Goal: Task Accomplishment & Management: Use online tool/utility

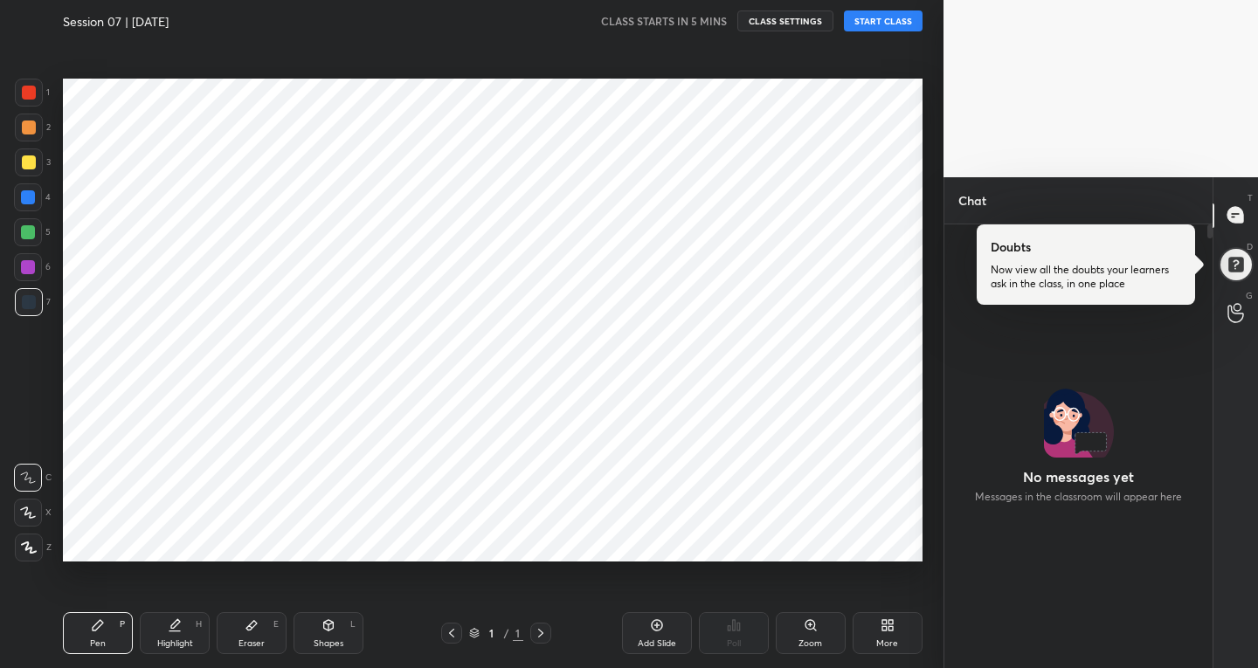
scroll to position [397, 263]
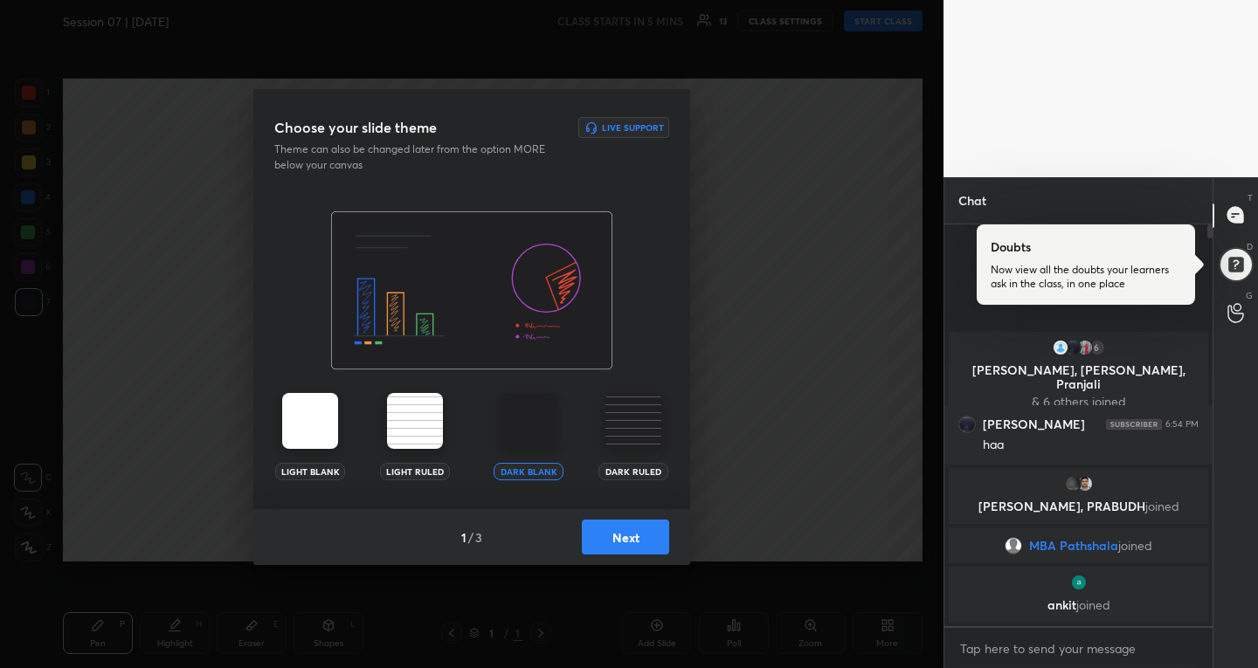
click at [620, 522] on button "Next" at bounding box center [625, 537] width 87 height 35
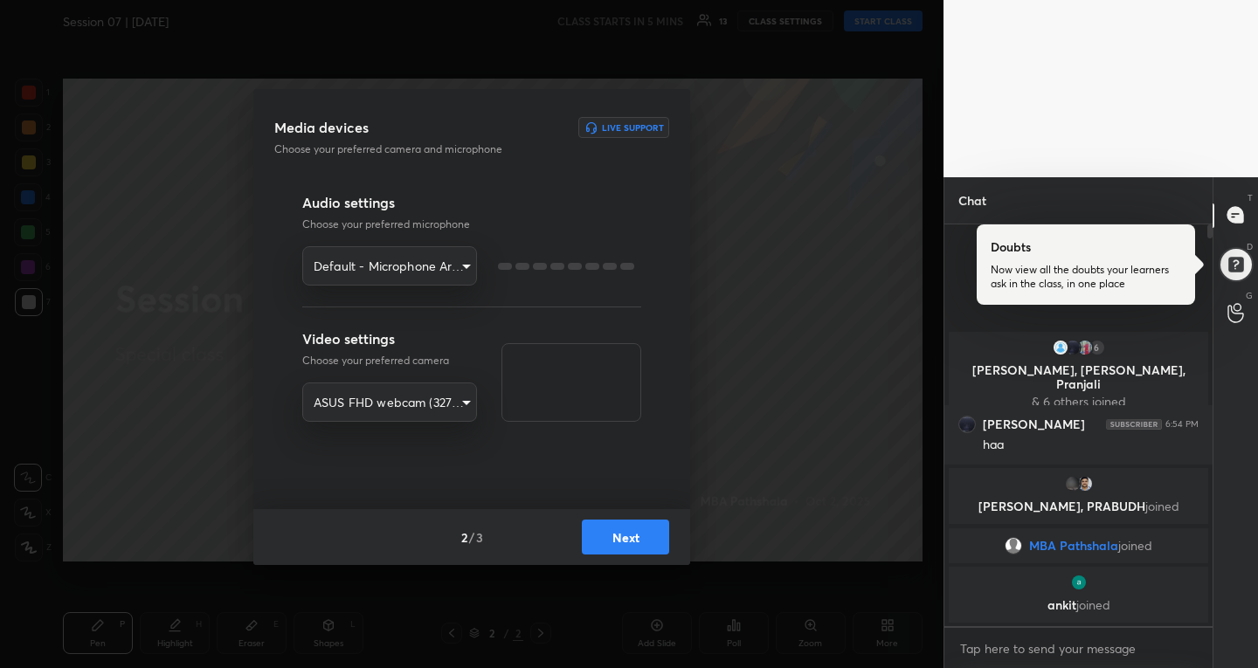
click at [615, 533] on button "Next" at bounding box center [625, 537] width 87 height 35
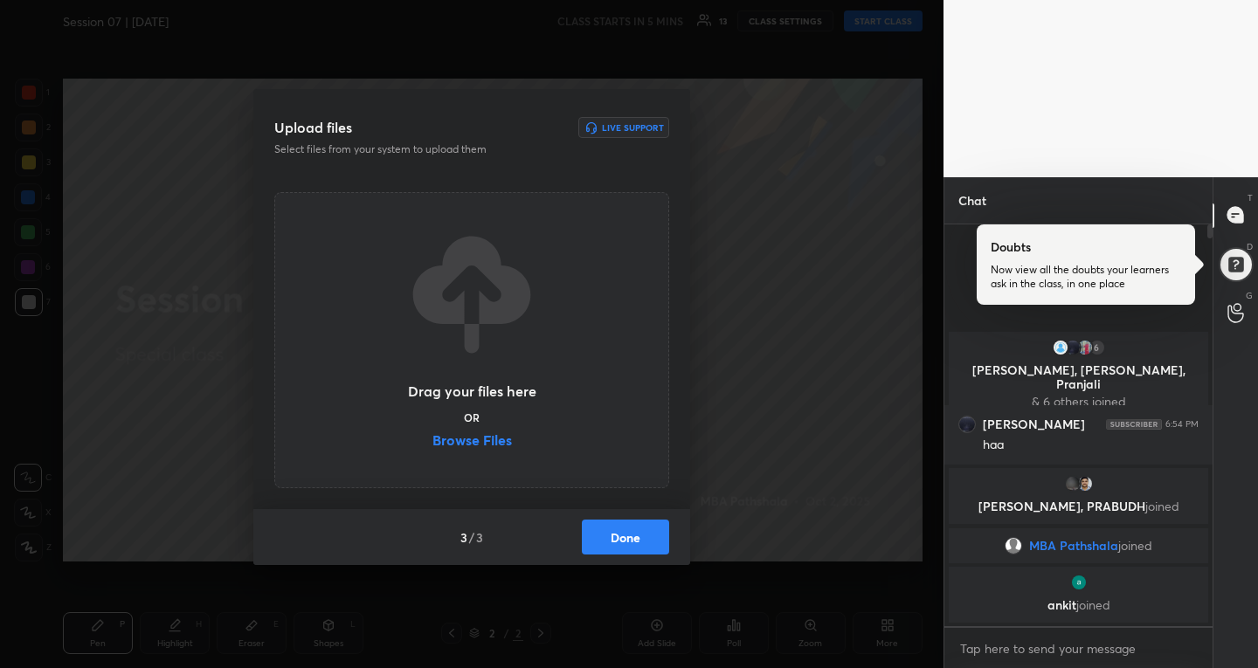
click at [494, 445] on label "Browse Files" at bounding box center [473, 442] width 80 height 18
click at [433, 445] on input "Browse Files" at bounding box center [433, 442] width 0 height 18
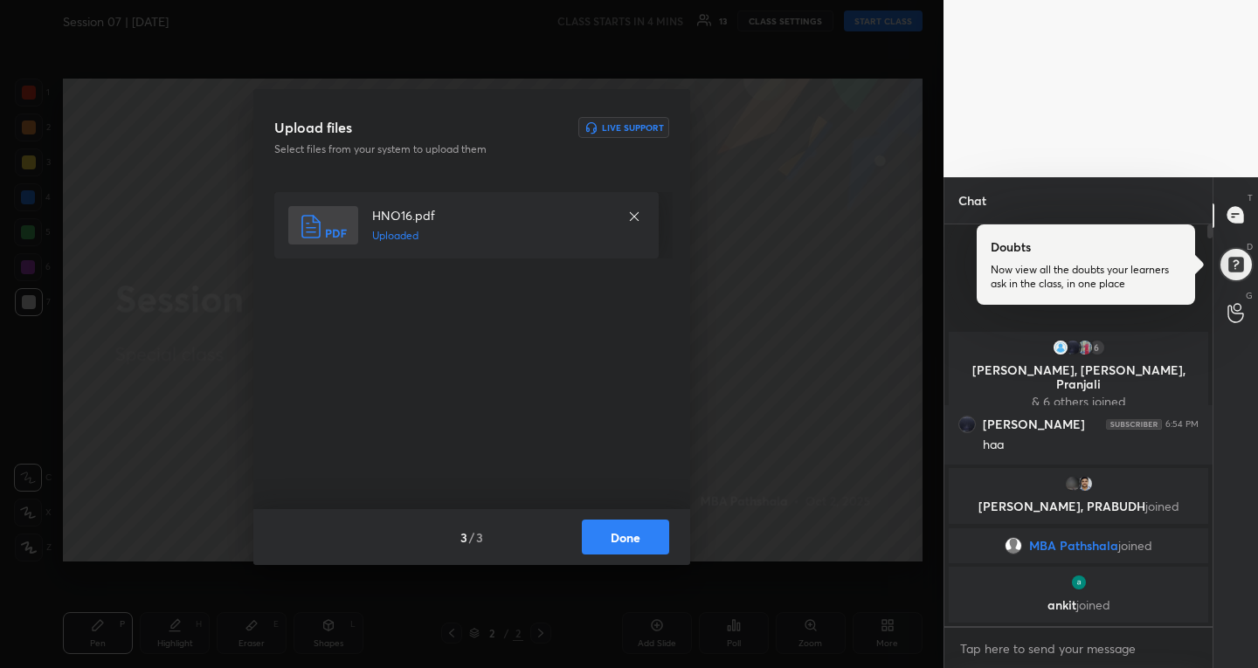
click at [609, 533] on button "Done" at bounding box center [625, 537] width 87 height 35
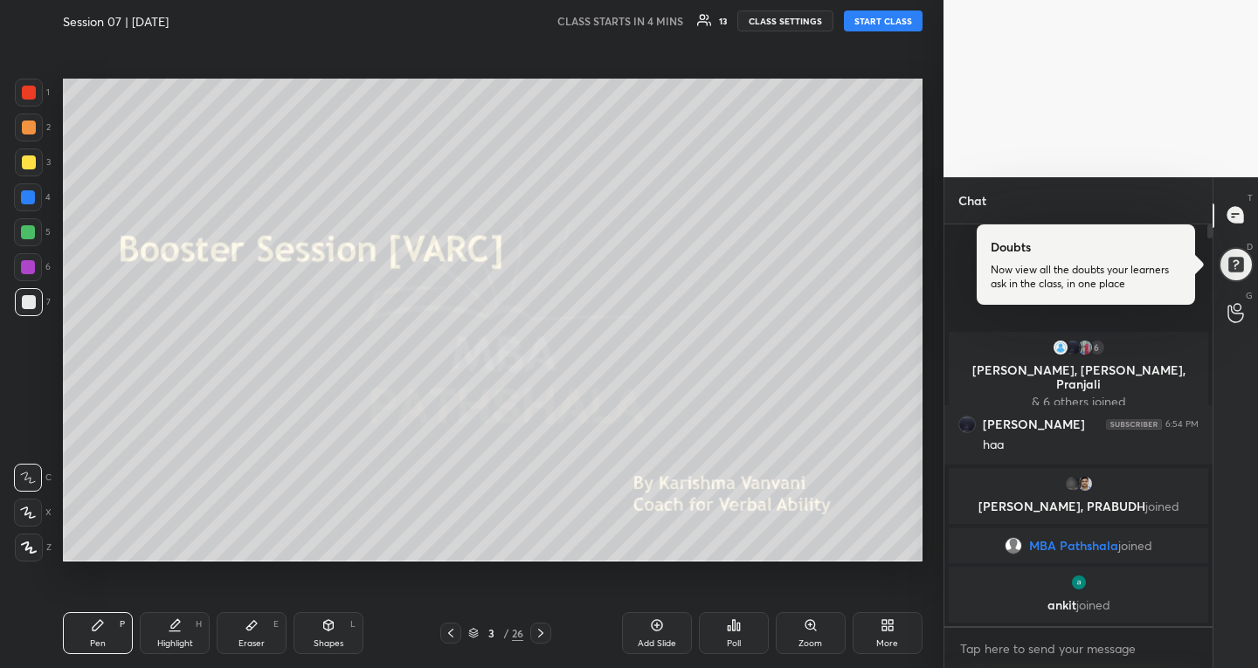
click at [473, 630] on icon at bounding box center [473, 633] width 10 height 10
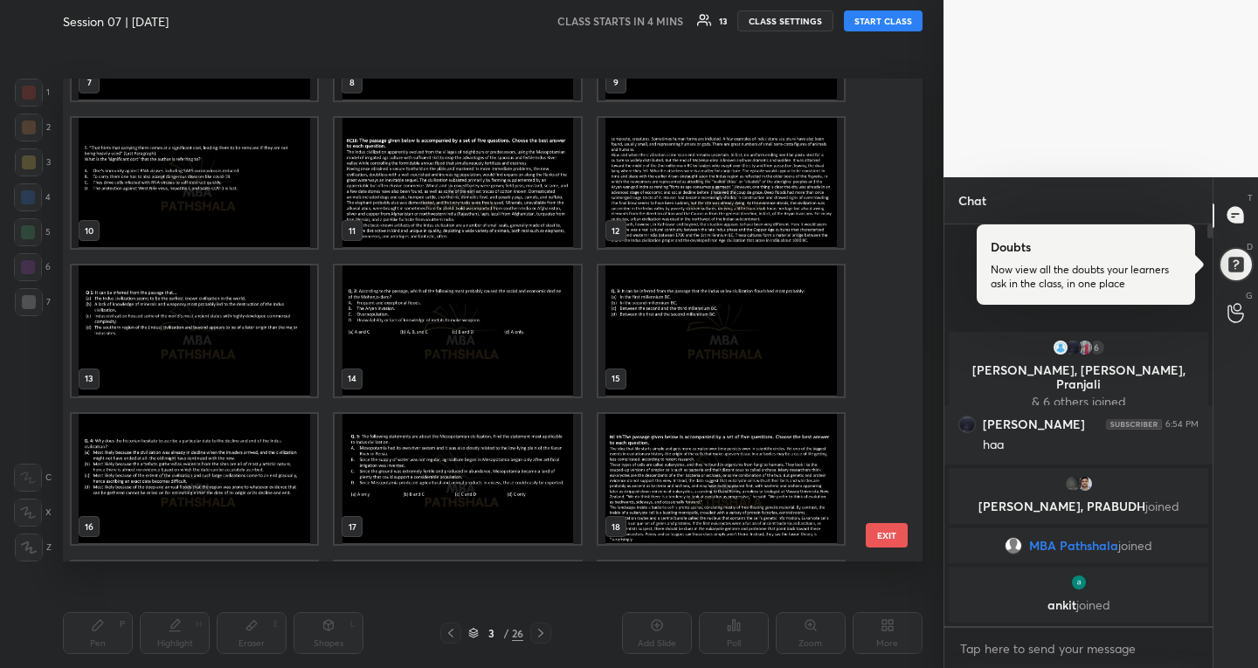
scroll to position [478, 0]
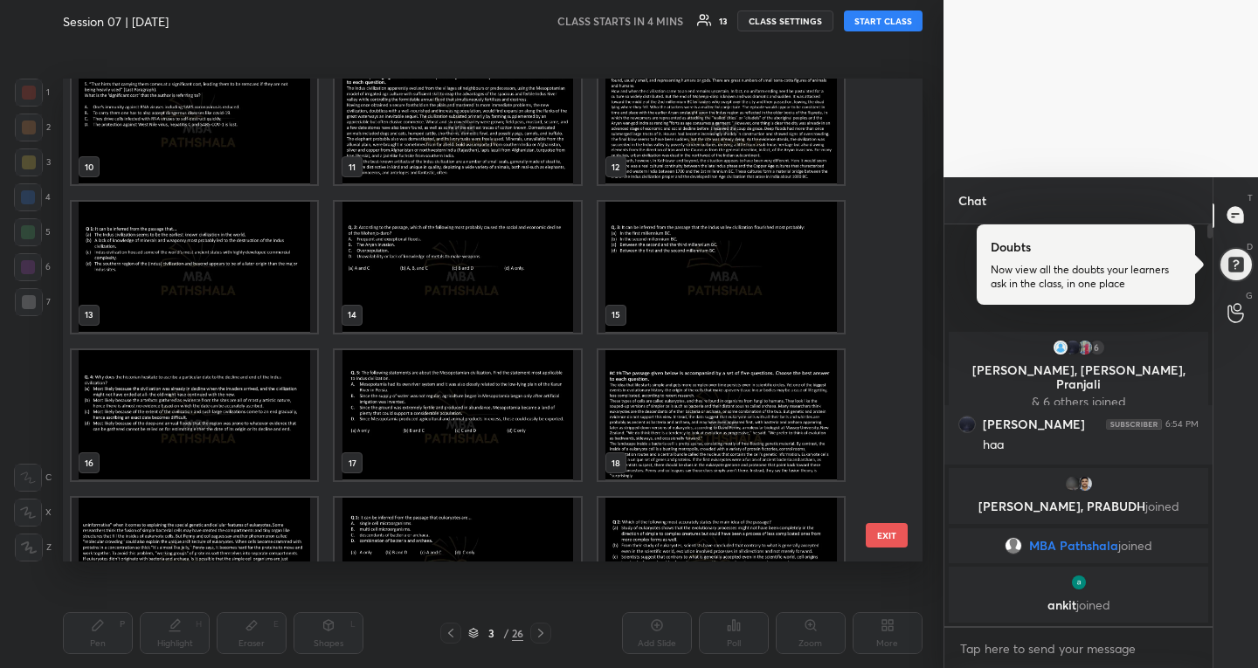
click at [696, 392] on img "grid" at bounding box center [722, 415] width 246 height 131
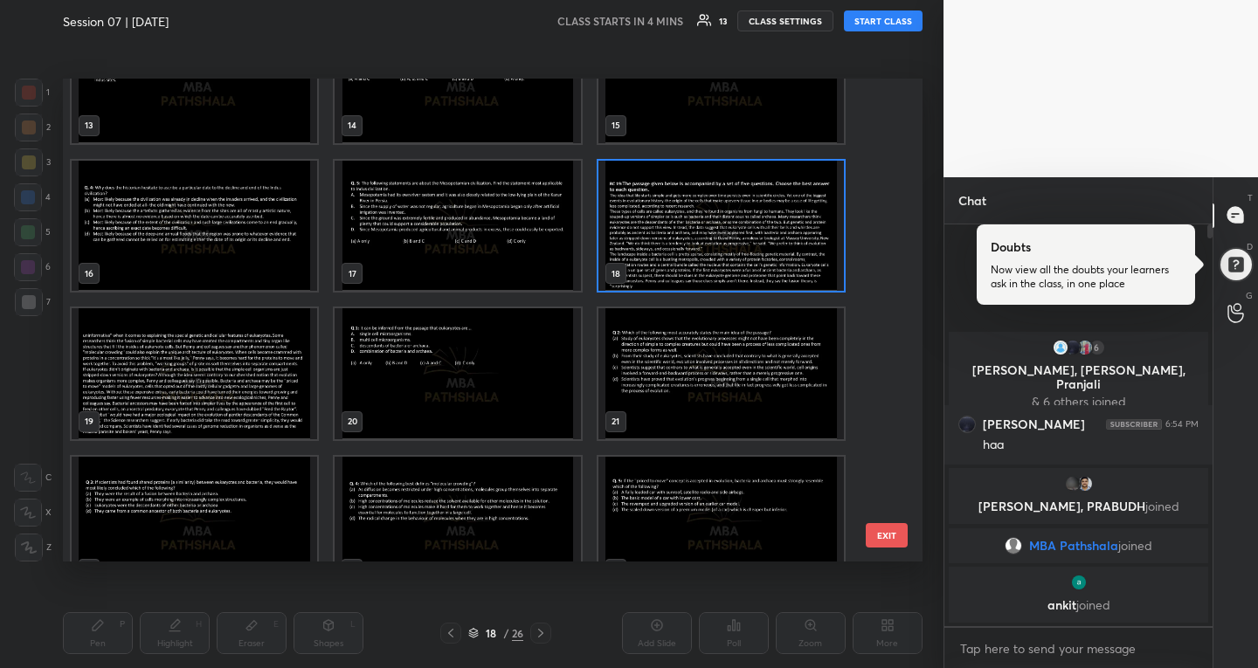
scroll to position [667, 0]
click at [702, 258] on img "grid" at bounding box center [722, 226] width 246 height 131
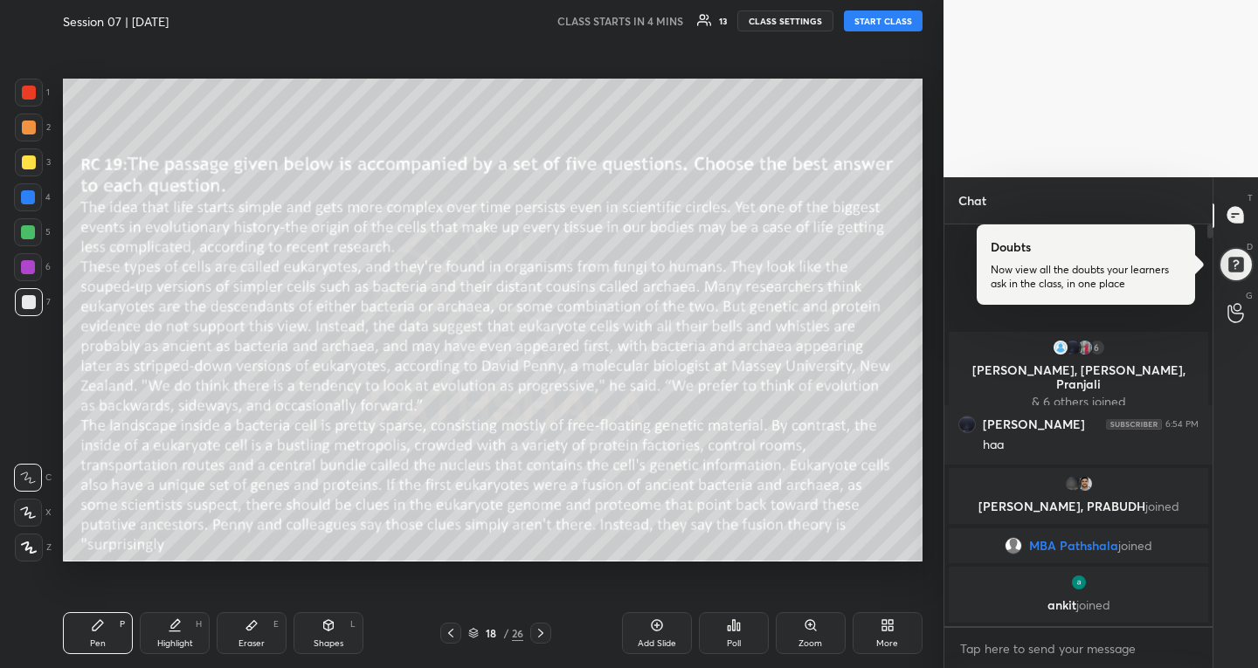
click at [702, 258] on img "grid" at bounding box center [722, 226] width 246 height 131
click at [477, 635] on icon at bounding box center [473, 633] width 10 height 10
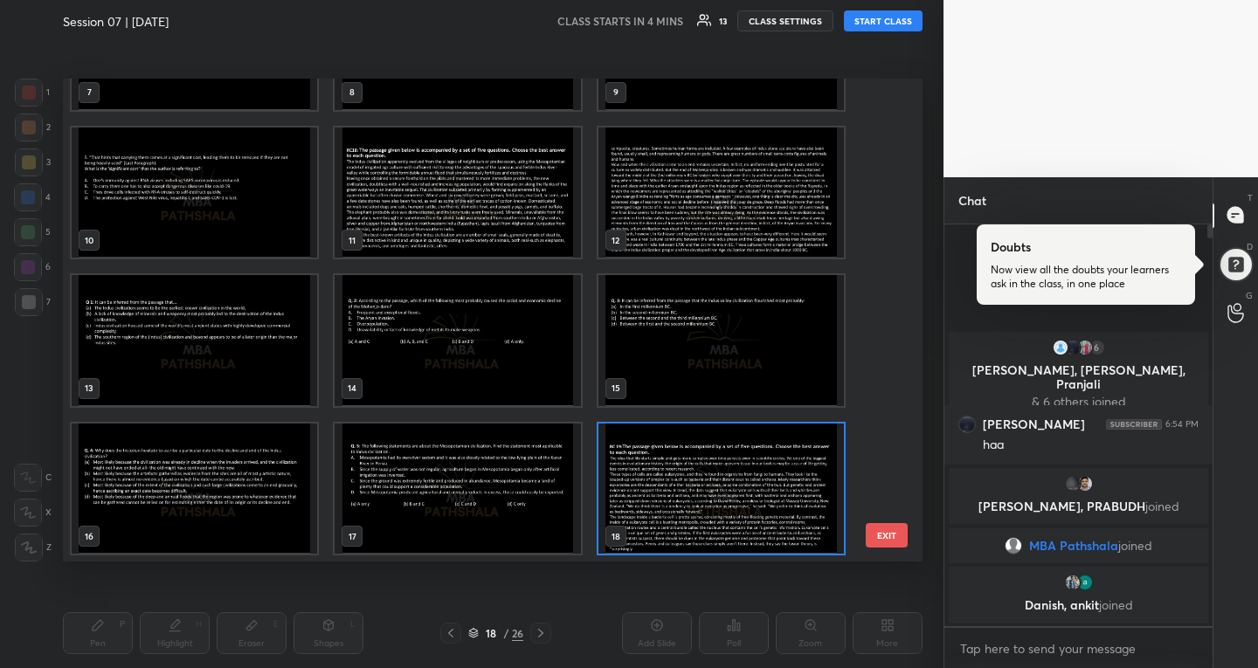
scroll to position [364, 0]
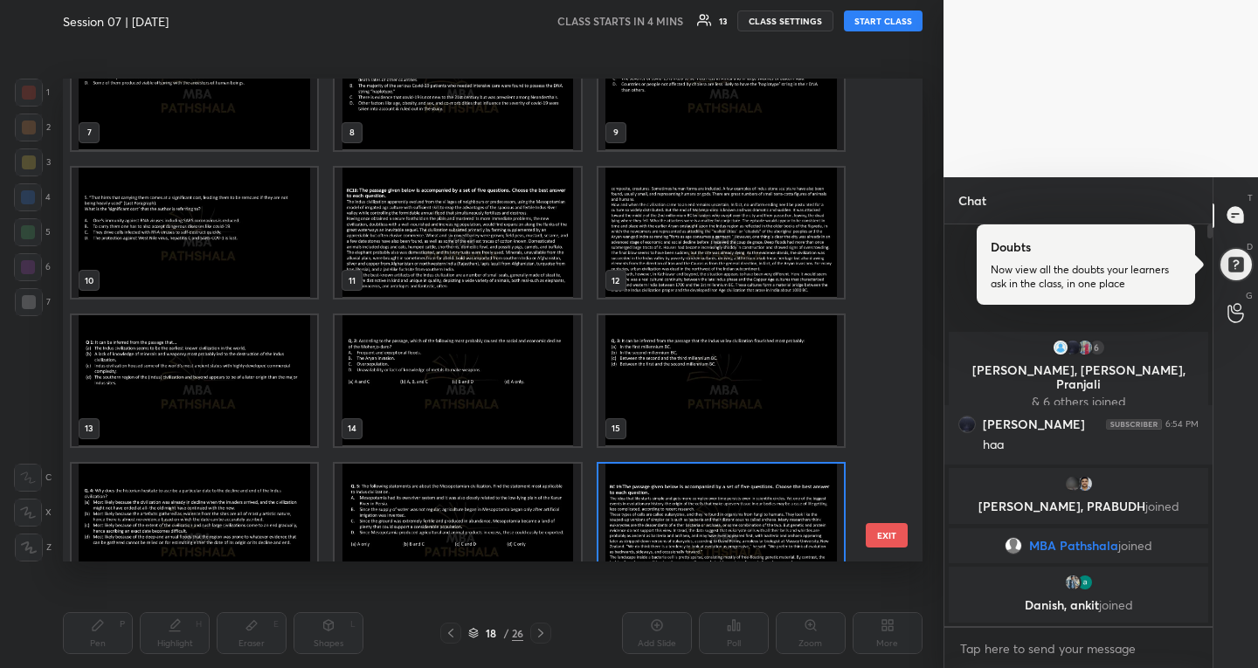
click at [454, 233] on img "grid" at bounding box center [458, 232] width 246 height 131
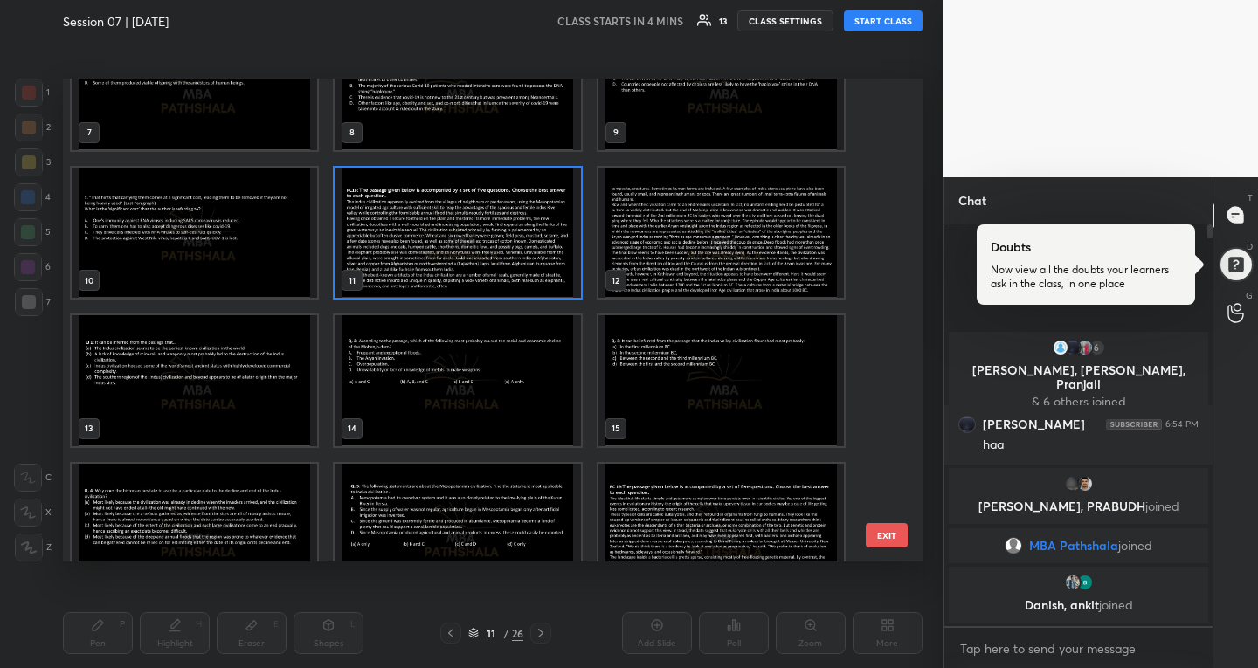
click at [454, 233] on img "grid" at bounding box center [458, 232] width 246 height 131
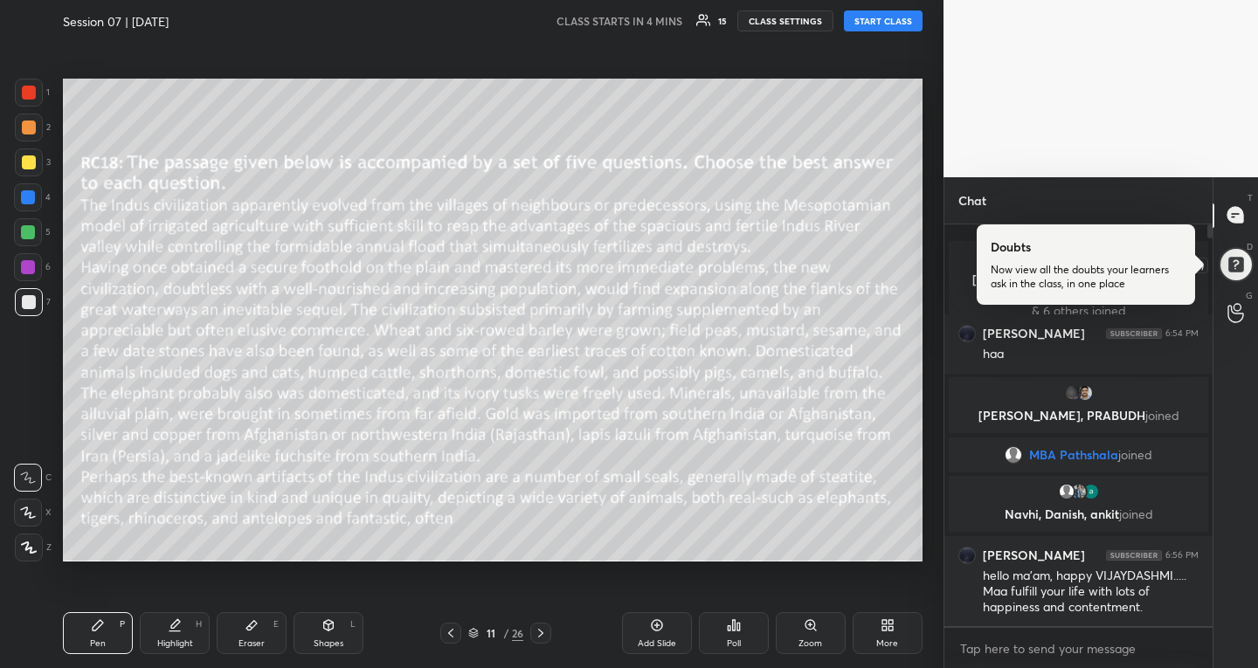
click at [1236, 266] on div at bounding box center [1236, 264] width 36 height 36
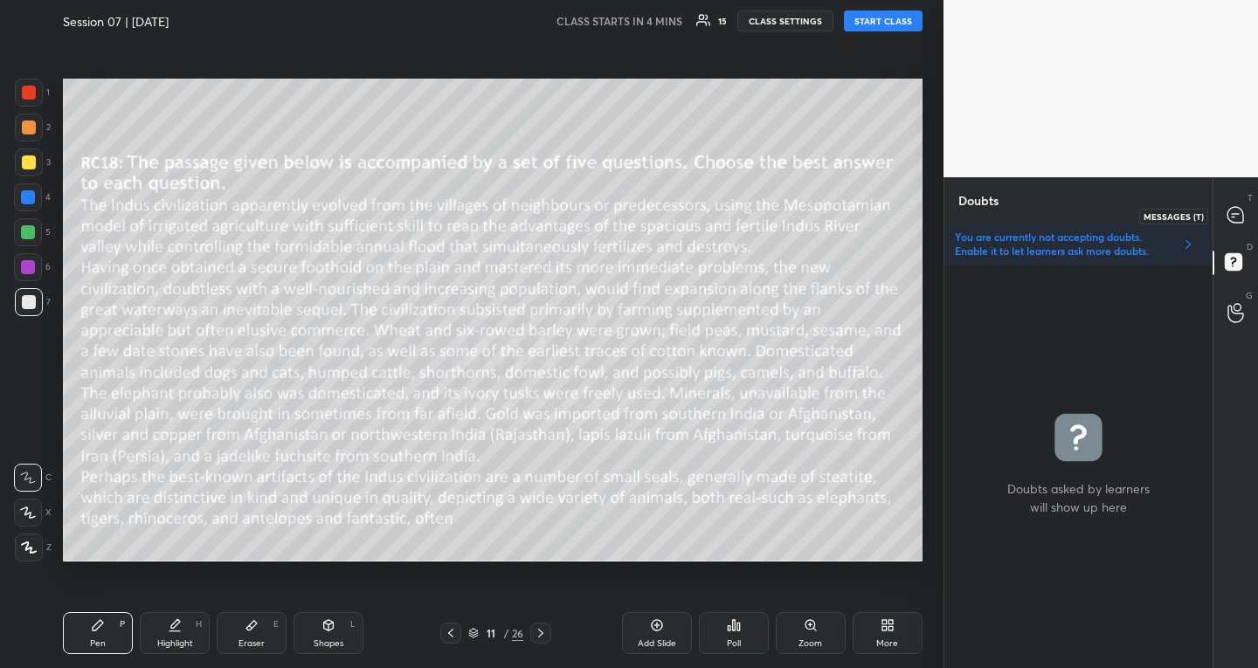
click at [1229, 213] on icon at bounding box center [1236, 215] width 16 height 16
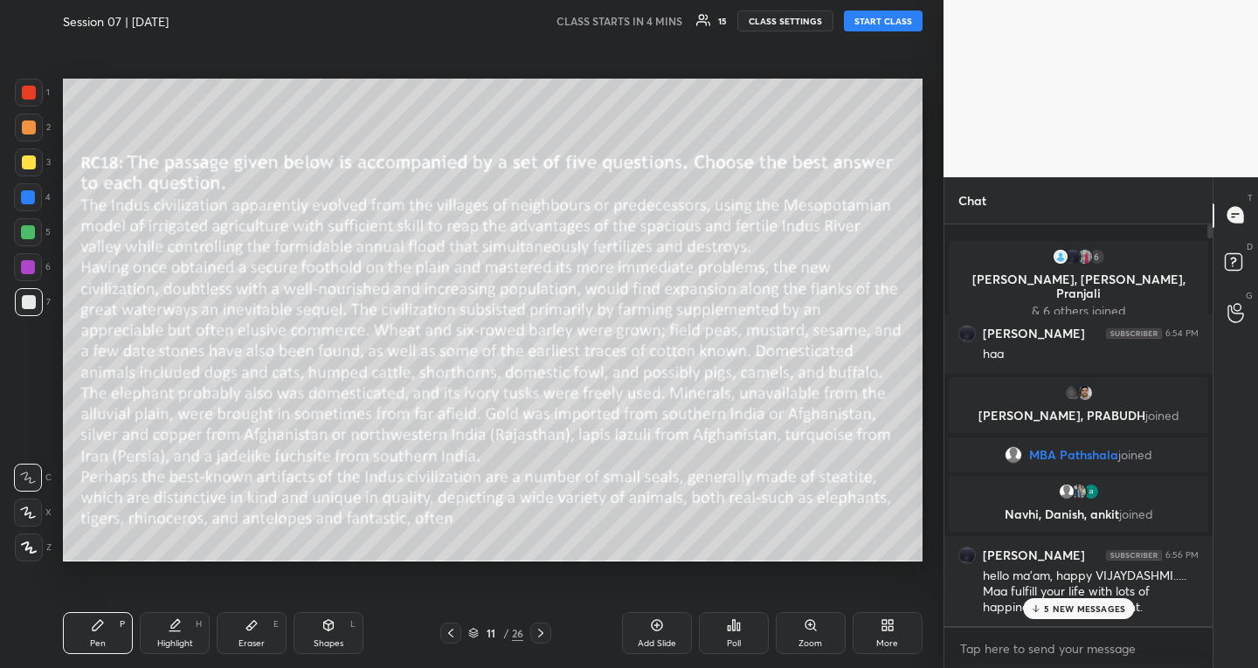
scroll to position [397, 263]
click at [1094, 613] on p "5 NEW MESSAGES" at bounding box center [1084, 609] width 81 height 10
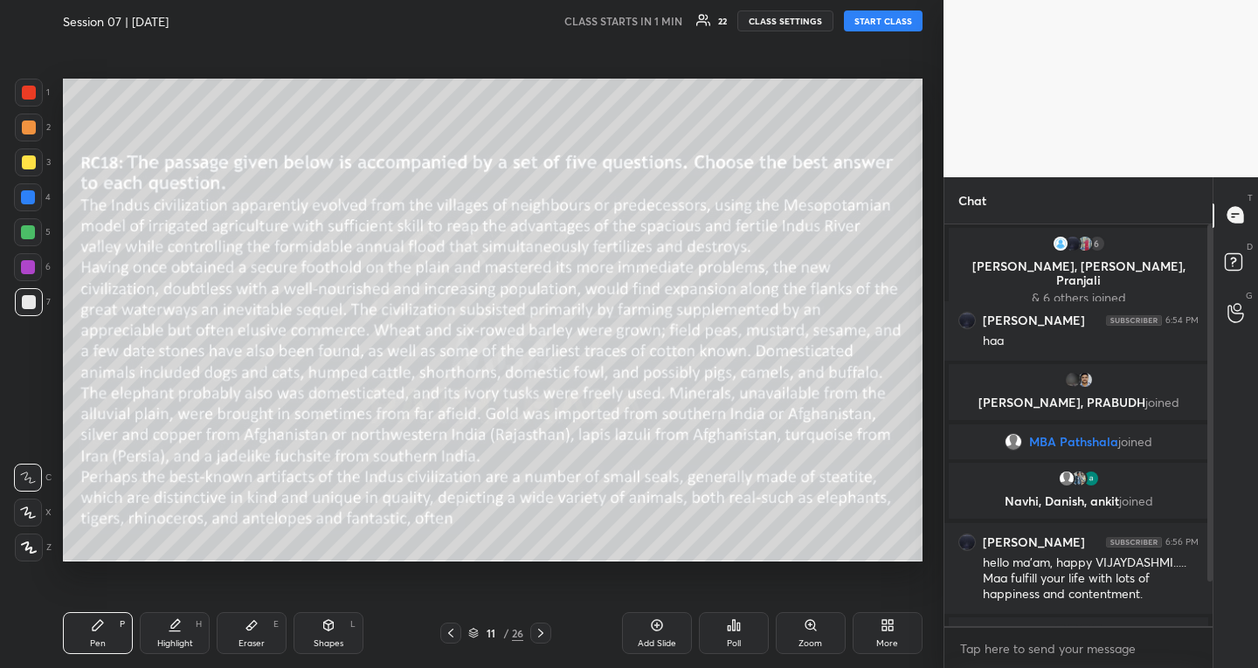
click at [887, 24] on button "START CLASS" at bounding box center [883, 20] width 79 height 21
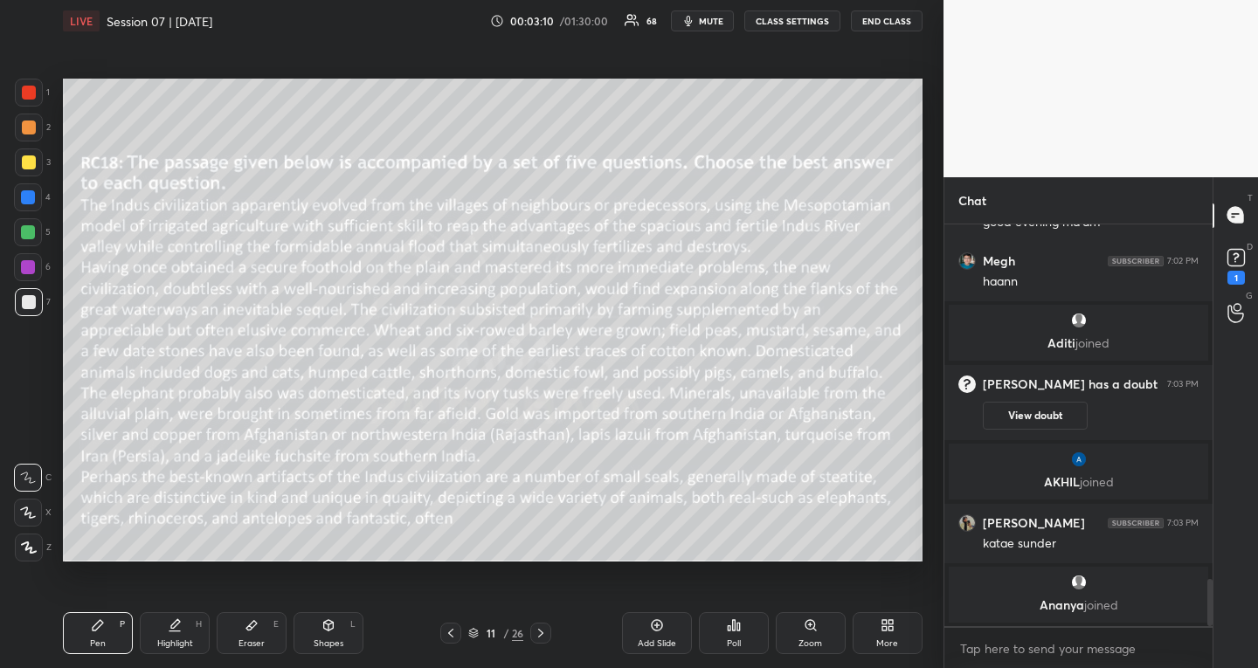
scroll to position [3074, 0]
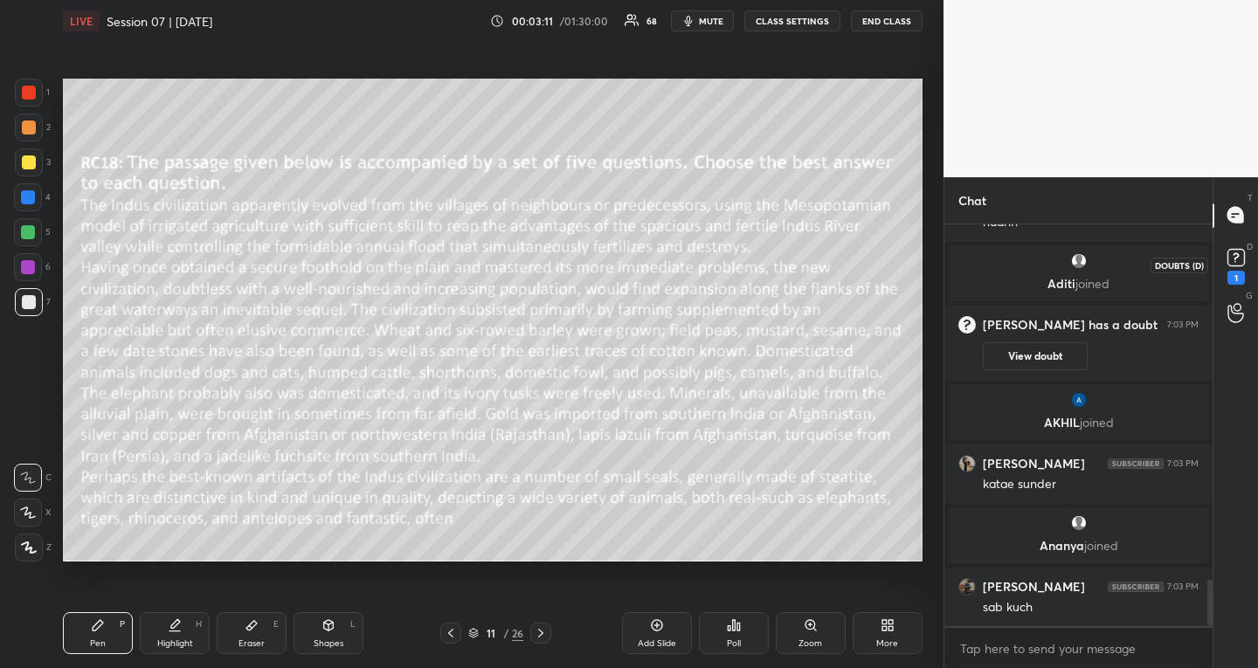
click at [1236, 246] on icon at bounding box center [1236, 258] width 26 height 26
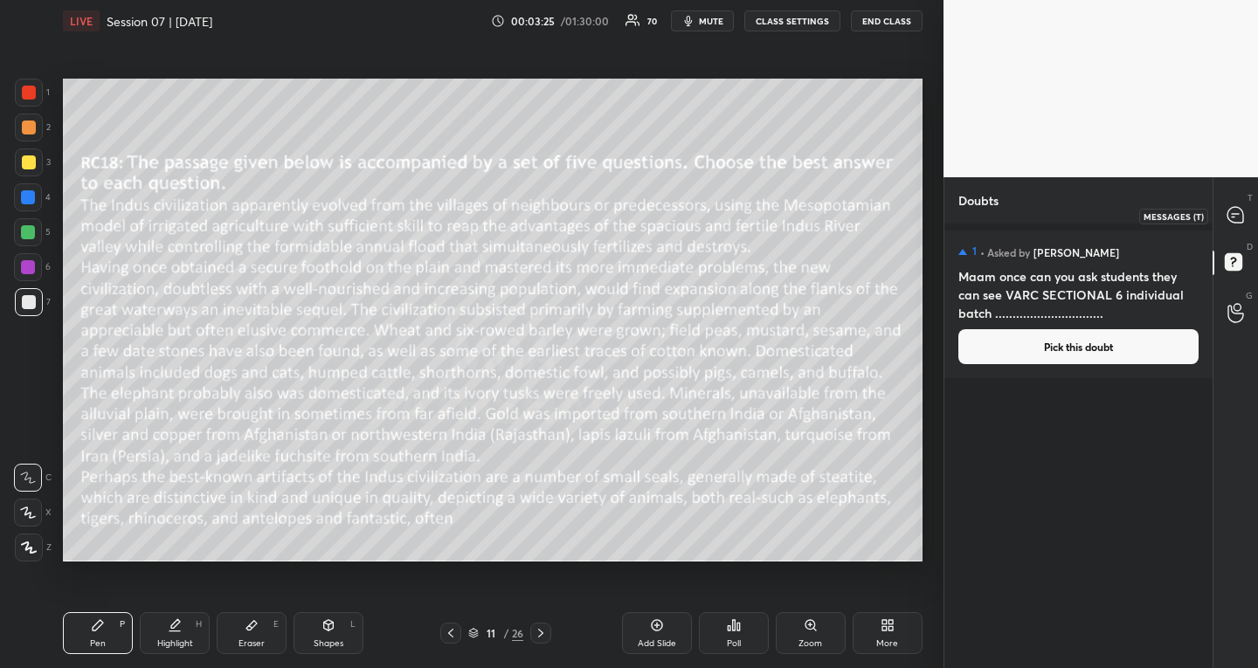
click at [1242, 222] on icon at bounding box center [1236, 215] width 16 height 16
type textarea "x"
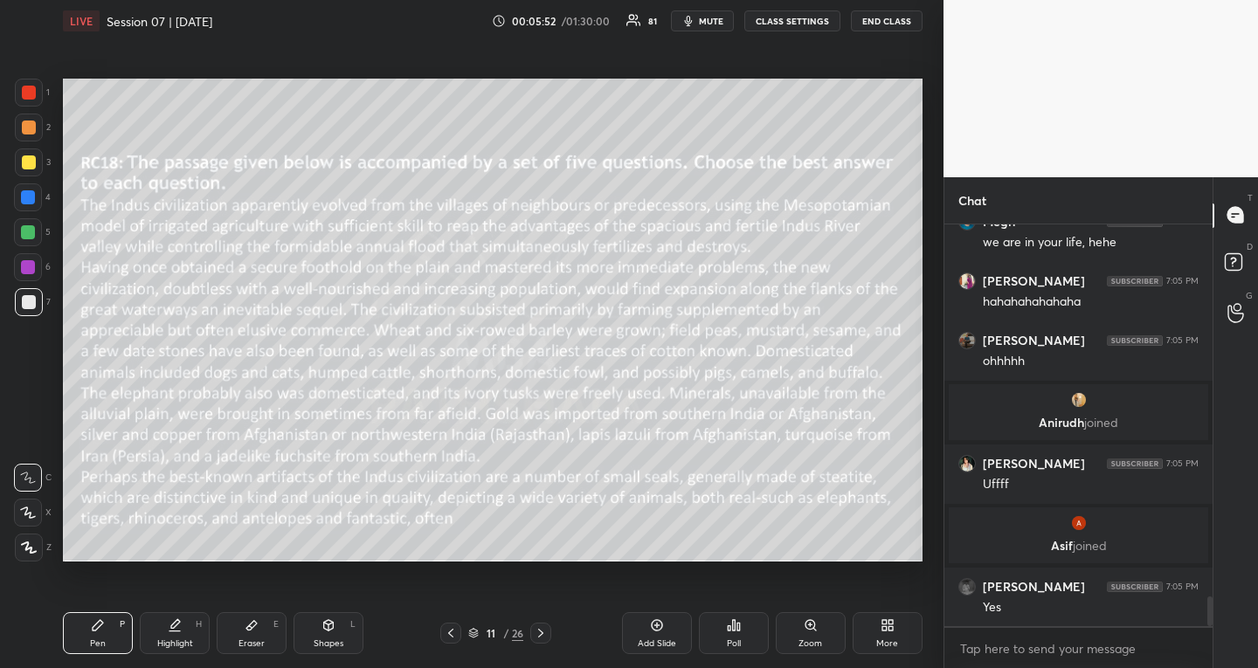
scroll to position [5005, 0]
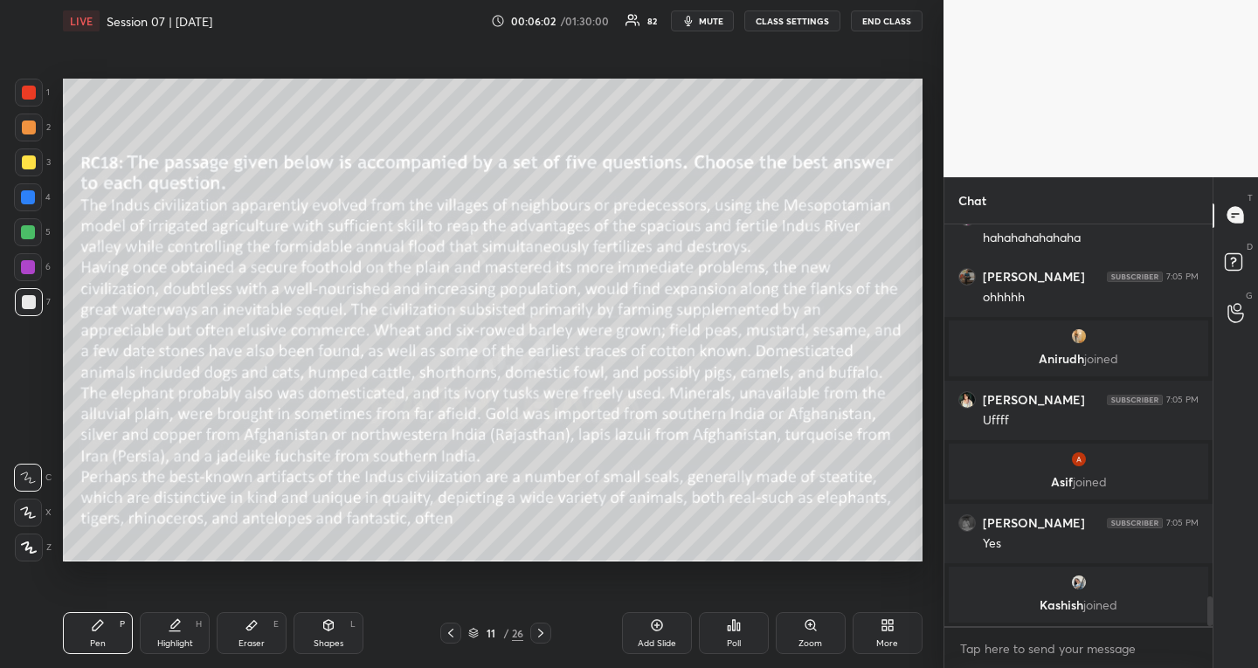
click at [30, 268] on div at bounding box center [28, 267] width 14 height 14
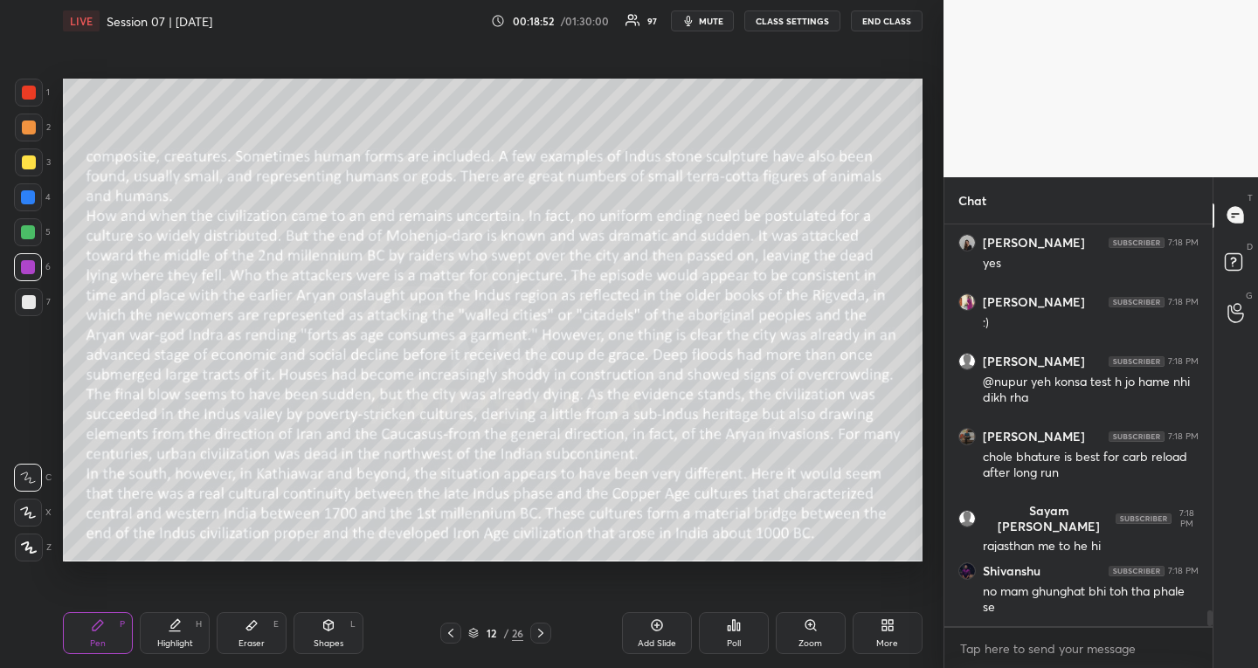
scroll to position [9908, 0]
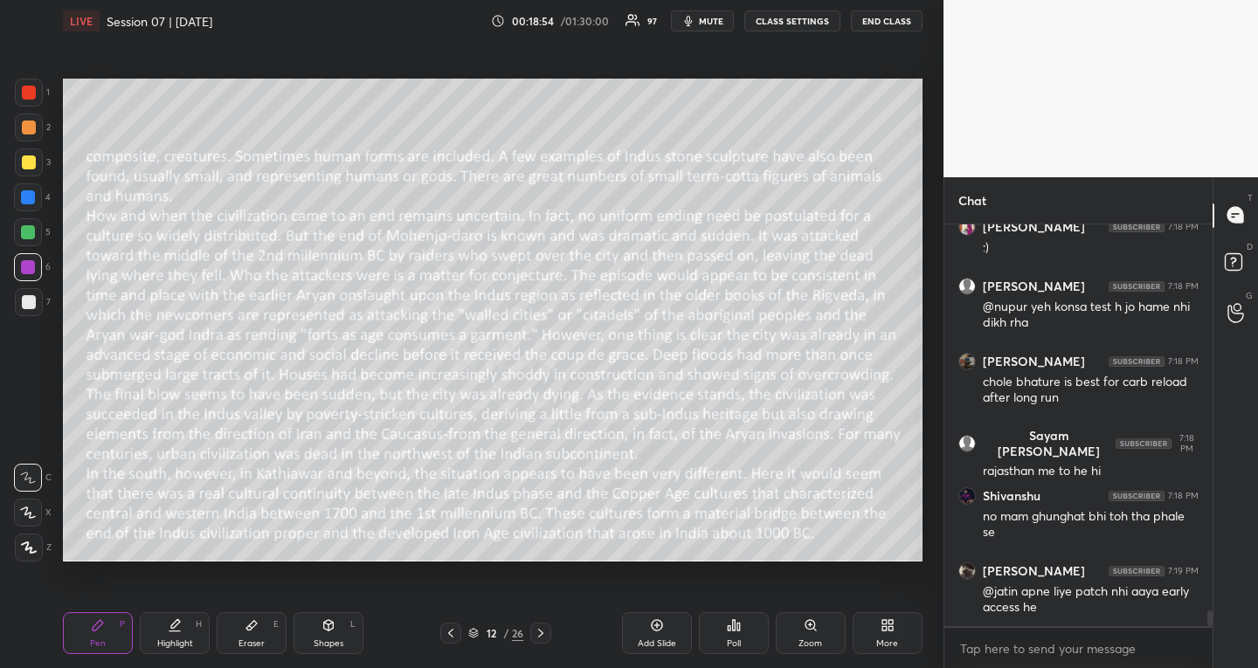
click at [542, 627] on icon at bounding box center [541, 634] width 14 height 14
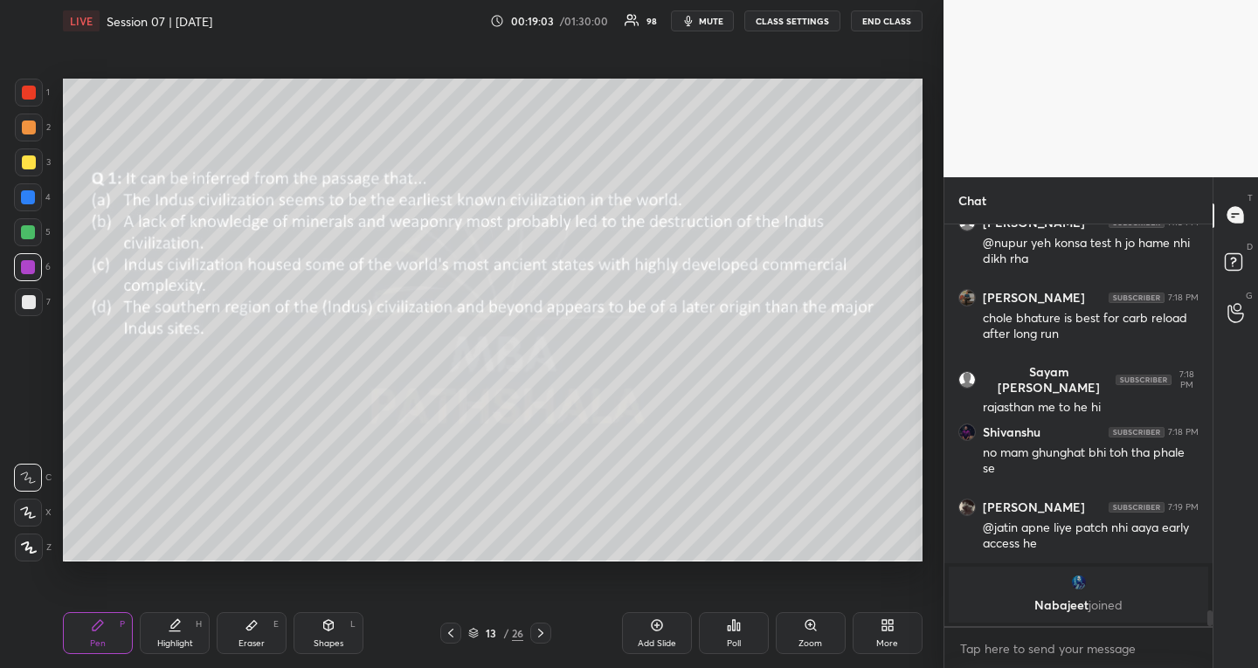
click at [27, 234] on div at bounding box center [28, 232] width 14 height 14
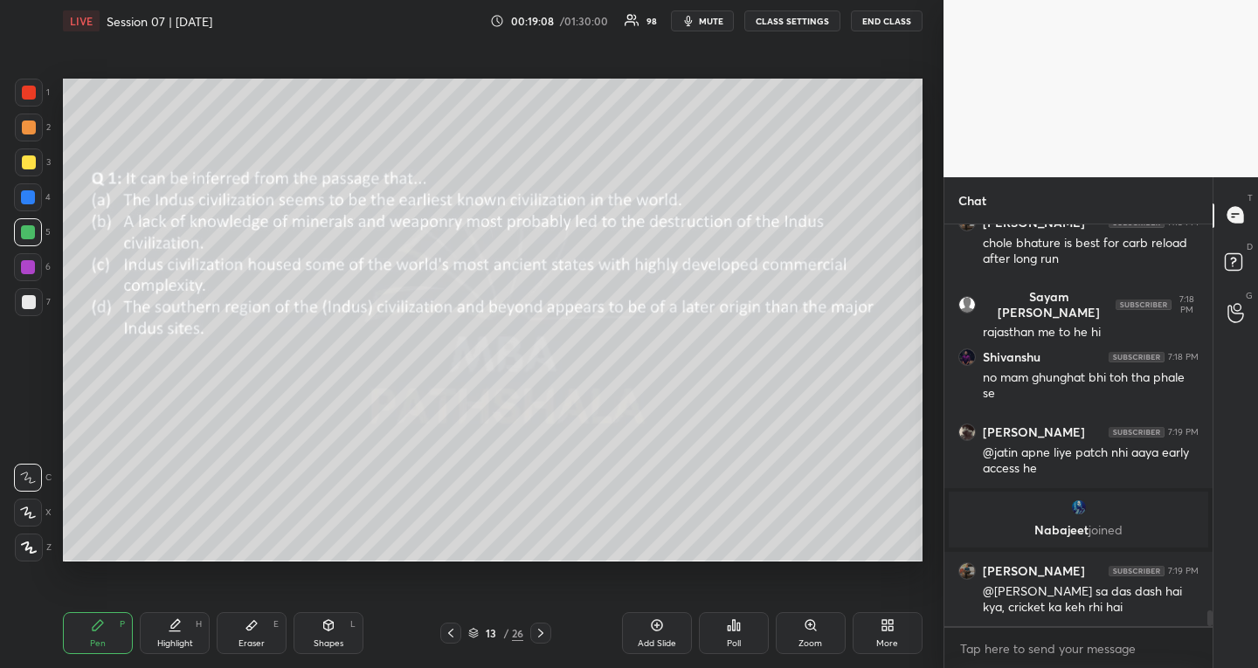
scroll to position [9893, 0]
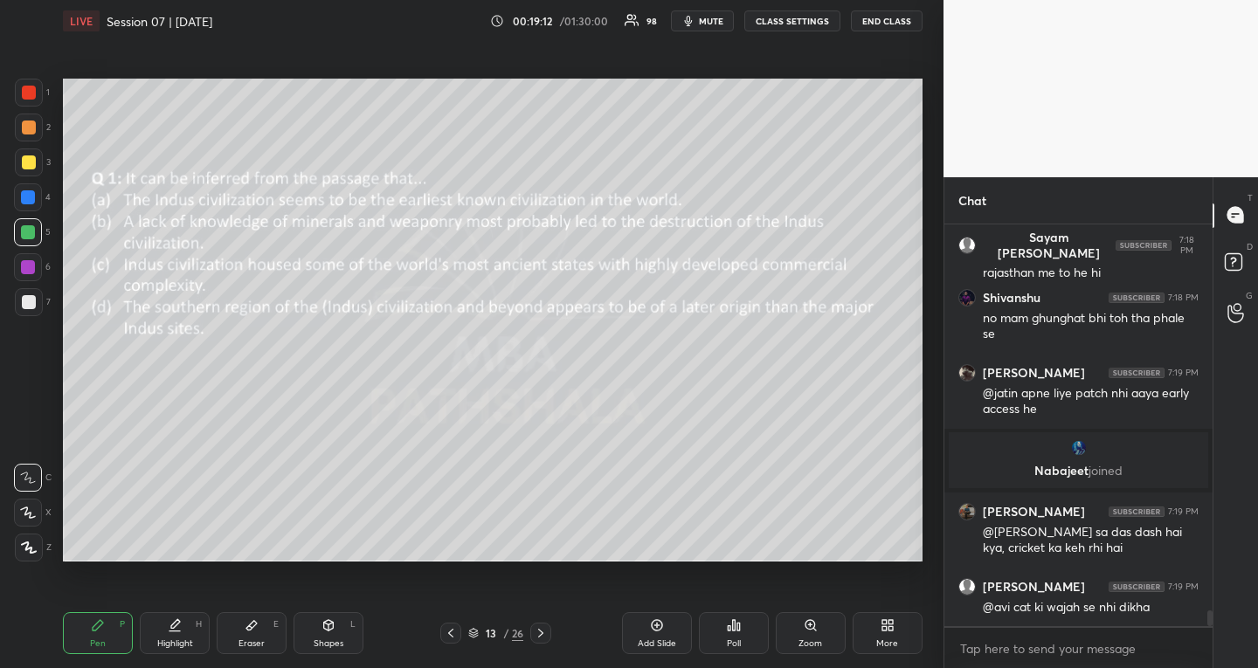
click at [475, 631] on icon at bounding box center [473, 633] width 10 height 10
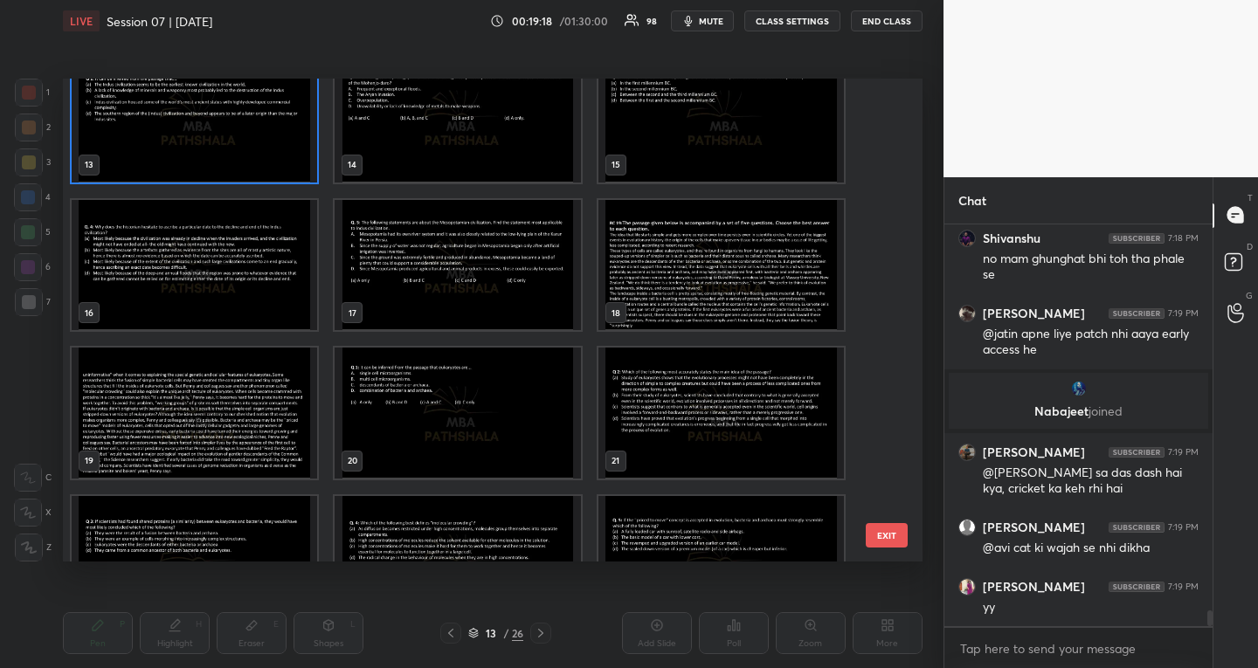
scroll to position [10012, 0]
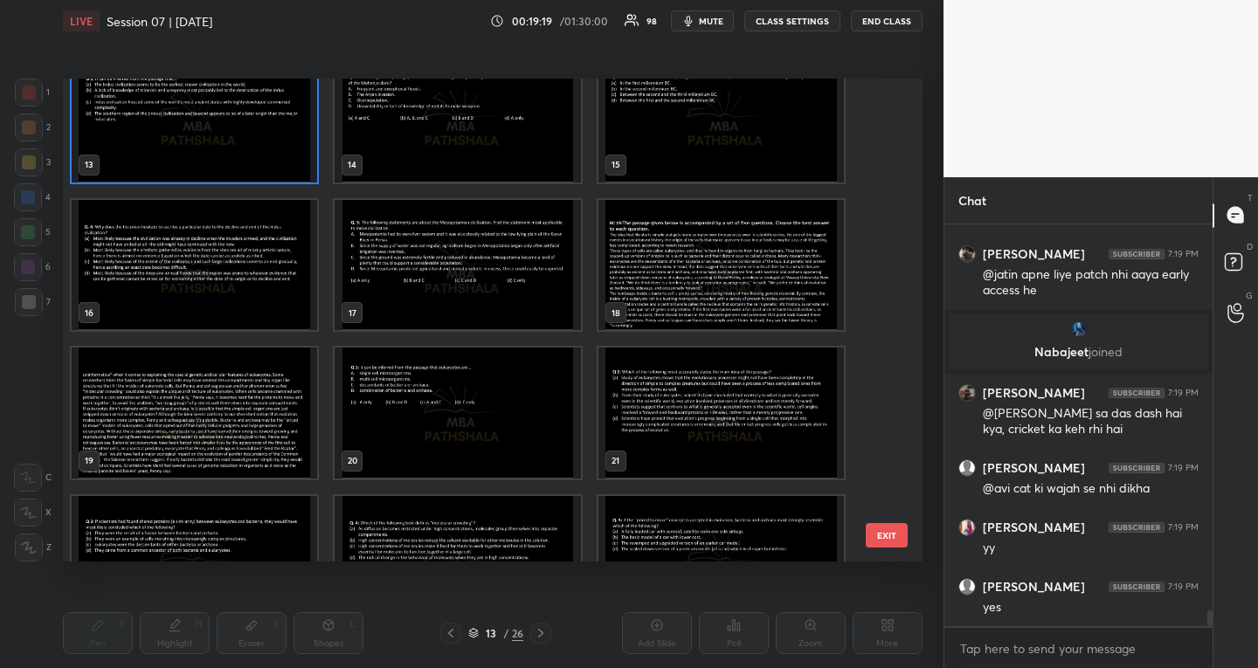
click at [272, 163] on img "grid" at bounding box center [195, 117] width 246 height 131
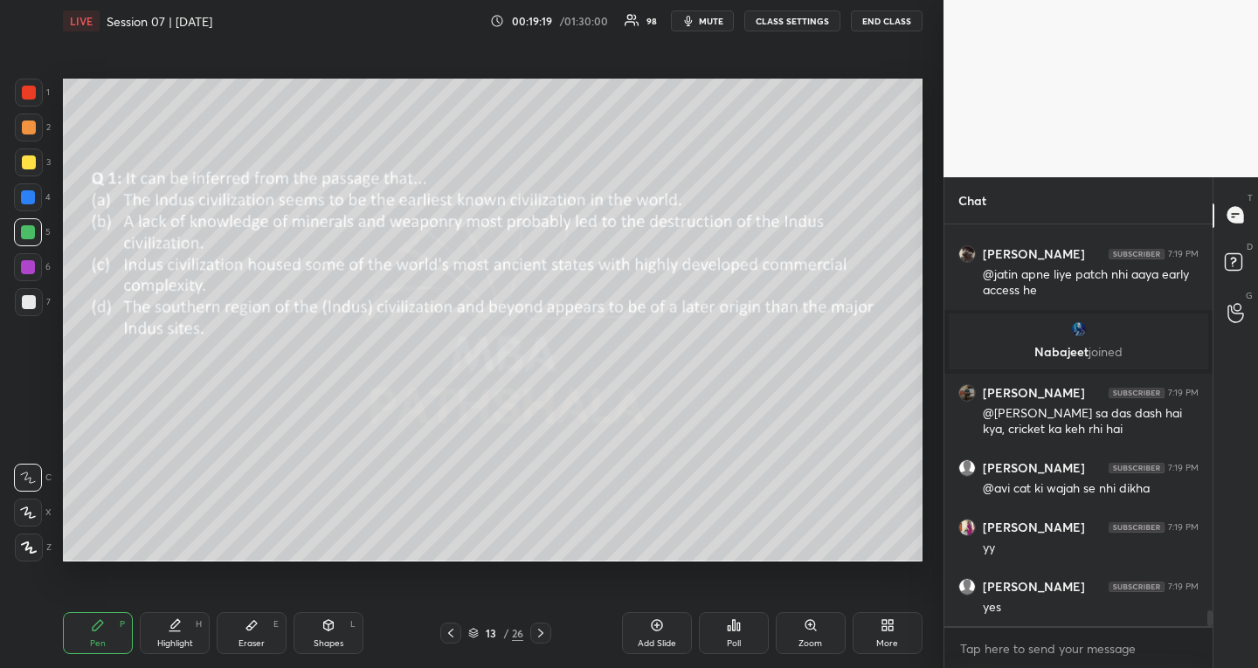
click at [272, 163] on img "grid" at bounding box center [195, 117] width 246 height 131
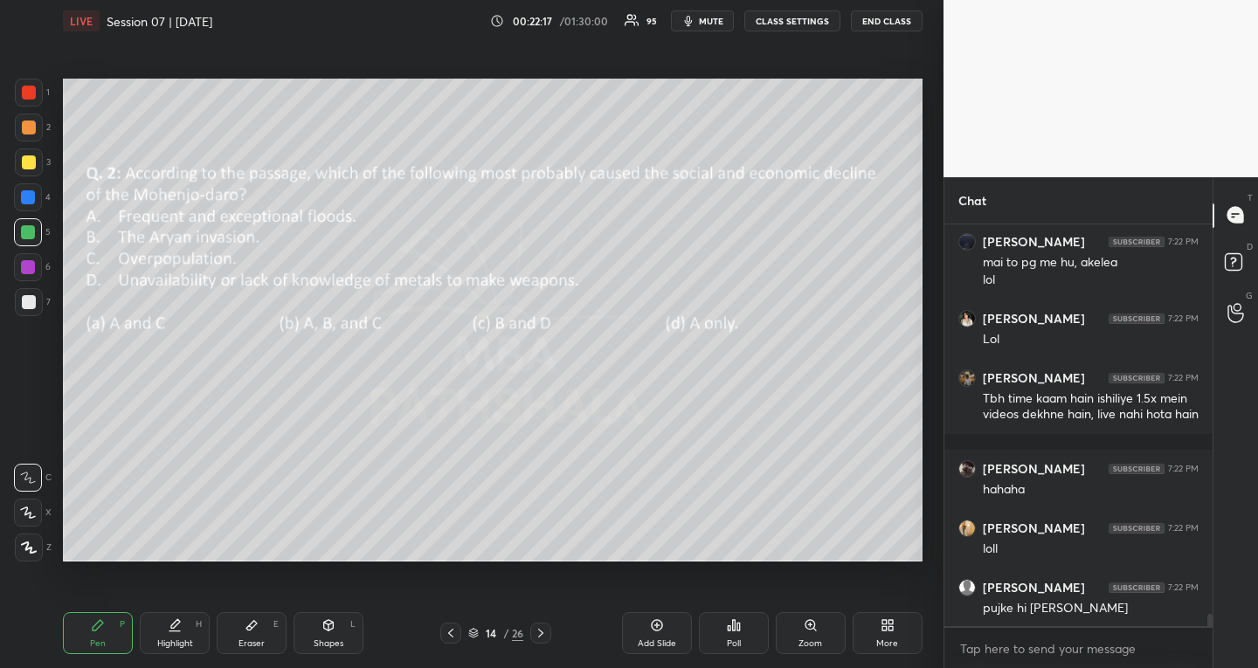
scroll to position [13227, 0]
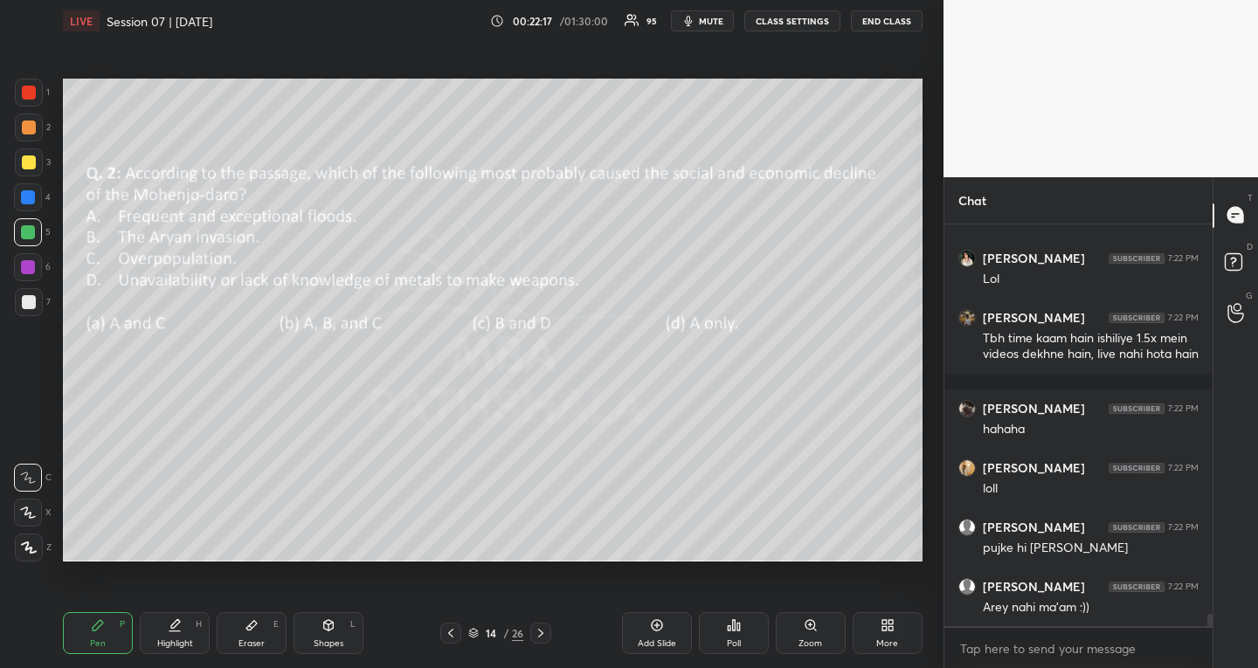
click at [1117, 609] on div "Arey nahi ma'am :))" at bounding box center [1091, 607] width 216 height 17
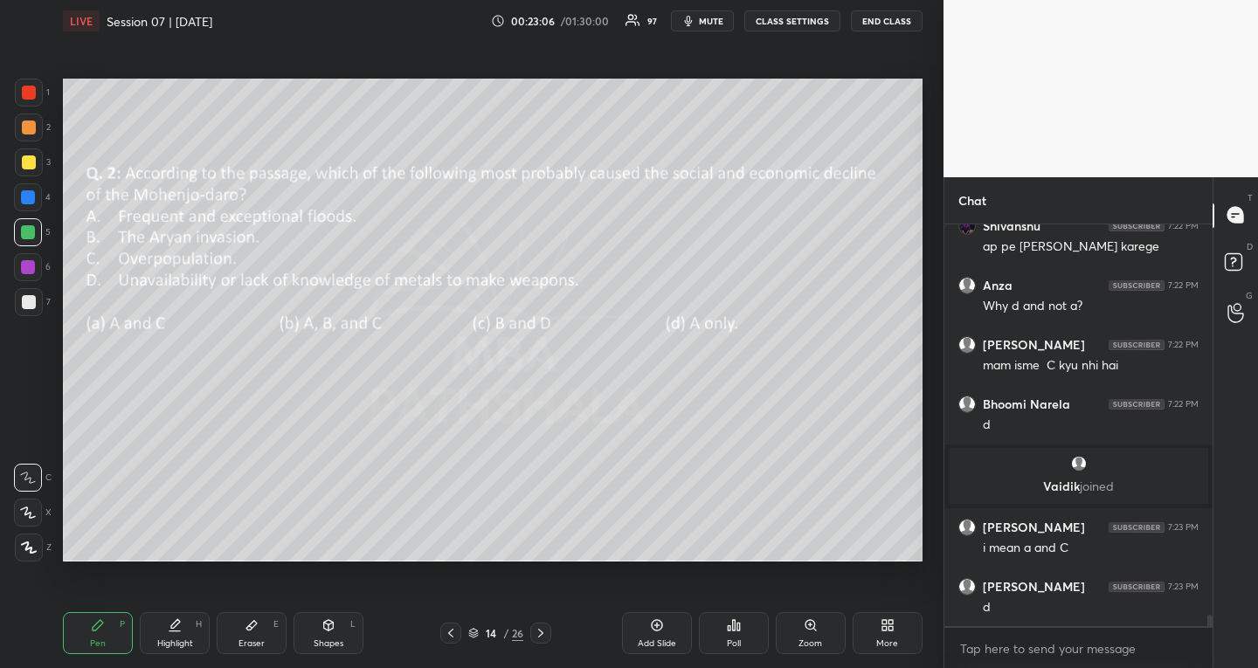
scroll to position [13589, 0]
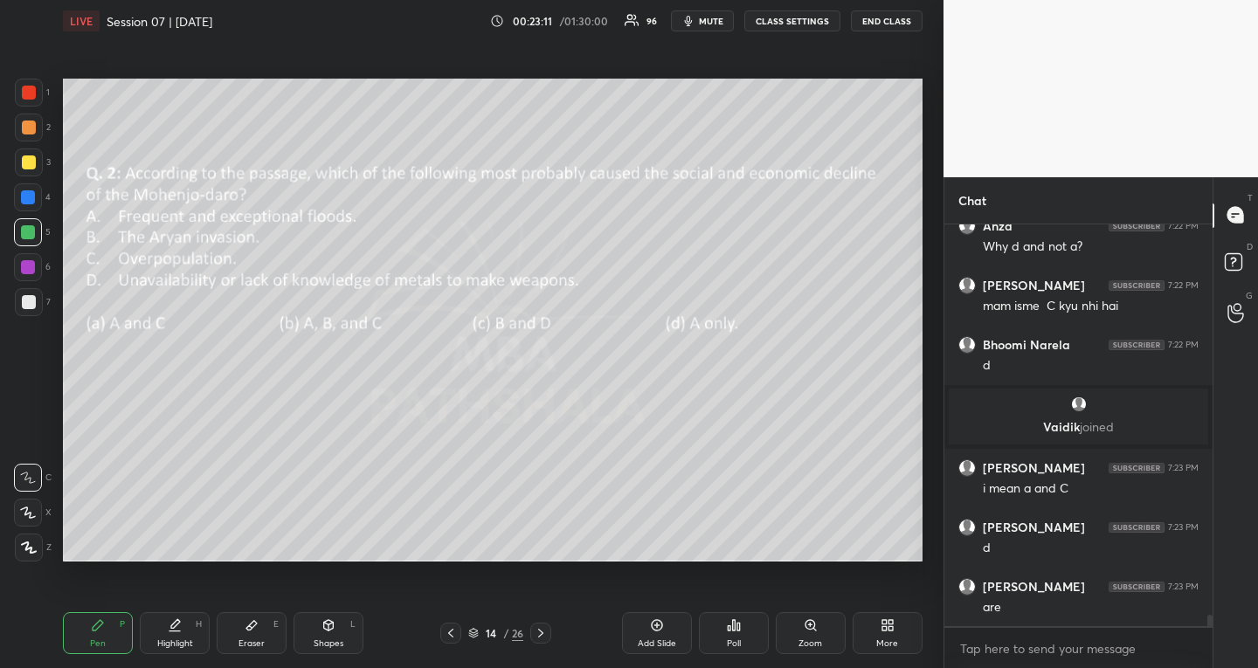
click at [460, 640] on div at bounding box center [450, 633] width 21 height 21
click at [449, 633] on icon at bounding box center [450, 633] width 5 height 9
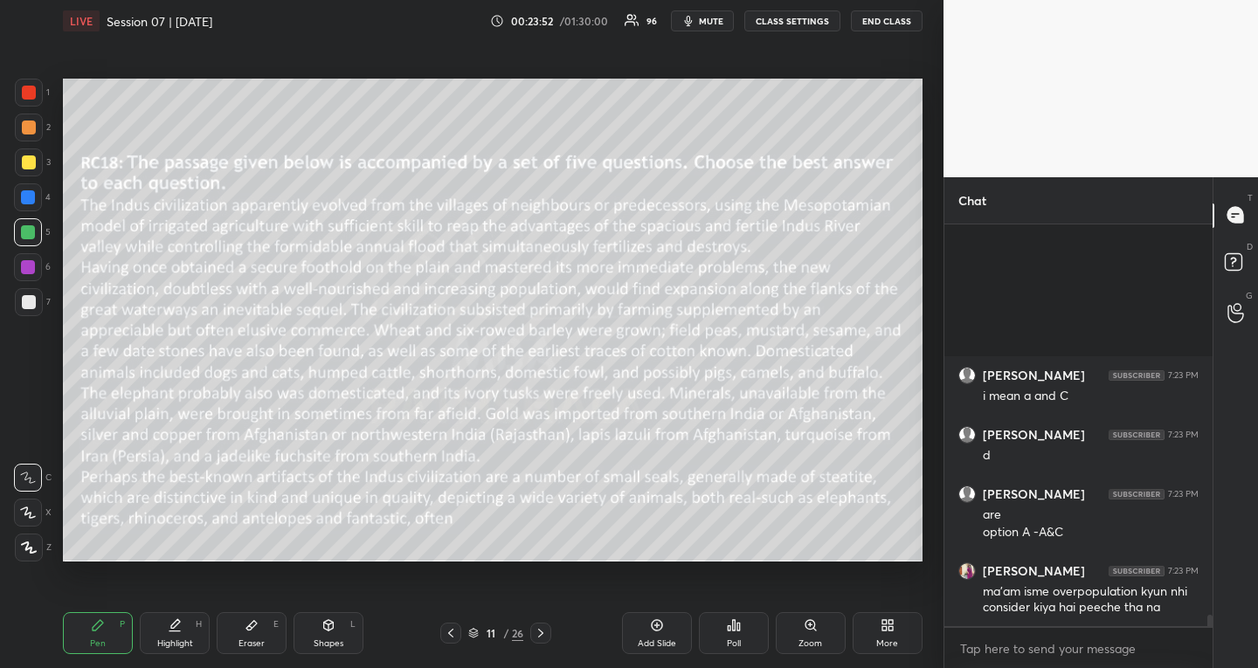
scroll to position [13919, 0]
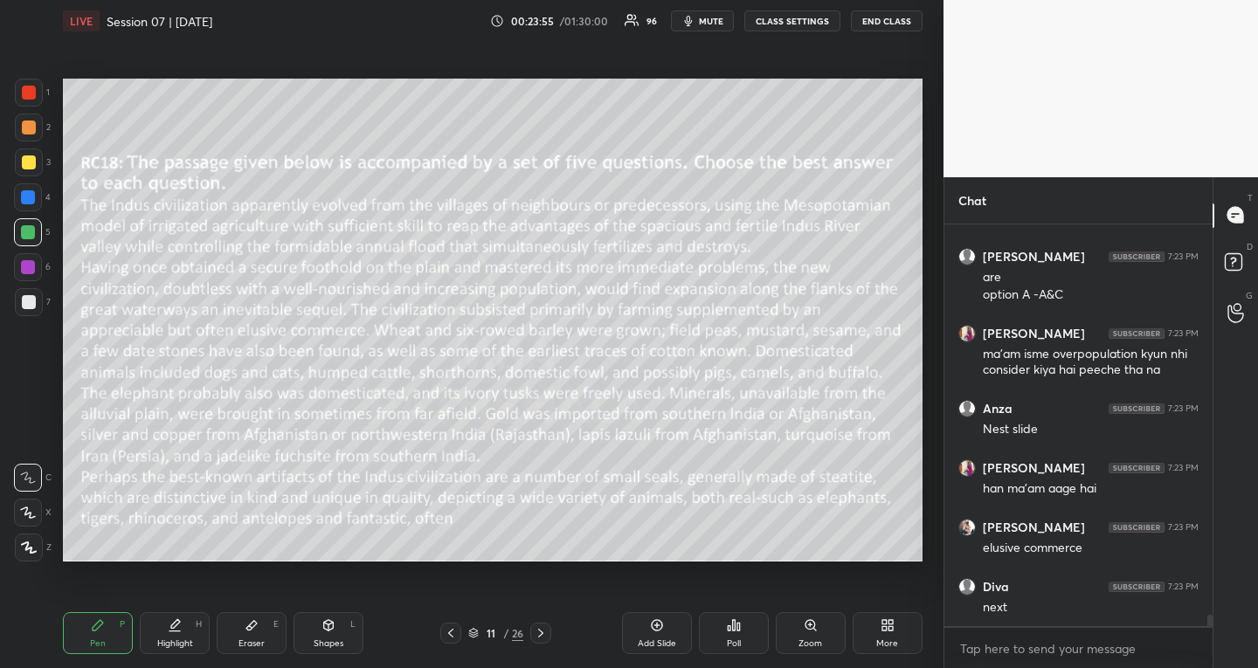
click at [534, 637] on icon at bounding box center [541, 634] width 14 height 14
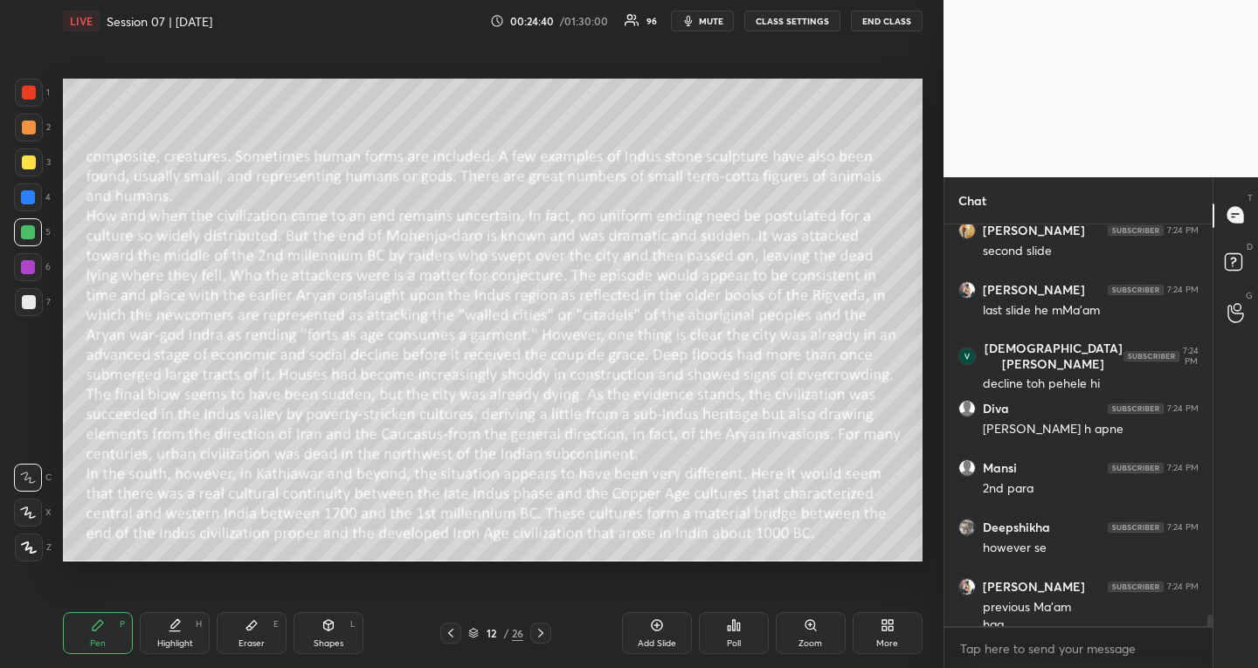
scroll to position [14412, 0]
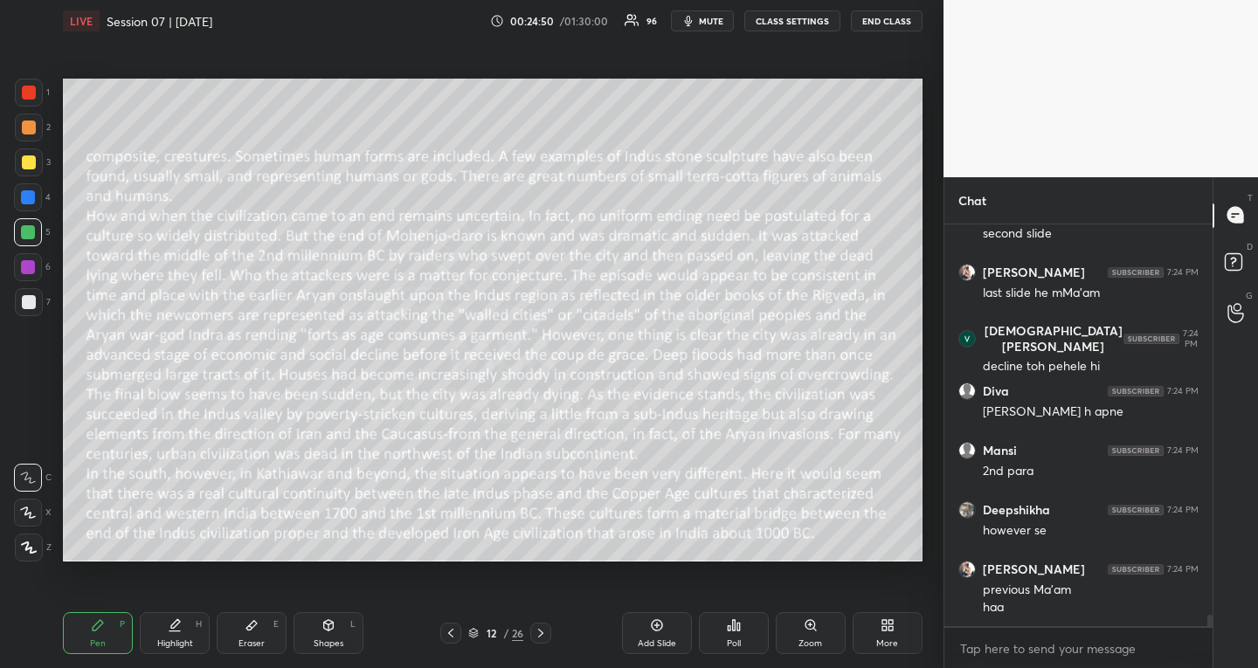
click at [544, 625] on div at bounding box center [540, 633] width 21 height 21
click at [545, 625] on div at bounding box center [540, 633] width 21 height 21
click at [450, 634] on icon at bounding box center [450, 633] width 5 height 9
click at [450, 631] on icon at bounding box center [451, 634] width 14 height 14
click at [450, 627] on icon at bounding box center [451, 634] width 14 height 14
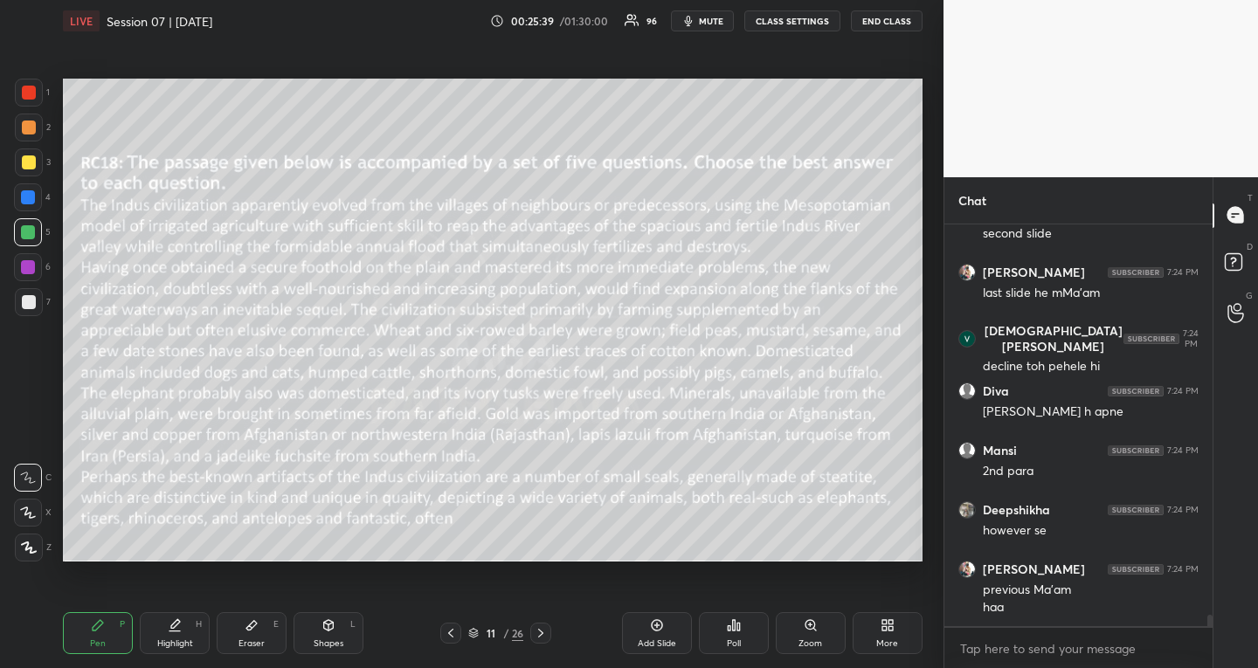
scroll to position [14472, 0]
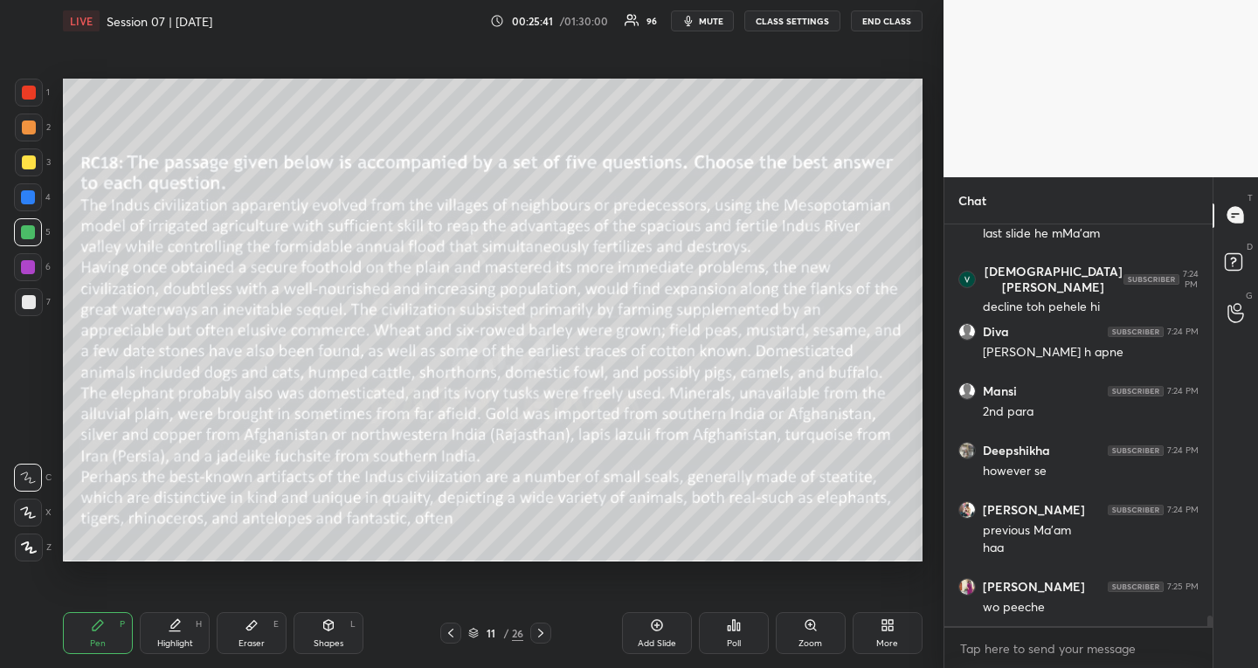
click at [540, 624] on div at bounding box center [540, 633] width 21 height 21
click at [543, 627] on icon at bounding box center [541, 634] width 14 height 14
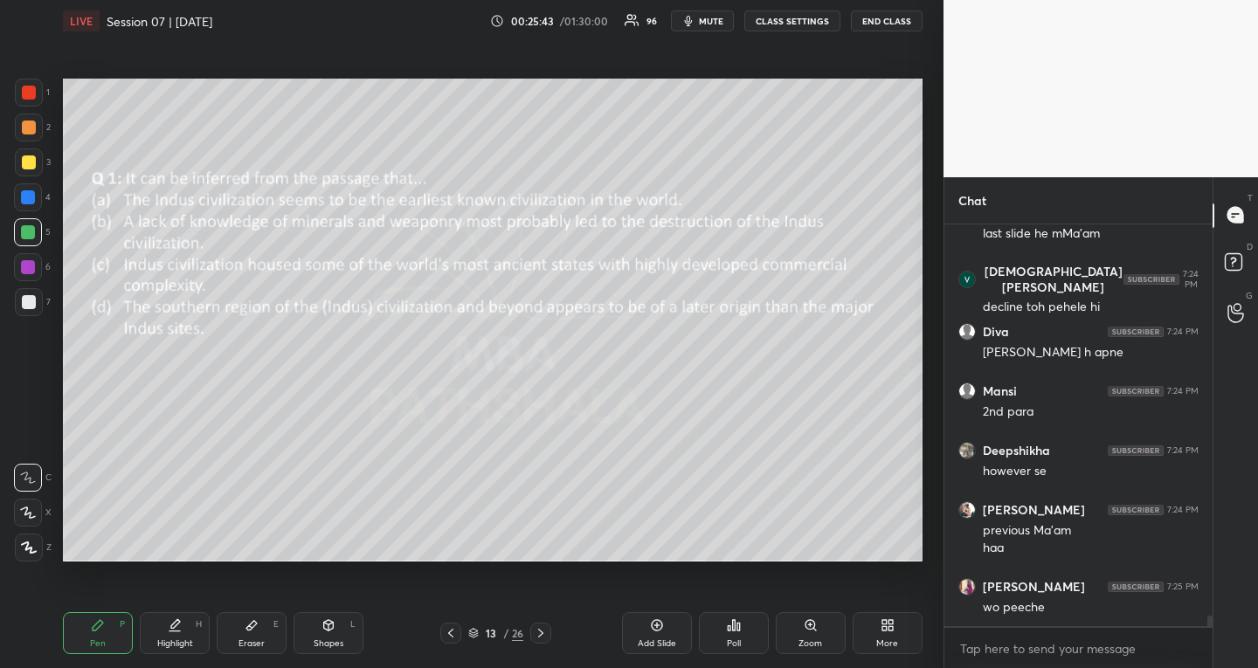
click at [543, 624] on div at bounding box center [540, 633] width 21 height 21
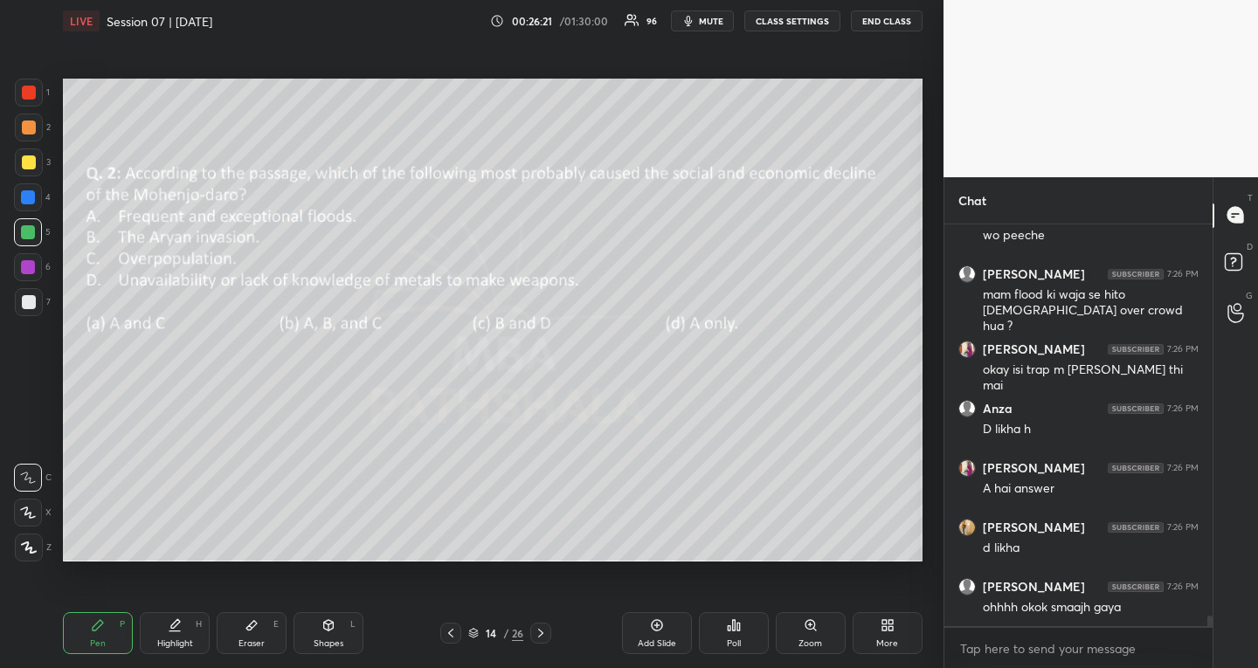
scroll to position [14903, 0]
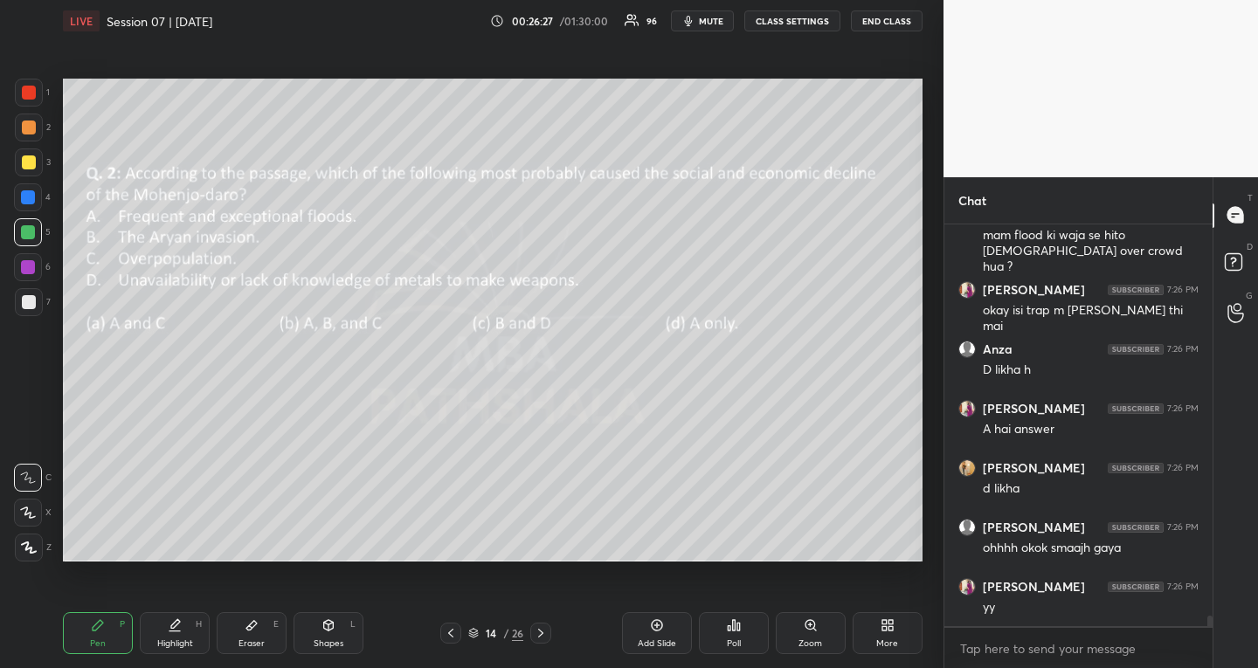
click at [540, 630] on icon at bounding box center [540, 633] width 5 height 9
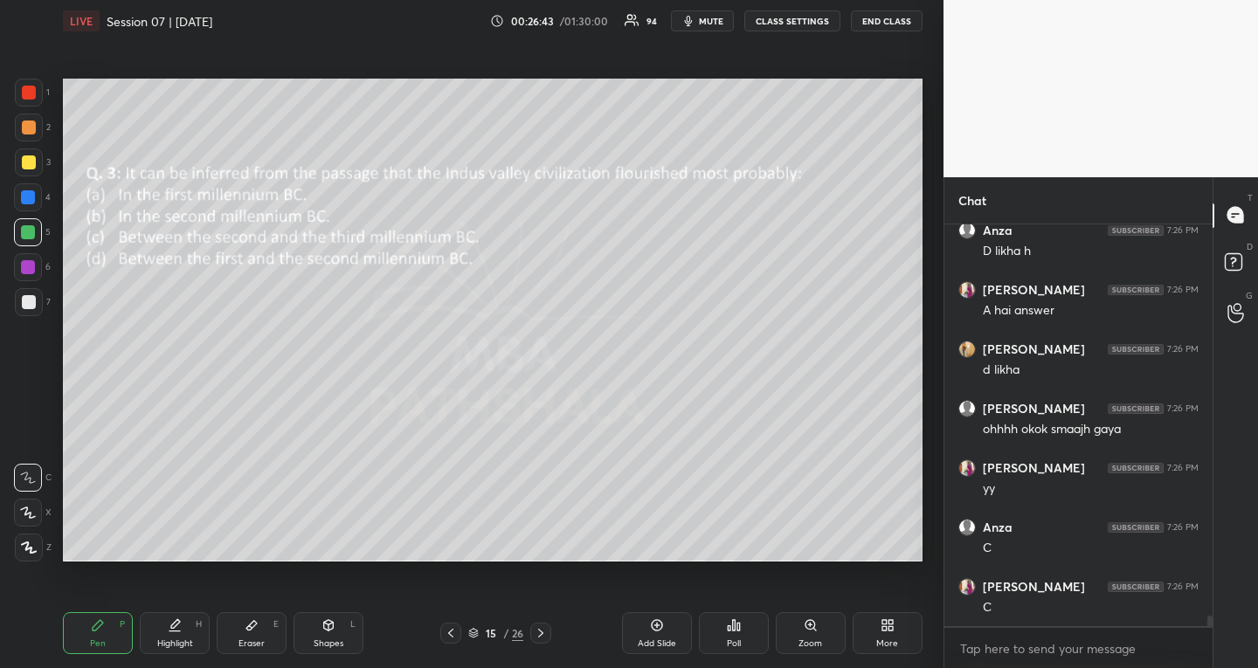
scroll to position [15082, 0]
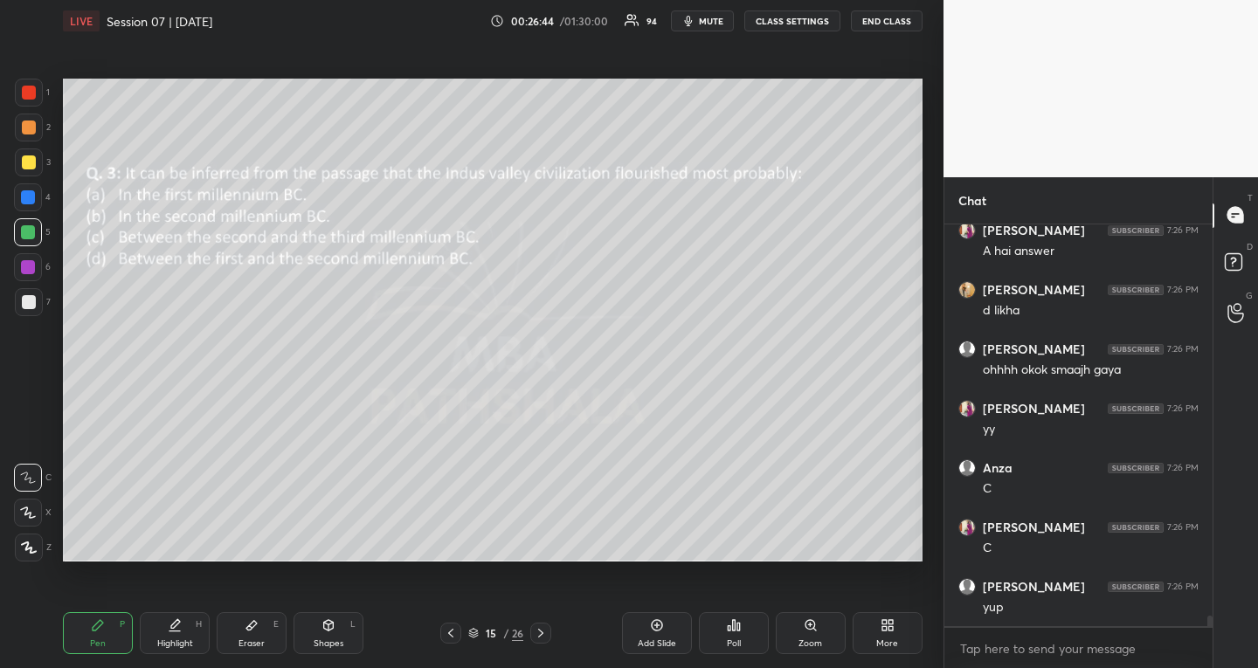
click at [456, 640] on div at bounding box center [450, 633] width 21 height 21
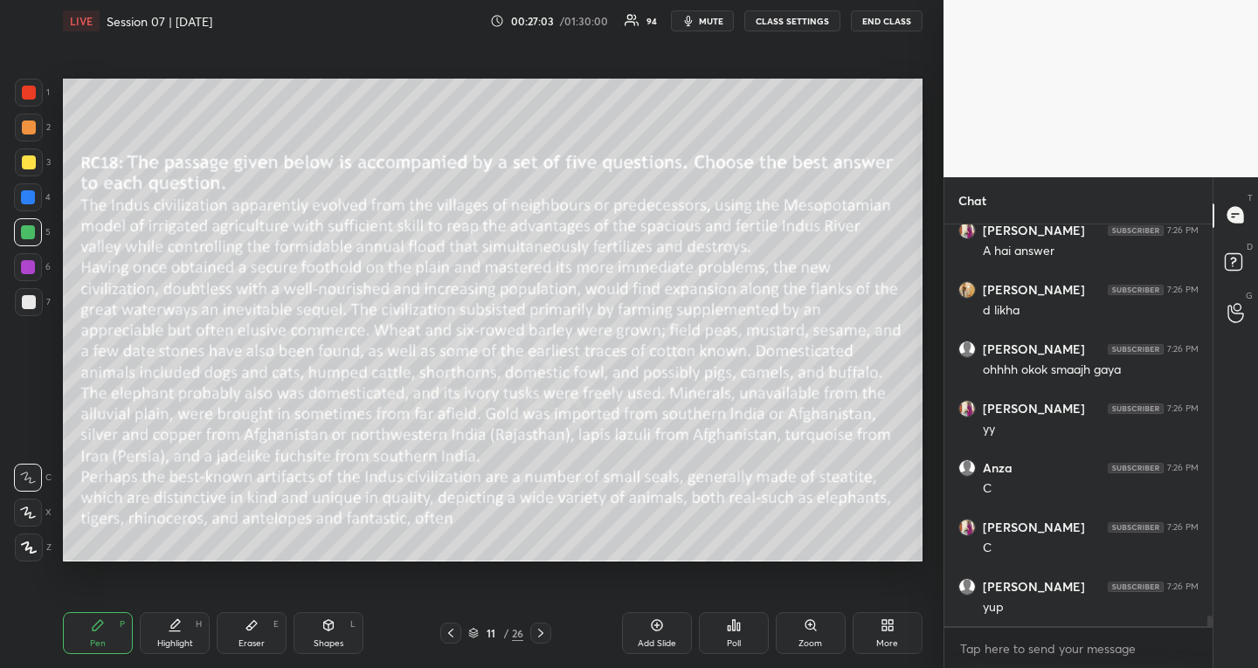
click at [538, 639] on icon at bounding box center [541, 634] width 14 height 14
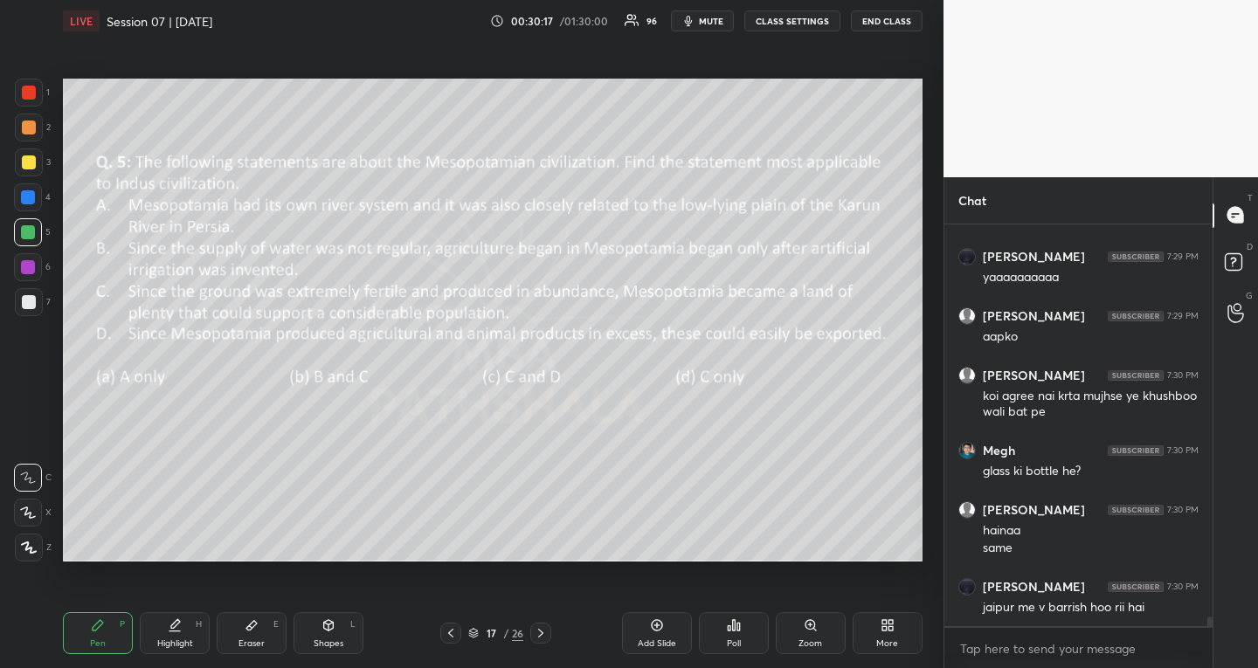
scroll to position [16884, 0]
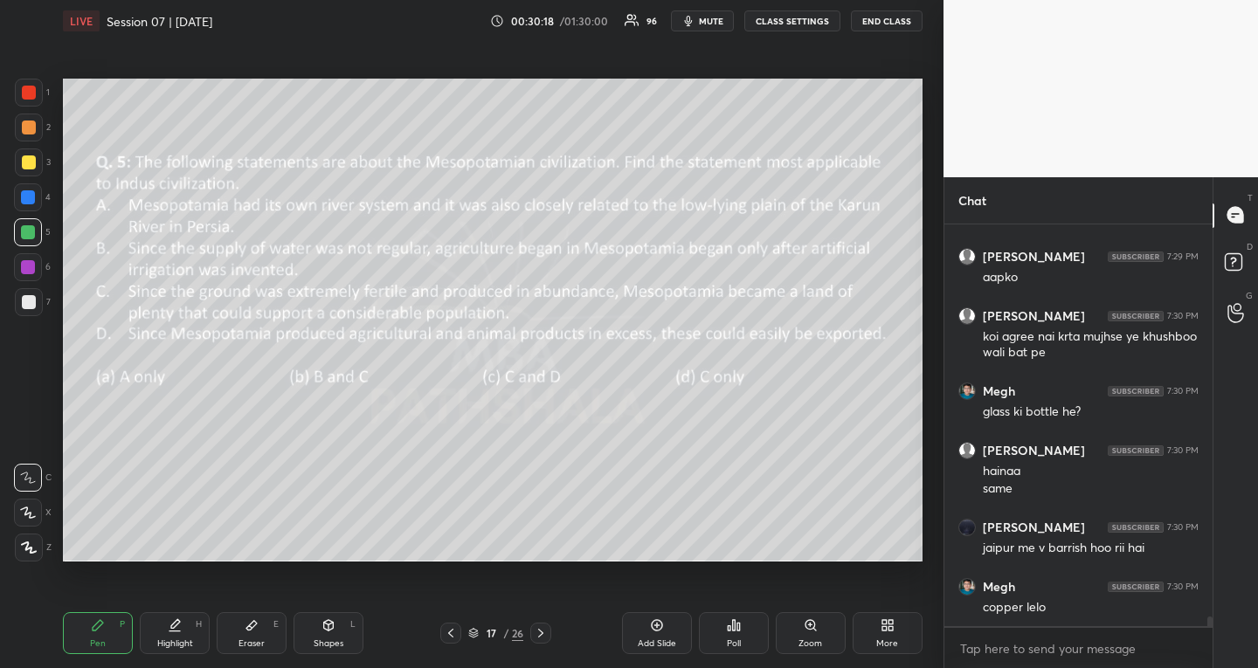
click at [475, 631] on icon at bounding box center [473, 633] width 10 height 10
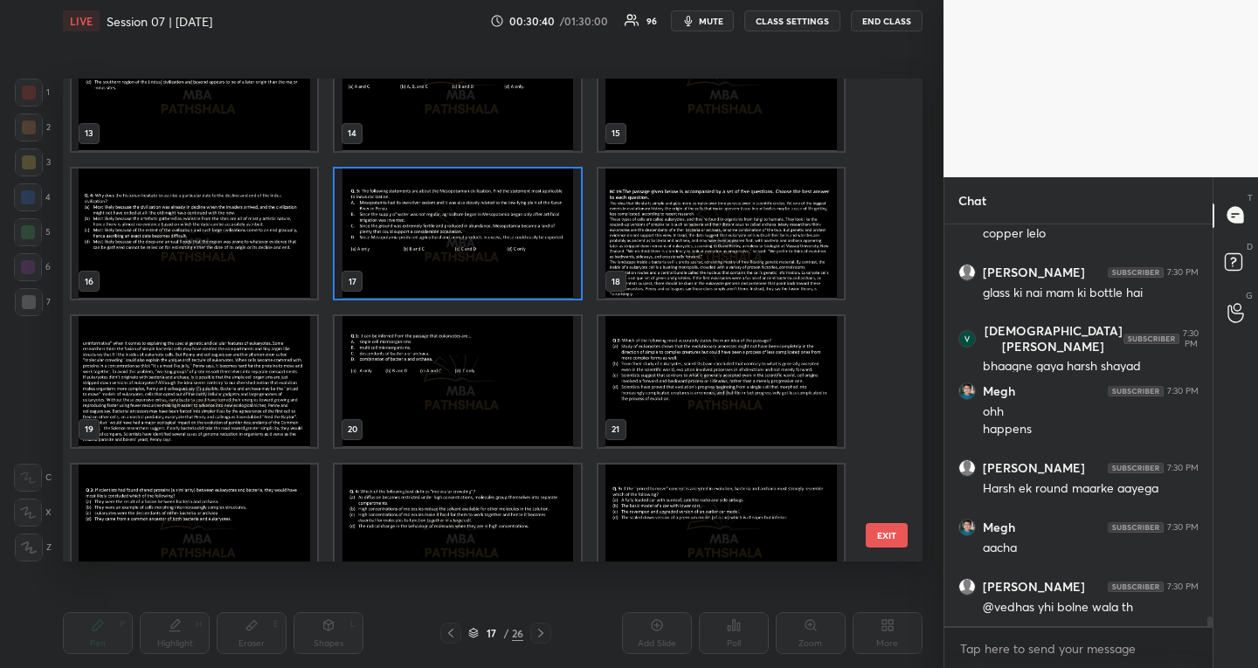
scroll to position [17333, 0]
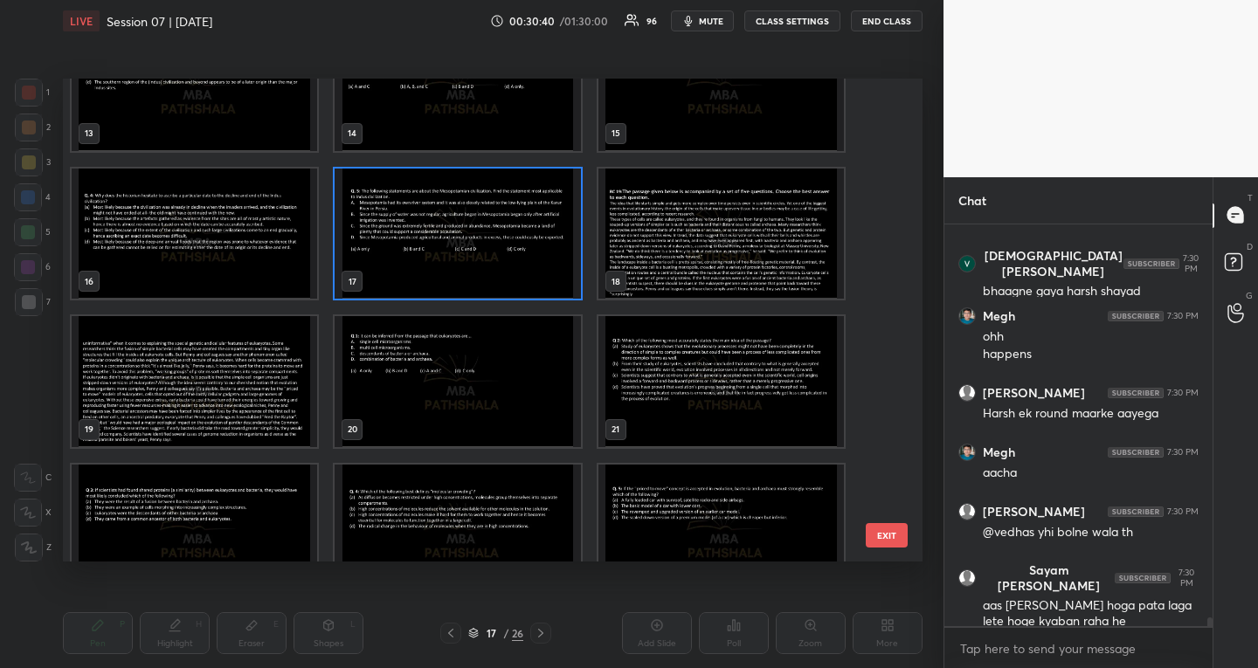
click at [509, 375] on img "grid" at bounding box center [458, 381] width 246 height 131
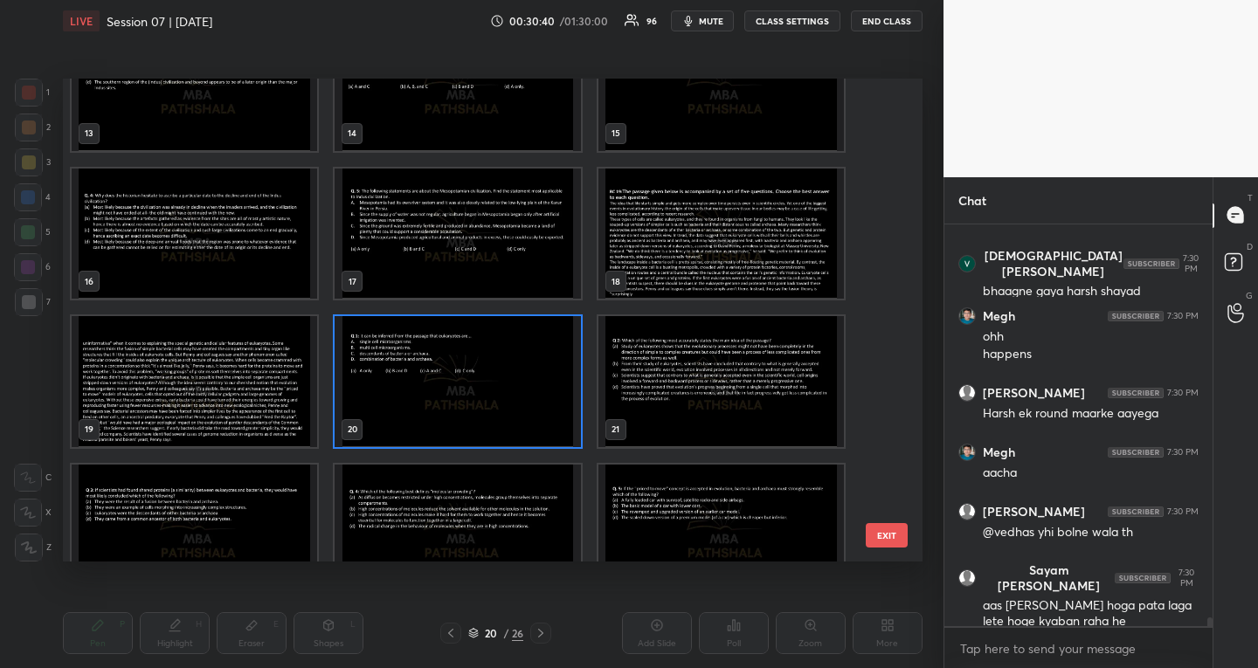
click at [509, 375] on img "grid" at bounding box center [458, 381] width 246 height 131
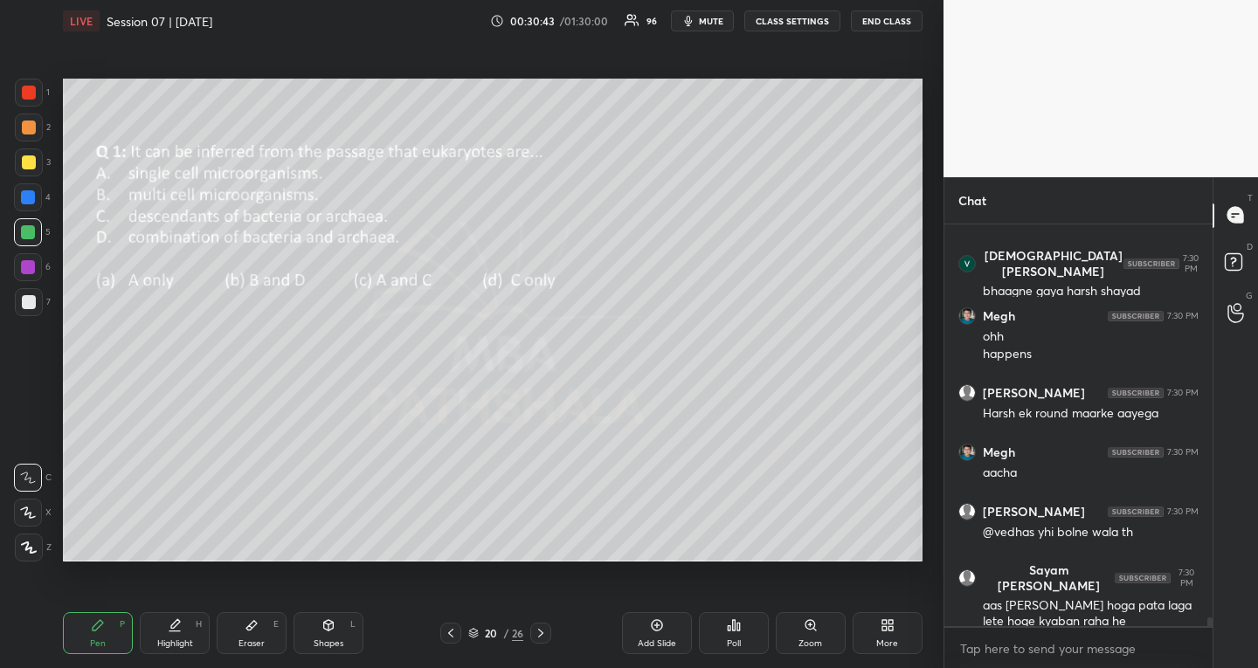
scroll to position [17393, 0]
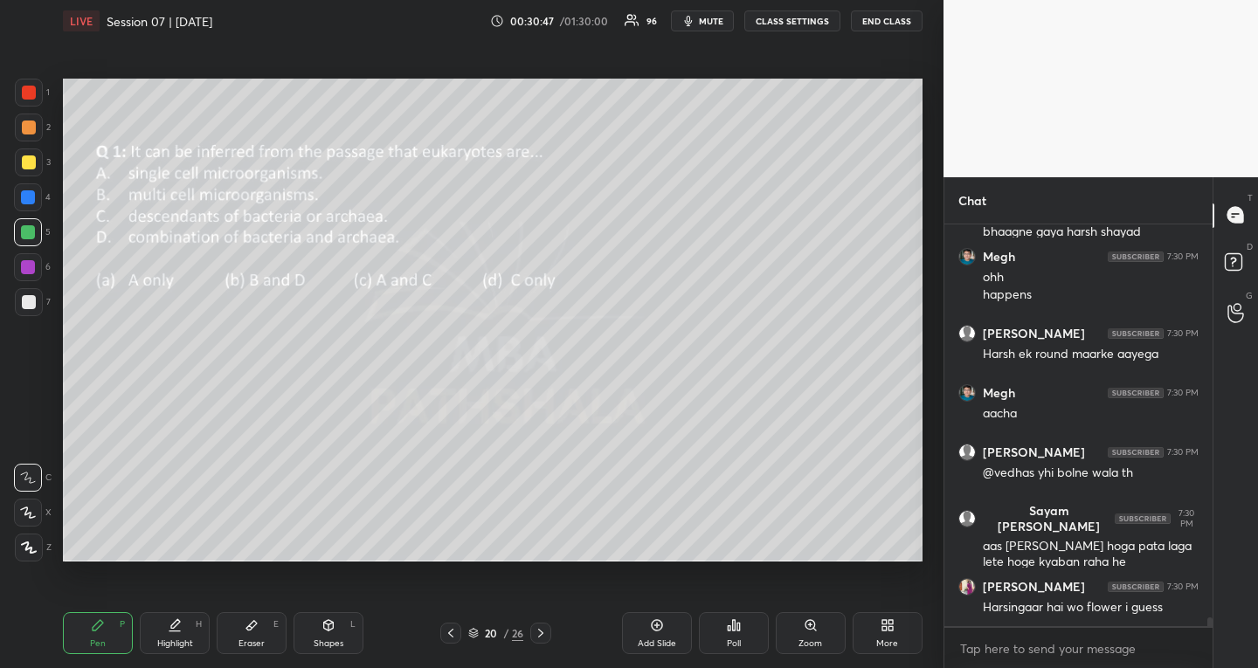
click at [530, 633] on div at bounding box center [540, 633] width 21 height 21
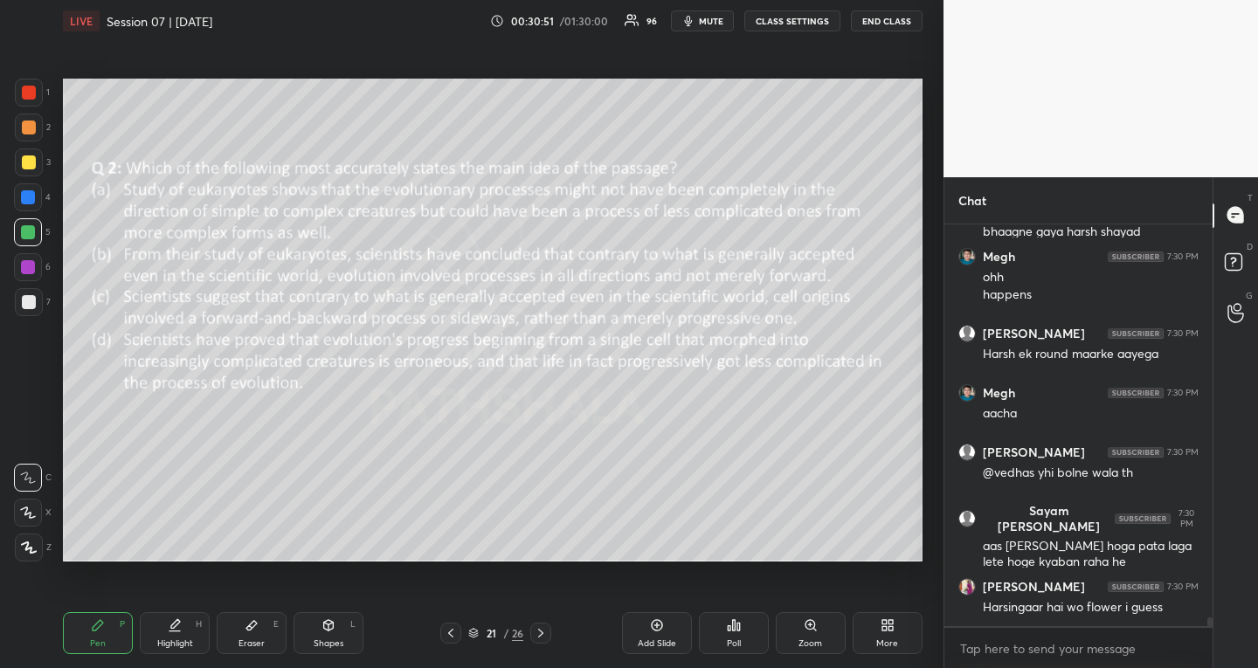
click at [543, 633] on icon at bounding box center [540, 633] width 5 height 9
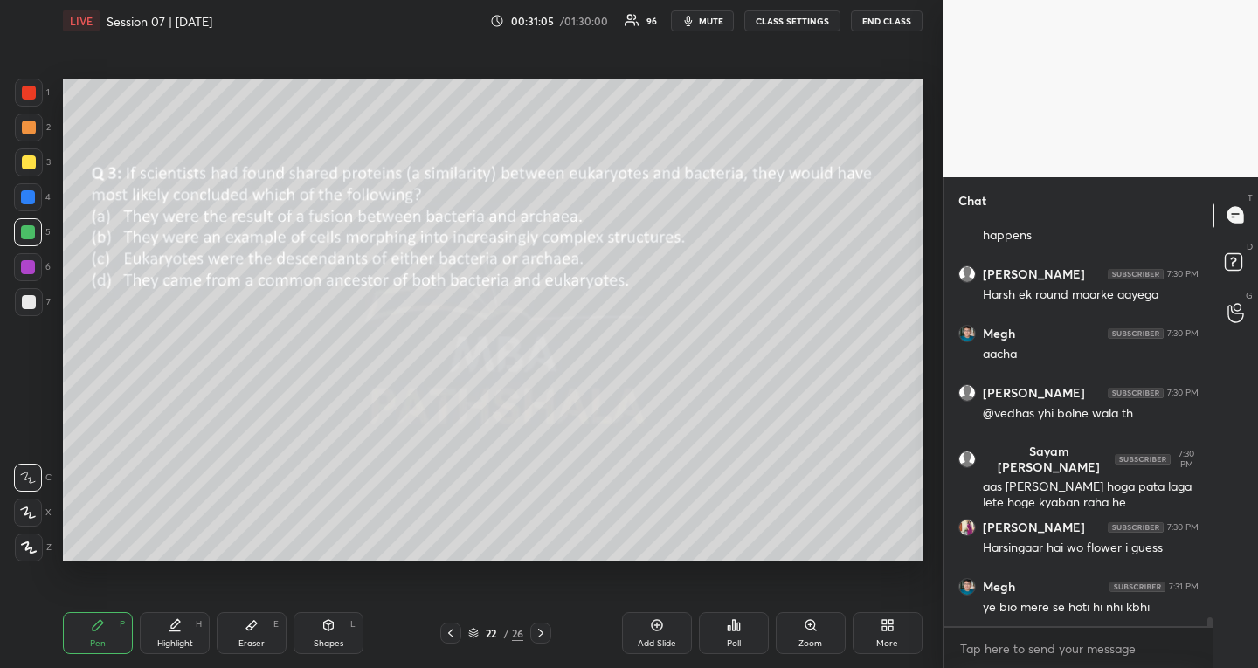
click at [543, 638] on icon at bounding box center [541, 634] width 14 height 14
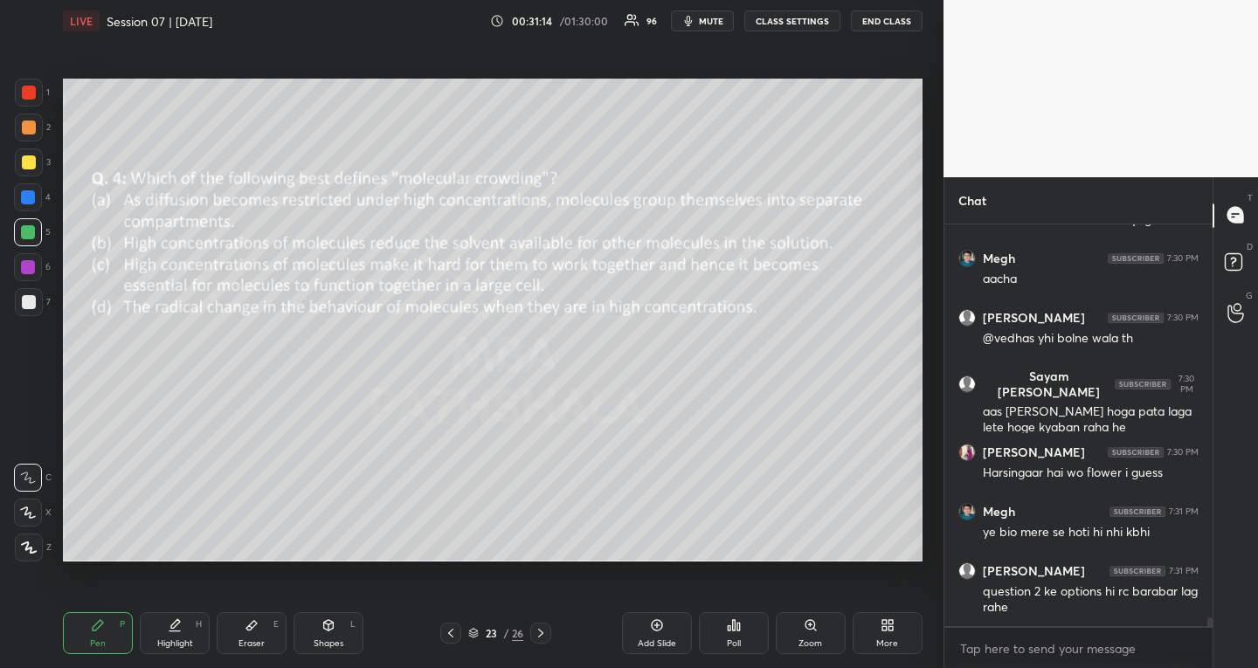
click at [541, 631] on icon at bounding box center [540, 633] width 5 height 9
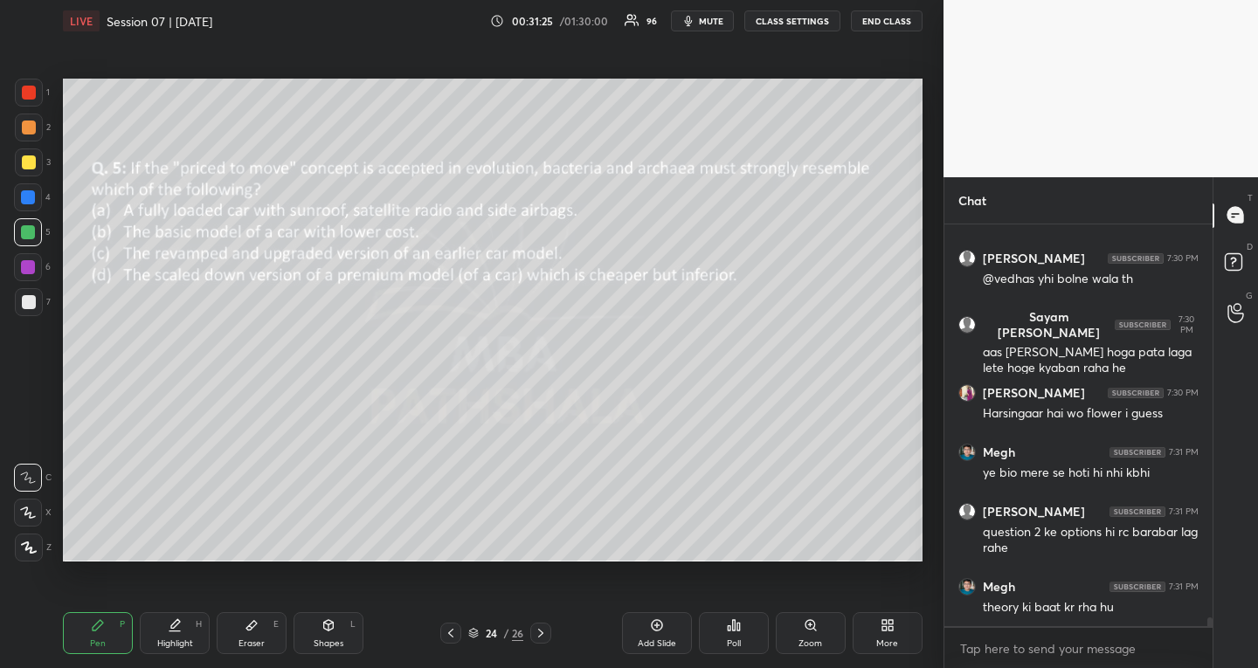
click at [541, 638] on icon at bounding box center [541, 634] width 14 height 14
click at [448, 635] on icon at bounding box center [451, 634] width 14 height 14
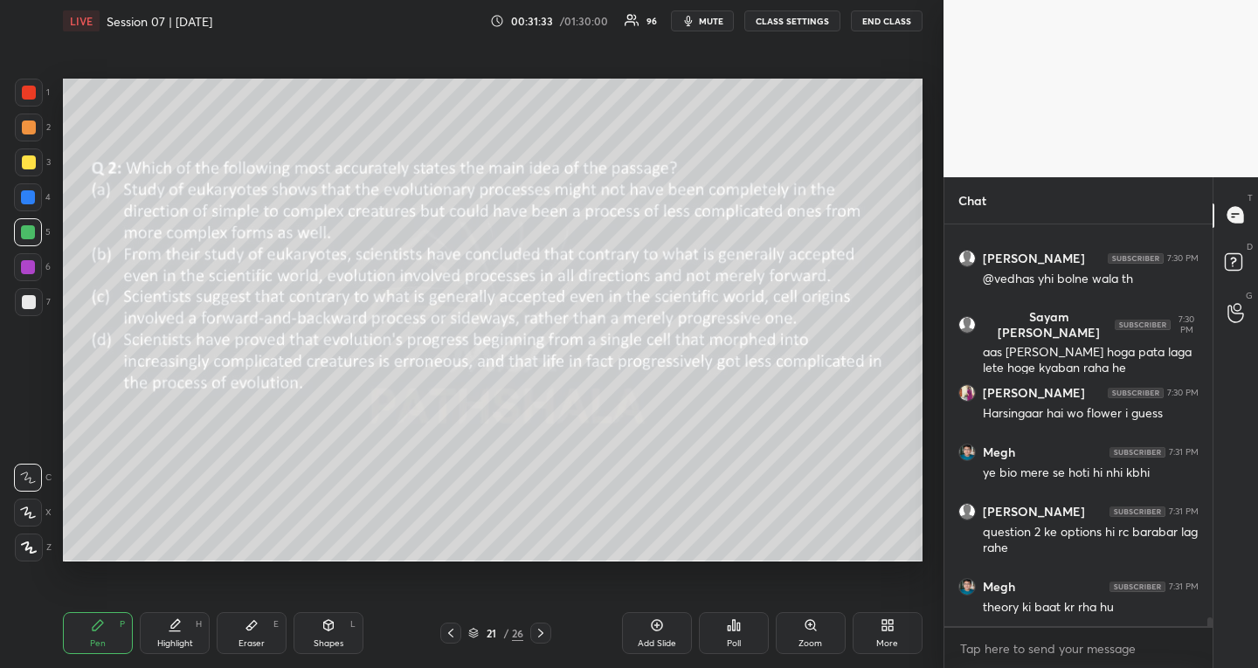
click at [448, 635] on icon at bounding box center [451, 634] width 14 height 14
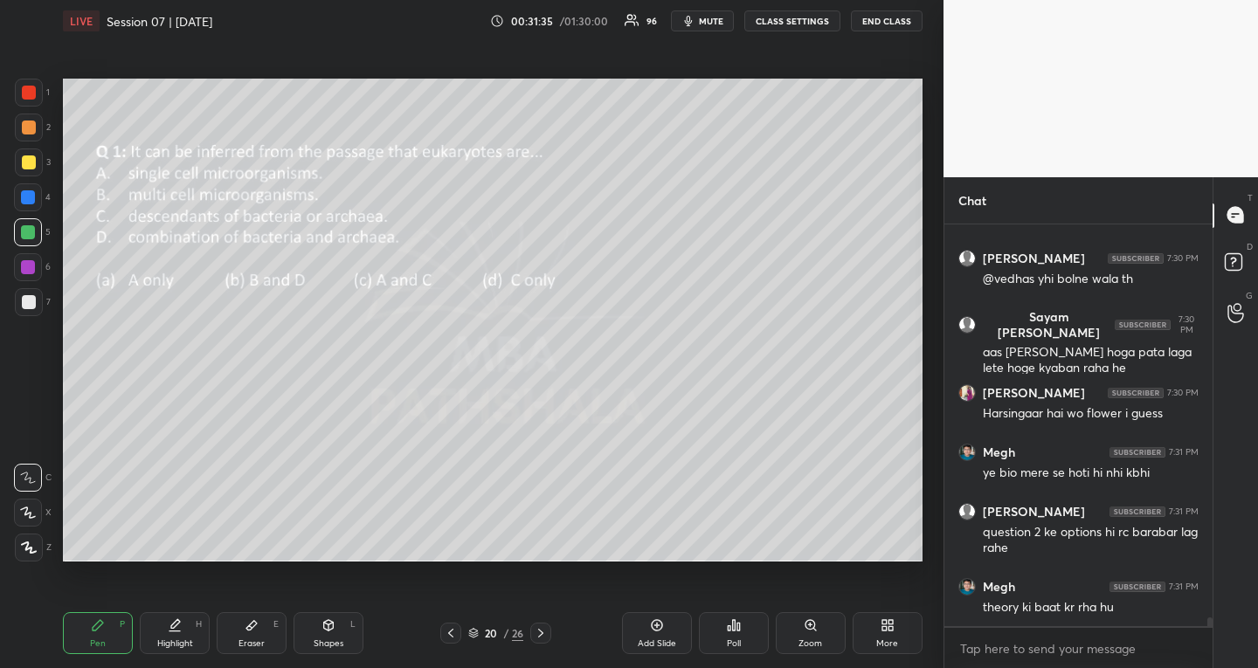
click at [448, 635] on icon at bounding box center [451, 634] width 14 height 14
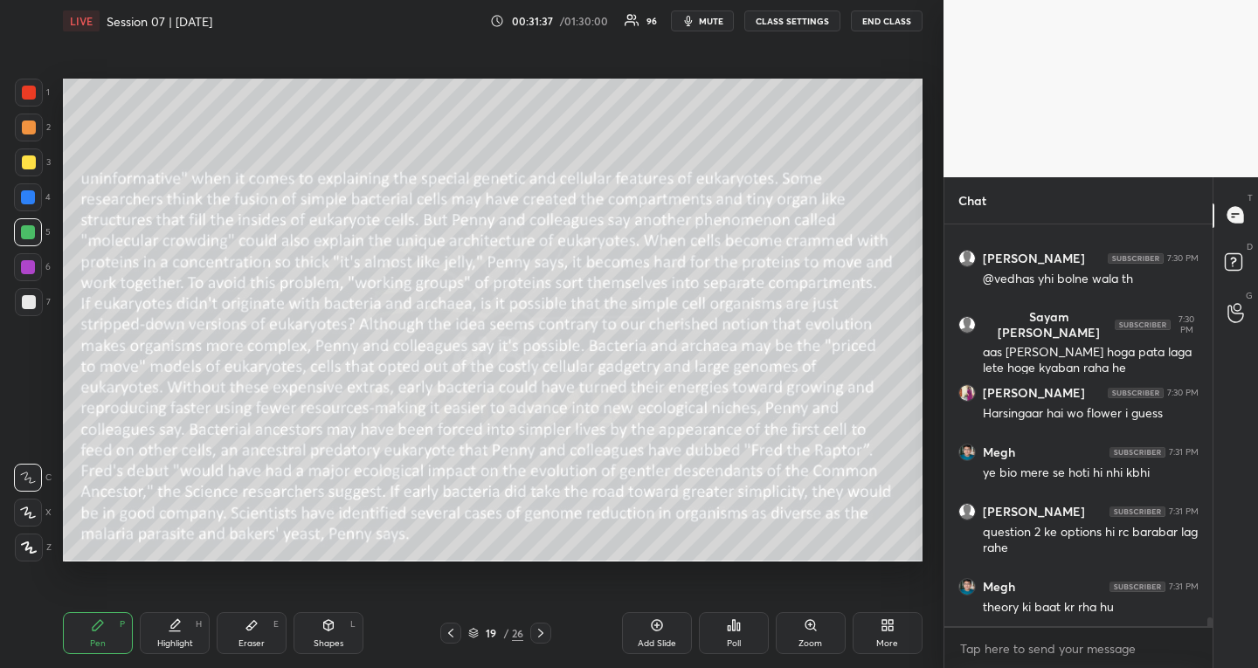
click at [448, 635] on icon at bounding box center [451, 634] width 14 height 14
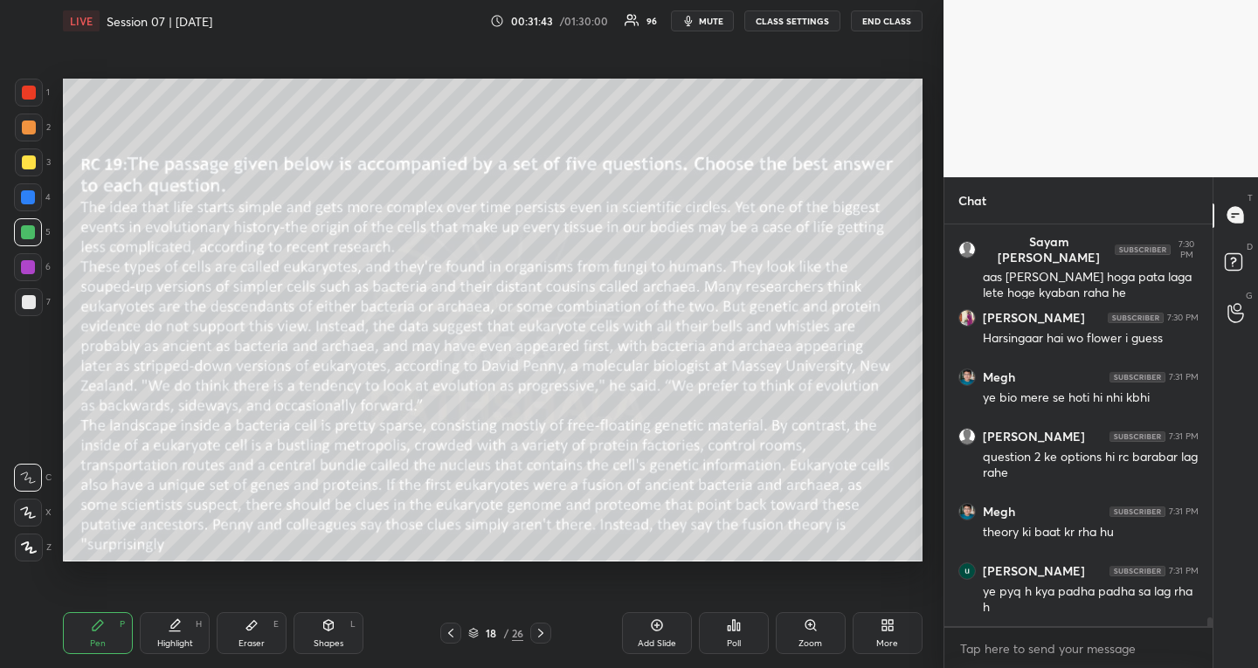
click at [731, 614] on div "Poll" at bounding box center [734, 634] width 70 height 42
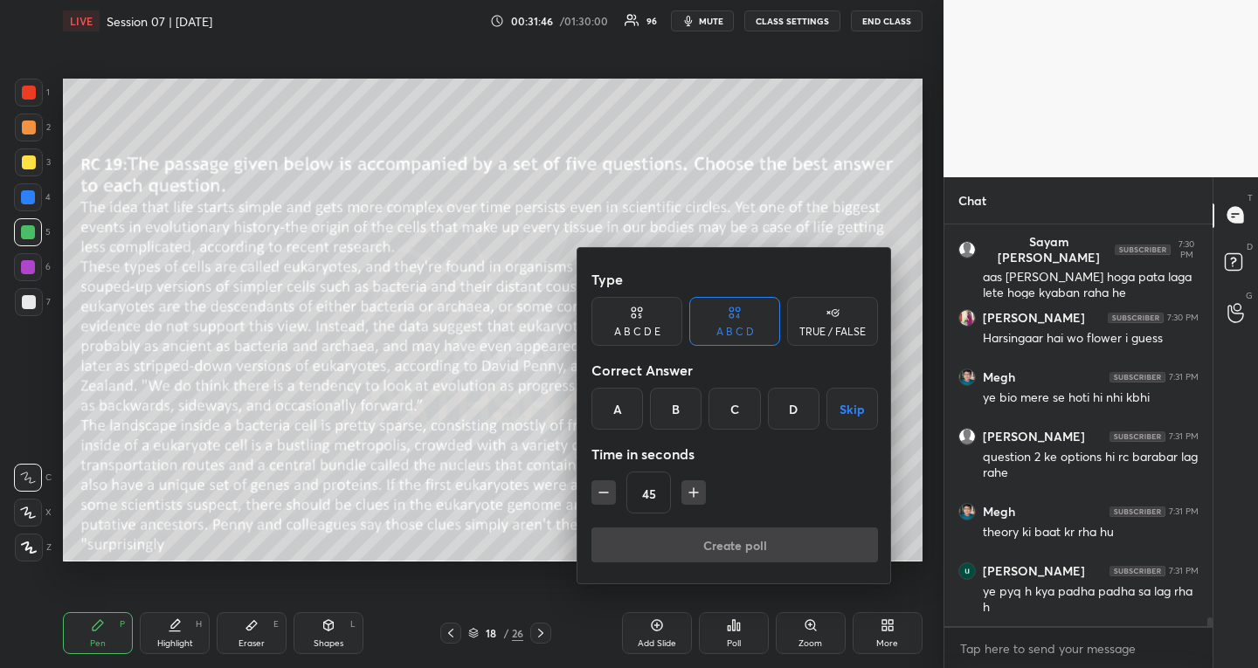
click at [841, 397] on button "Skip" at bounding box center [853, 409] width 52 height 42
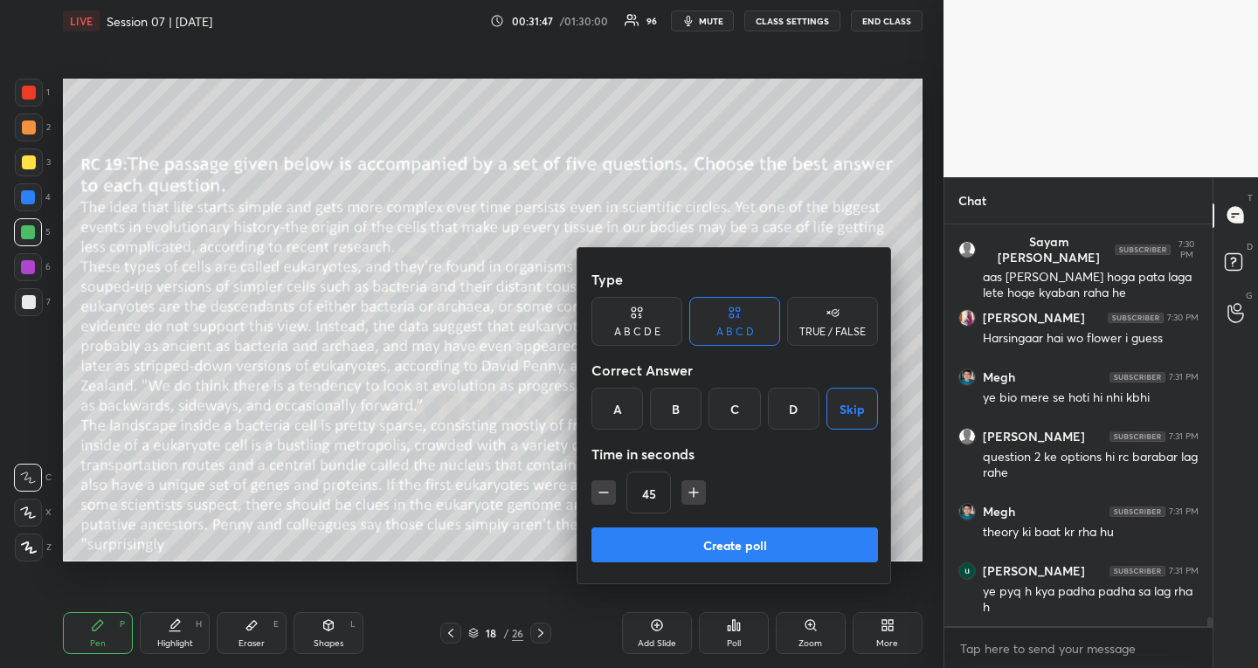
click at [692, 487] on icon "button" at bounding box center [693, 492] width 17 height 17
click at [693, 487] on icon "button" at bounding box center [701, 492] width 17 height 17
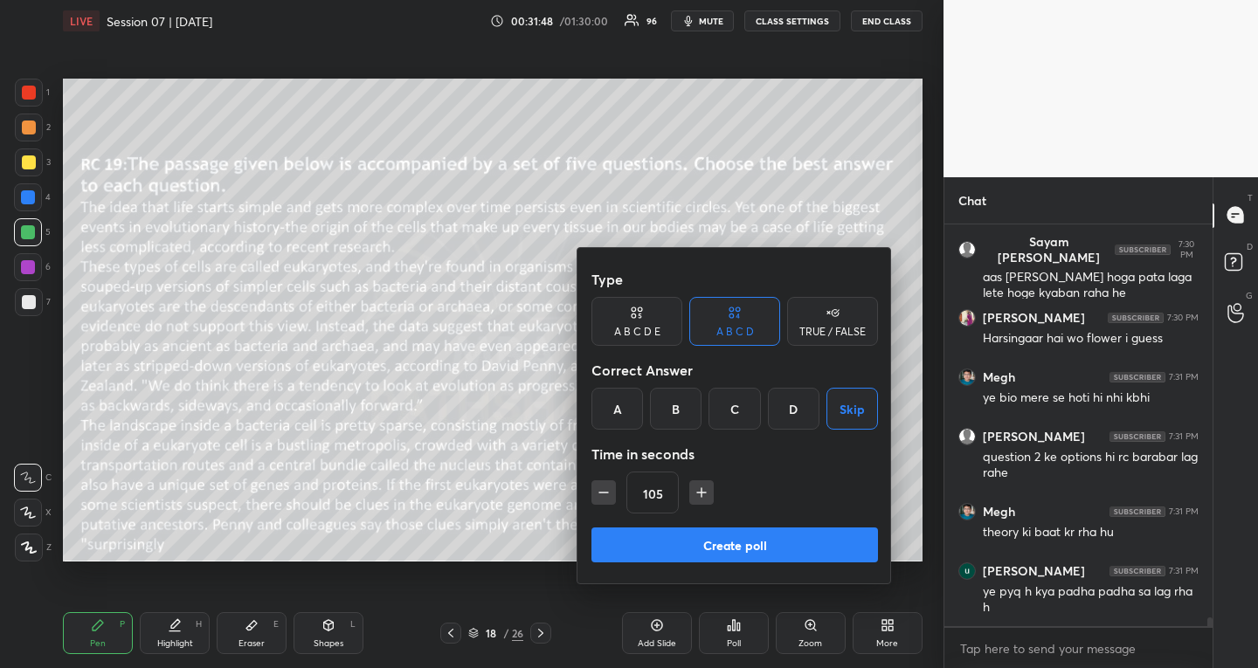
type input "120"
click at [634, 543] on button "Create poll" at bounding box center [735, 545] width 287 height 35
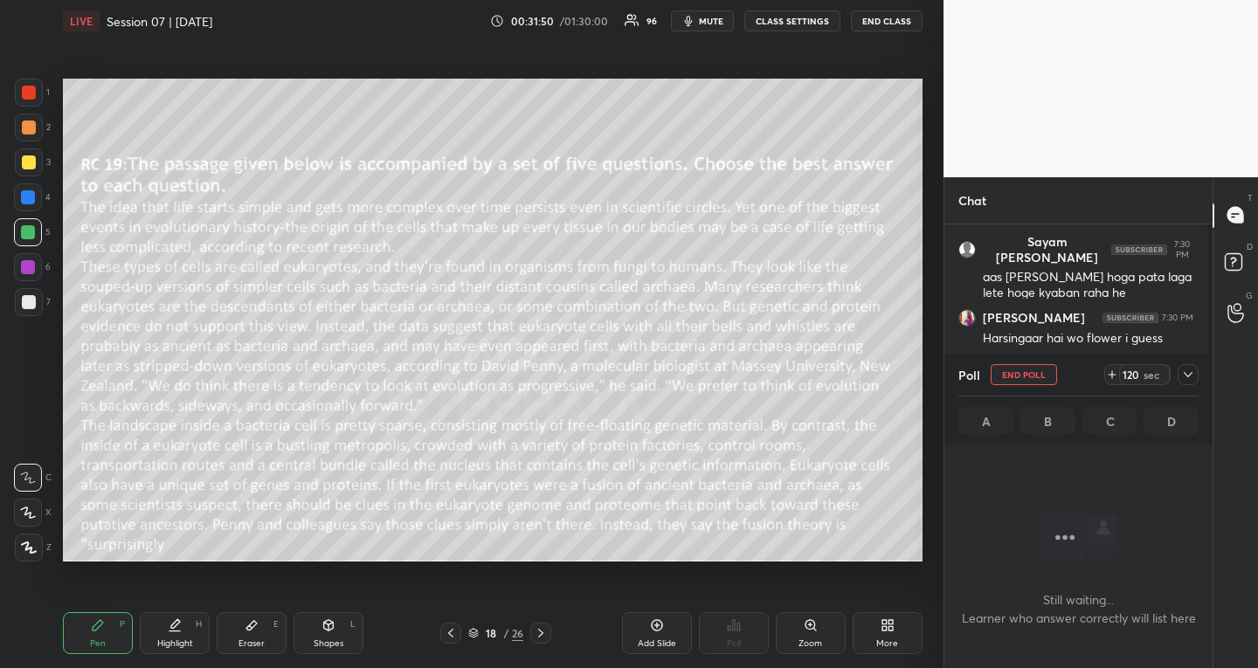
scroll to position [0, 0]
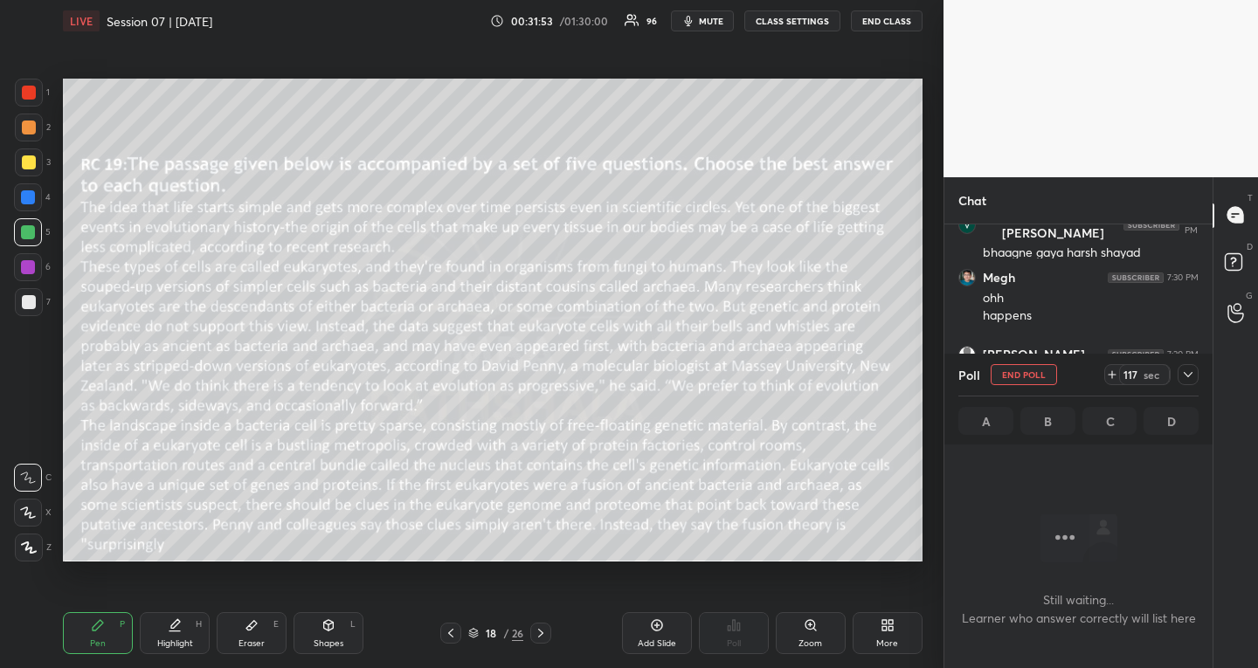
click at [1187, 370] on icon at bounding box center [1188, 375] width 14 height 14
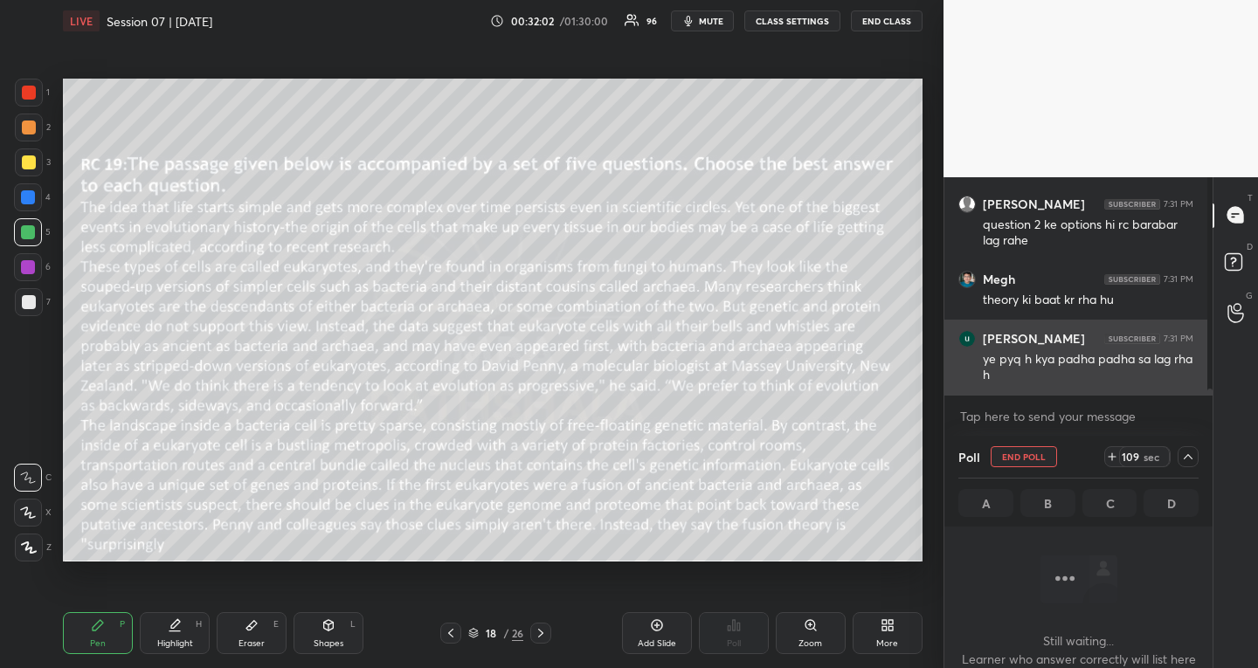
scroll to position [17232, 0]
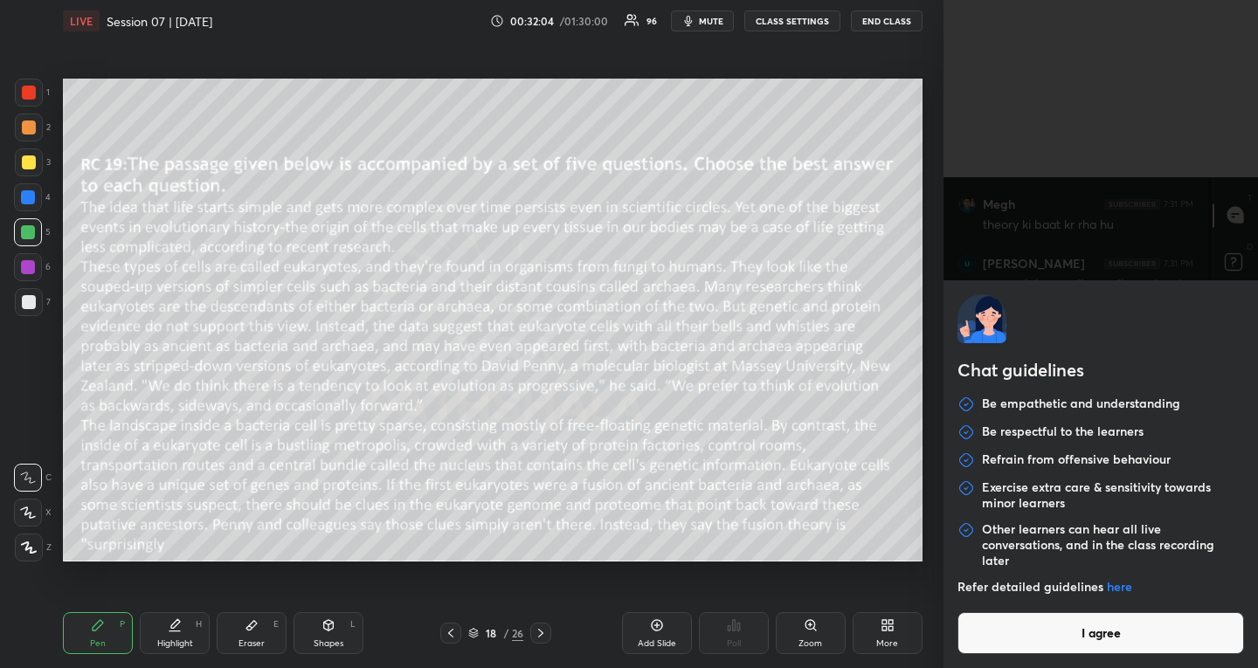
click at [1049, 416] on body "1 2 3 4 5 6 7 R O A L C X Z Erase all C X Z LIVE Session 07 | [DATE] 00:32:04 /…" at bounding box center [629, 334] width 1258 height 668
click at [1056, 643] on button "I agree" at bounding box center [1101, 634] width 287 height 42
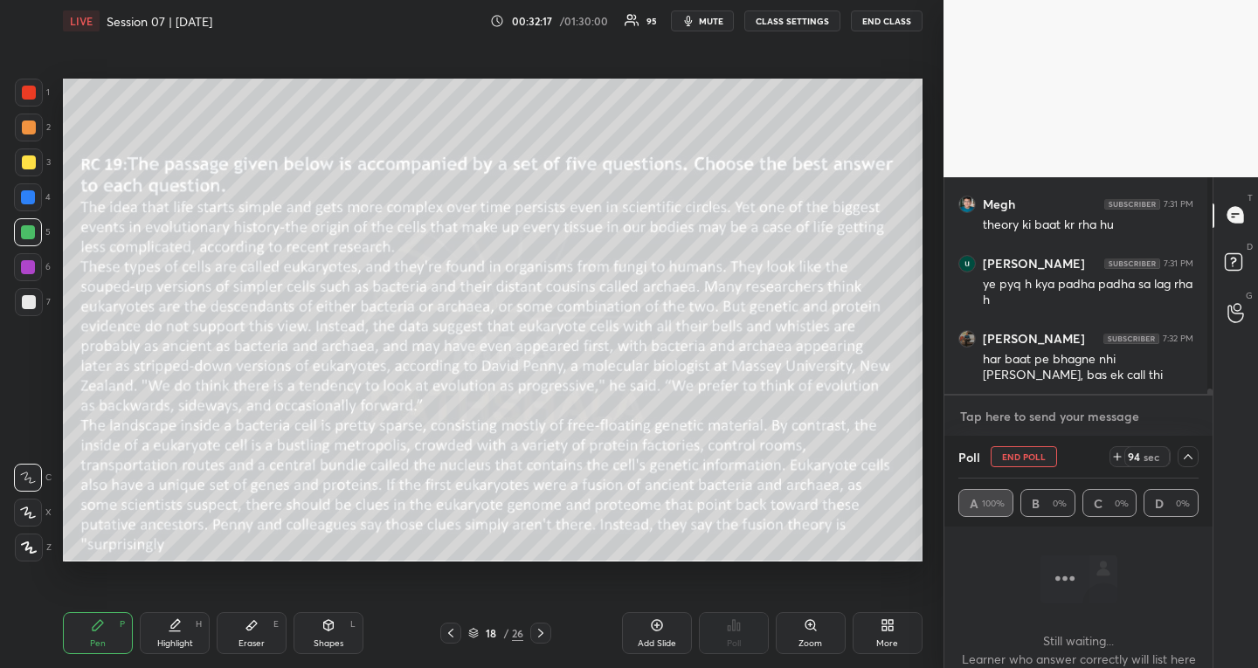
click at [1081, 422] on textarea at bounding box center [1079, 417] width 240 height 28
type textarea "x"
click at [715, 22] on span "mute" at bounding box center [711, 21] width 24 height 12
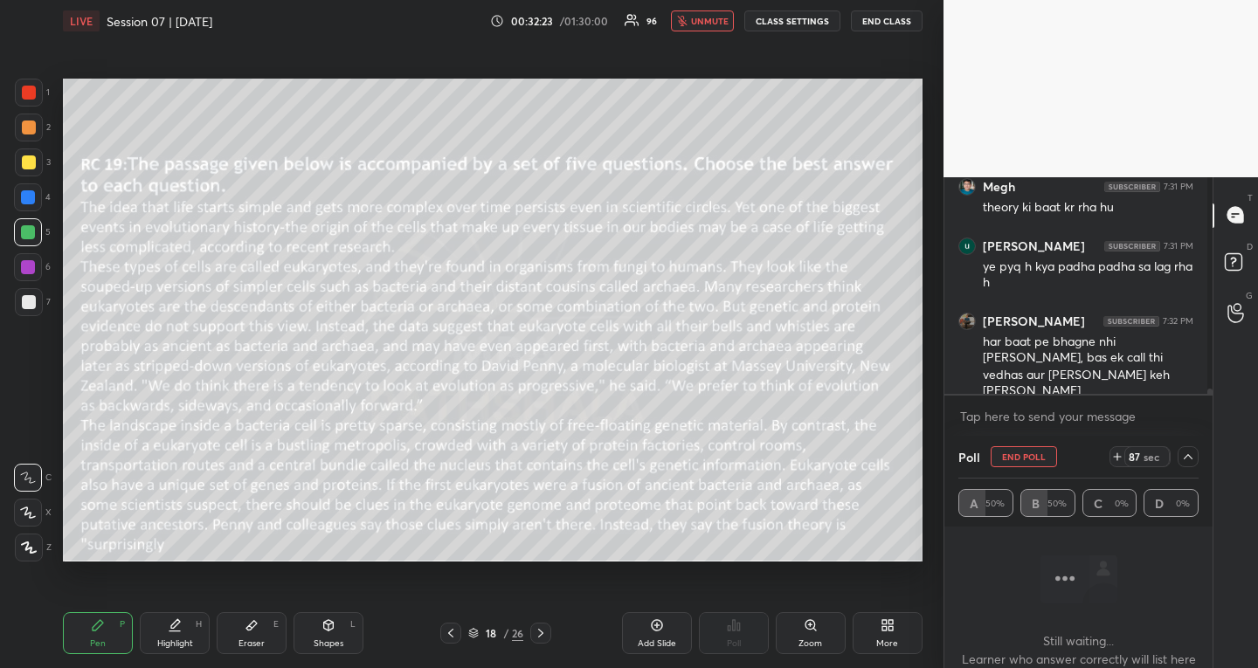
click at [715, 22] on span "unmute" at bounding box center [710, 21] width 38 height 12
click at [702, 17] on button "mute" at bounding box center [702, 20] width 63 height 21
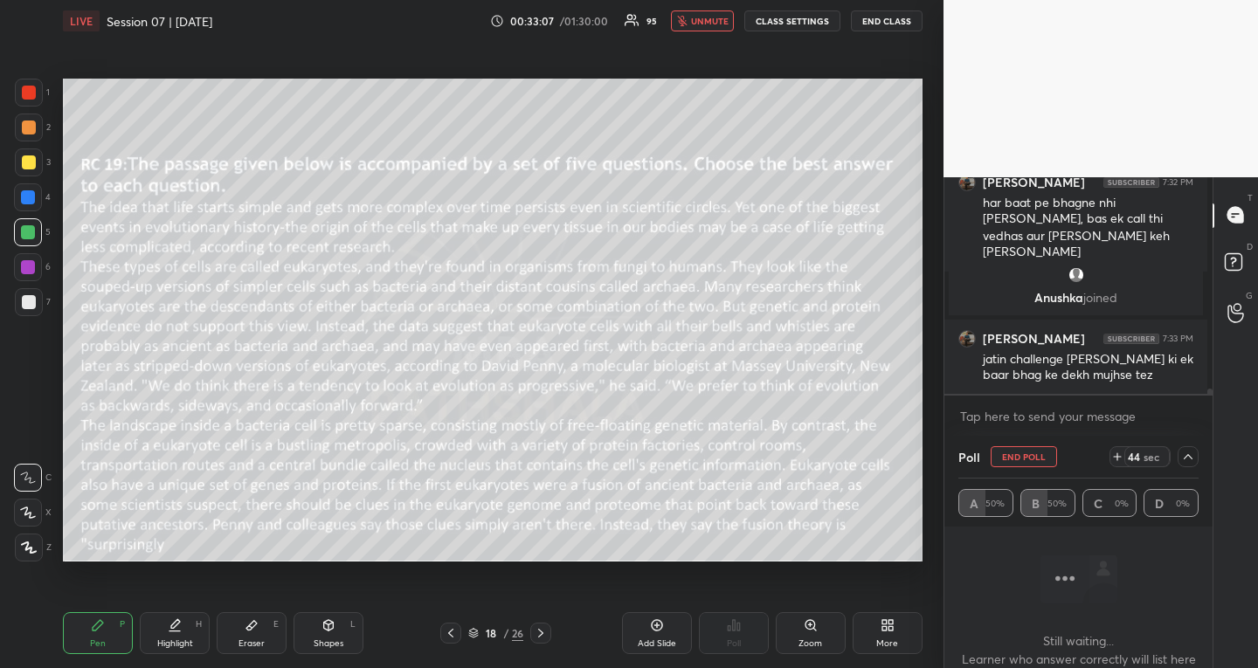
scroll to position [17214, 0]
click at [701, 23] on span "unmute" at bounding box center [710, 21] width 38 height 12
click at [1189, 453] on icon at bounding box center [1188, 457] width 14 height 14
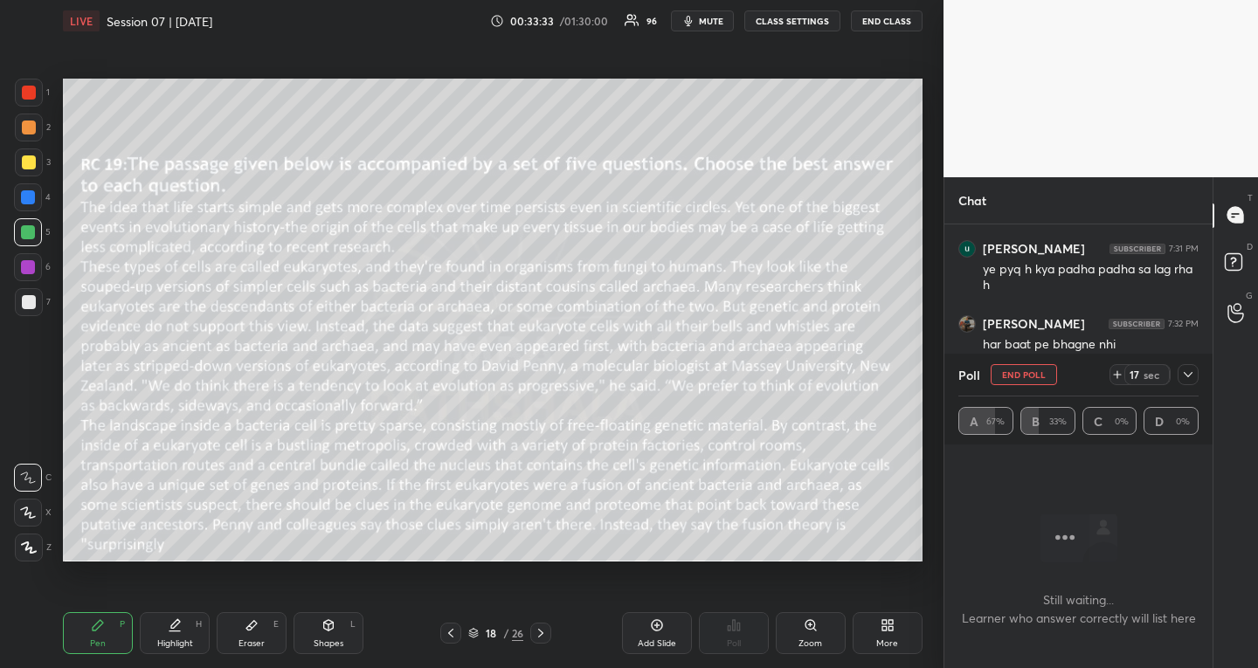
scroll to position [16866, 0]
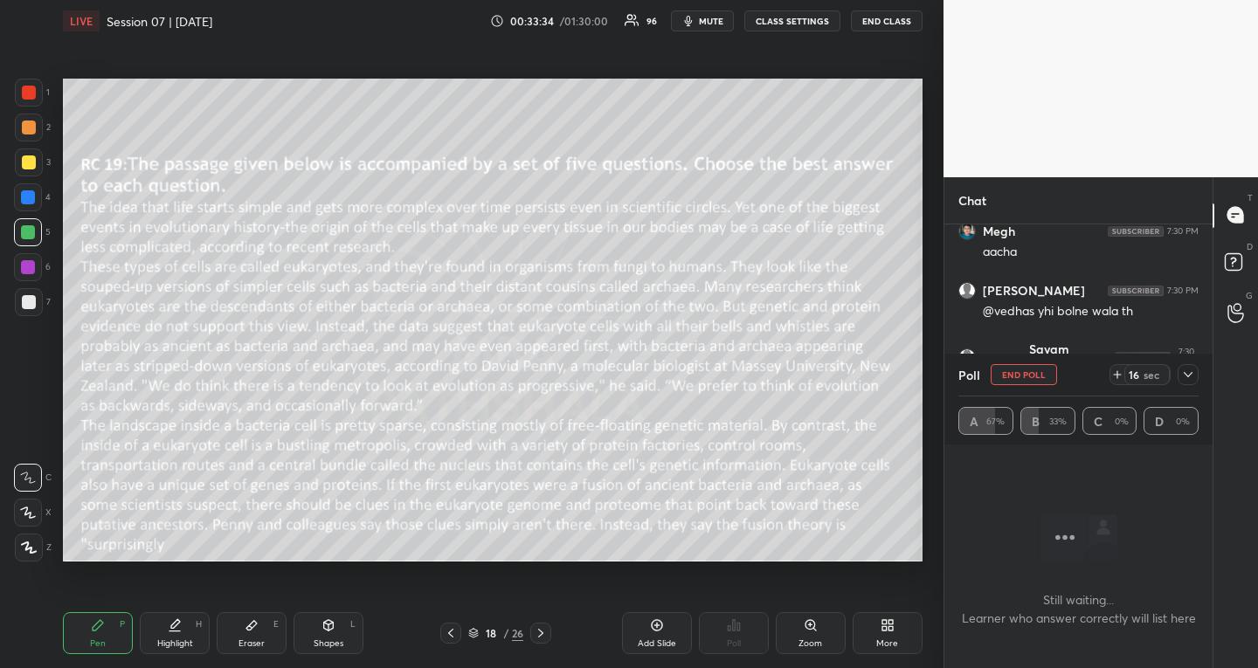
click at [1188, 369] on icon at bounding box center [1188, 375] width 14 height 14
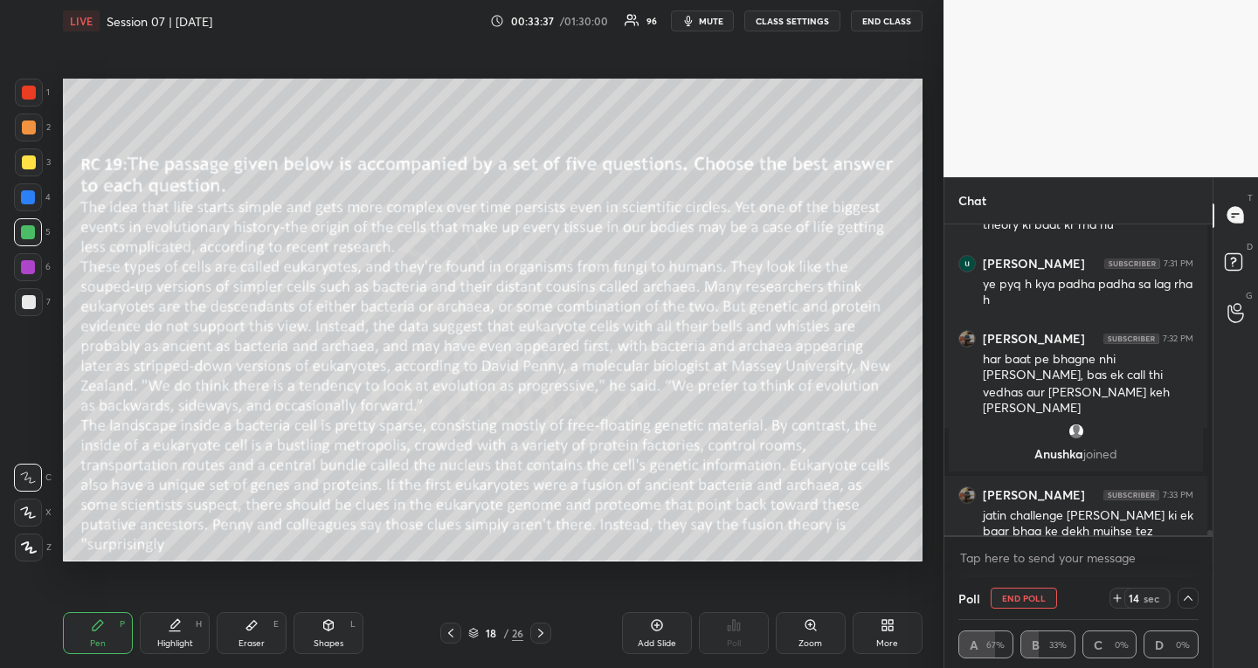
scroll to position [17325, 0]
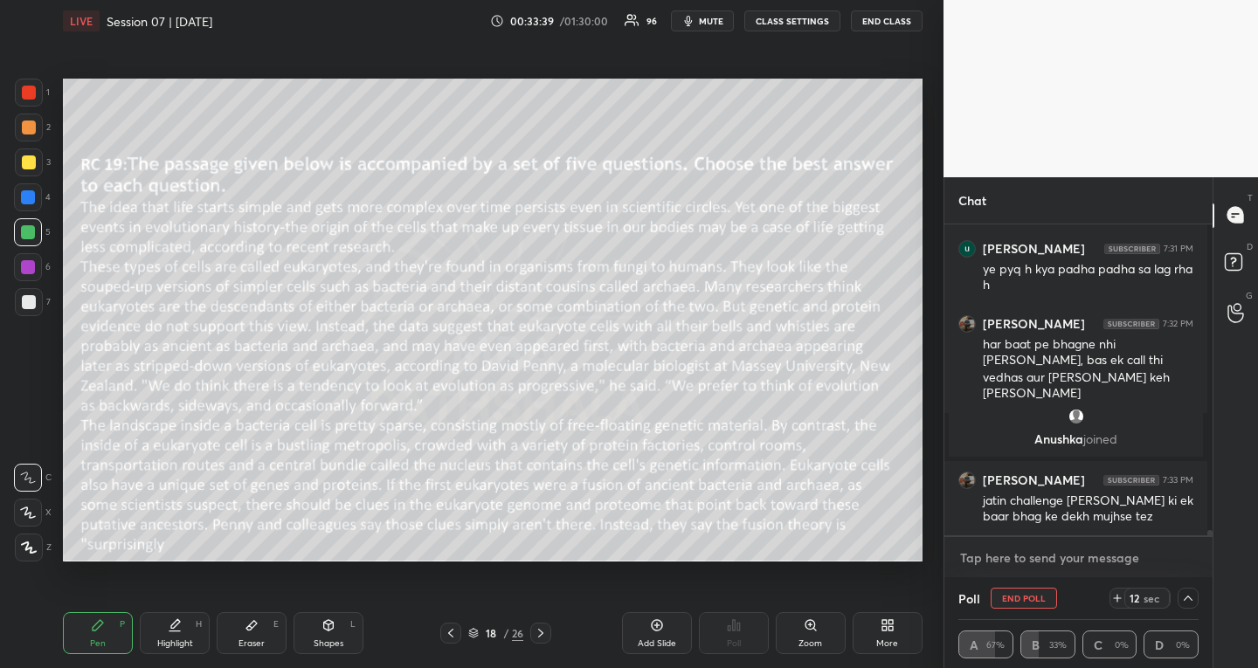
click at [1005, 554] on textarea at bounding box center [1079, 558] width 240 height 28
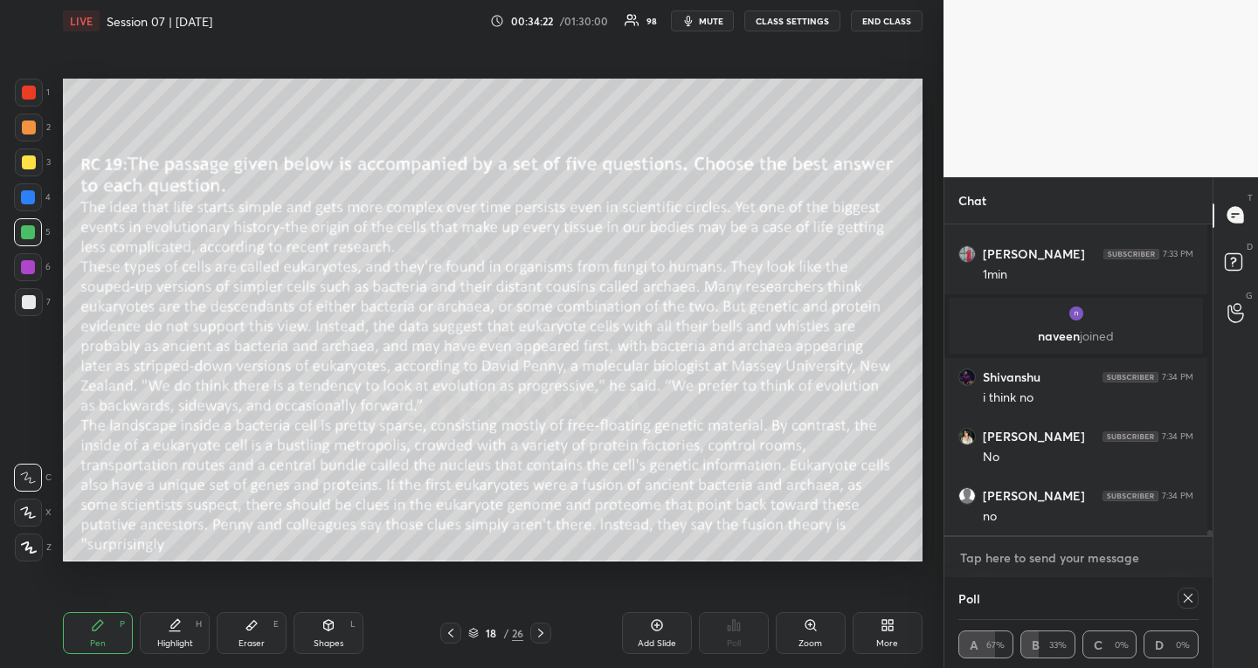
scroll to position [17543, 0]
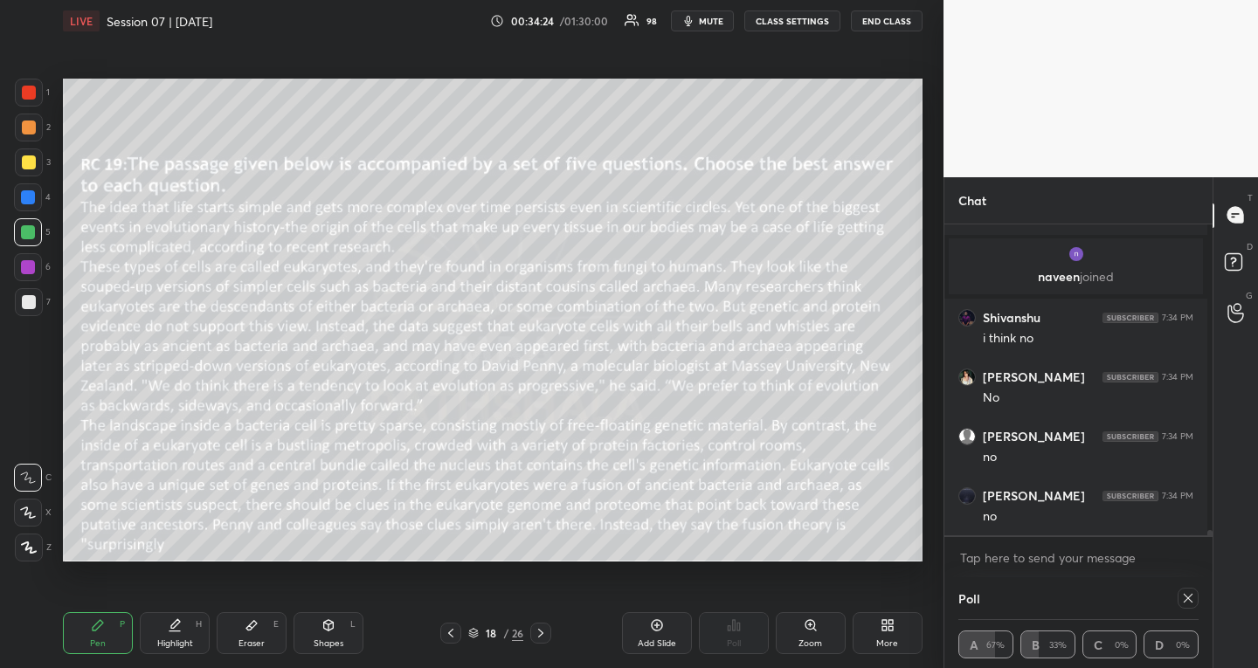
click at [546, 636] on icon at bounding box center [541, 634] width 14 height 14
click at [1189, 604] on icon at bounding box center [1188, 599] width 14 height 14
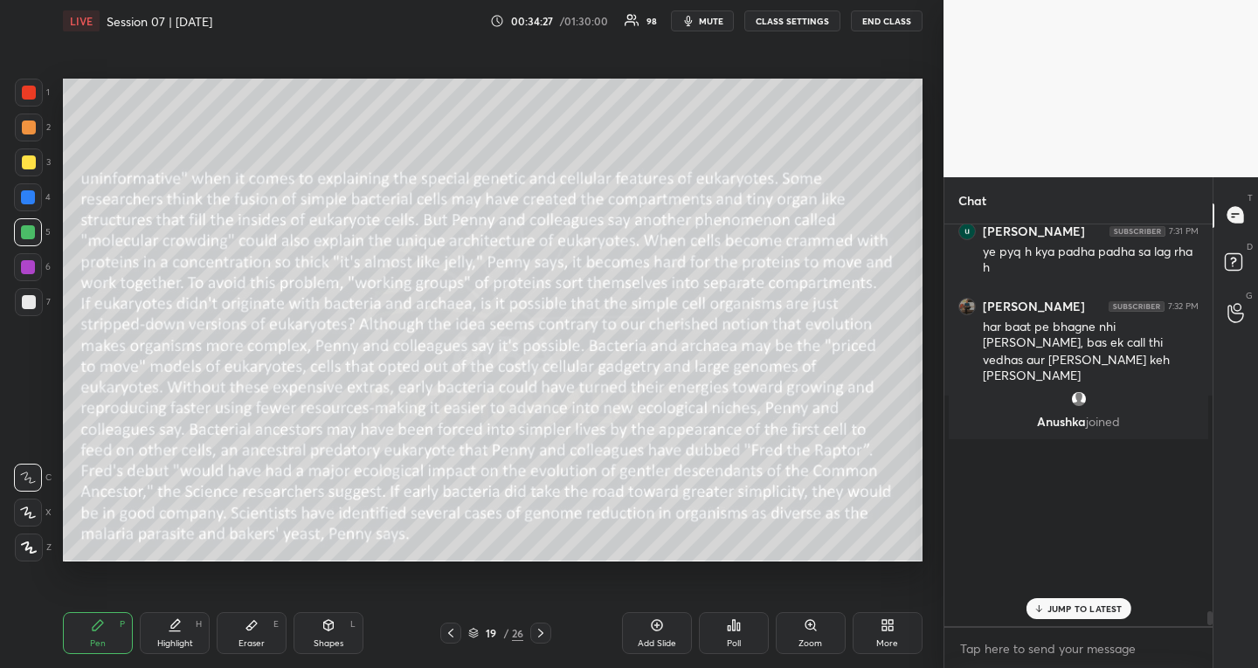
scroll to position [16986, 0]
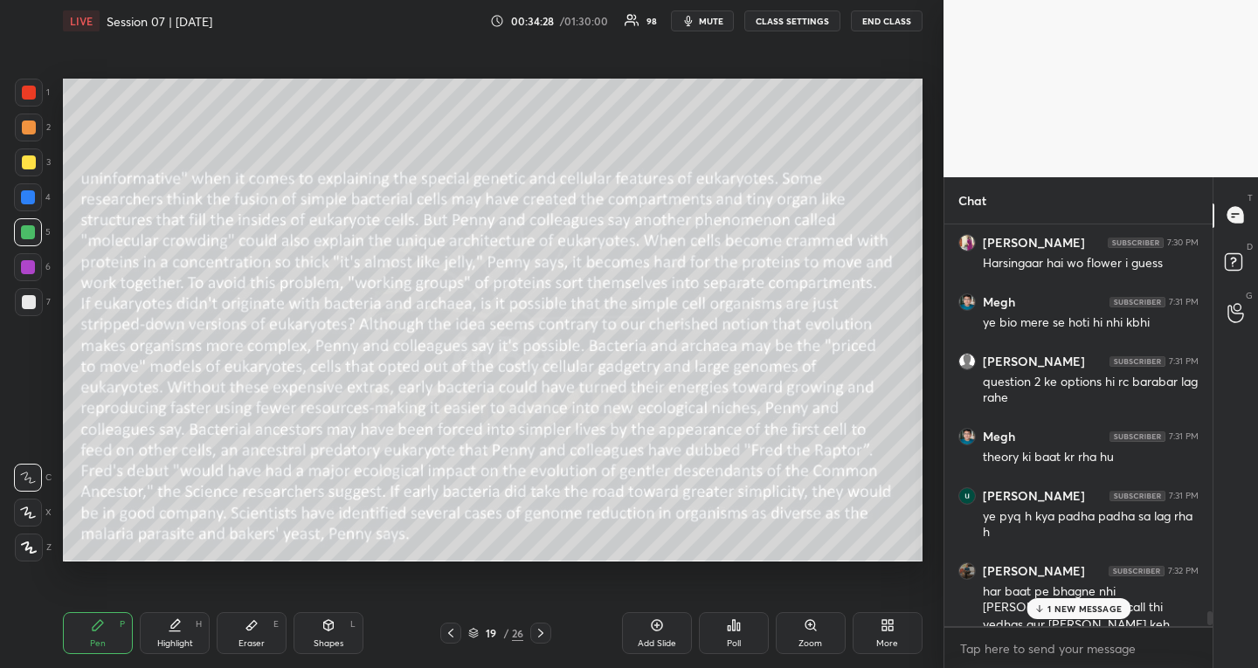
click at [721, 632] on div "Poll" at bounding box center [734, 634] width 70 height 42
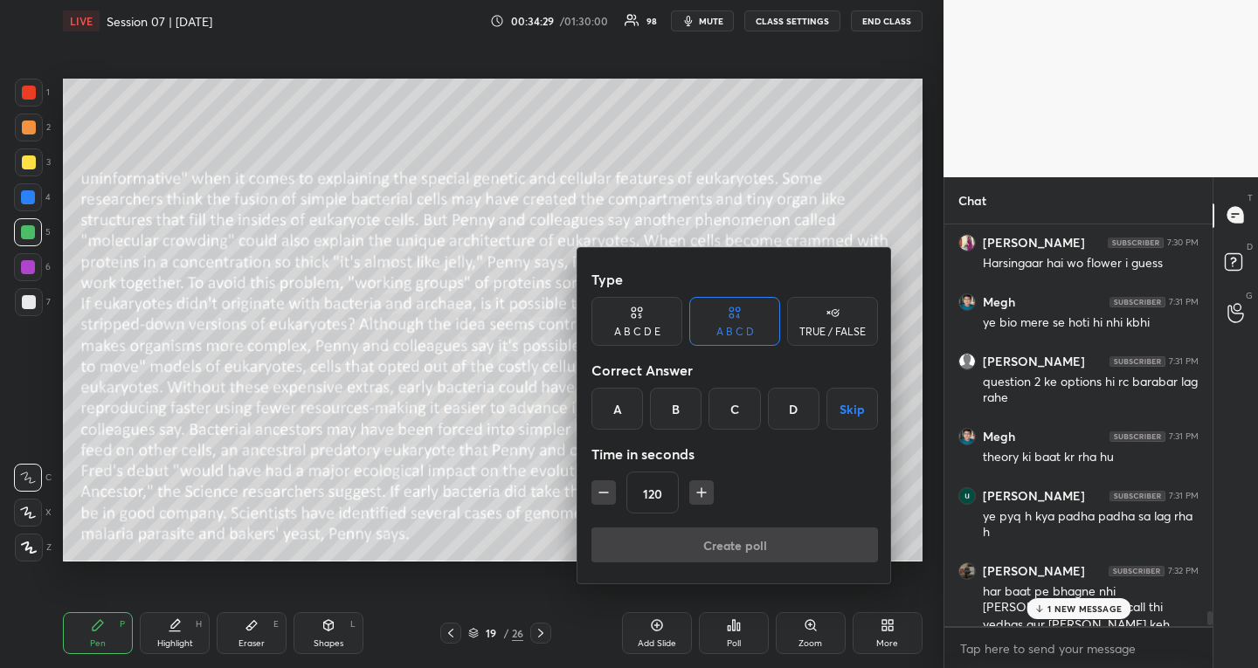
click at [841, 410] on button "Skip" at bounding box center [853, 409] width 52 height 42
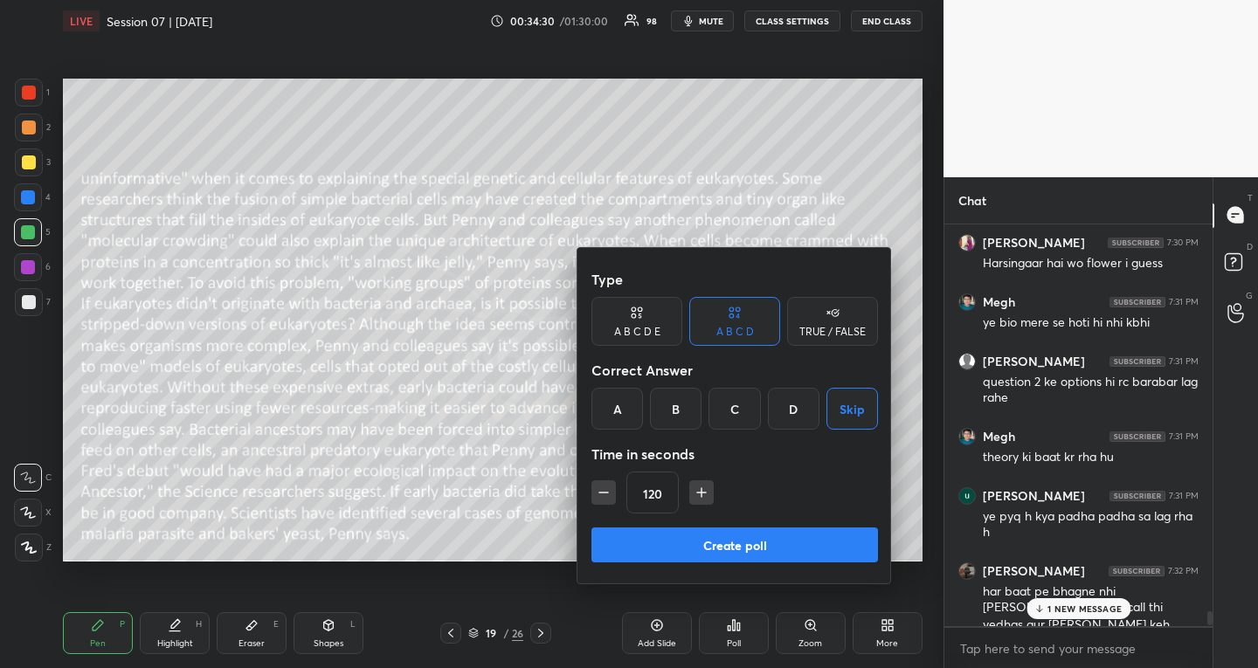
click at [797, 543] on button "Create poll" at bounding box center [735, 545] width 287 height 35
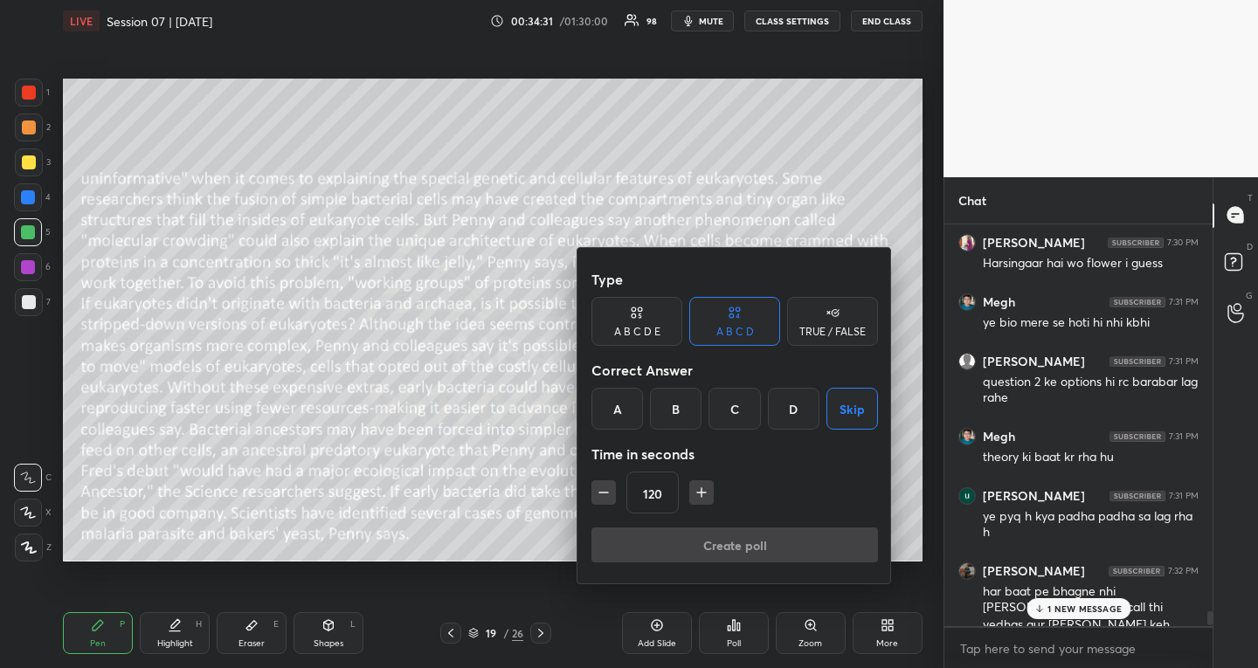
scroll to position [419, 258]
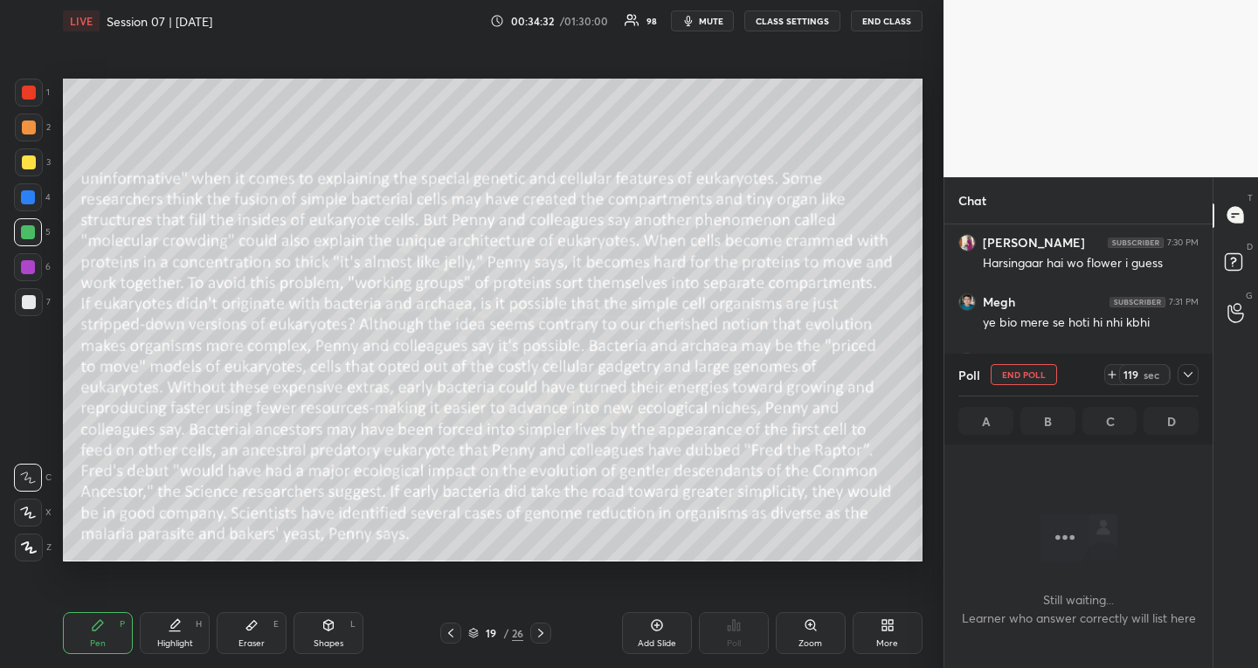
click at [1189, 373] on icon at bounding box center [1188, 375] width 14 height 14
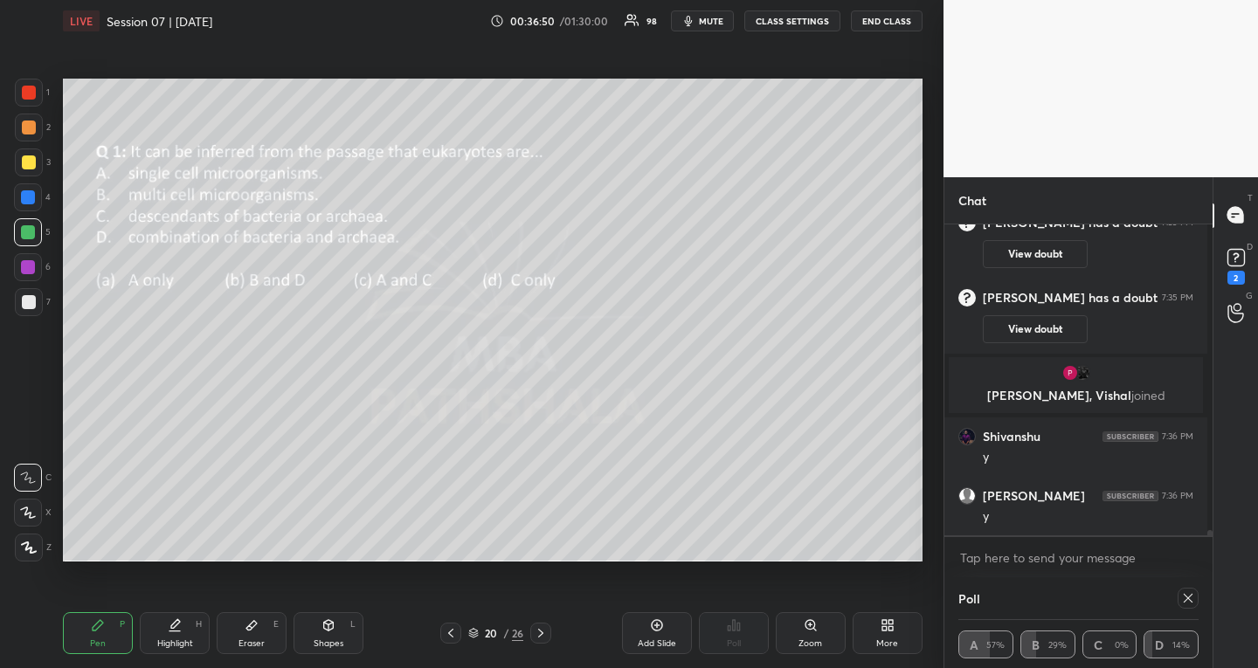
scroll to position [17897, 0]
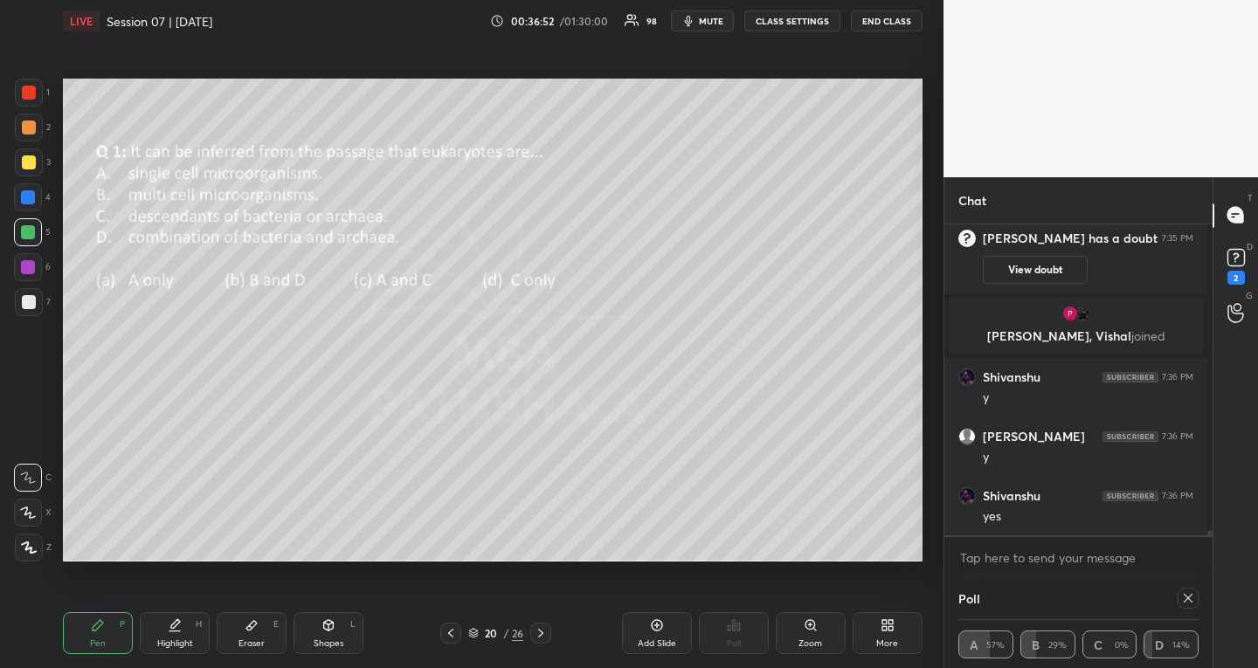
click at [1187, 595] on icon at bounding box center [1188, 599] width 14 height 14
type textarea "x"
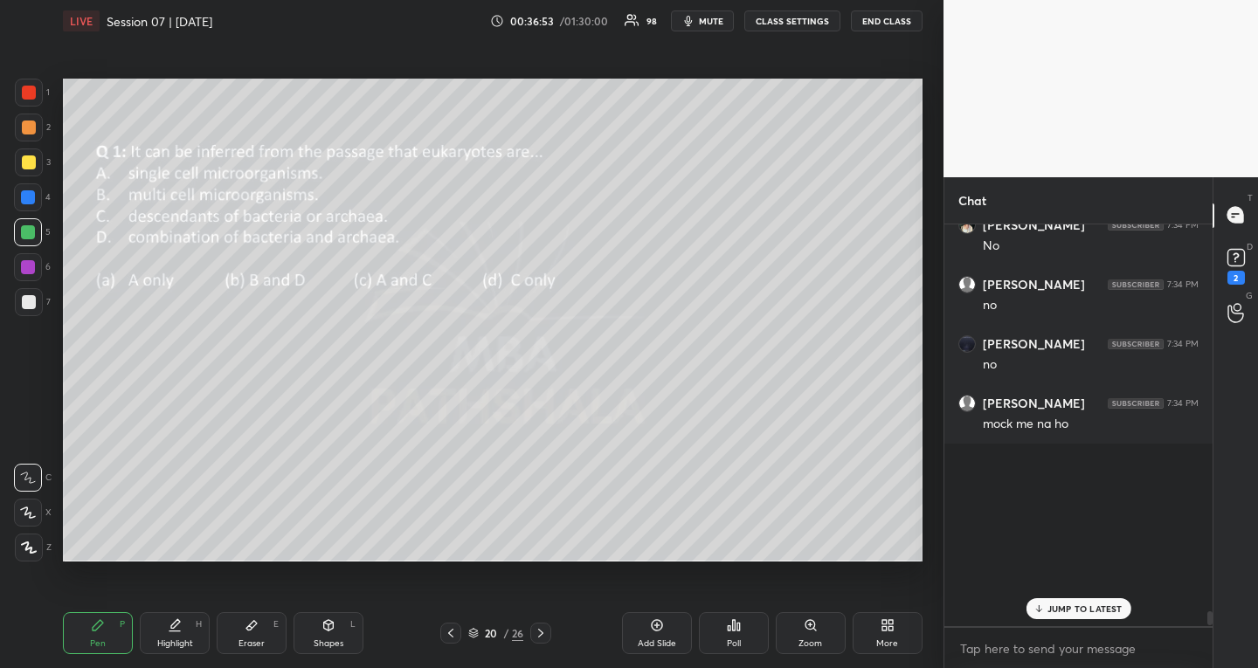
scroll to position [17335, 0]
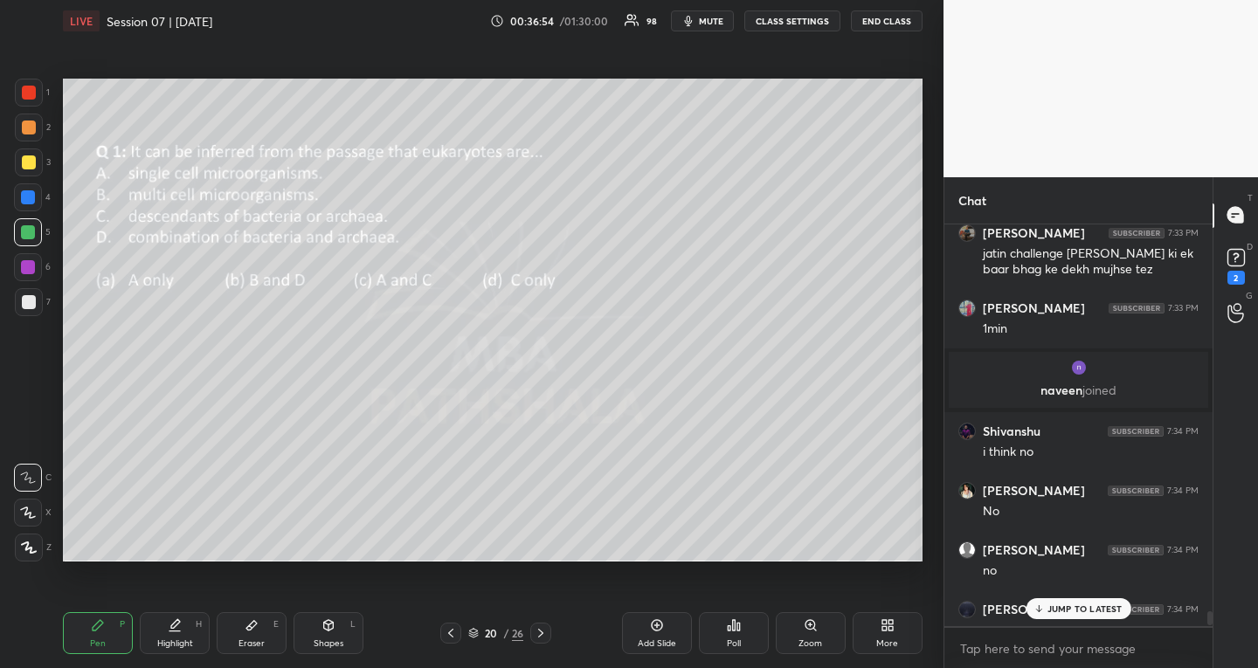
click at [750, 627] on div "Poll" at bounding box center [734, 634] width 70 height 42
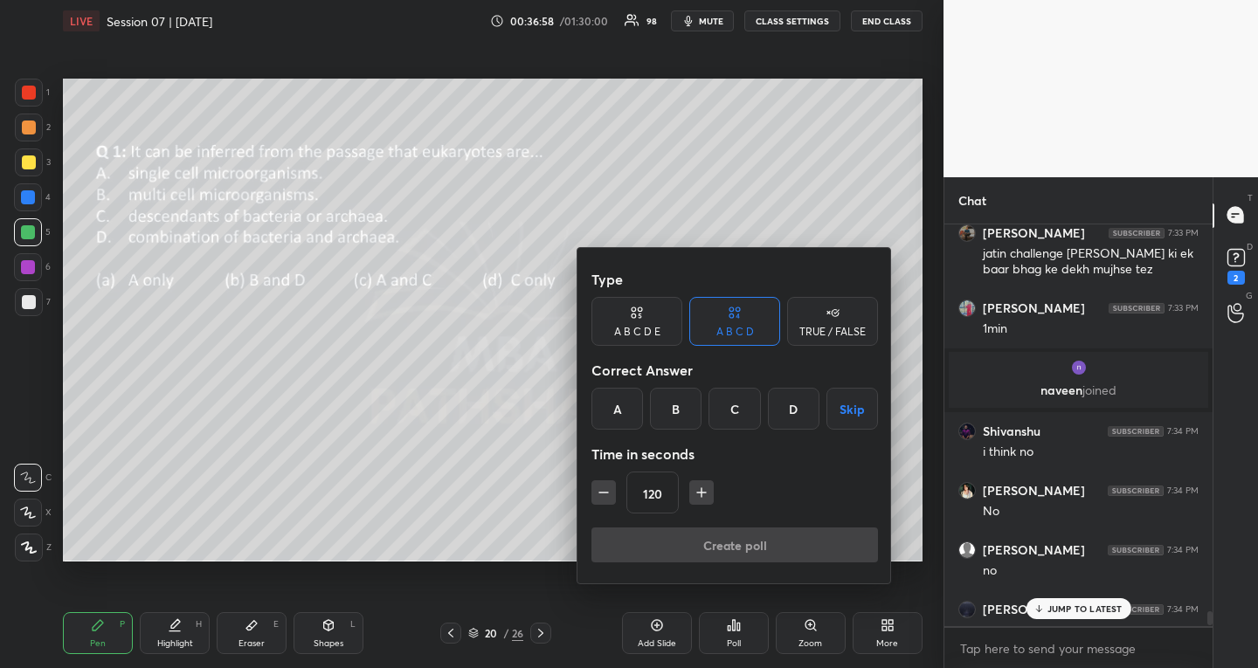
click at [843, 415] on button "Skip" at bounding box center [853, 409] width 52 height 42
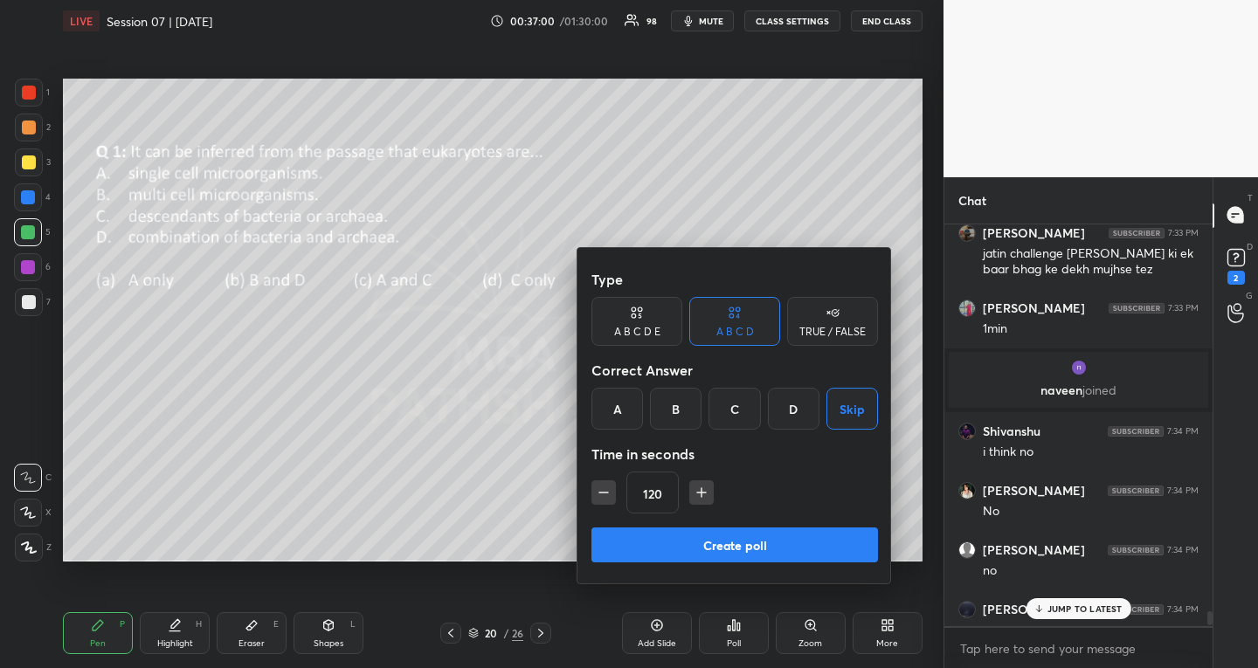
click at [598, 486] on icon "button" at bounding box center [603, 492] width 17 height 17
type input "60"
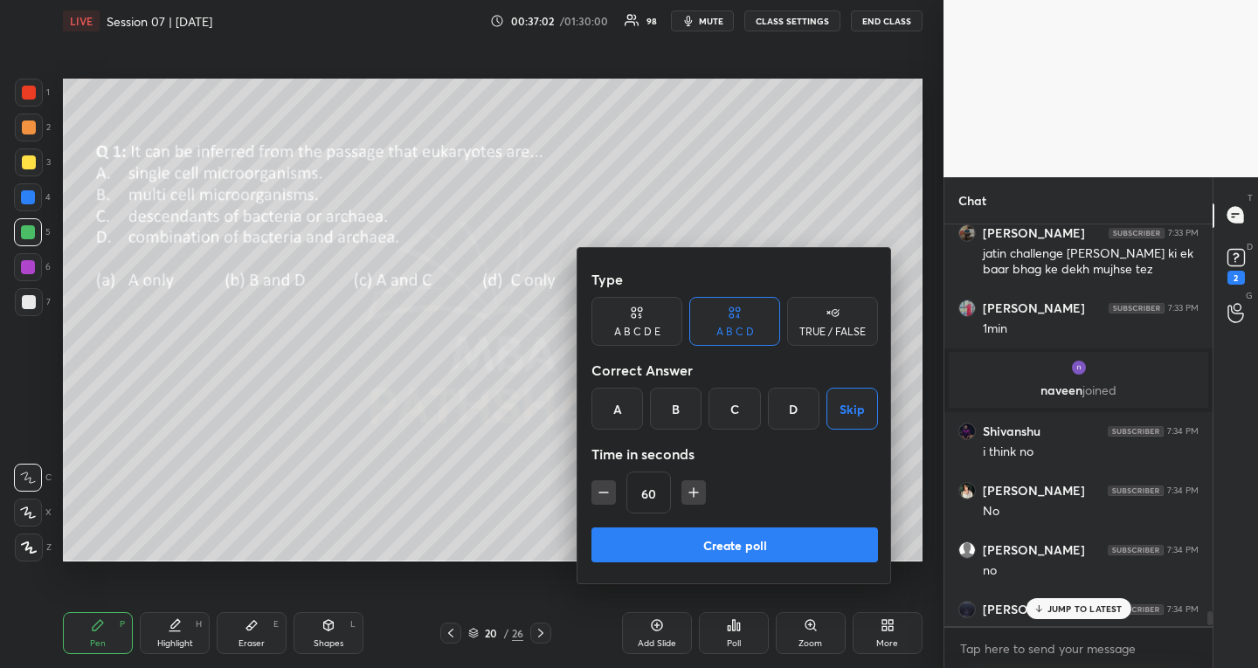
click at [676, 552] on button "Create poll" at bounding box center [735, 545] width 287 height 35
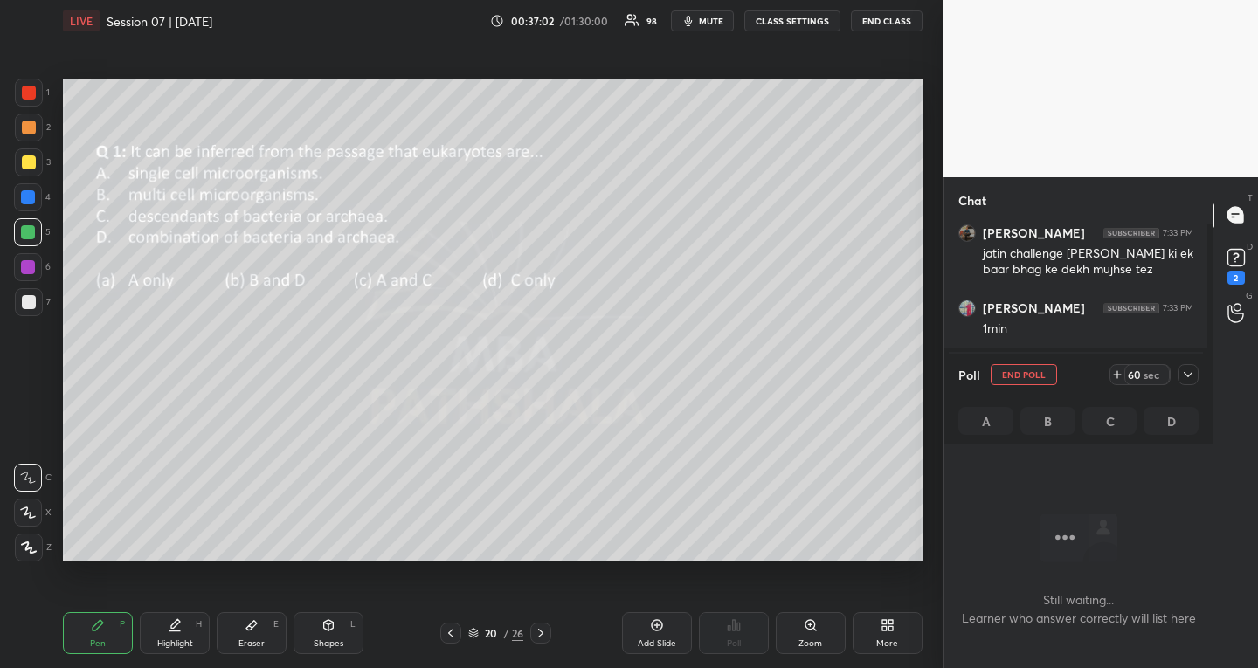
scroll to position [6, 6]
click at [1188, 374] on icon at bounding box center [1188, 375] width 14 height 14
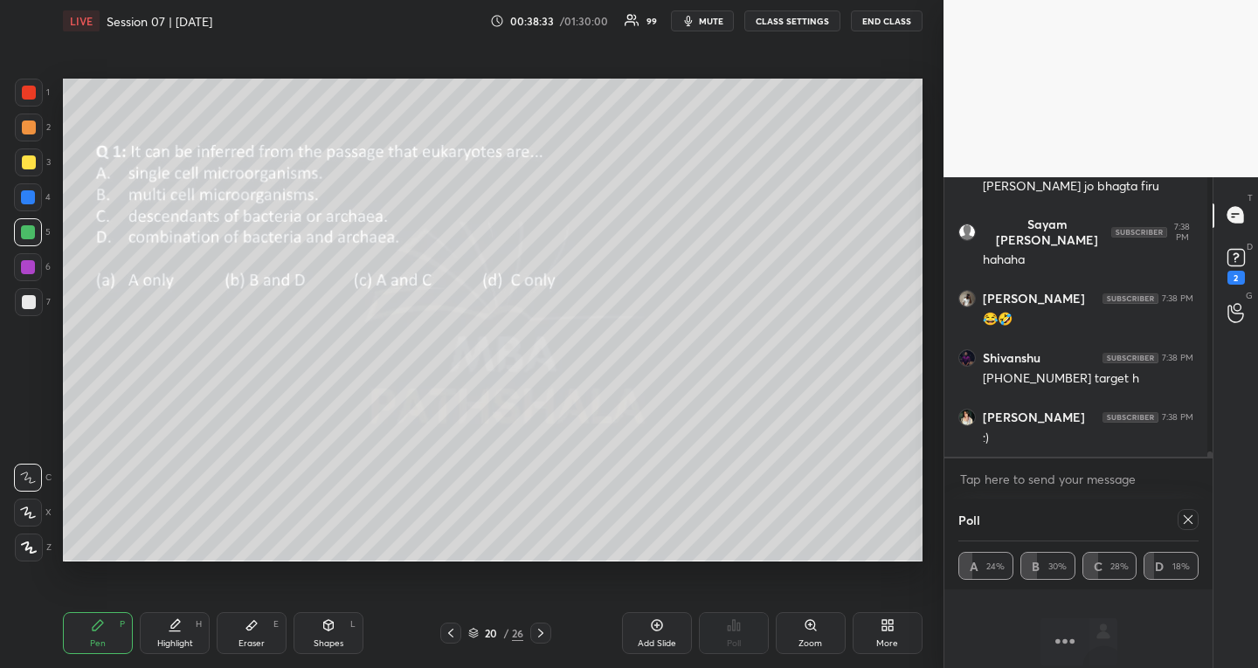
scroll to position [18677, 0]
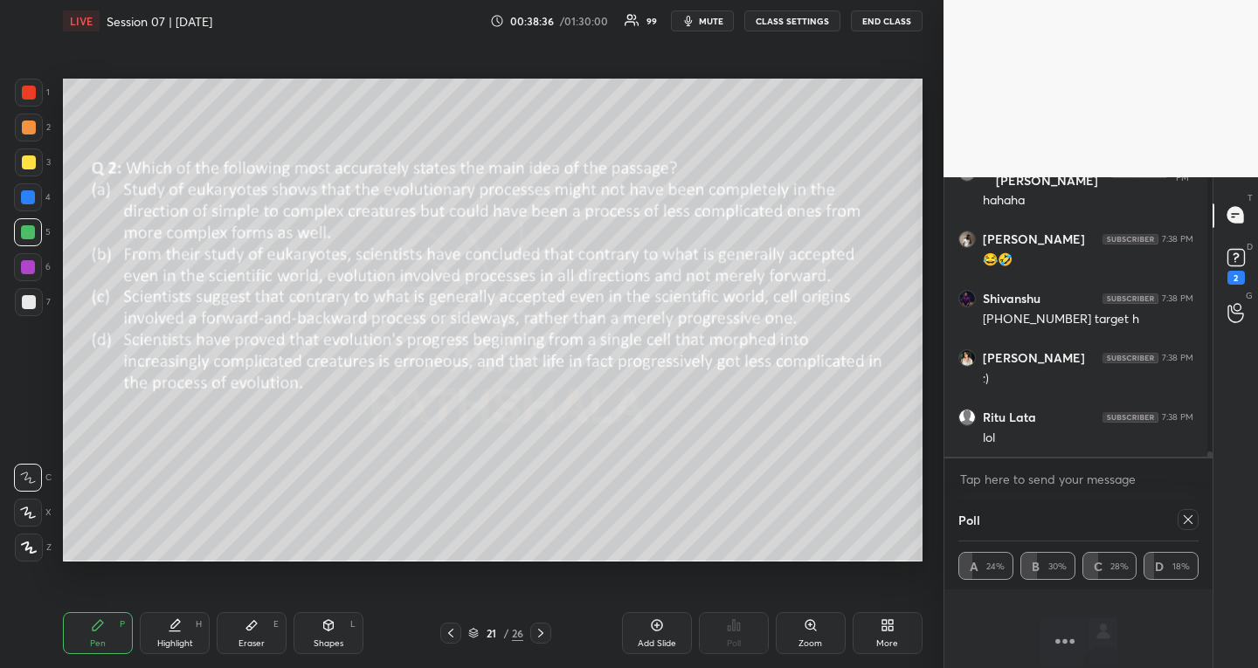
click at [1184, 518] on icon at bounding box center [1188, 520] width 9 height 9
type textarea "x"
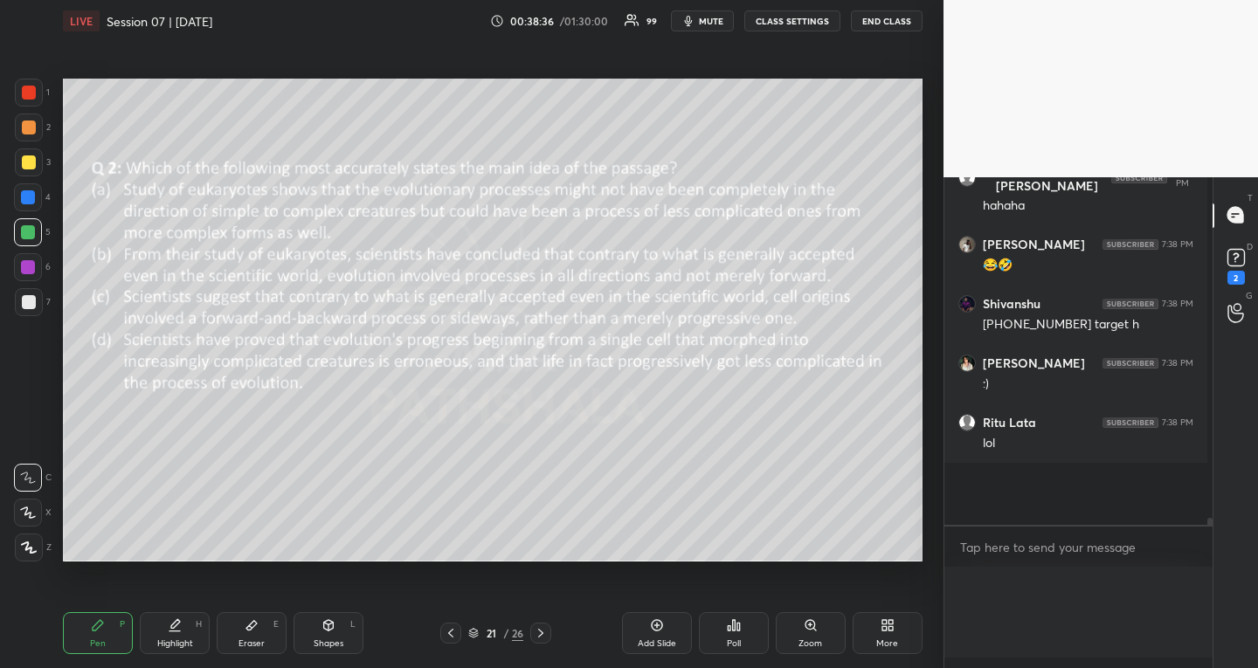
scroll to position [396, 258]
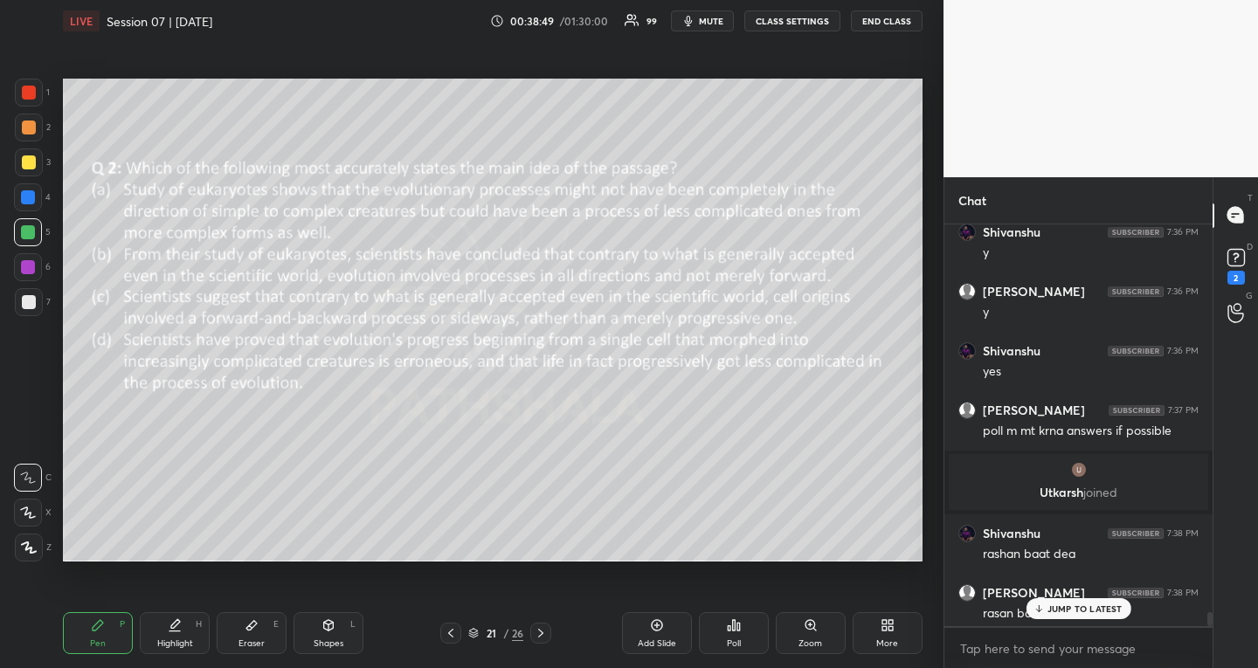
click at [749, 622] on div "Poll" at bounding box center [734, 634] width 70 height 42
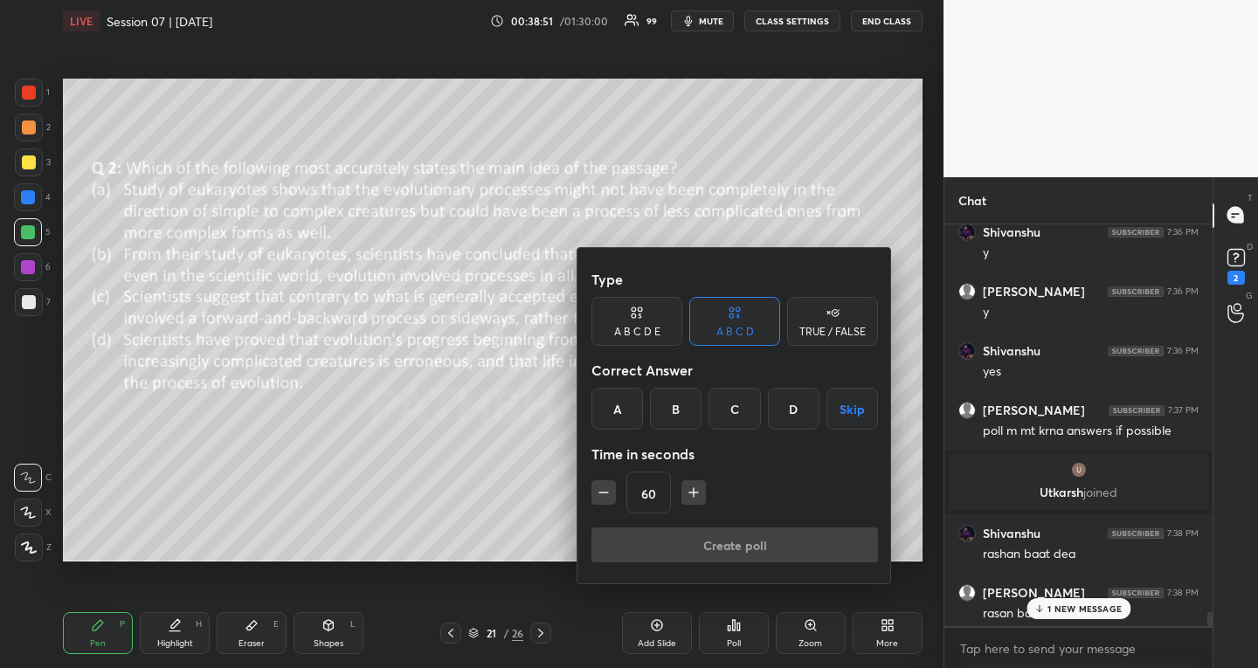
click at [691, 484] on icon "button" at bounding box center [693, 492] width 17 height 17
type input "75"
click at [841, 404] on button "Skip" at bounding box center [853, 409] width 52 height 42
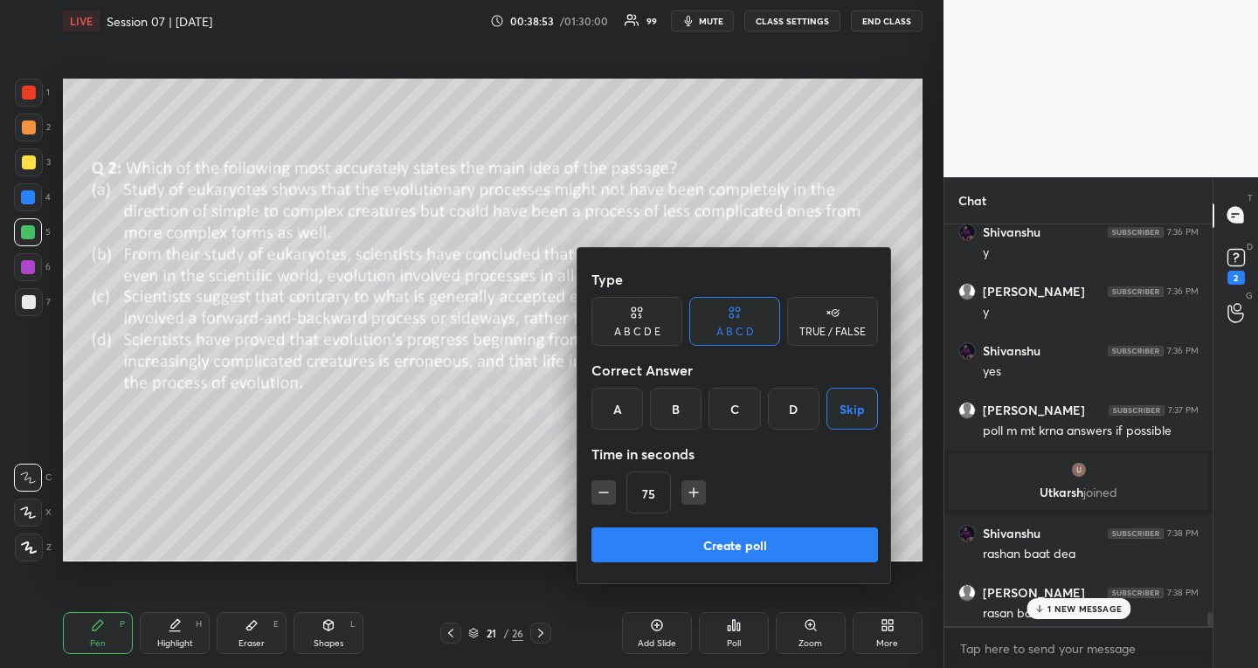
click at [760, 543] on button "Create poll" at bounding box center [735, 545] width 287 height 35
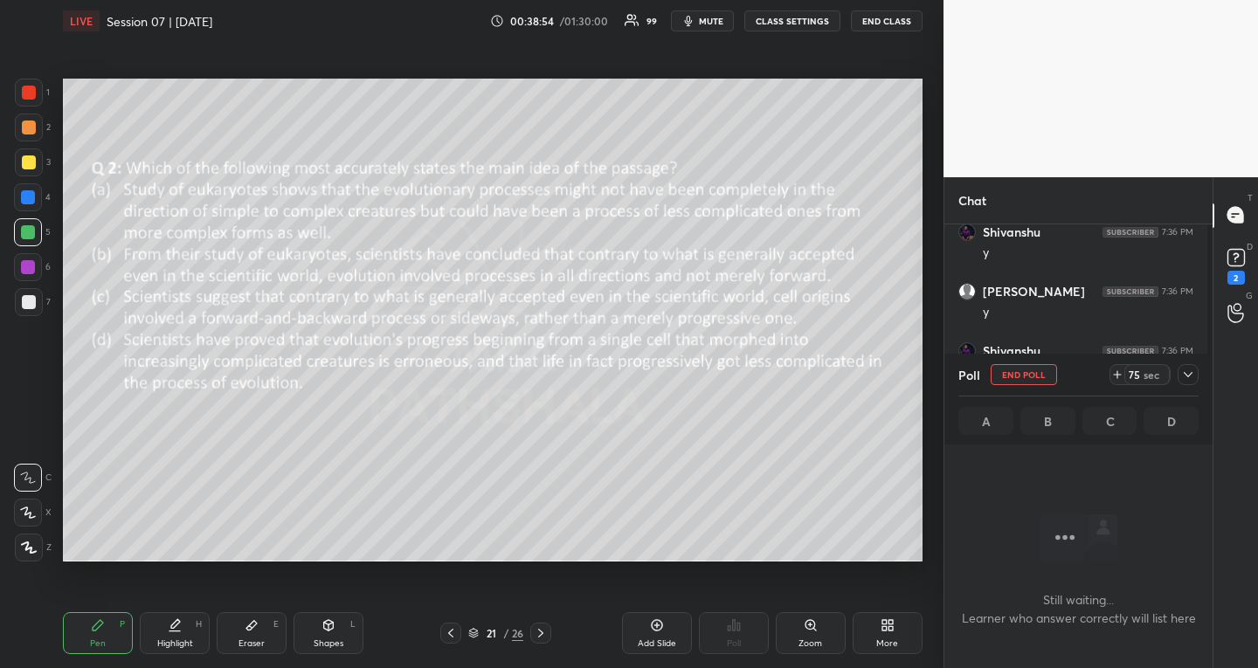
scroll to position [358, 258]
click at [1191, 372] on icon at bounding box center [1188, 374] width 9 height 9
type textarea "x"
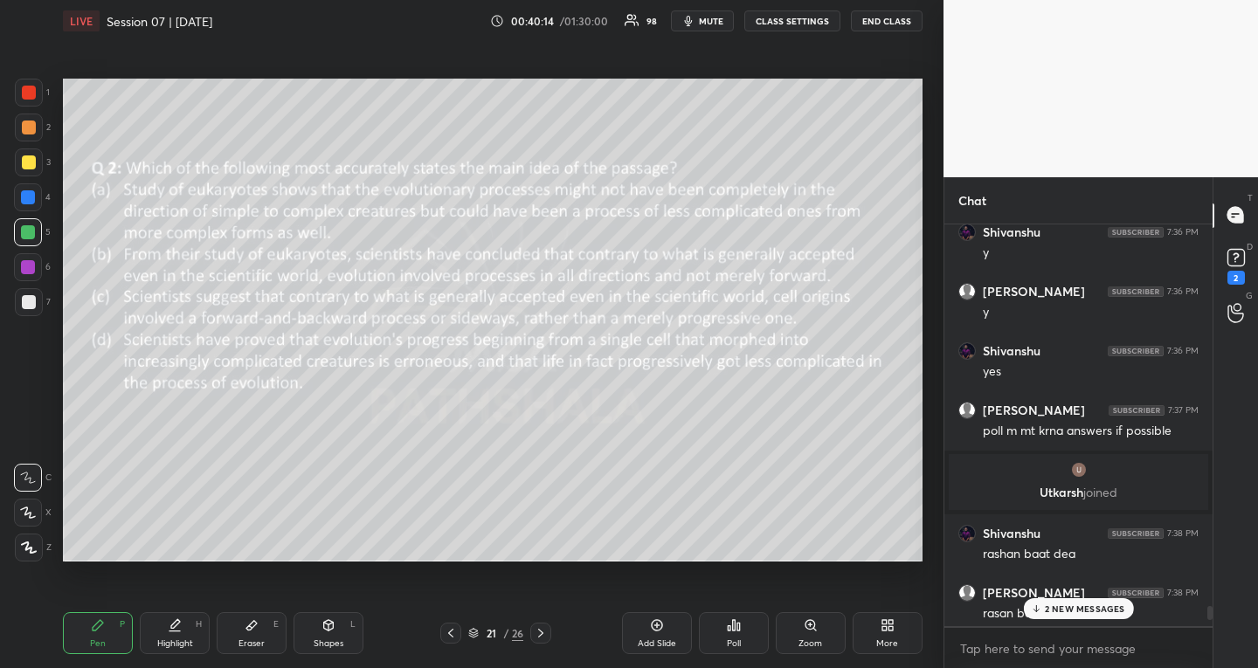
scroll to position [18388, 0]
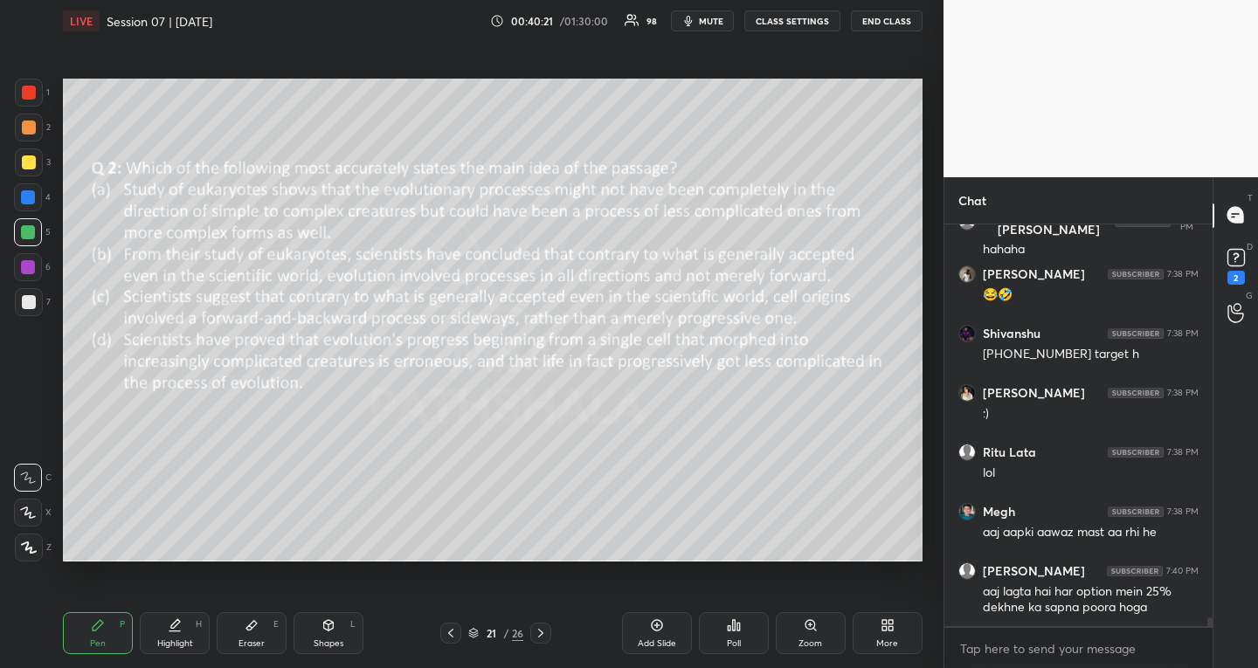
click at [539, 631] on icon at bounding box center [541, 634] width 14 height 14
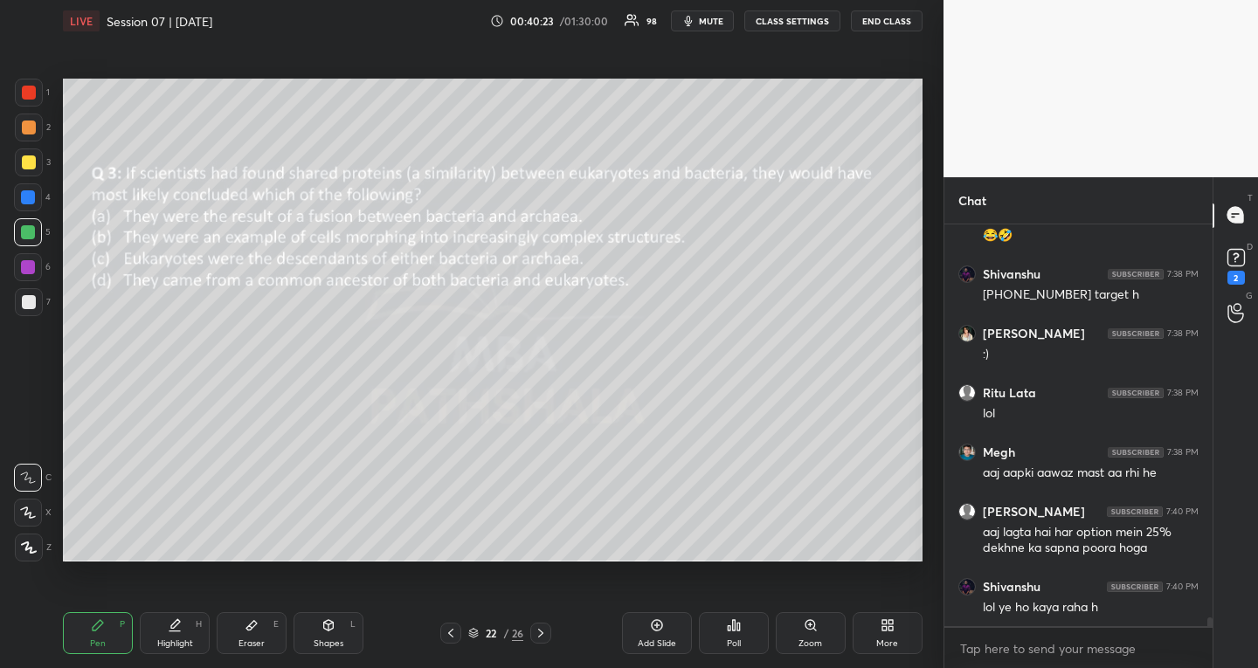
click at [743, 620] on div "Poll" at bounding box center [734, 634] width 70 height 42
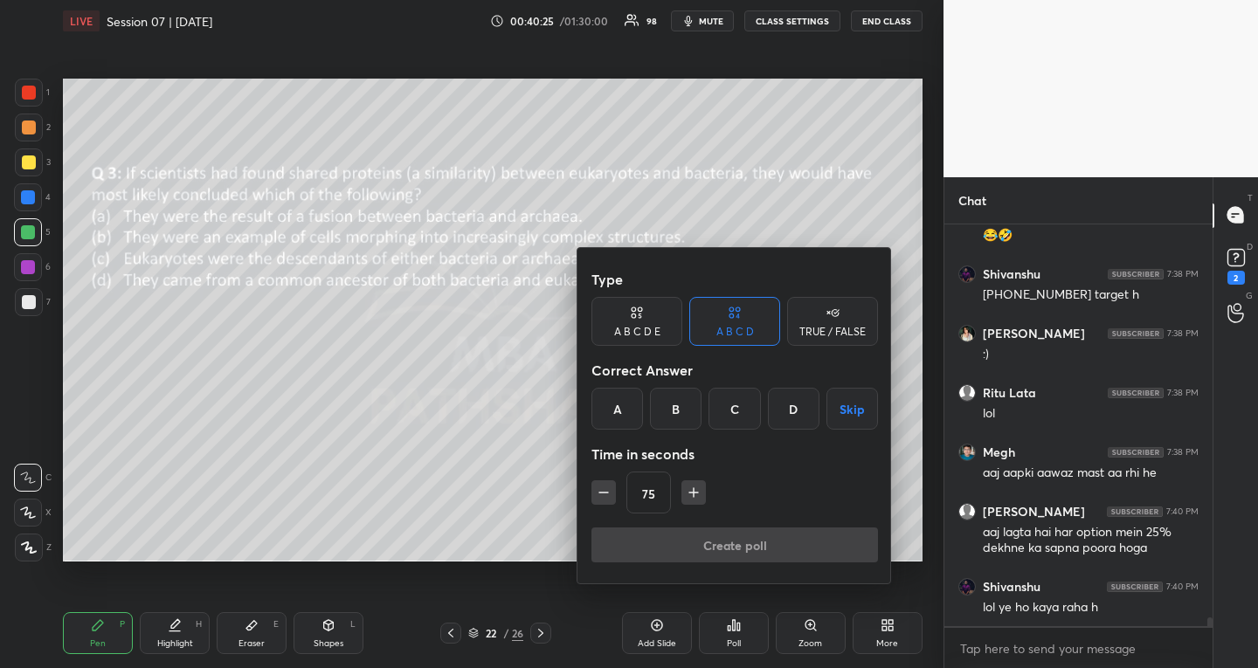
click at [862, 405] on button "Skip" at bounding box center [853, 409] width 52 height 42
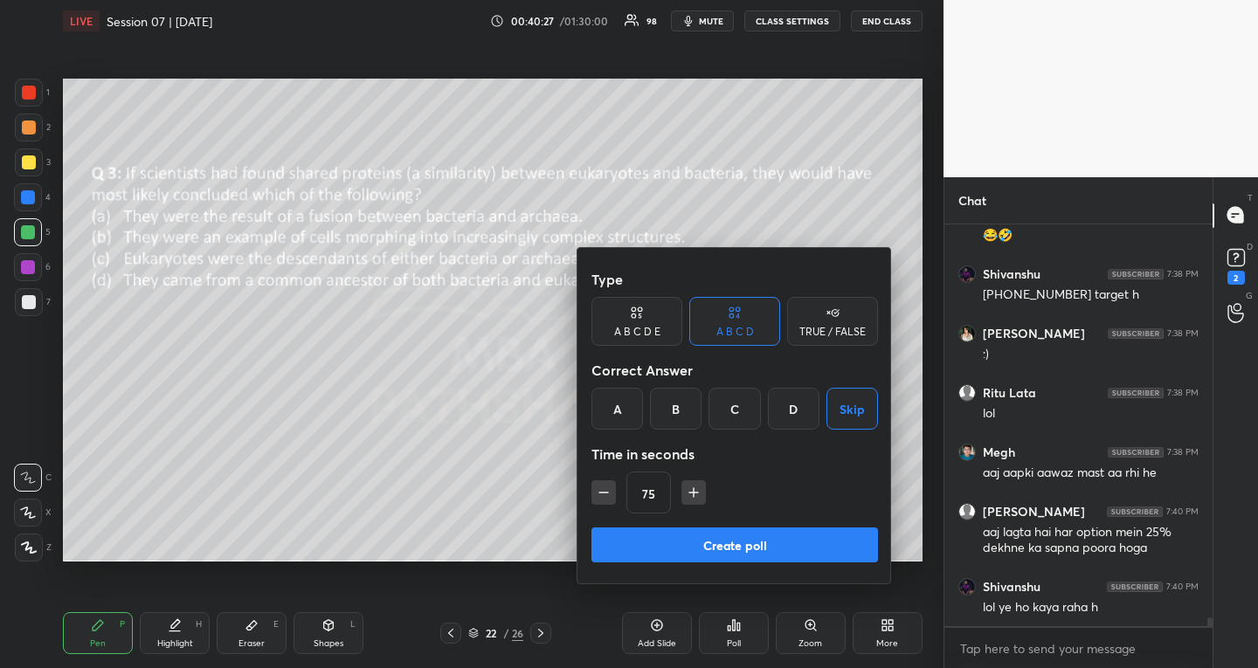
click at [601, 493] on icon "button" at bounding box center [603, 493] width 9 height 0
type input "60"
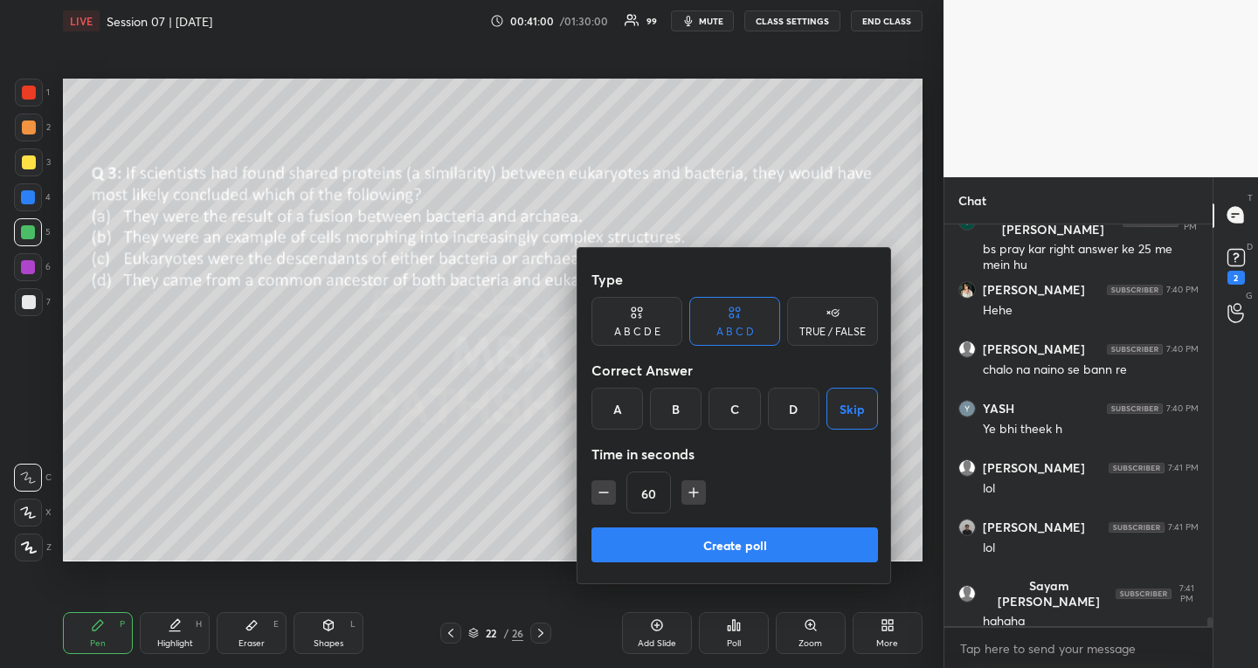
scroll to position [19075, 0]
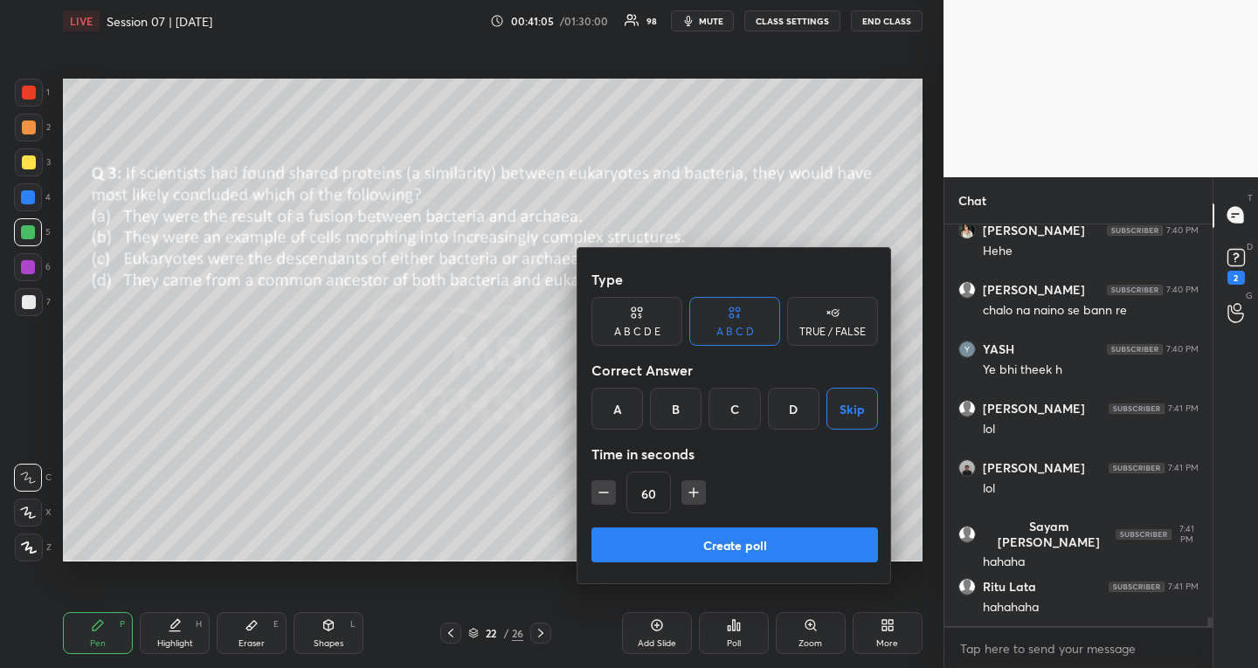
click at [677, 539] on button "Create poll" at bounding box center [735, 545] width 287 height 35
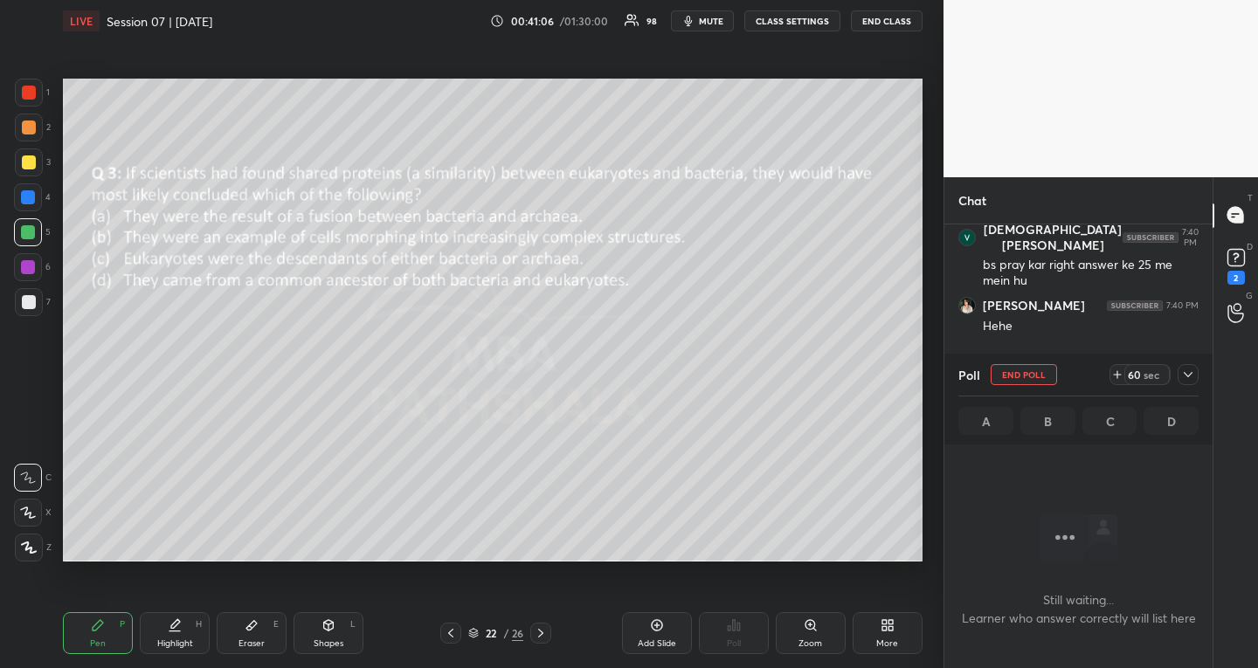
scroll to position [18506, 0]
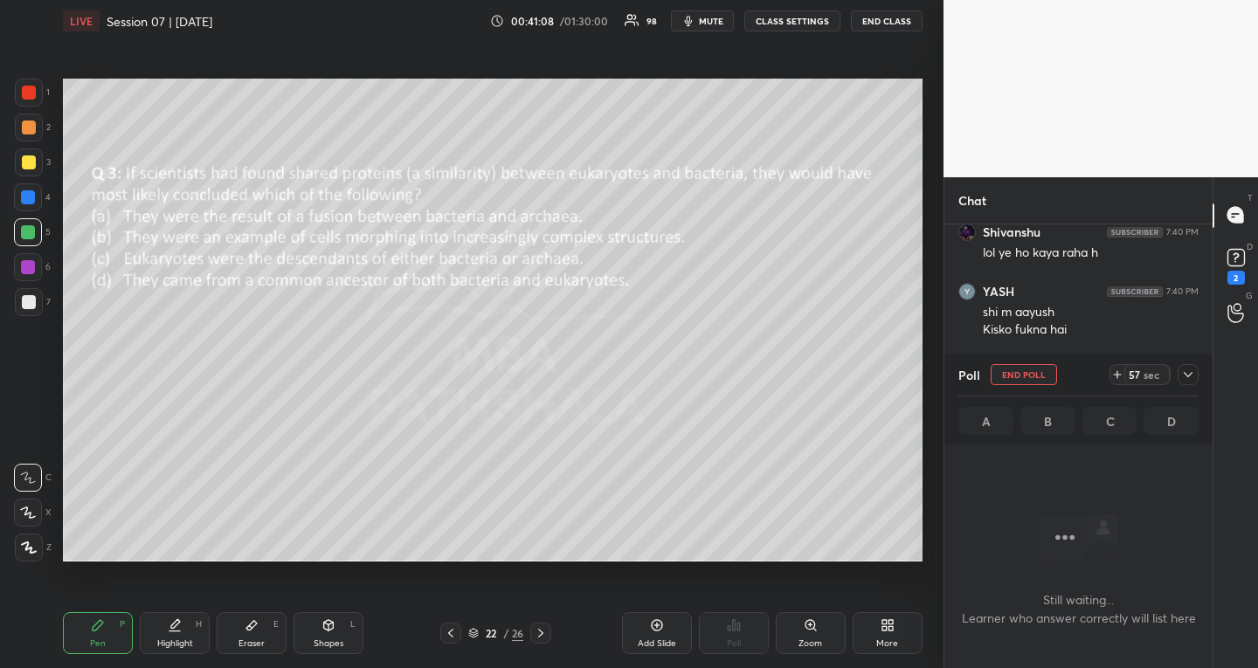
click at [1187, 374] on icon at bounding box center [1188, 375] width 14 height 14
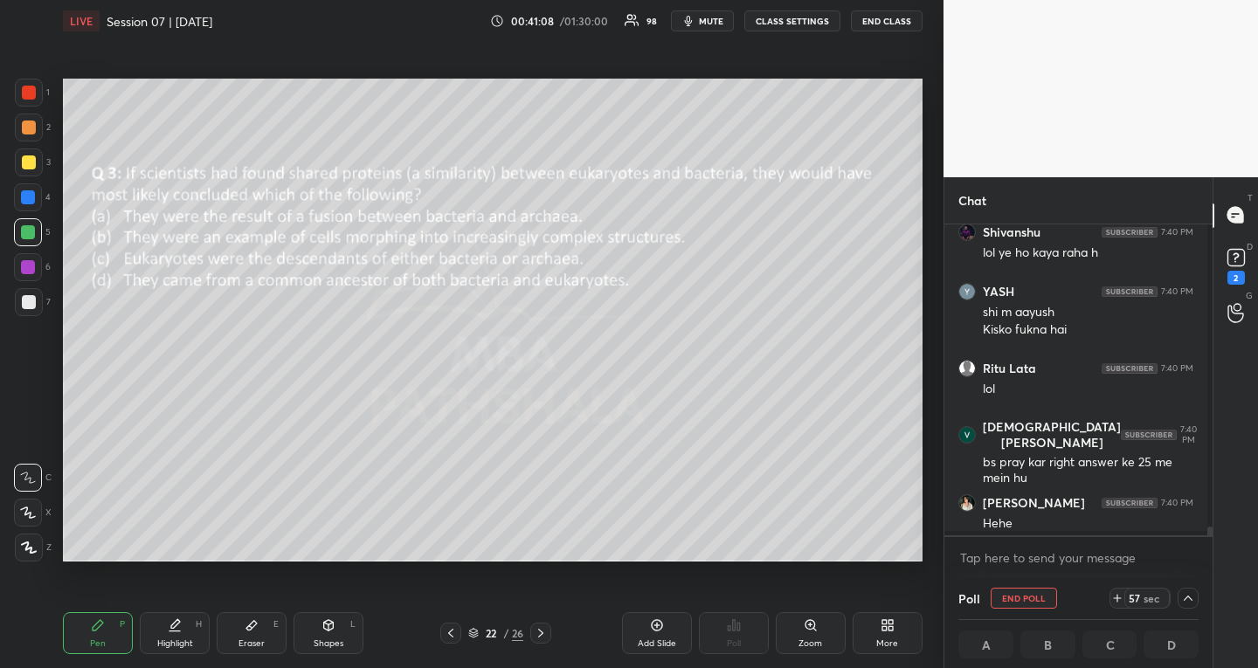
scroll to position [306, 258]
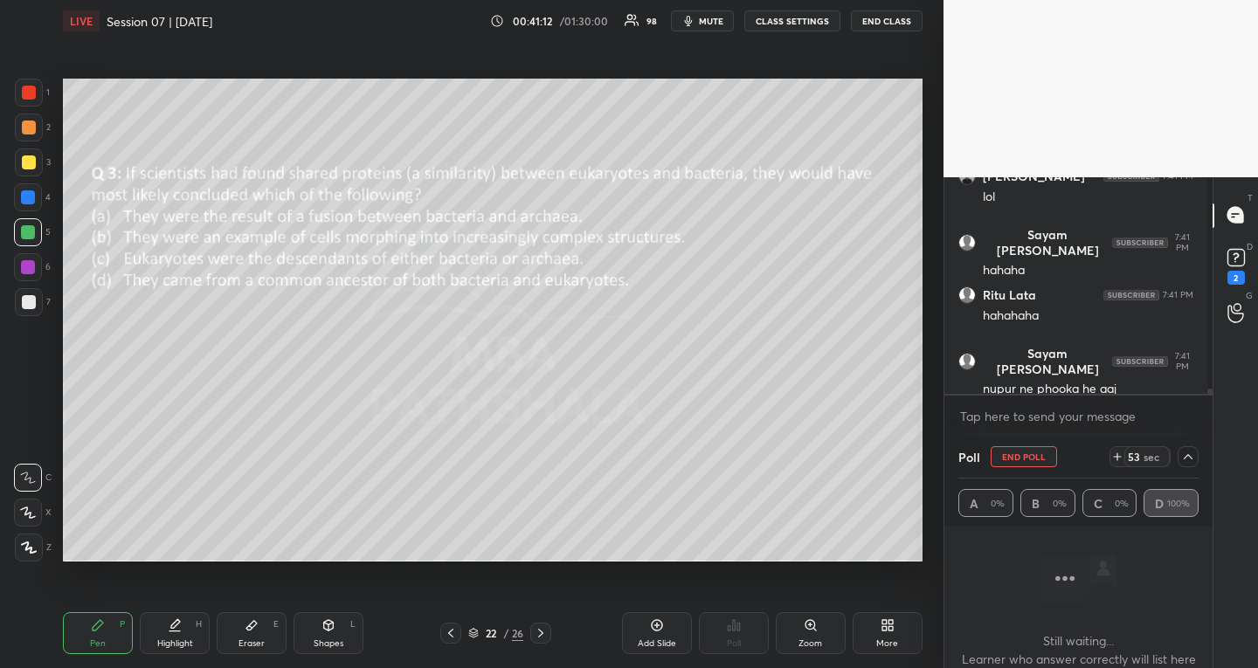
click at [1187, 457] on icon at bounding box center [1188, 457] width 14 height 14
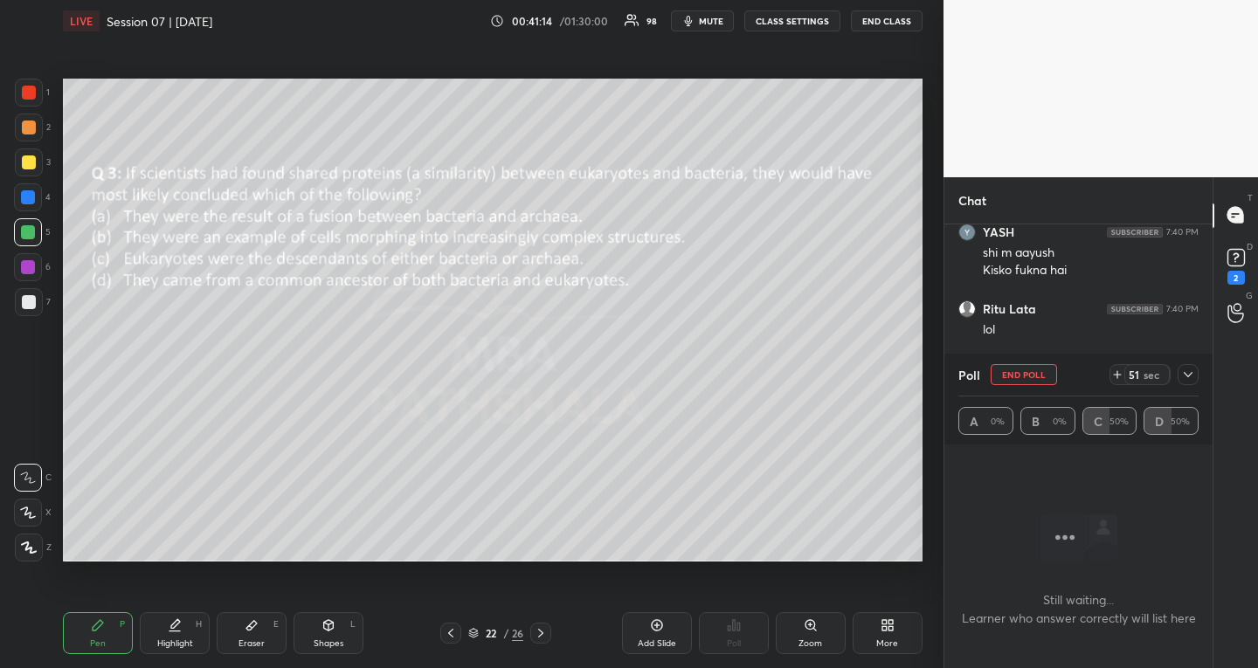
click at [1187, 380] on icon at bounding box center [1188, 375] width 14 height 14
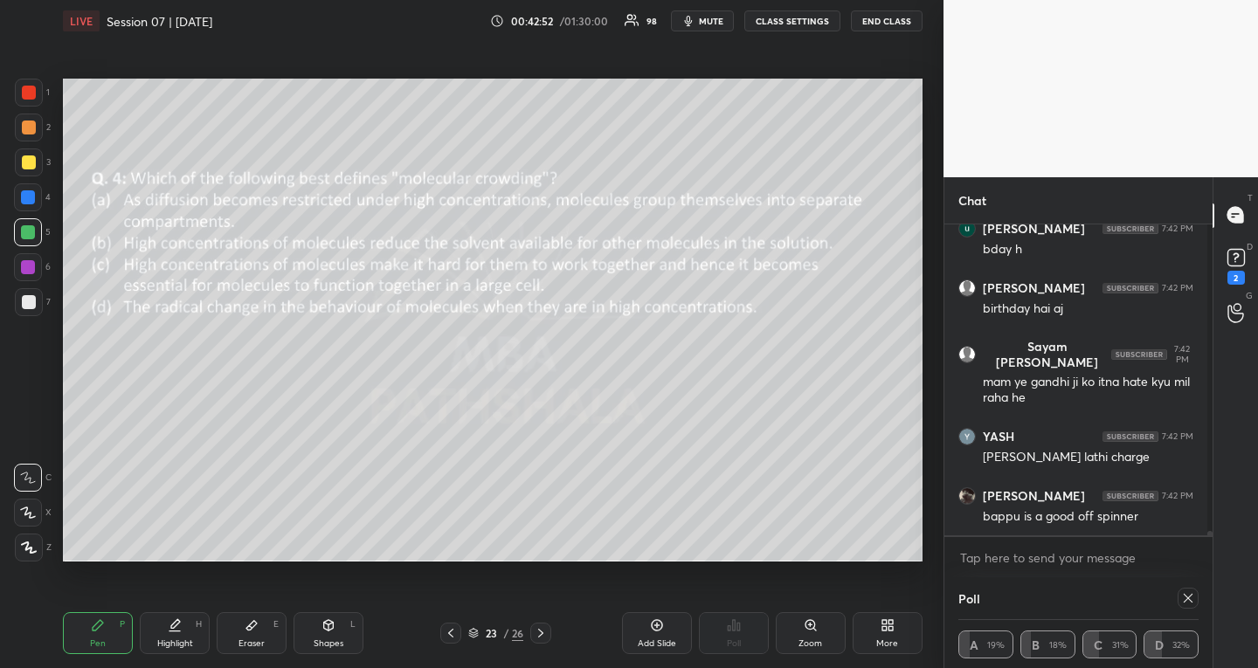
scroll to position [20149, 0]
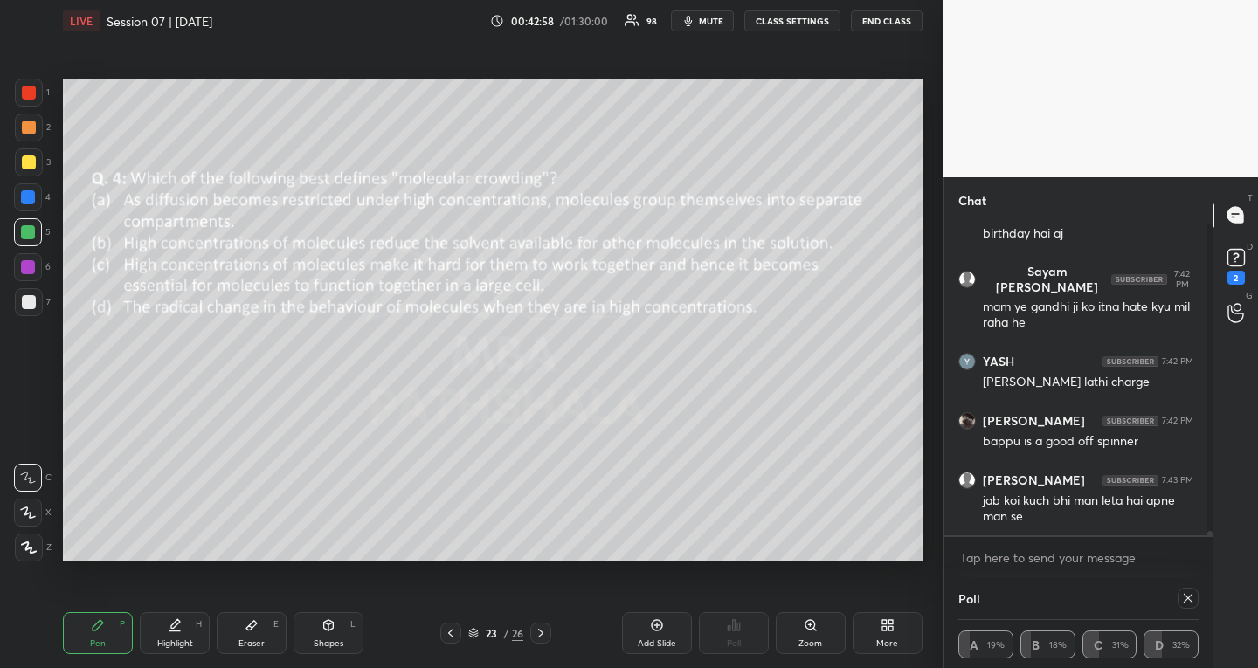
click at [1181, 599] on icon at bounding box center [1188, 599] width 14 height 14
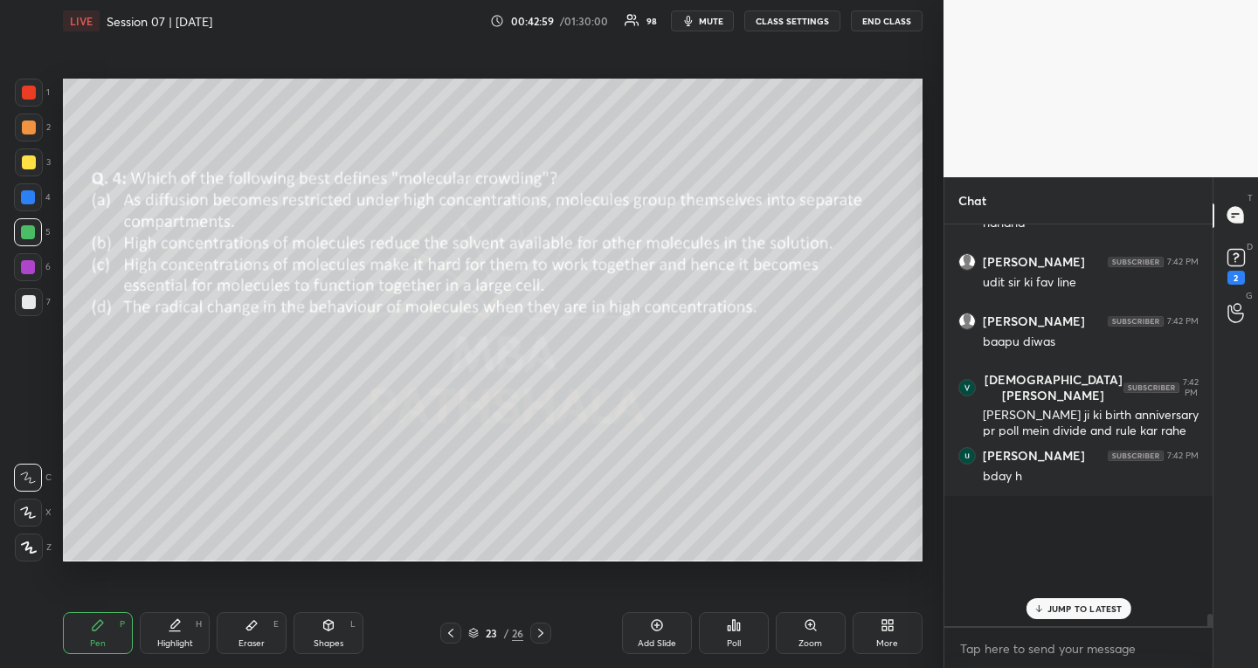
scroll to position [19257, 0]
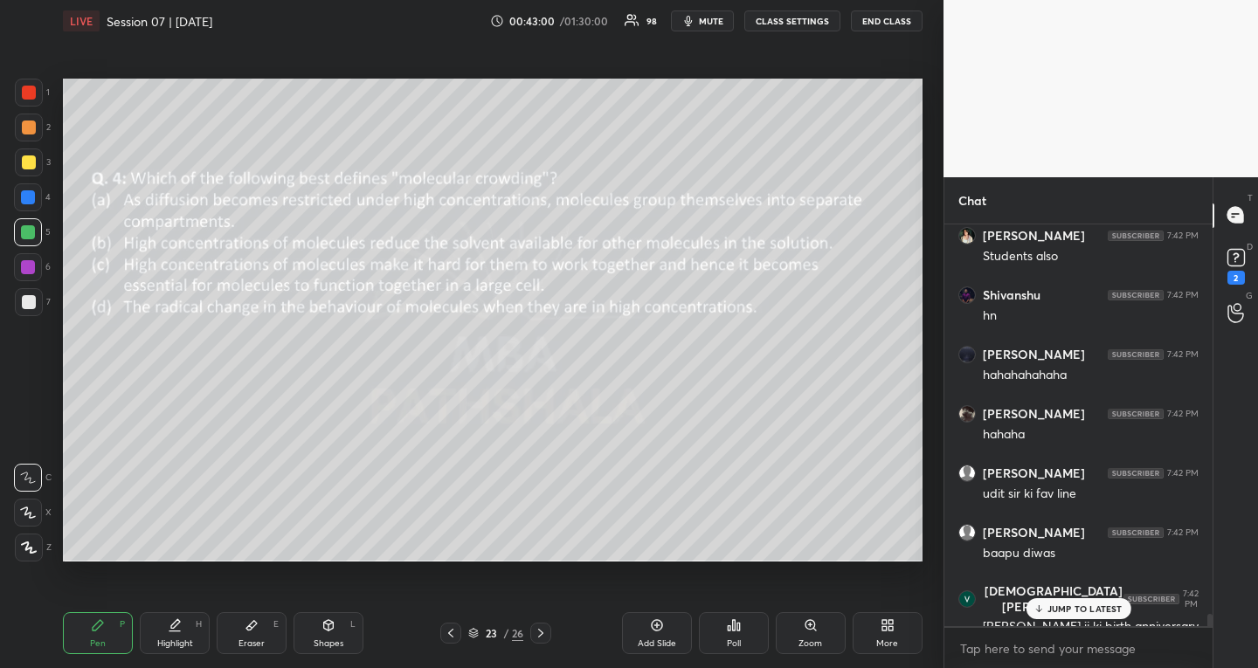
click at [737, 624] on icon at bounding box center [738, 627] width 3 height 8
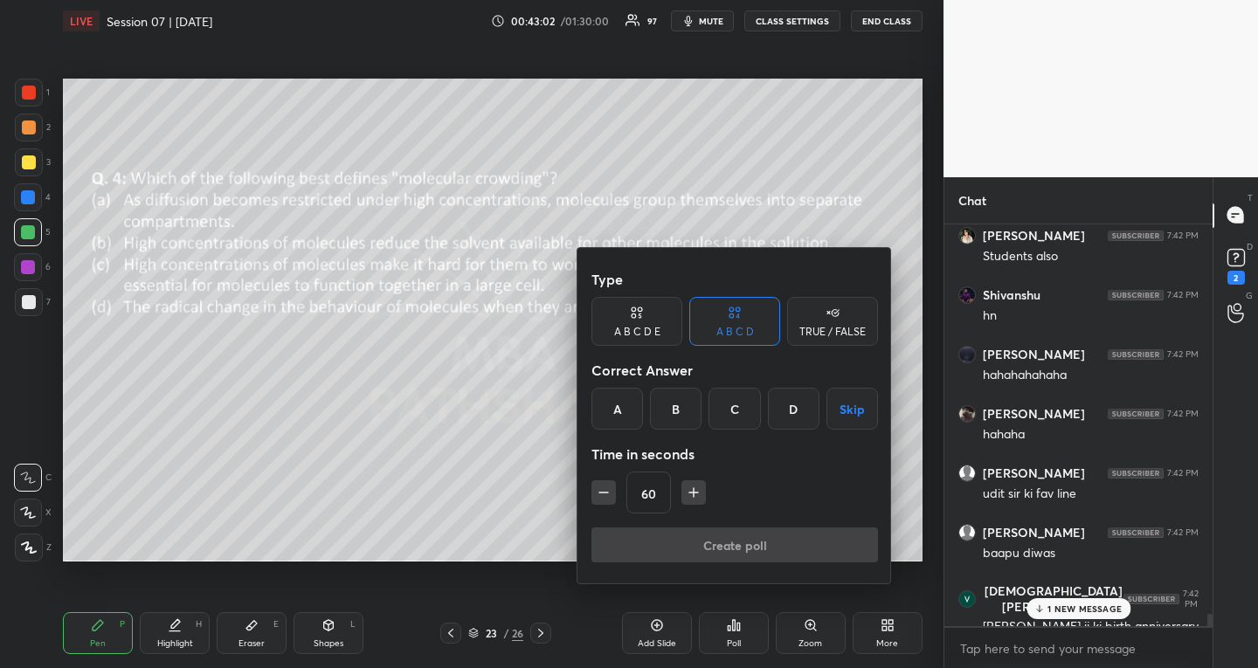
click at [849, 400] on button "Skip" at bounding box center [853, 409] width 52 height 42
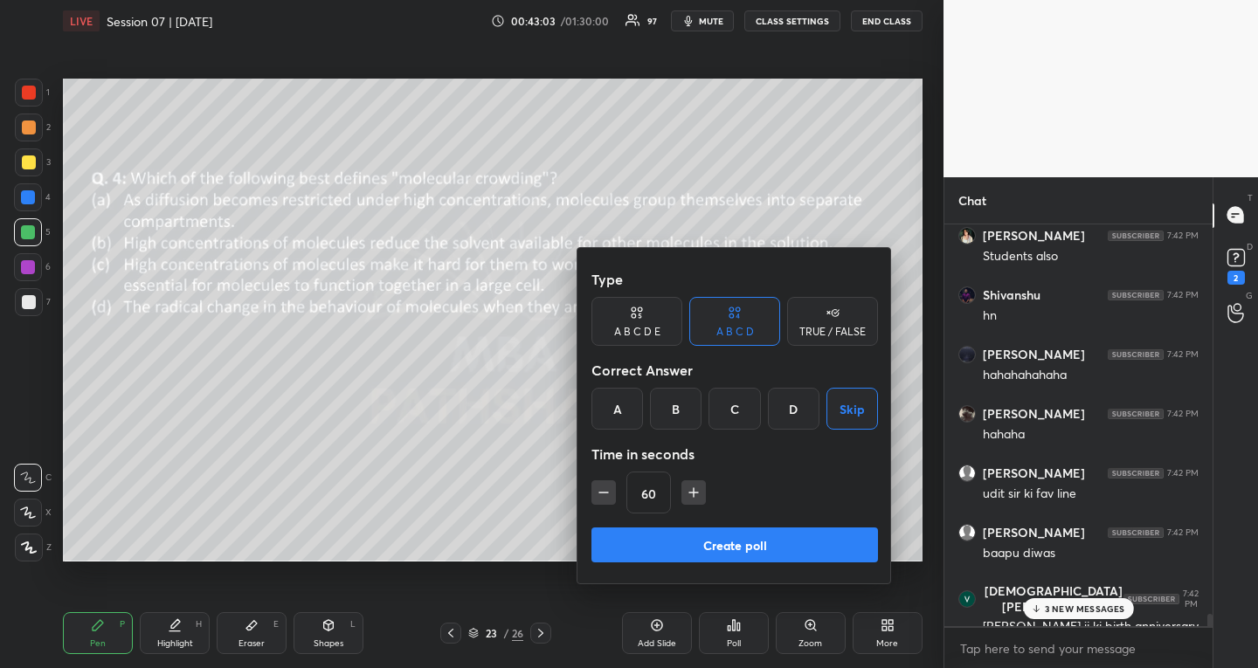
click at [641, 536] on button "Create poll" at bounding box center [735, 545] width 287 height 35
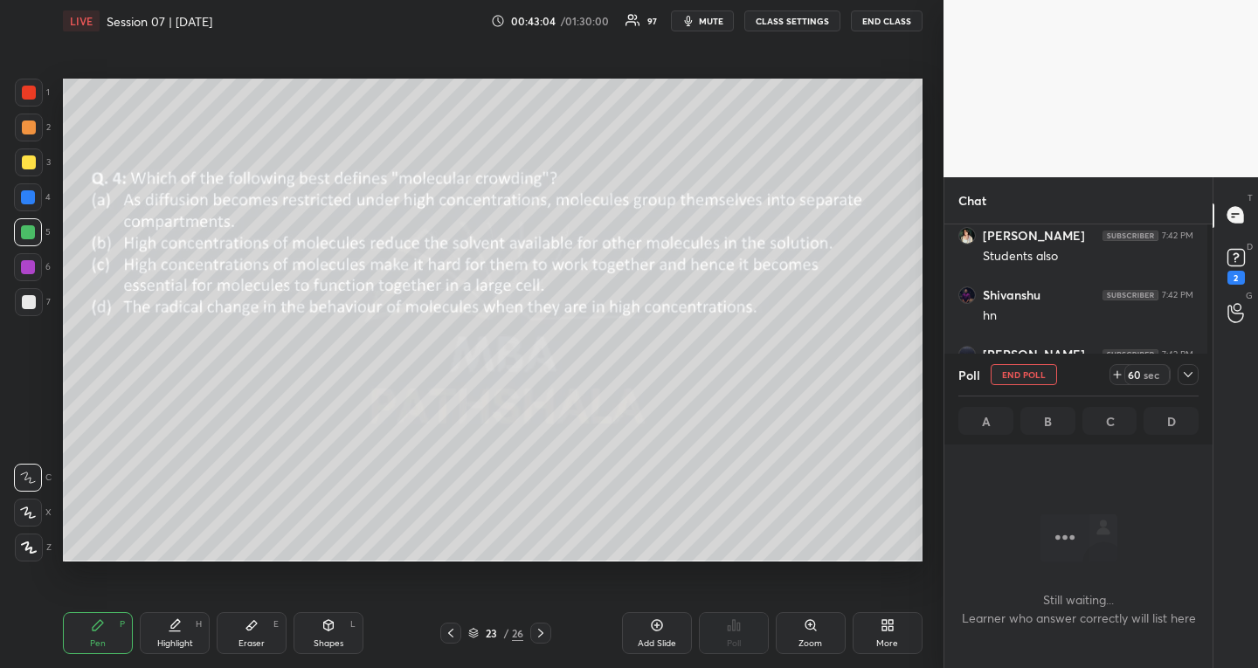
scroll to position [6, 6]
click at [1187, 371] on icon at bounding box center [1188, 375] width 14 height 14
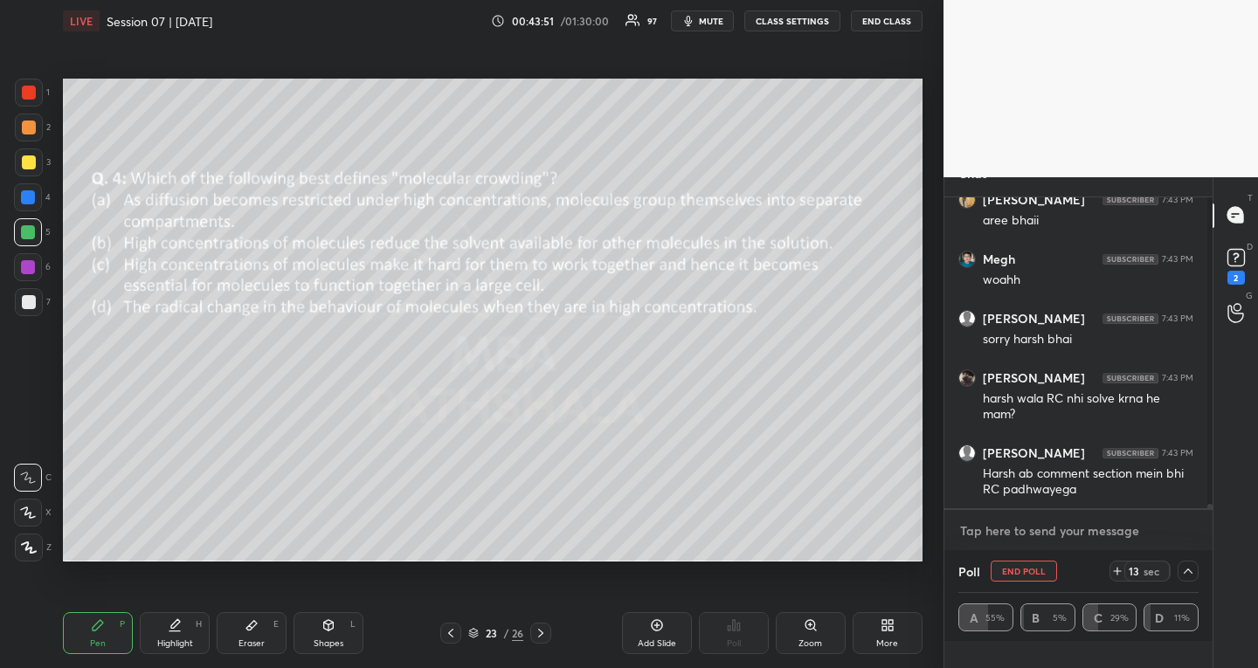
click at [1066, 534] on textarea at bounding box center [1079, 531] width 240 height 28
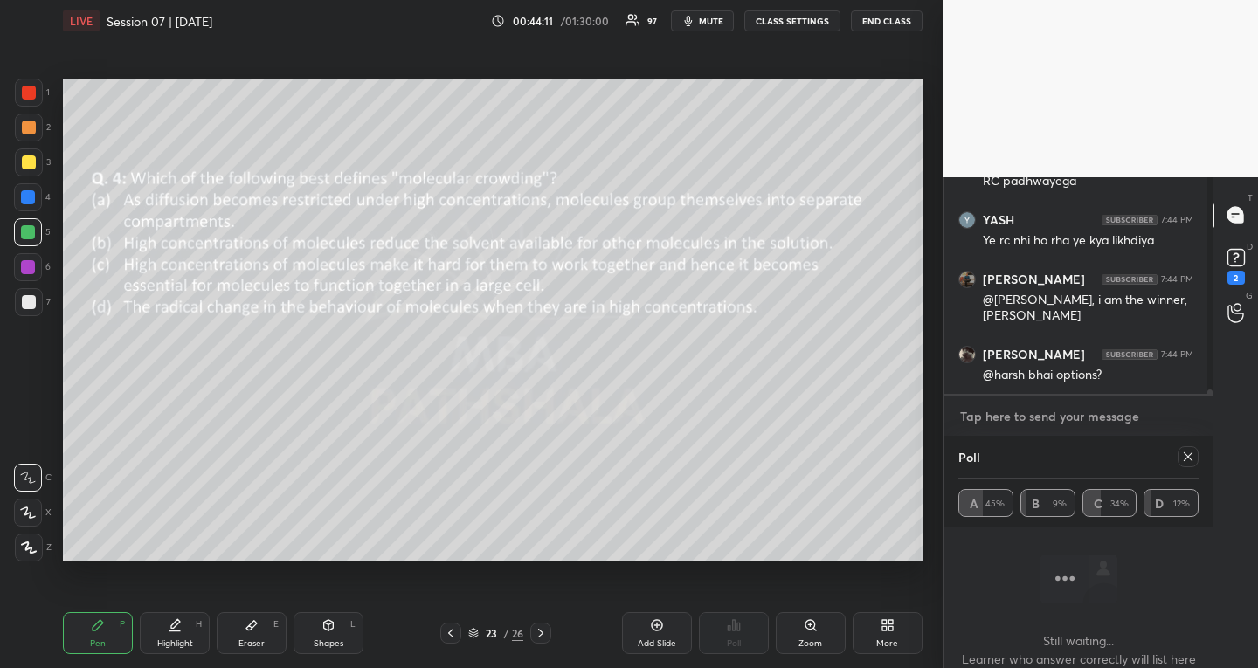
scroll to position [21127, 0]
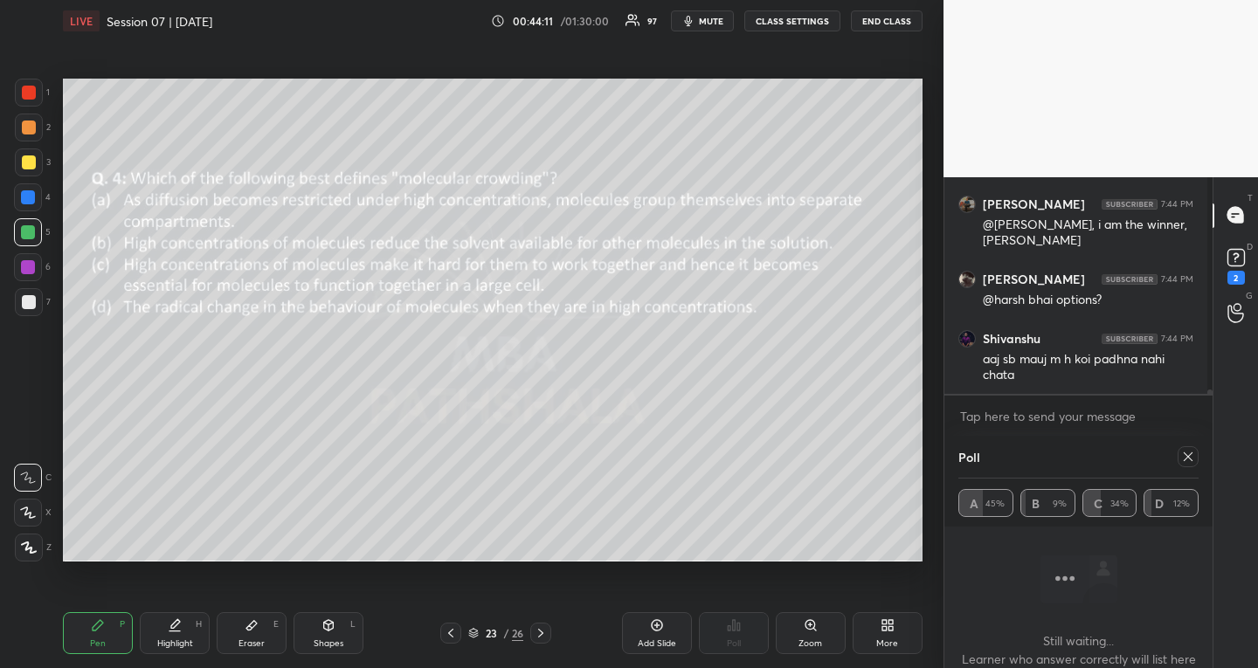
click at [1188, 458] on icon at bounding box center [1188, 457] width 14 height 14
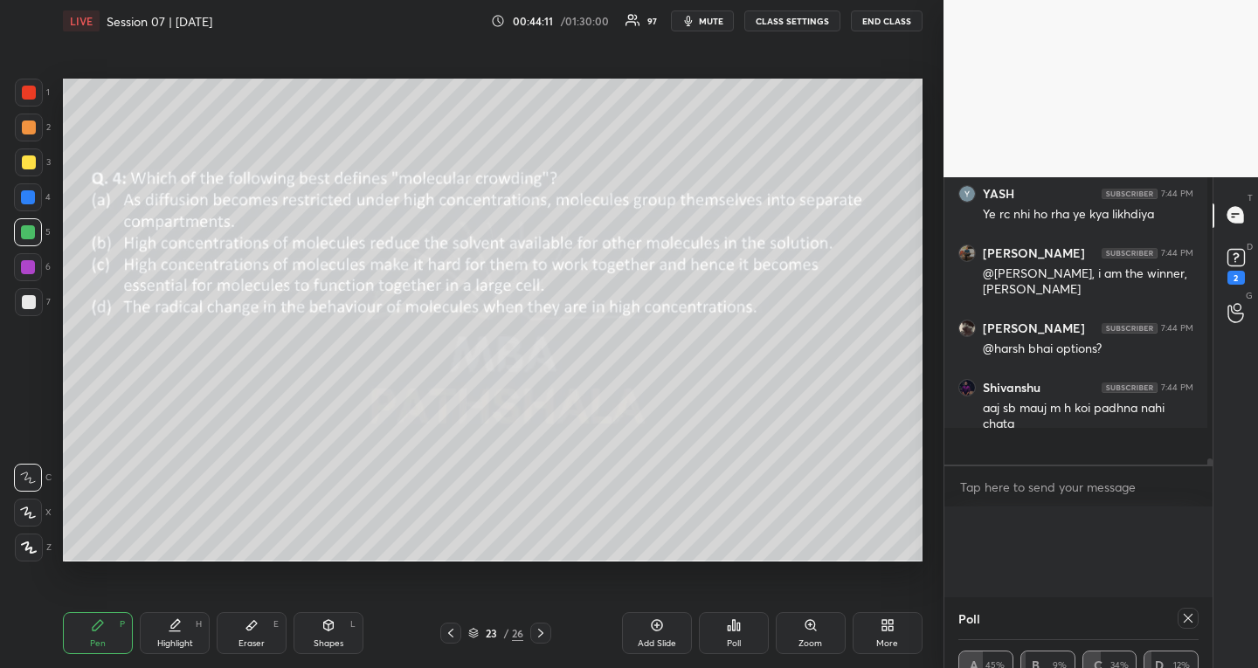
scroll to position [185, 0]
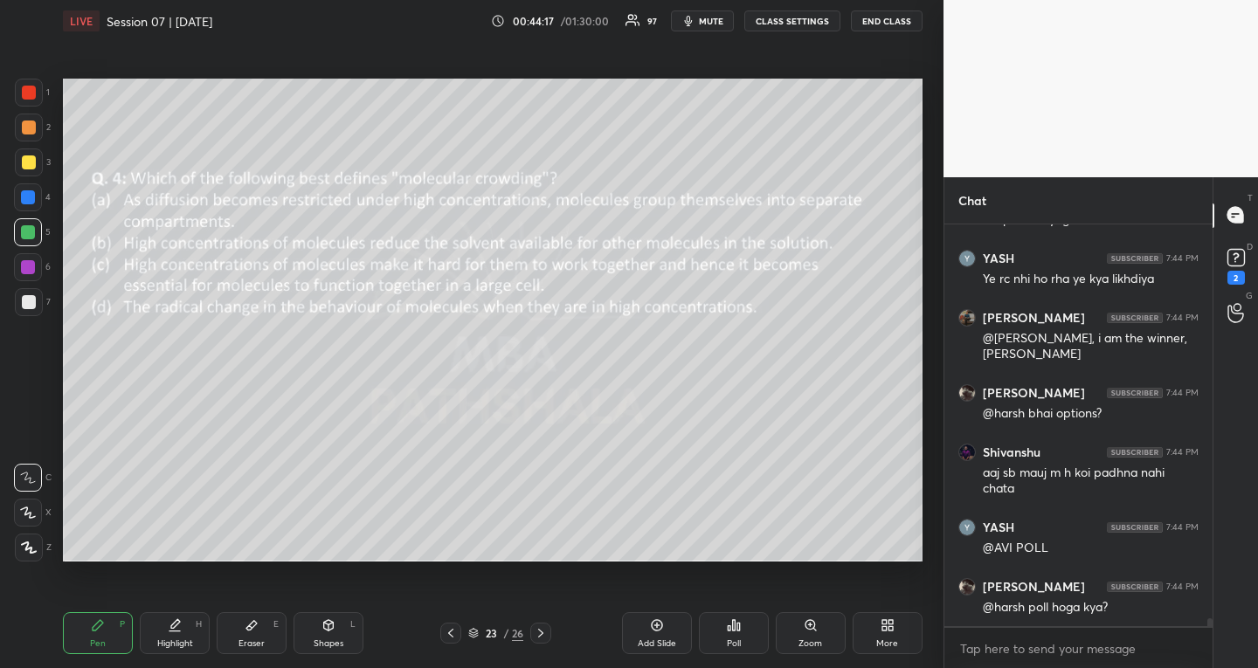
click at [540, 631] on icon at bounding box center [541, 634] width 14 height 14
click at [743, 633] on div "Poll" at bounding box center [734, 634] width 70 height 42
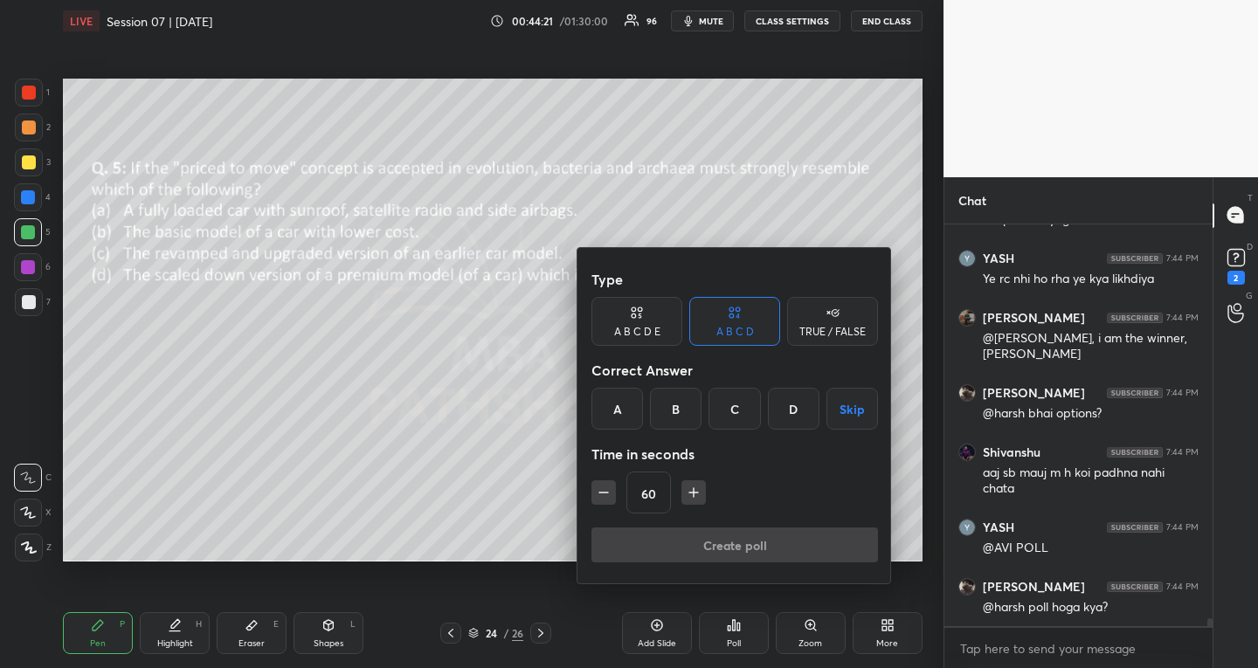
click at [848, 423] on button "Skip" at bounding box center [853, 409] width 52 height 42
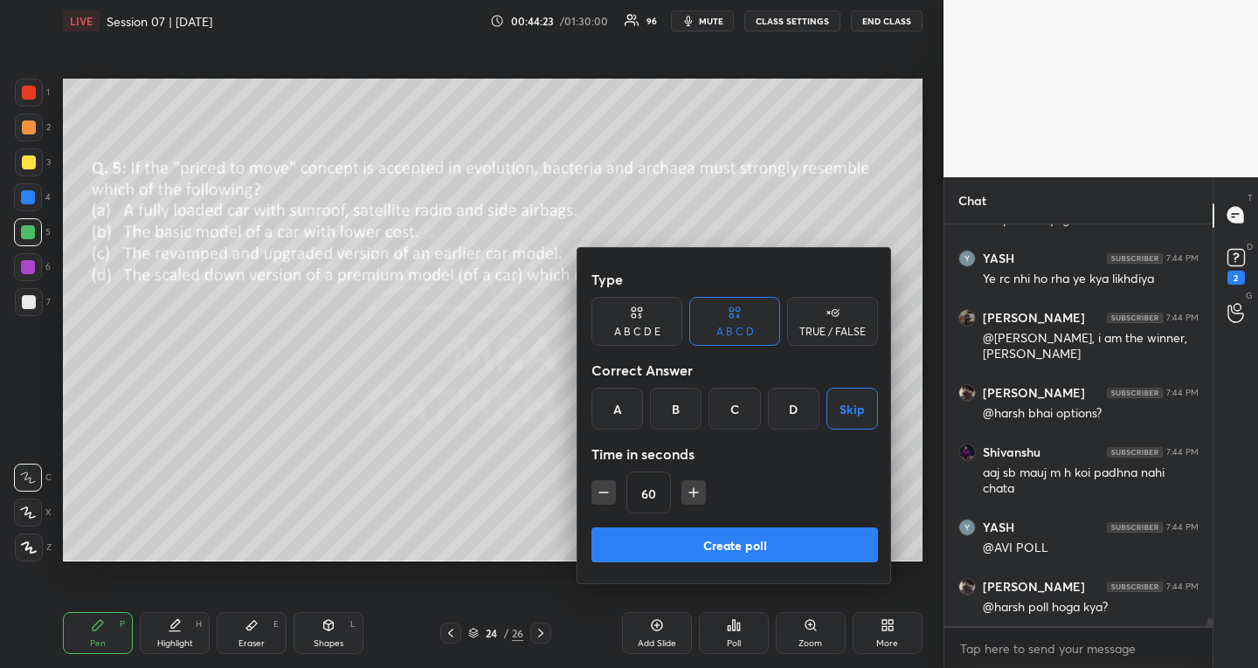
click at [691, 549] on button "Create poll" at bounding box center [735, 545] width 287 height 35
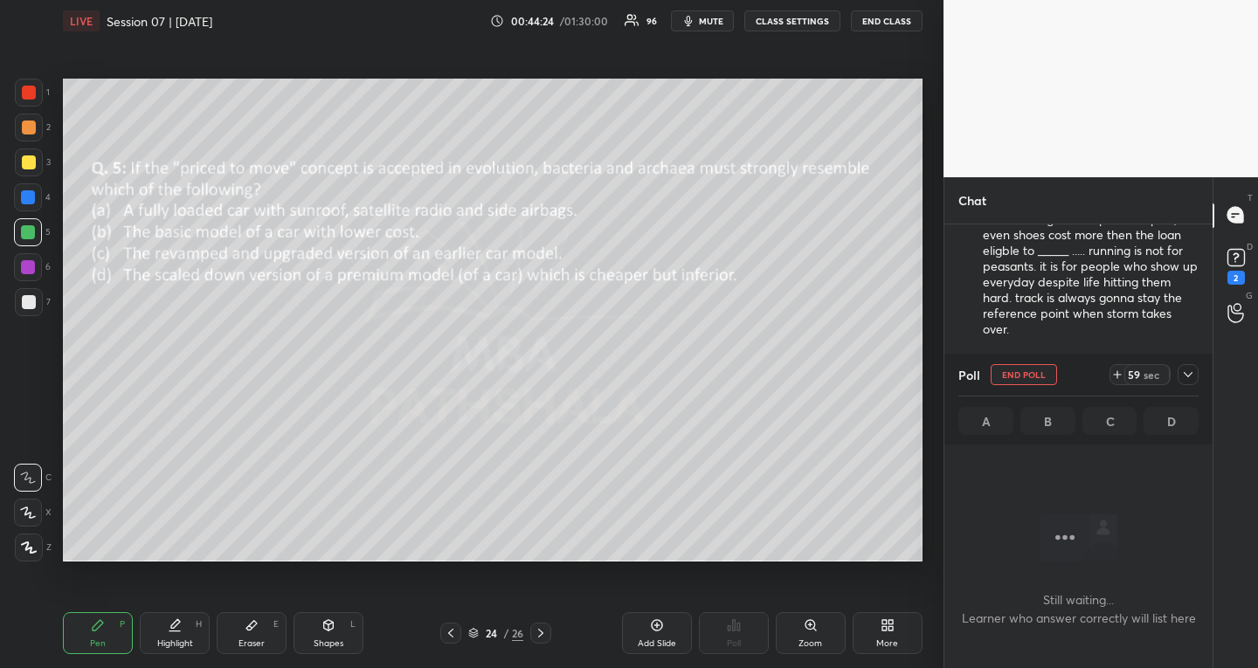
click at [1194, 372] on icon at bounding box center [1188, 375] width 14 height 14
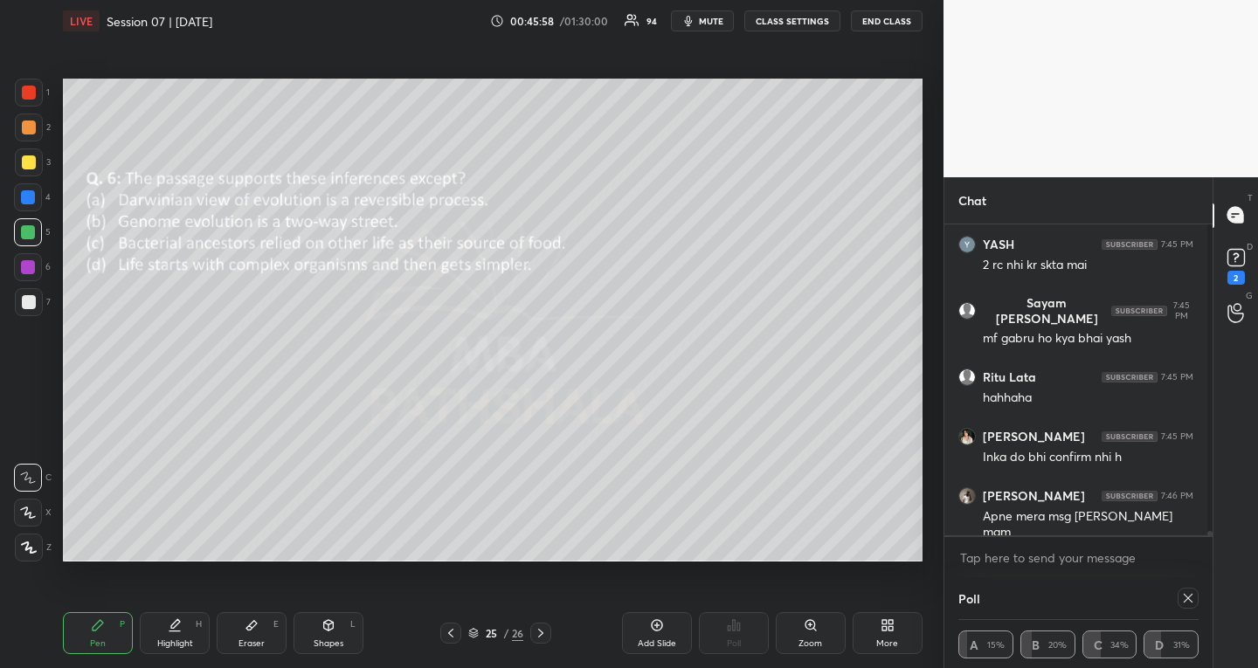
scroll to position [21688, 0]
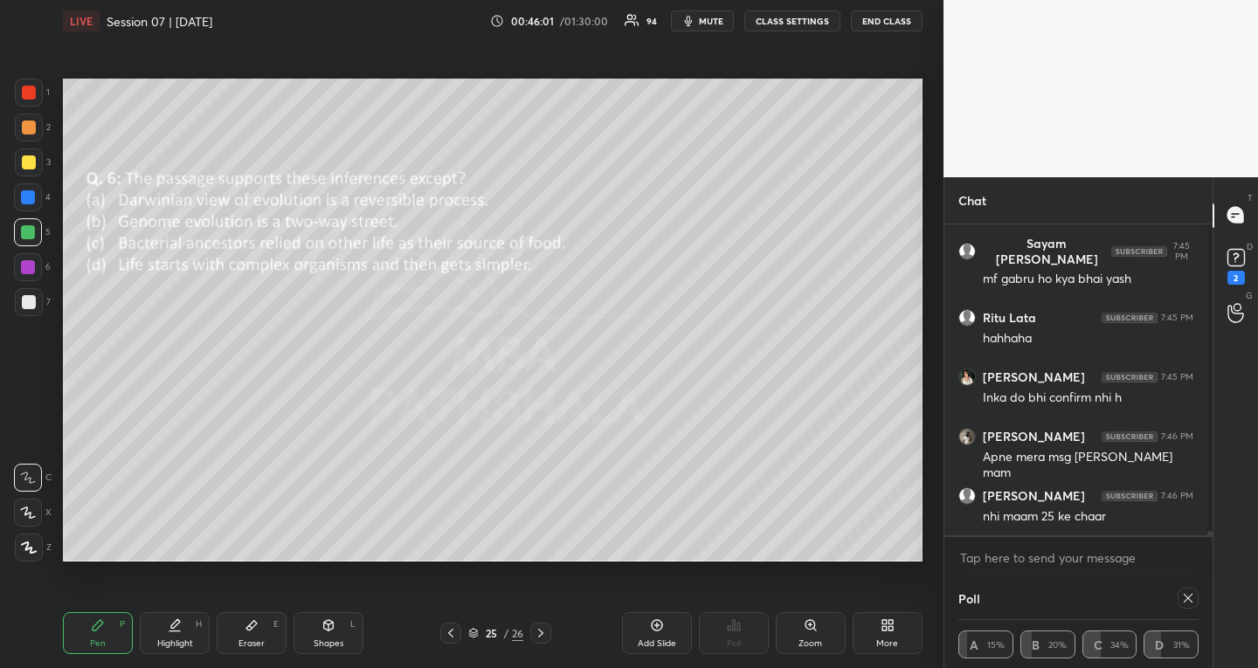
click at [1184, 599] on icon at bounding box center [1188, 598] width 9 height 9
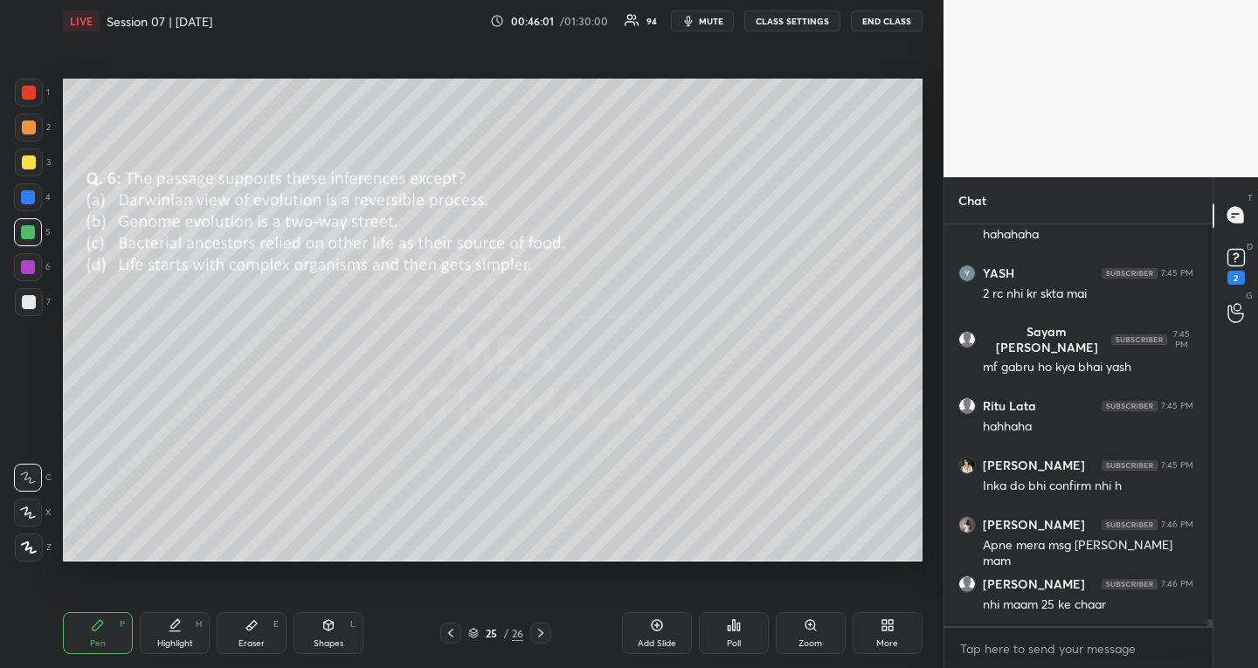
scroll to position [6, 6]
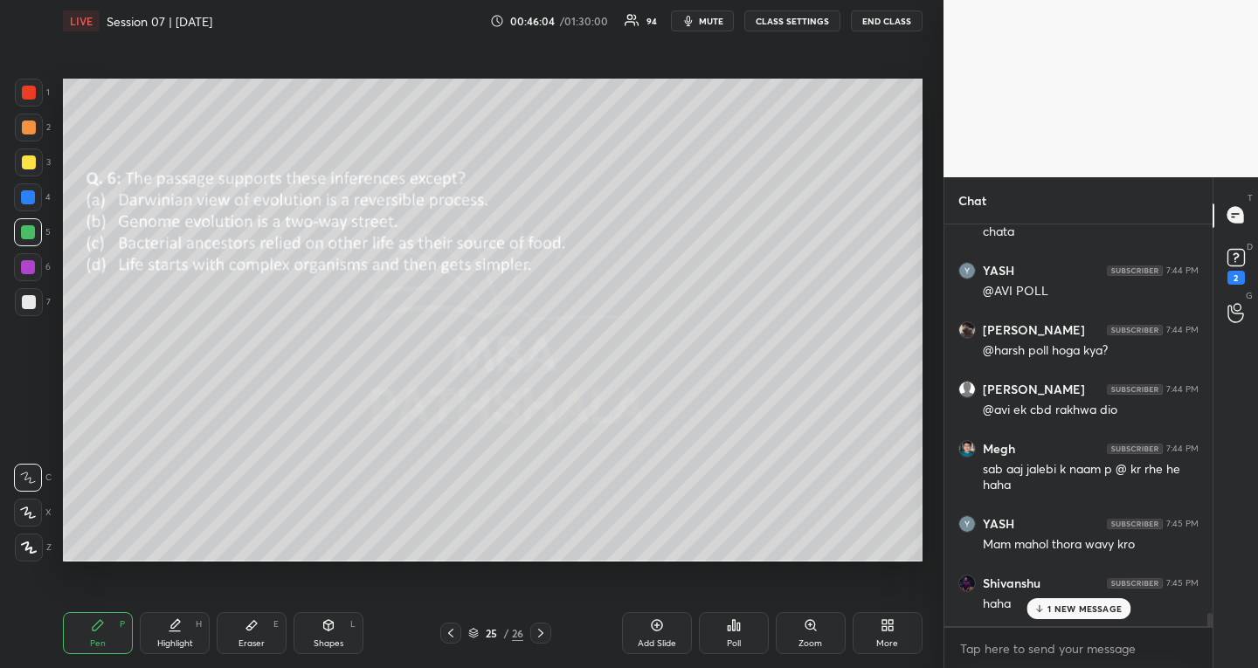
click at [730, 636] on div "Poll" at bounding box center [734, 634] width 70 height 42
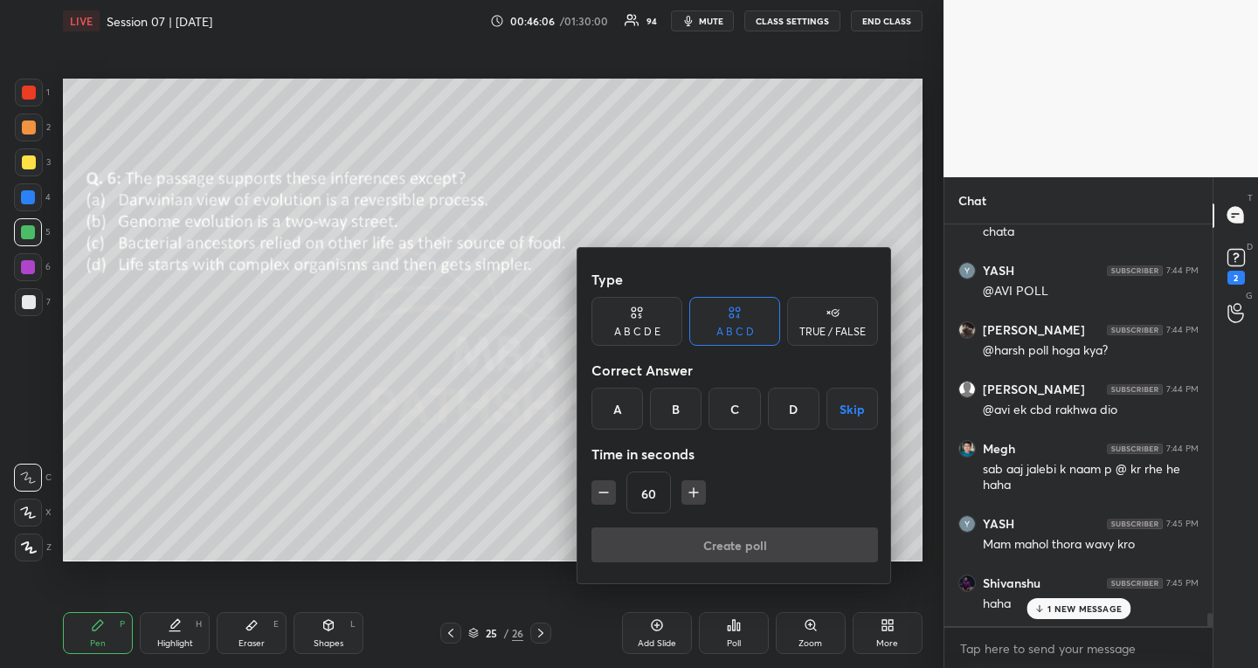
click at [849, 412] on button "Skip" at bounding box center [853, 409] width 52 height 42
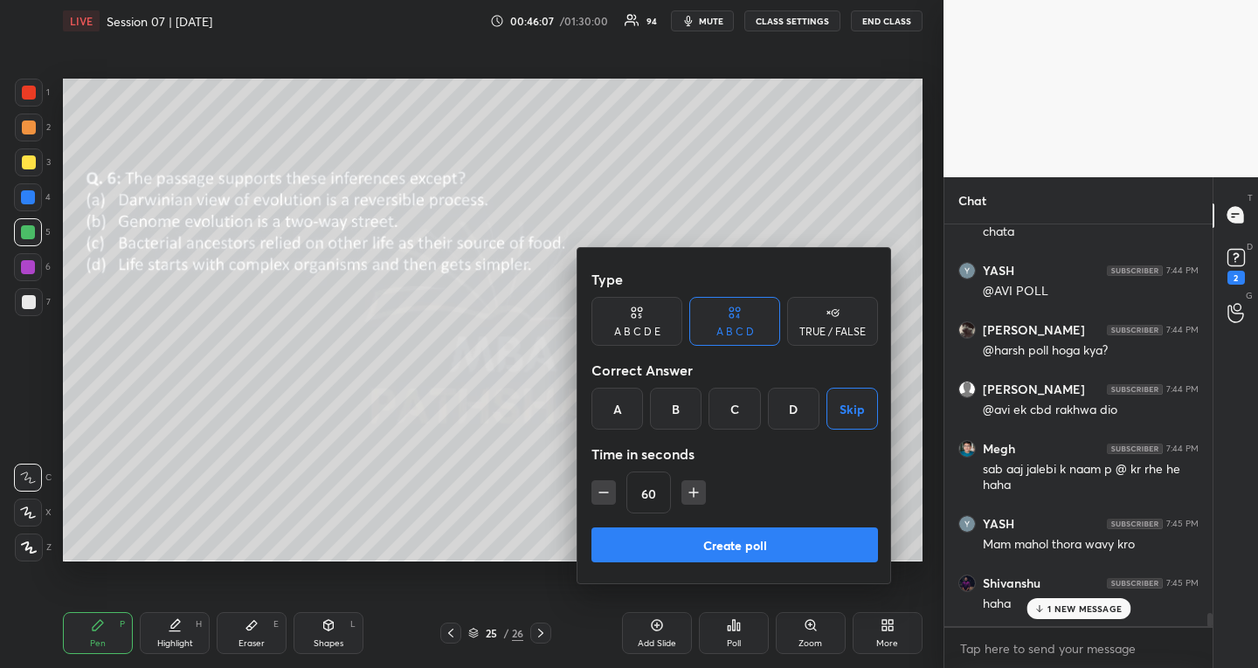
click at [691, 540] on button "Create poll" at bounding box center [735, 545] width 287 height 35
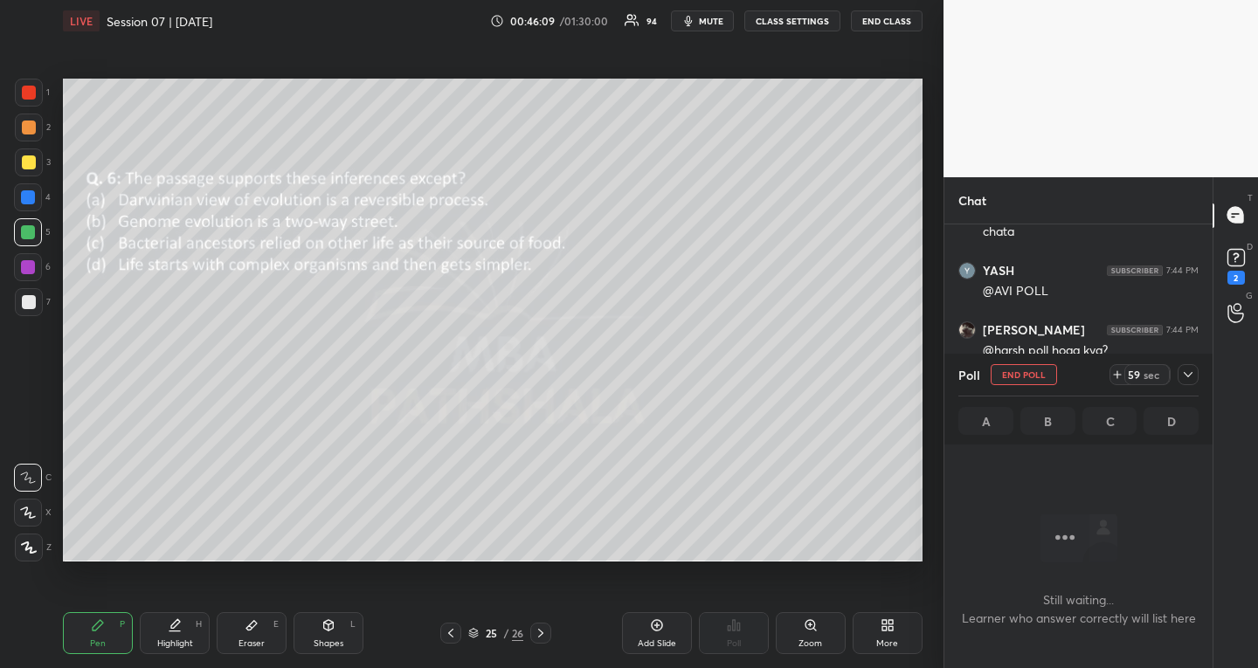
click at [1190, 372] on icon at bounding box center [1188, 375] width 14 height 14
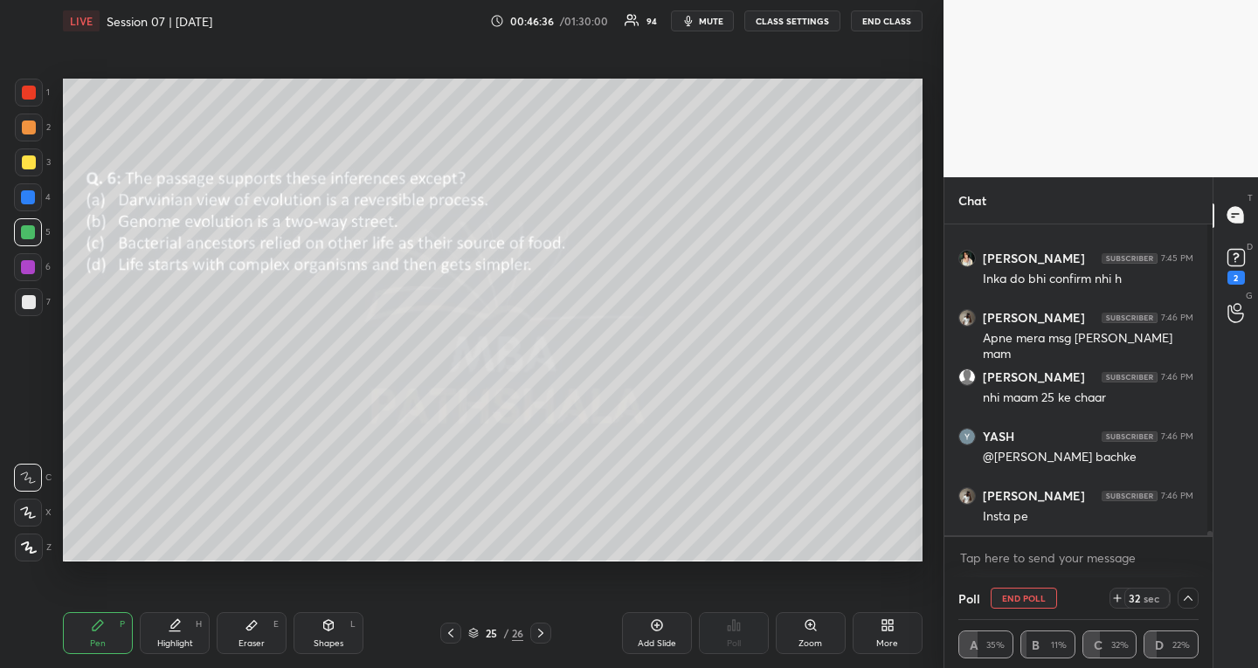
click at [1079, 516] on div "Insta pe" at bounding box center [1088, 517] width 211 height 17
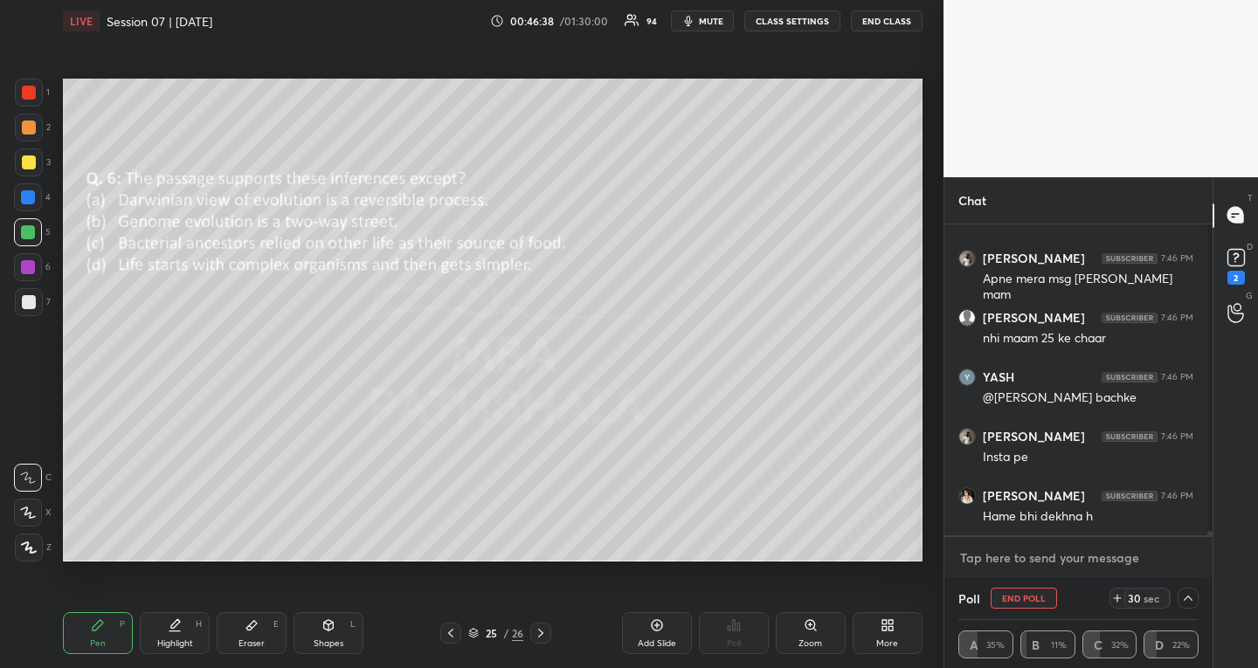
click at [1016, 560] on textarea at bounding box center [1079, 558] width 240 height 28
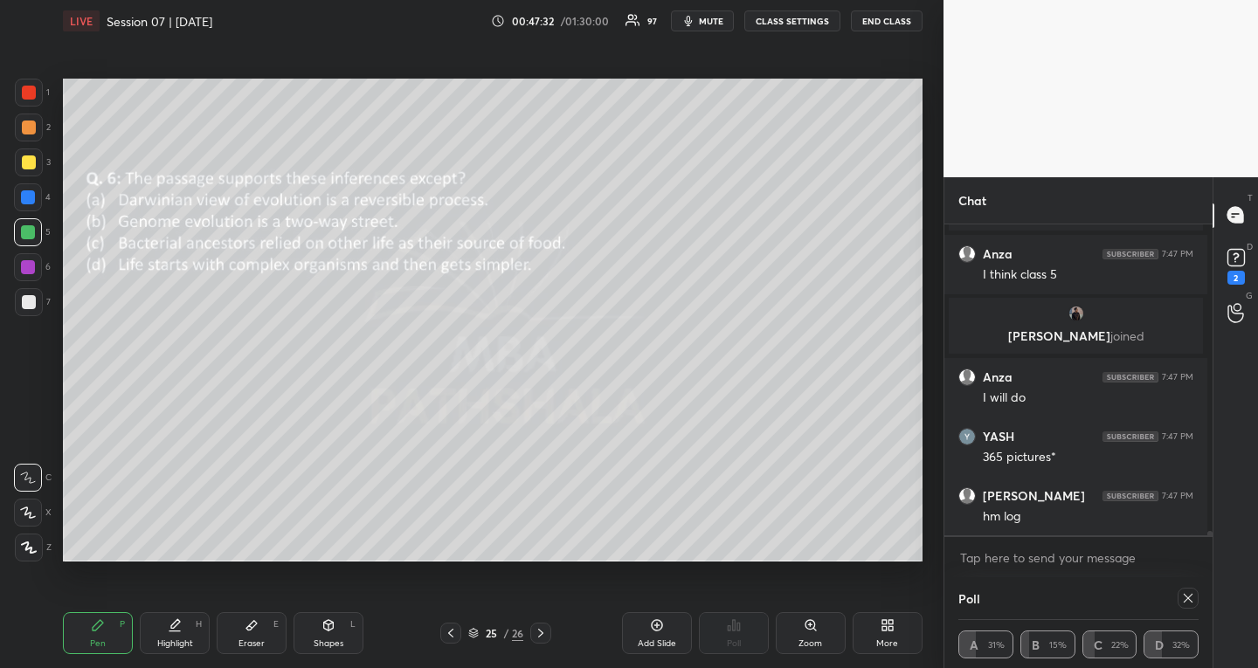
scroll to position [21773, 0]
click at [470, 633] on icon at bounding box center [473, 633] width 10 height 10
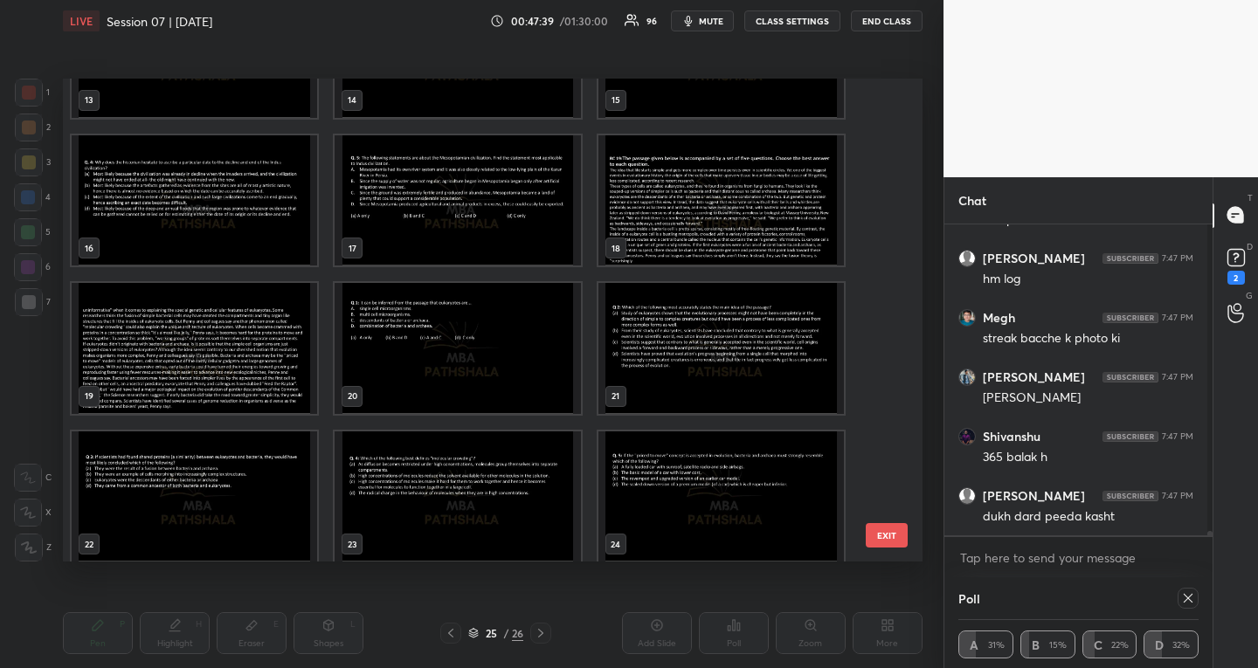
scroll to position [692, 0]
click at [695, 184] on img "grid" at bounding box center [722, 200] width 246 height 131
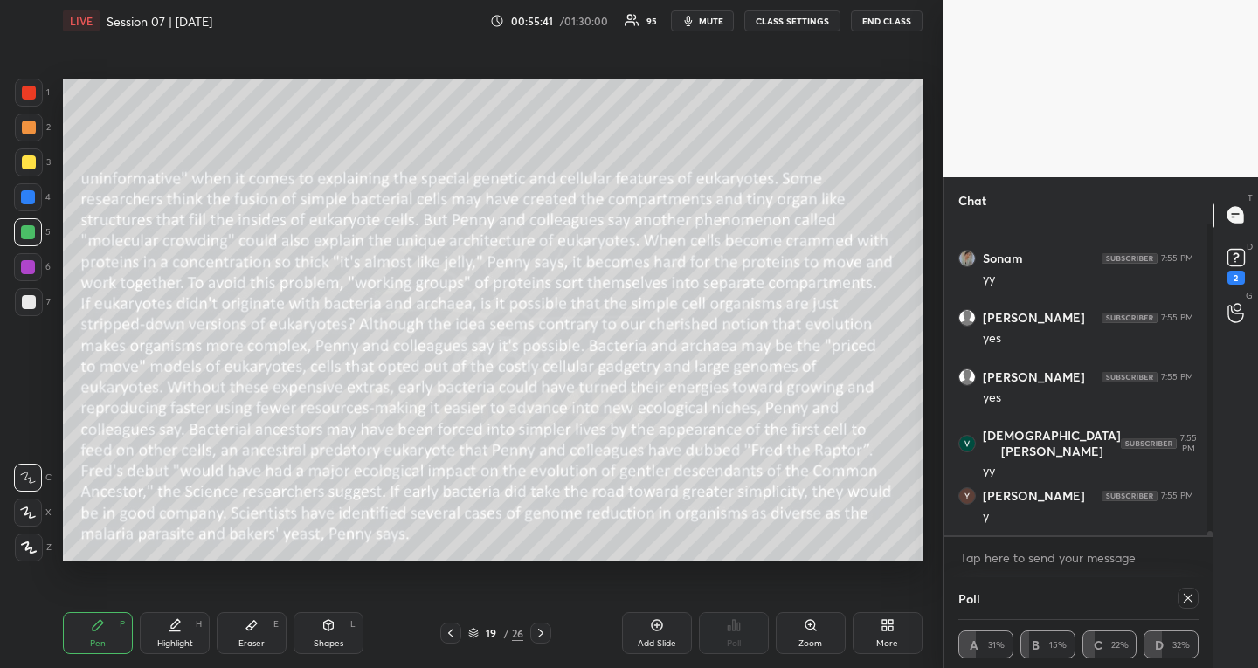
scroll to position [23478, 0]
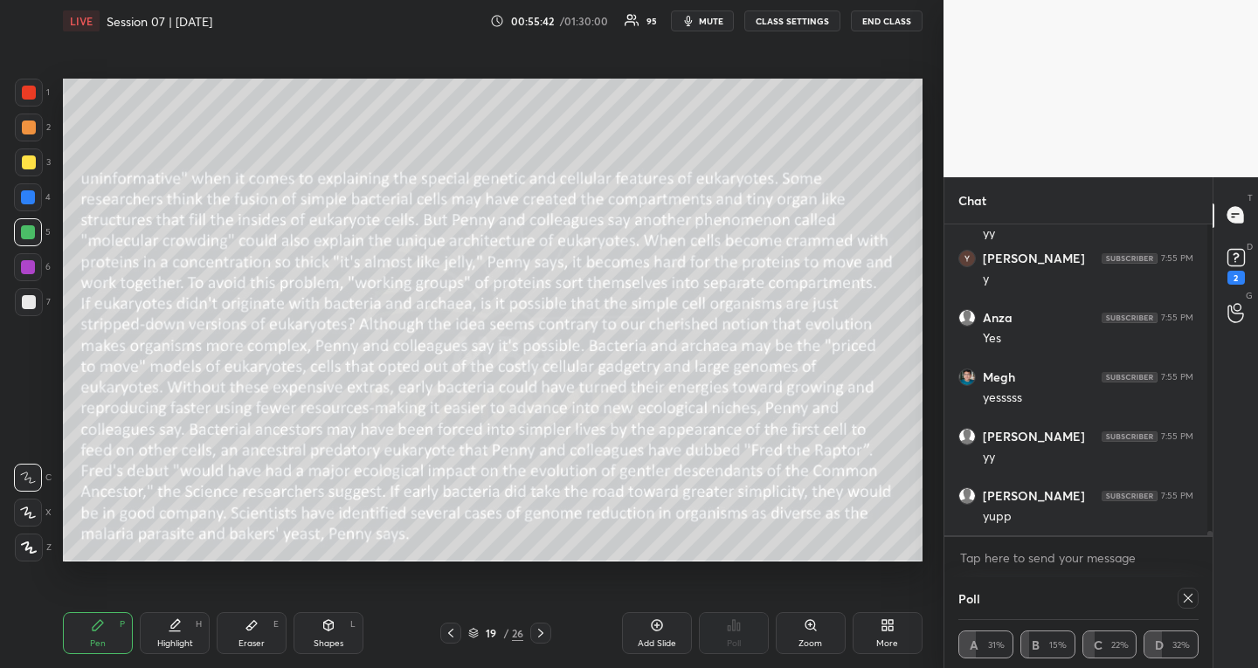
drag, startPoint x: 491, startPoint y: 600, endPoint x: 543, endPoint y: 632, distance: 60.4
click at [543, 632] on div "Pen P Highlight H Eraser E Shapes L 19 / 26 Add Slide Poll Zoom More" at bounding box center [493, 634] width 860 height 70
click at [543, 632] on icon at bounding box center [541, 634] width 14 height 14
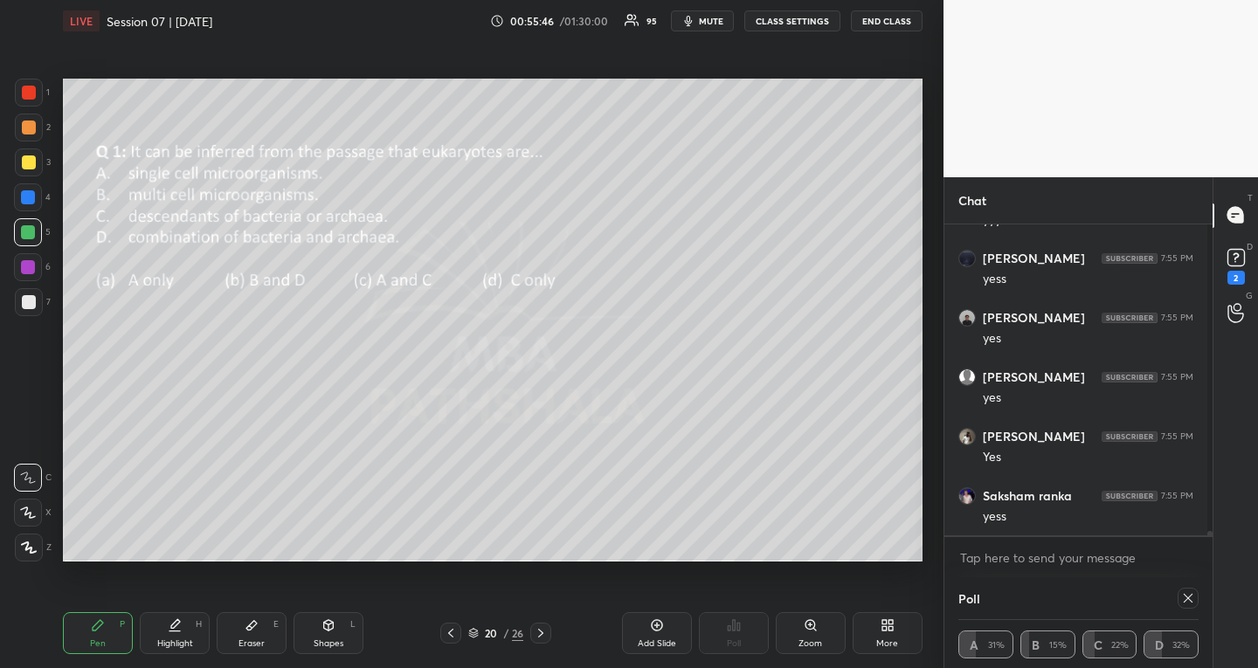
scroll to position [23953, 0]
click at [1190, 594] on div at bounding box center [1188, 598] width 21 height 21
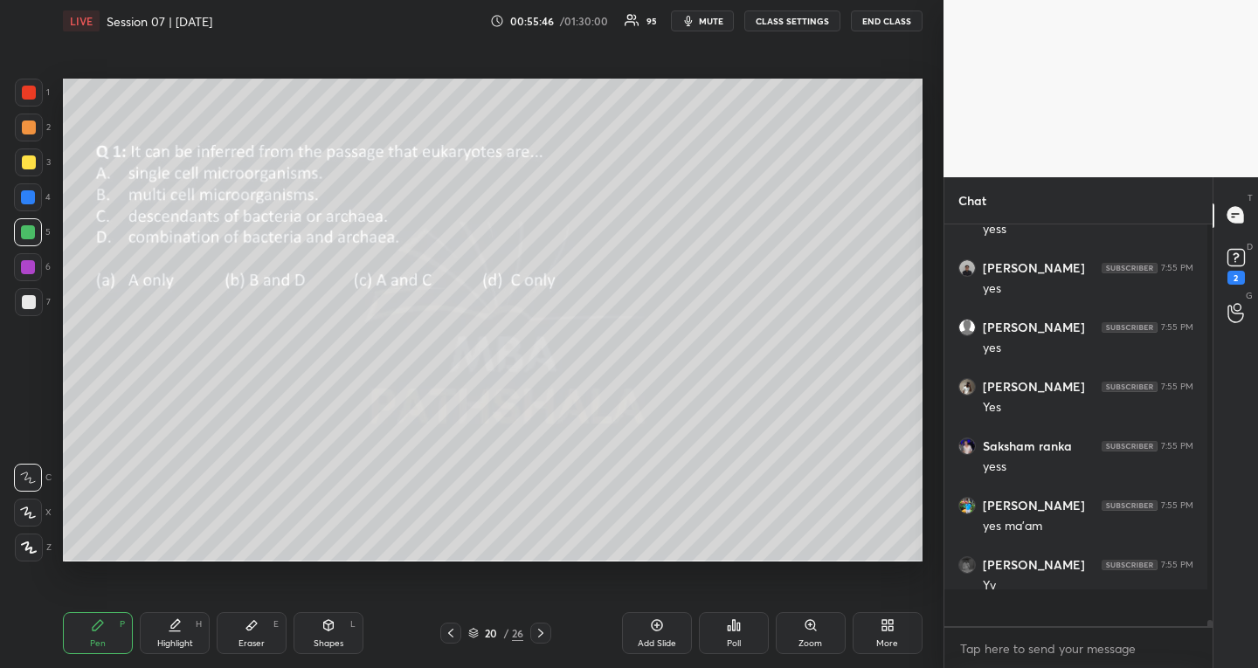
scroll to position [438, 258]
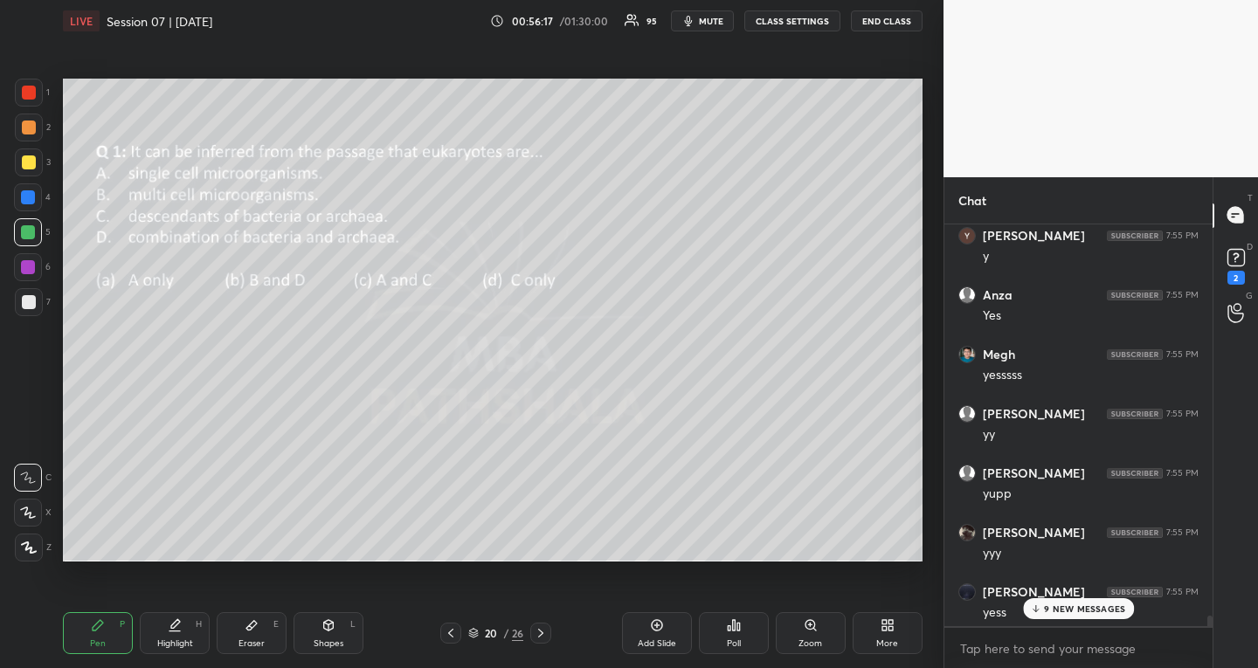
click at [1040, 610] on icon at bounding box center [1035, 609] width 11 height 10
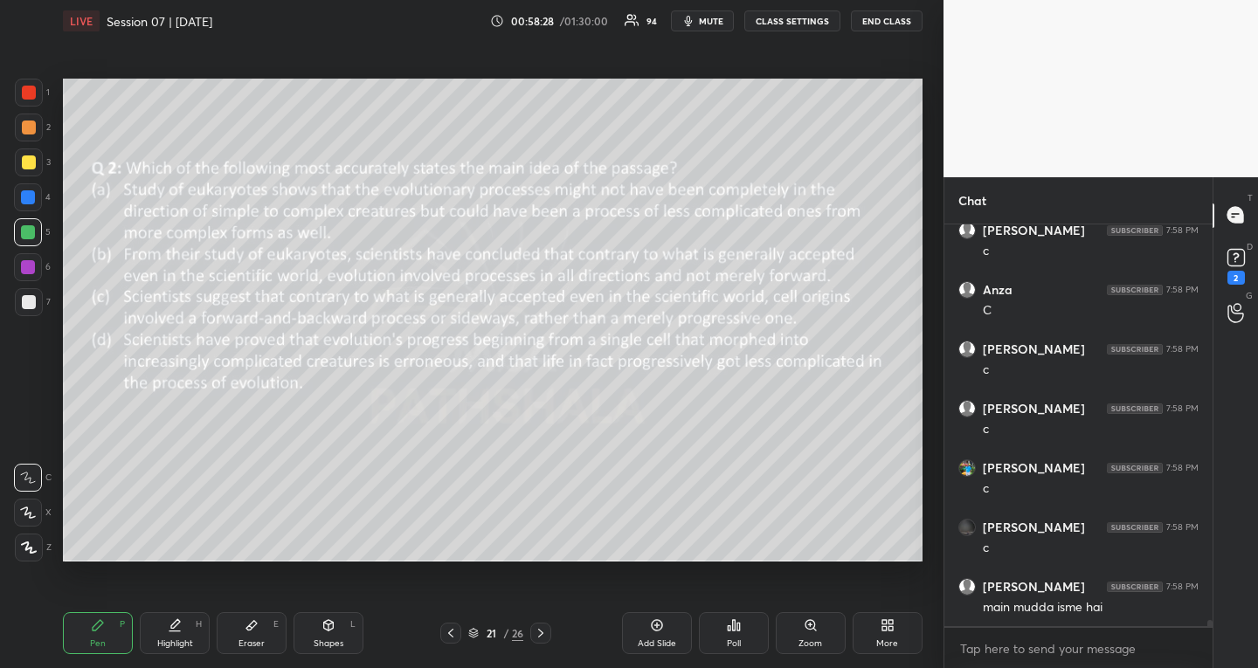
scroll to position [26466, 0]
drag, startPoint x: 28, startPoint y: 270, endPoint x: 29, endPoint y: 294, distance: 24.5
click at [28, 271] on div at bounding box center [28, 267] width 14 height 14
click at [31, 506] on div at bounding box center [28, 513] width 28 height 28
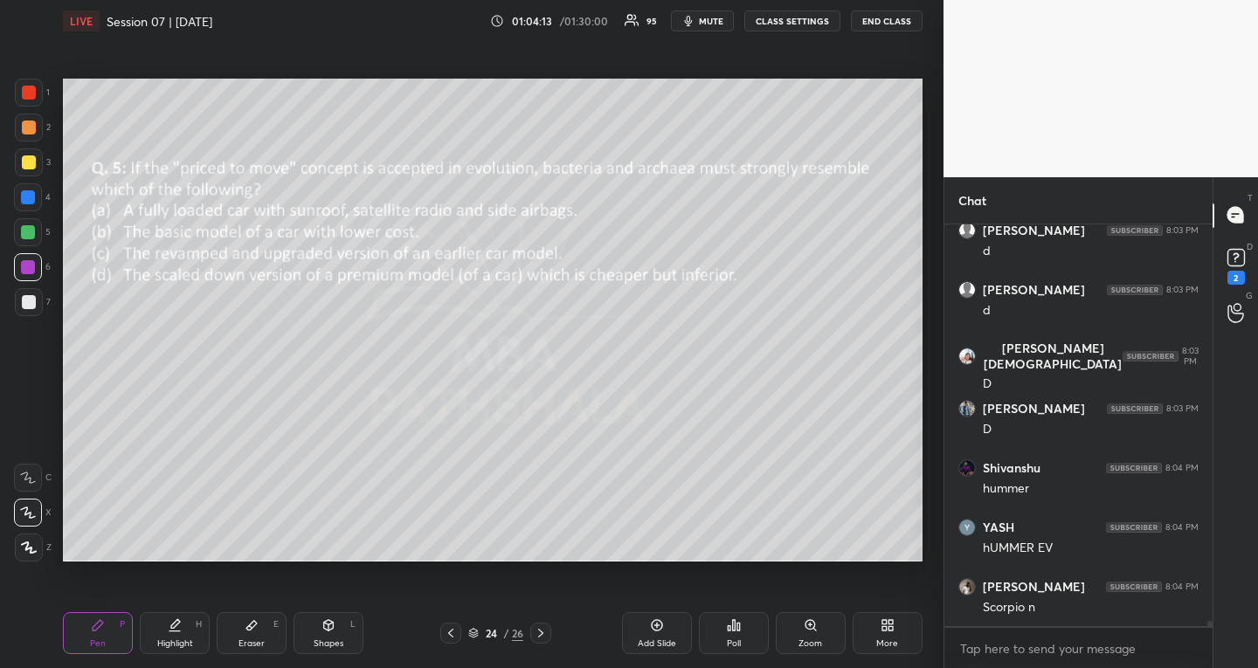
scroll to position [28416, 0]
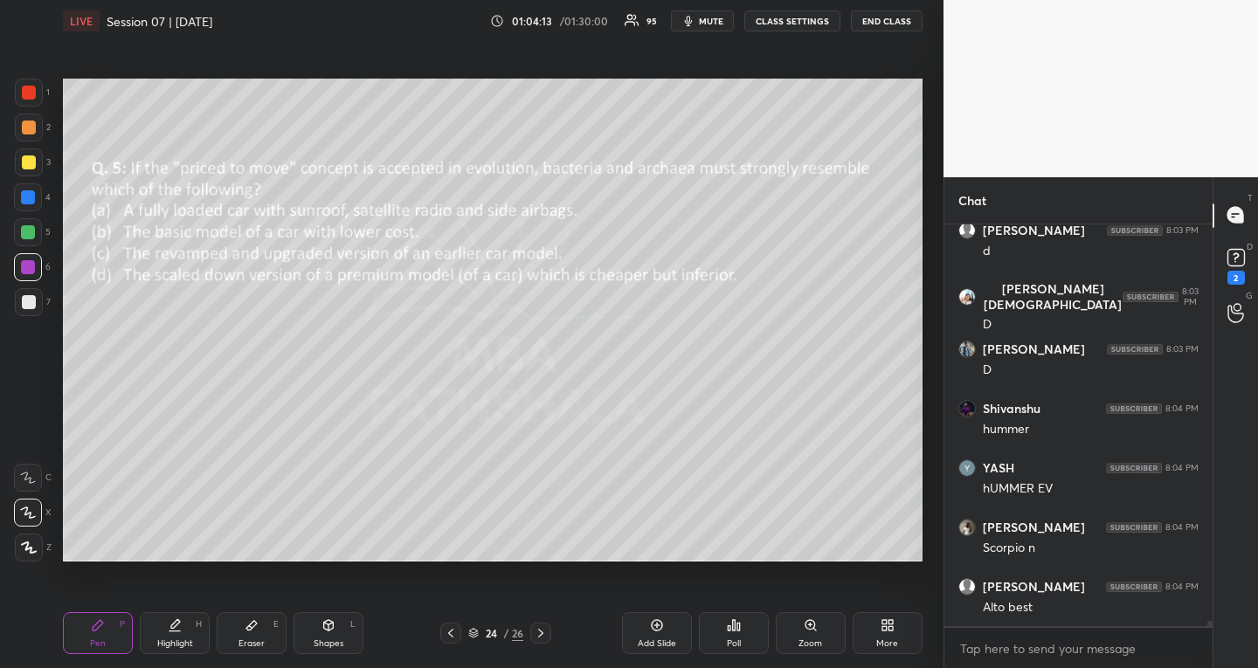
click at [543, 630] on icon at bounding box center [541, 634] width 14 height 14
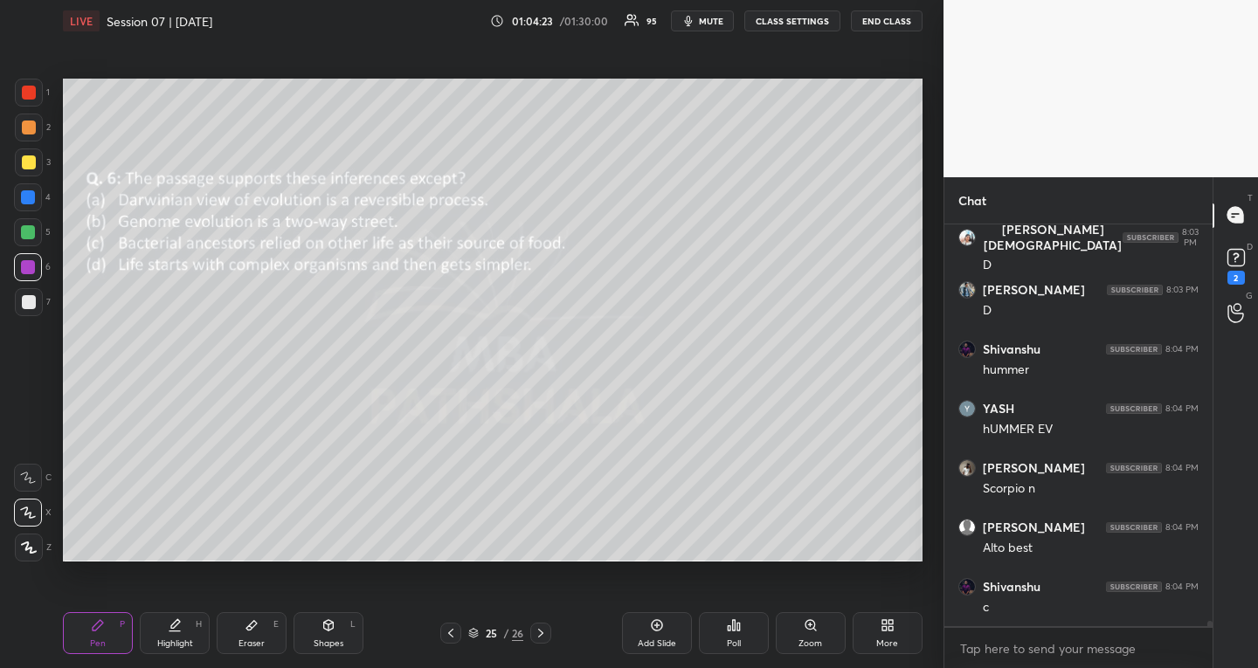
click at [451, 630] on icon at bounding box center [451, 634] width 14 height 14
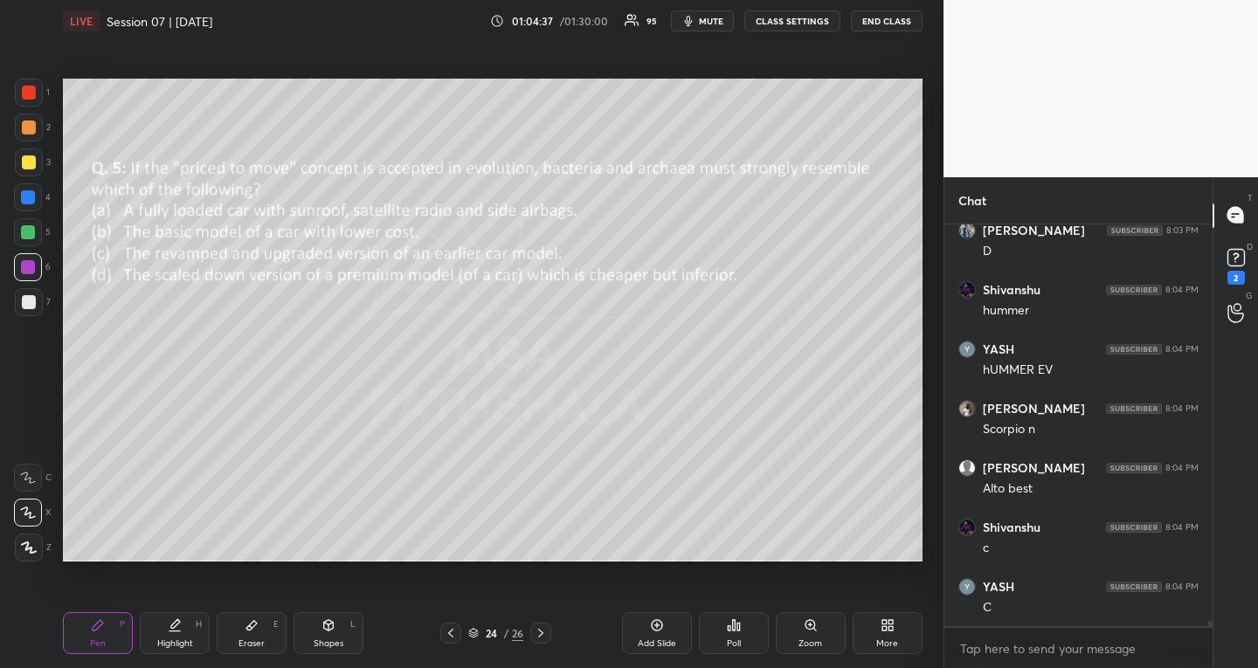
click at [253, 636] on div "Eraser E" at bounding box center [252, 634] width 70 height 42
drag, startPoint x: 109, startPoint y: 625, endPoint x: 112, endPoint y: 607, distance: 17.7
click at [109, 624] on div "Pen P" at bounding box center [98, 634] width 70 height 42
click at [260, 635] on div "Eraser E" at bounding box center [252, 634] width 70 height 42
drag, startPoint x: 101, startPoint y: 630, endPoint x: 109, endPoint y: 621, distance: 11.8
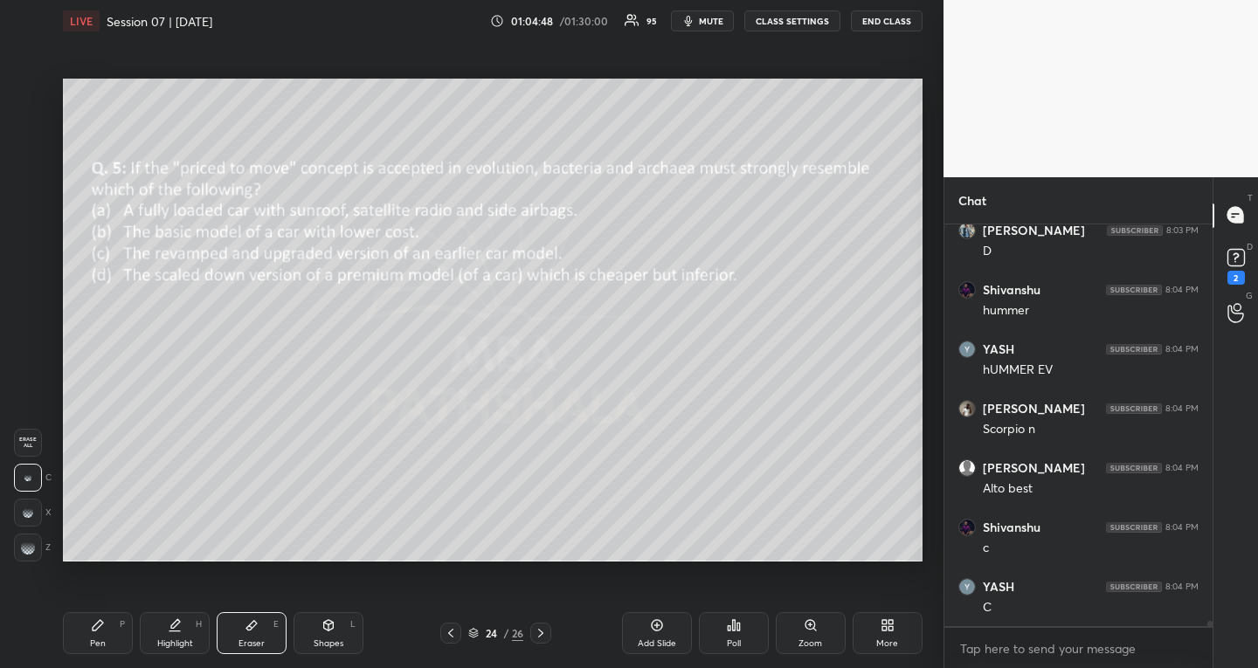
click at [101, 630] on icon at bounding box center [98, 626] width 14 height 14
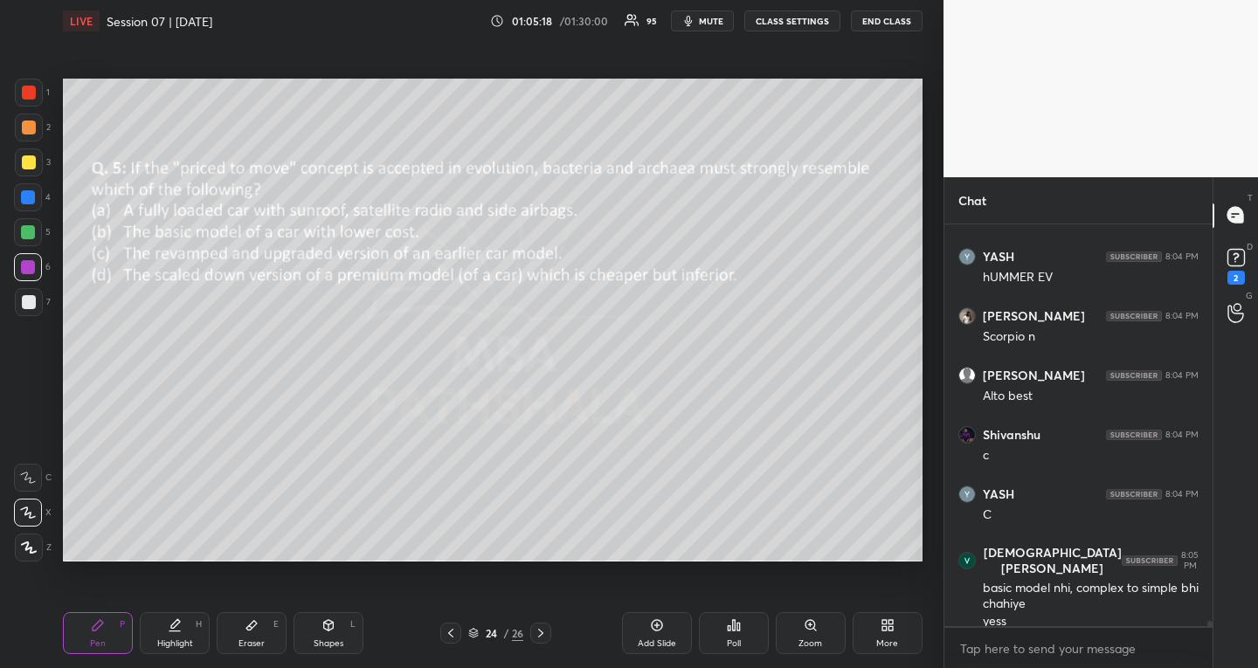
scroll to position [28686, 0]
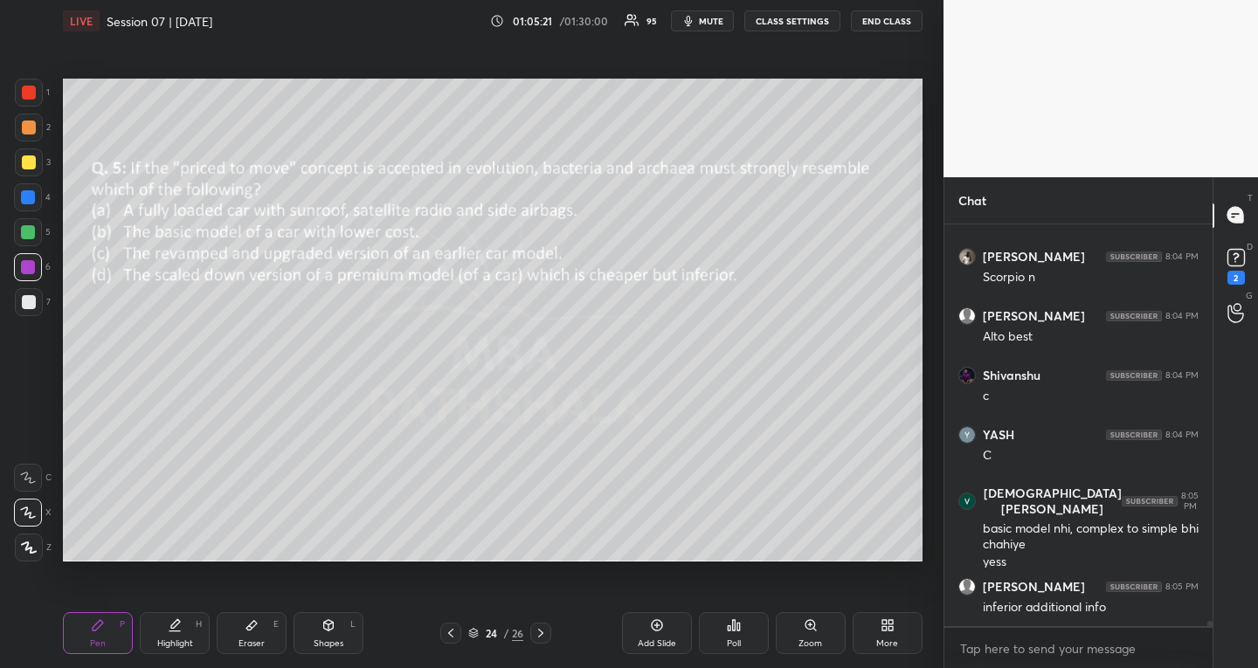
click at [537, 634] on div at bounding box center [540, 633] width 21 height 21
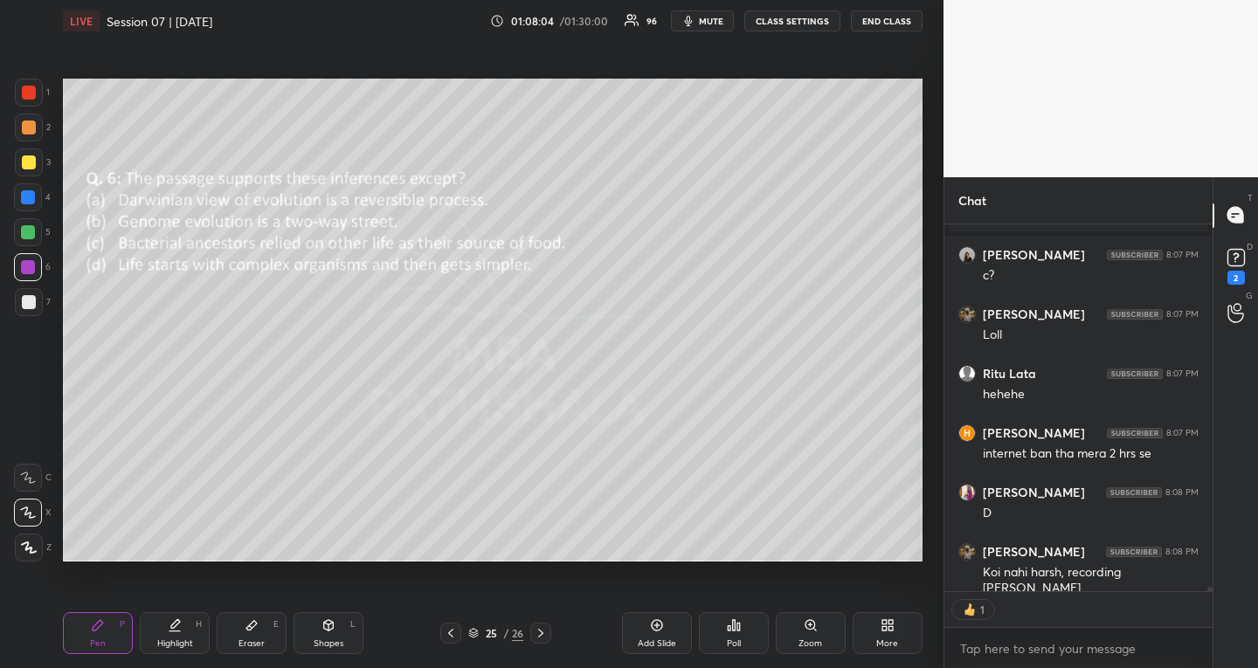
scroll to position [29918, 0]
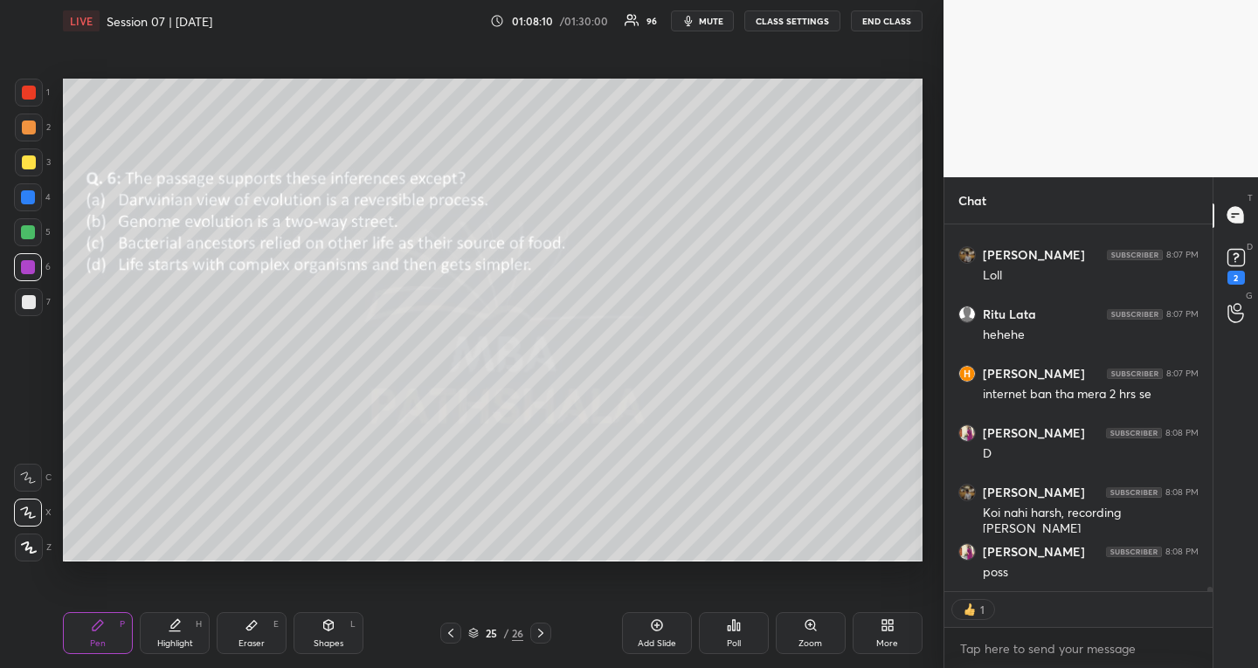
type textarea "x"
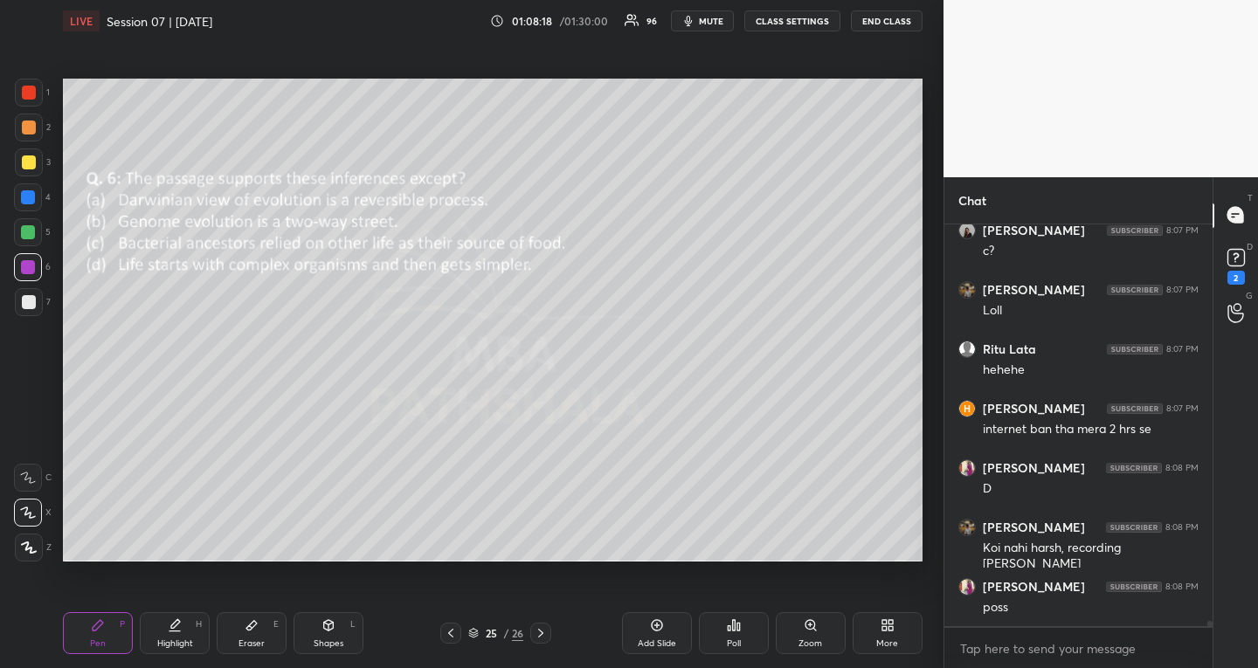
scroll to position [29946, 0]
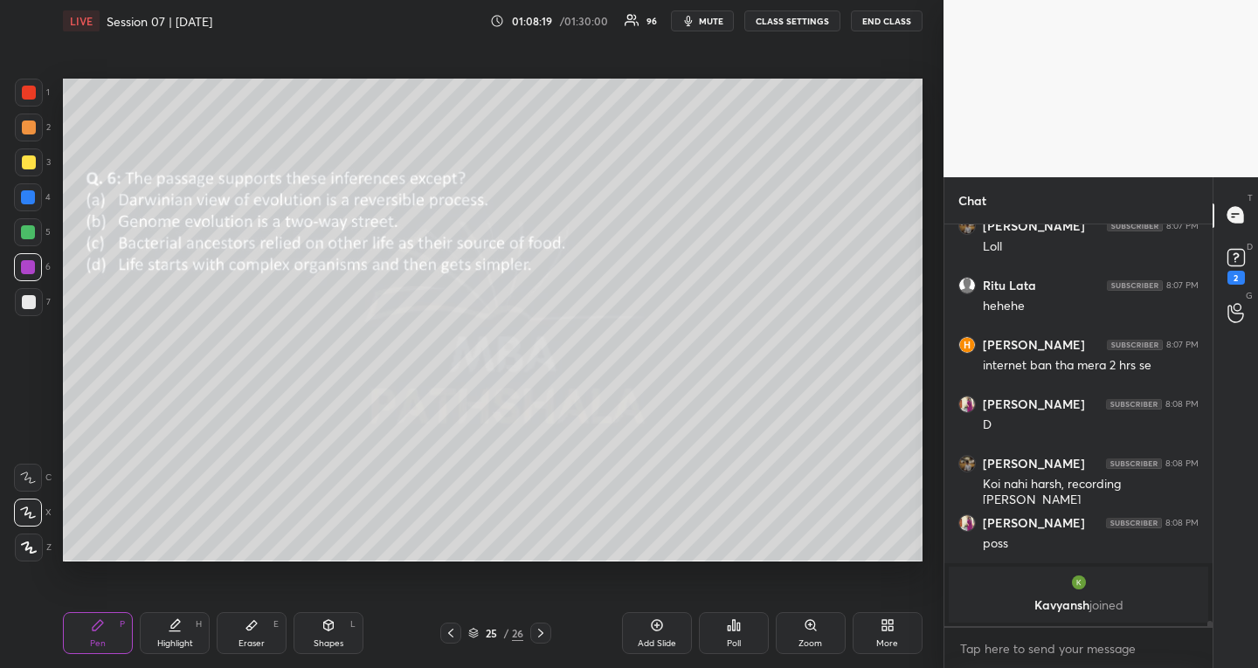
click at [538, 622] on div "Pen P Highlight H Eraser E Shapes L 25 / 26 Add Slide Poll Zoom More" at bounding box center [493, 634] width 860 height 70
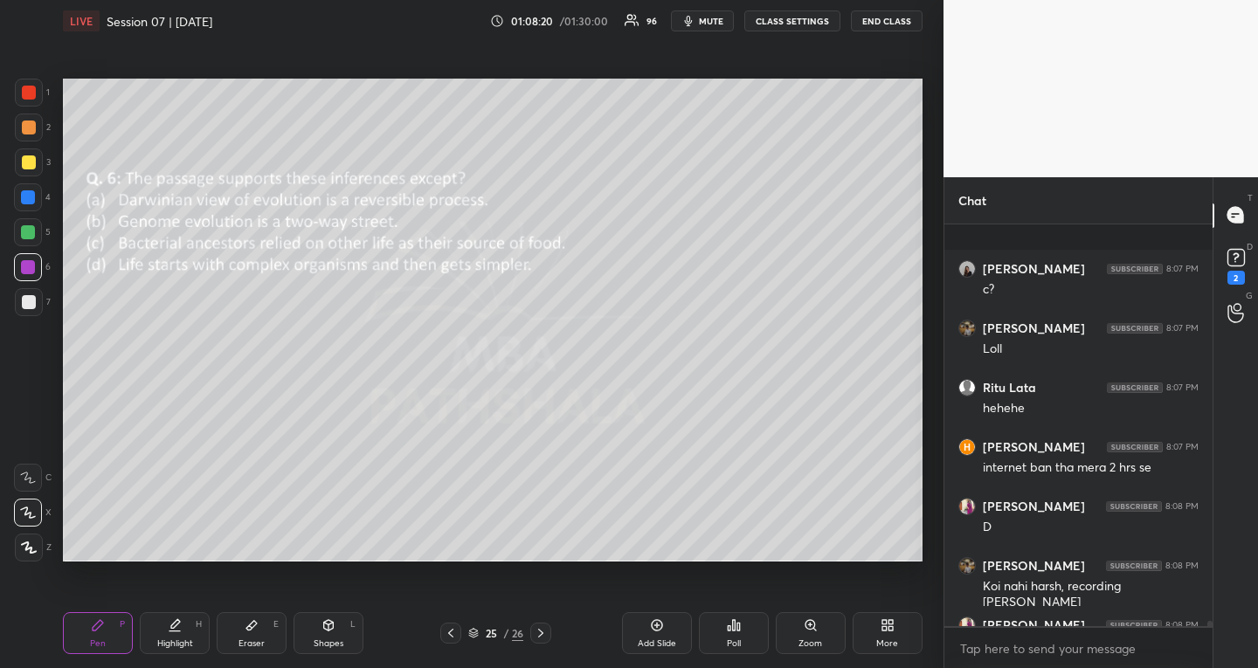
click at [540, 628] on icon at bounding box center [541, 634] width 14 height 14
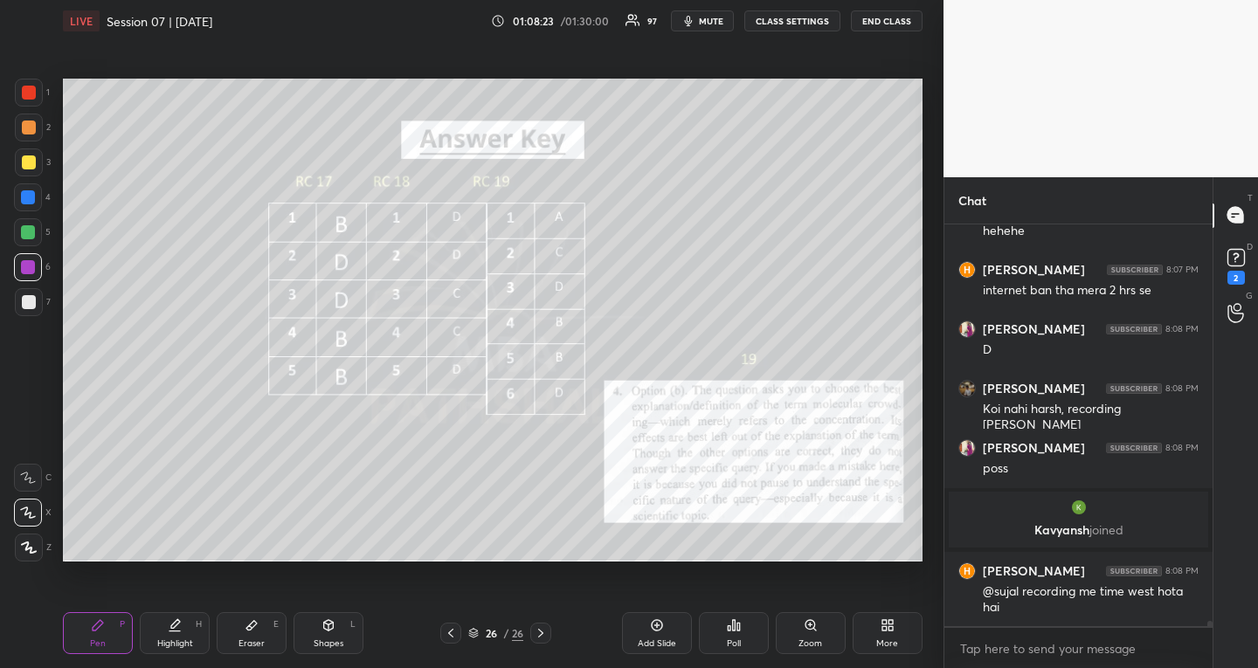
click at [805, 629] on icon at bounding box center [811, 626] width 14 height 14
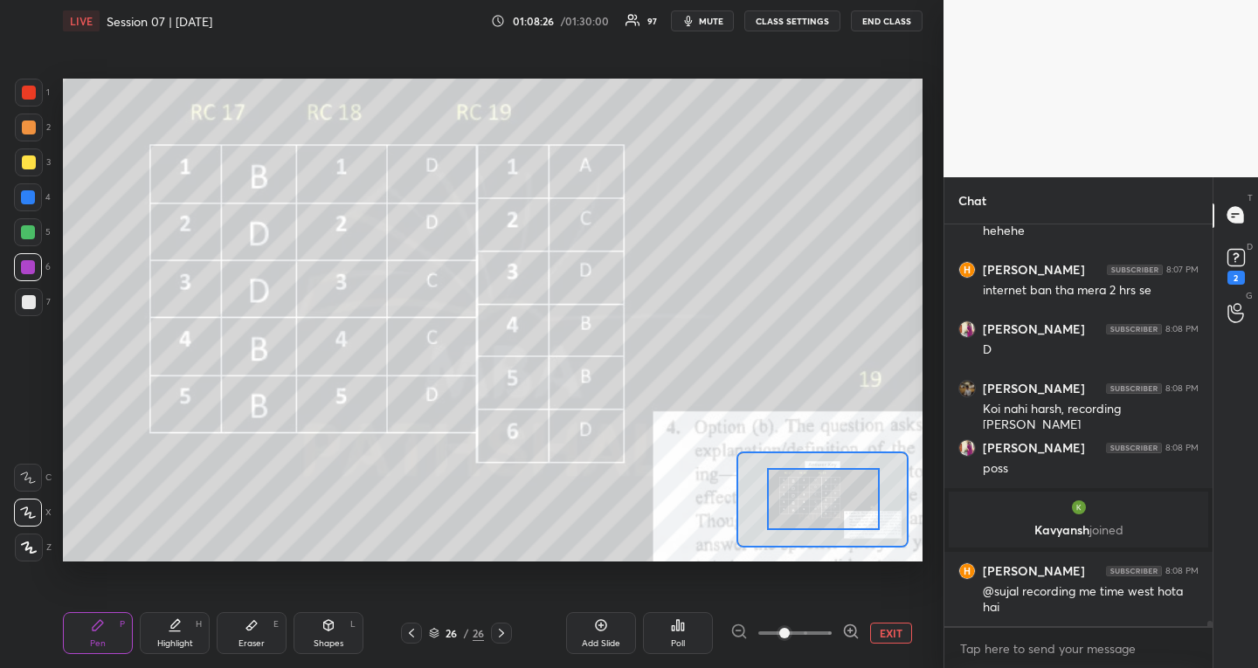
drag, startPoint x: 824, startPoint y: 509, endPoint x: 861, endPoint y: 520, distance: 38.2
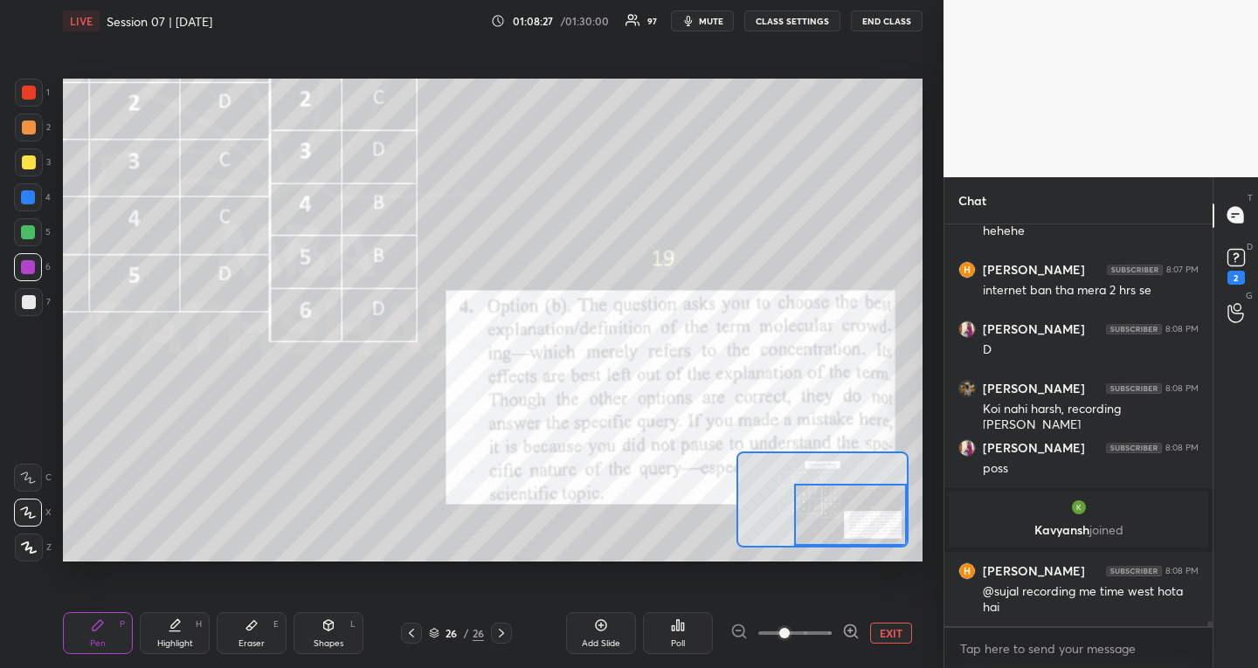
drag, startPoint x: 851, startPoint y: 512, endPoint x: 875, endPoint y: 528, distance: 28.4
click at [878, 527] on div at bounding box center [850, 515] width 113 height 62
click at [887, 633] on button "EXIT" at bounding box center [891, 633] width 42 height 21
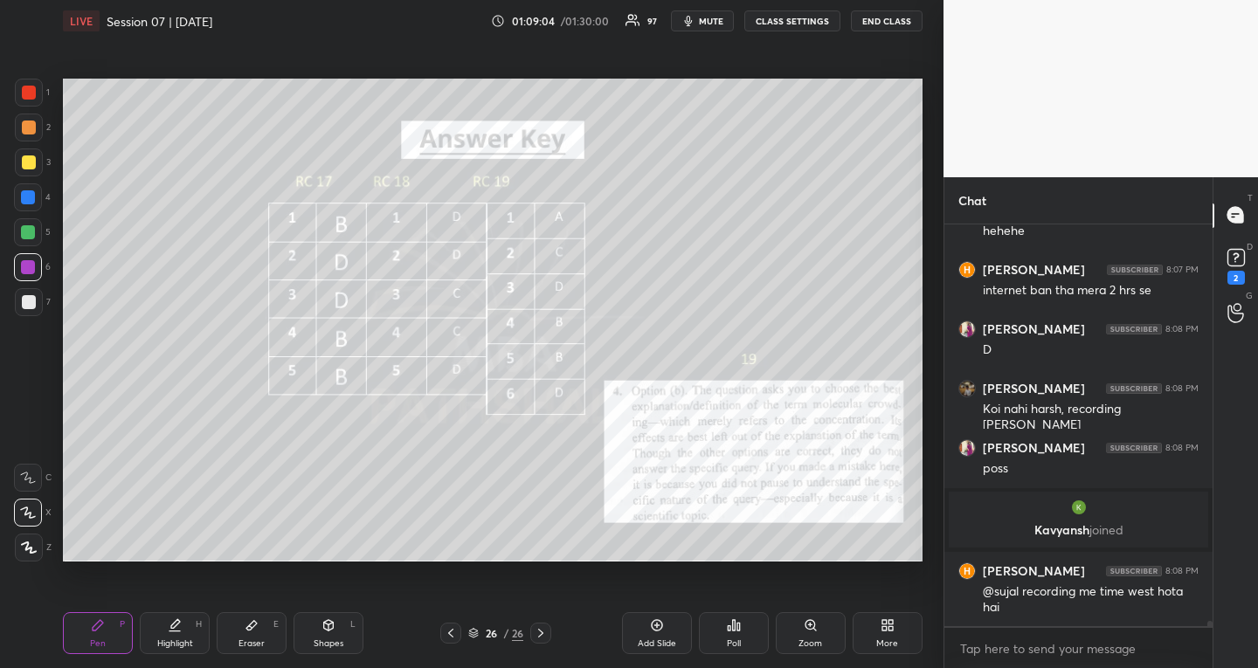
click at [452, 627] on icon at bounding box center [451, 634] width 14 height 14
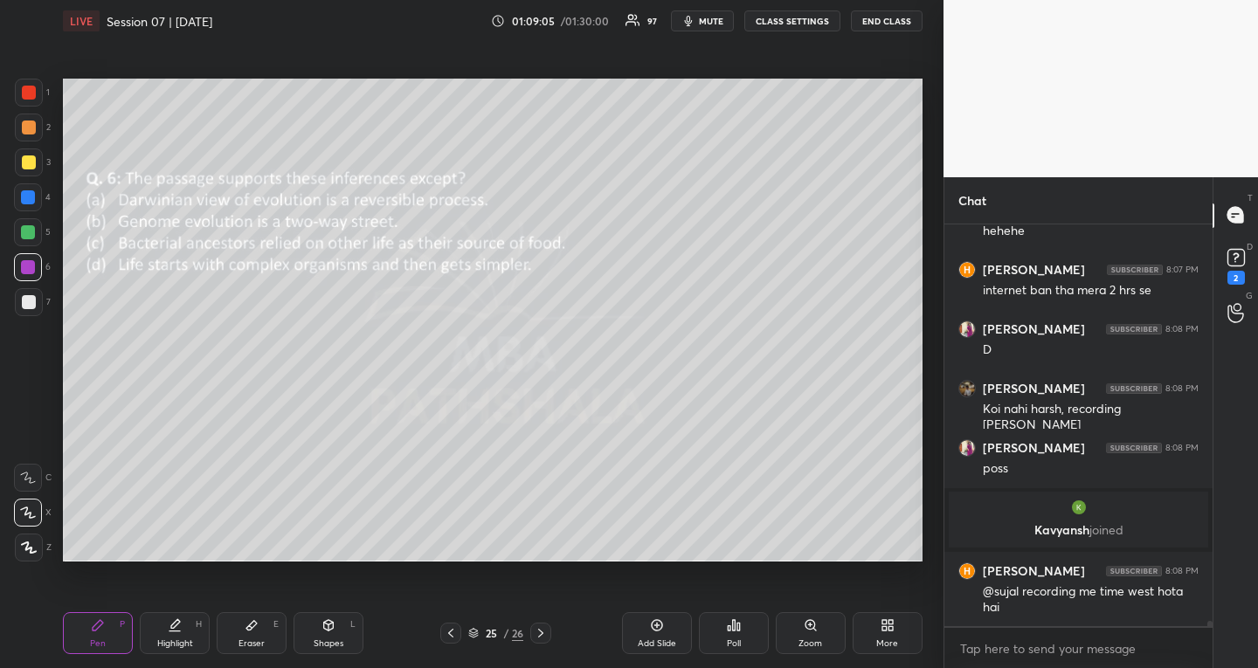
click at [453, 627] on div at bounding box center [450, 633] width 21 height 21
click at [455, 627] on icon at bounding box center [451, 634] width 14 height 14
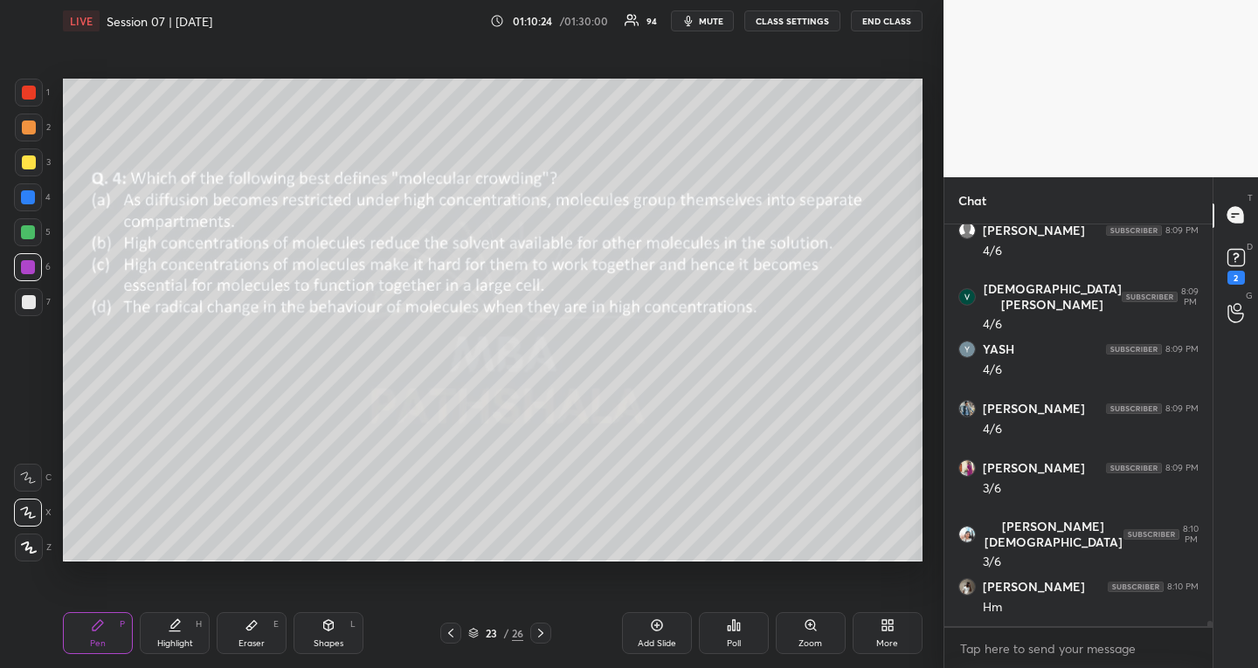
scroll to position [30694, 0]
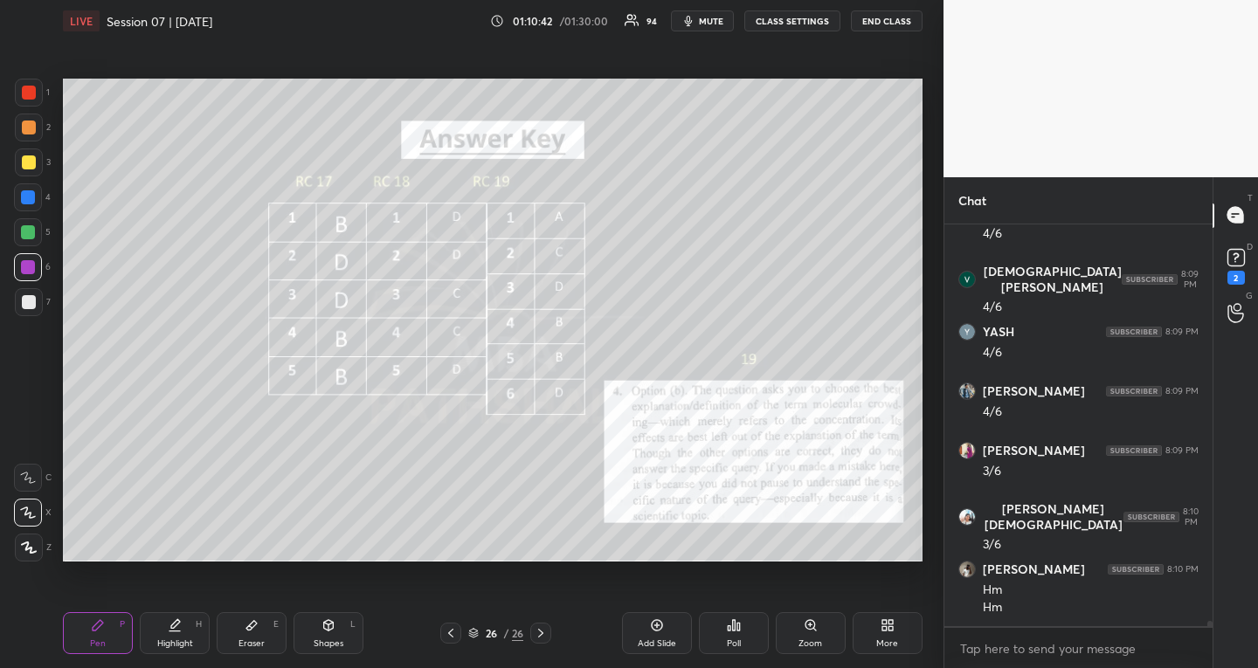
click at [883, 629] on icon at bounding box center [885, 629] width 4 height 4
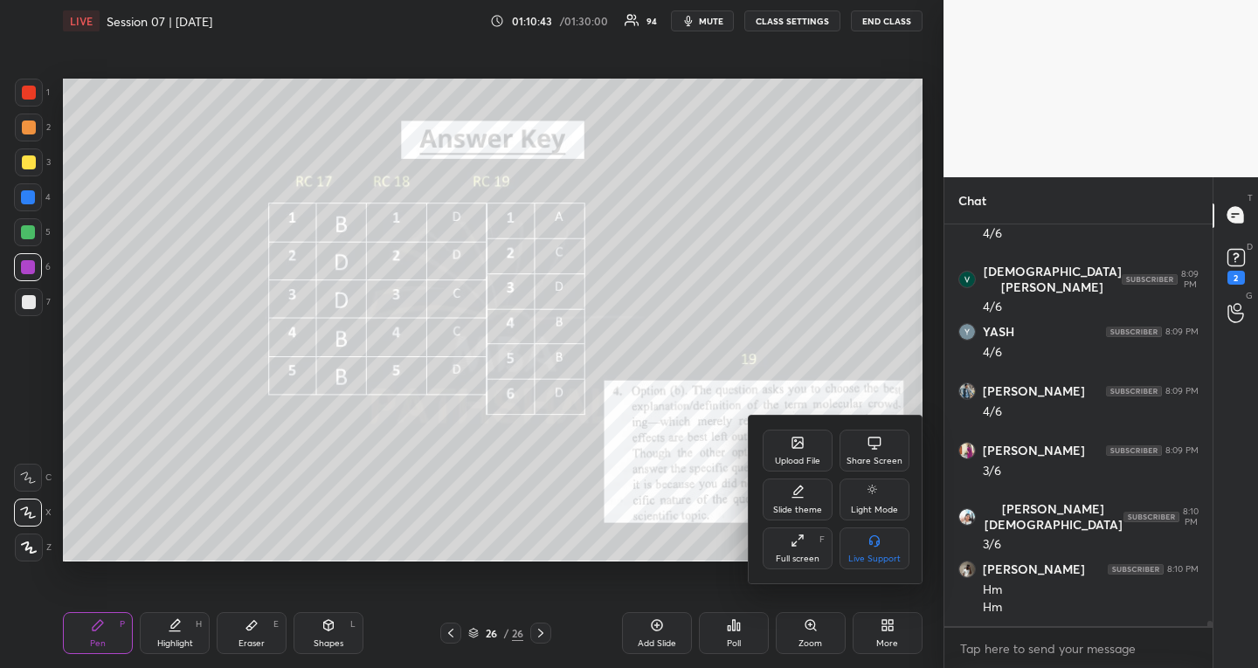
scroll to position [30753, 0]
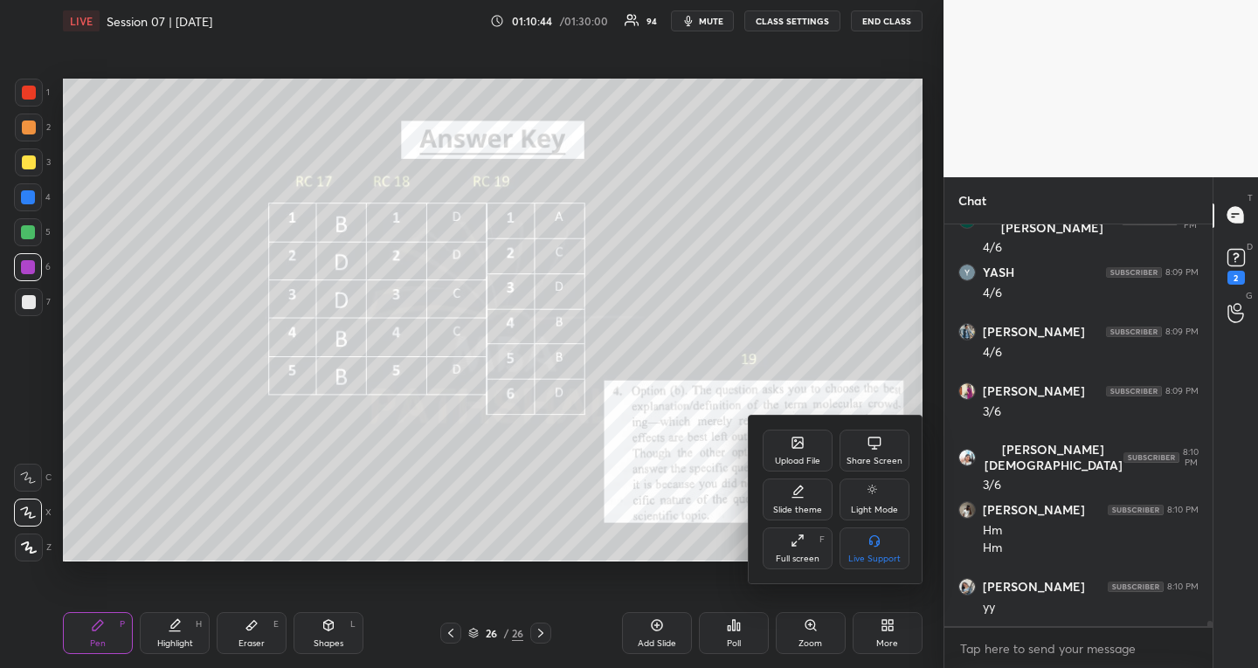
click at [791, 452] on div "Upload File" at bounding box center [798, 451] width 70 height 42
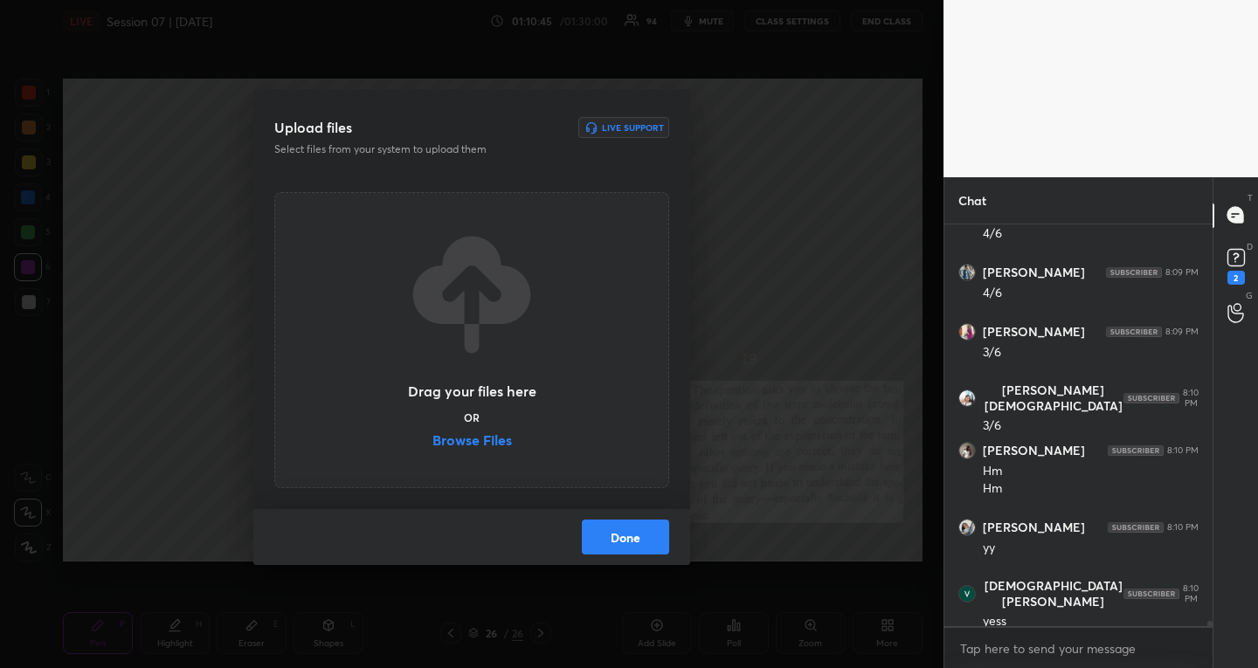
scroll to position [30872, 0]
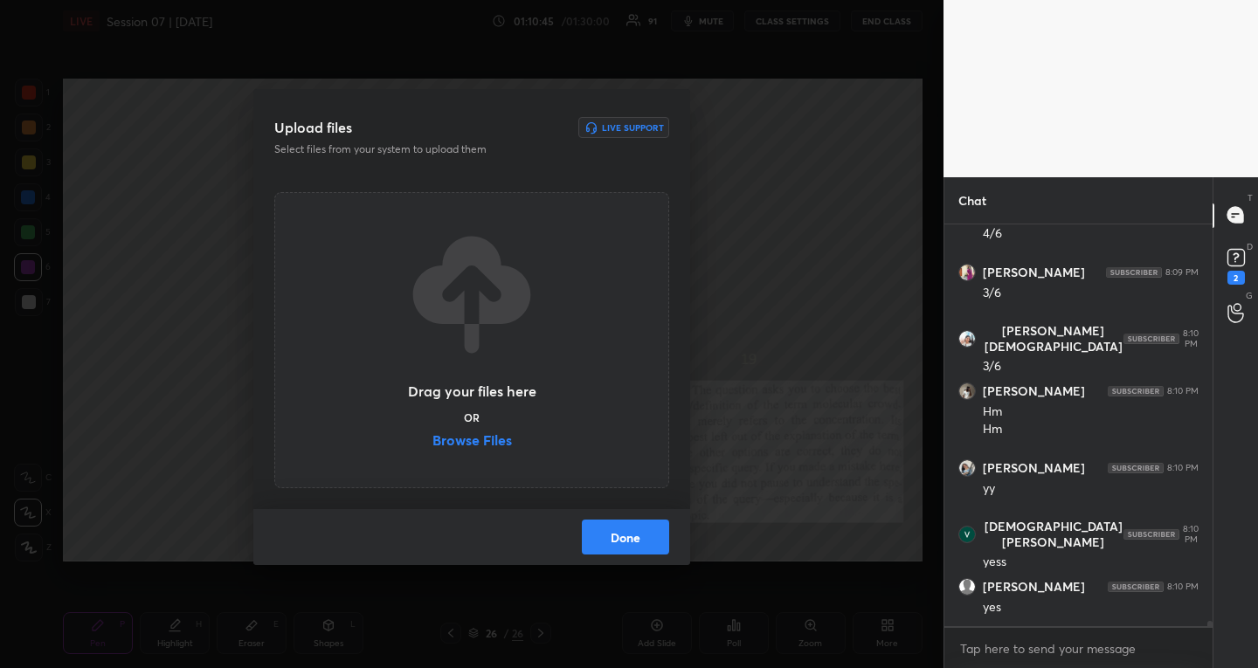
click at [456, 441] on label "Browse Files" at bounding box center [473, 442] width 80 height 18
click at [433, 441] on input "Browse Files" at bounding box center [433, 442] width 0 height 18
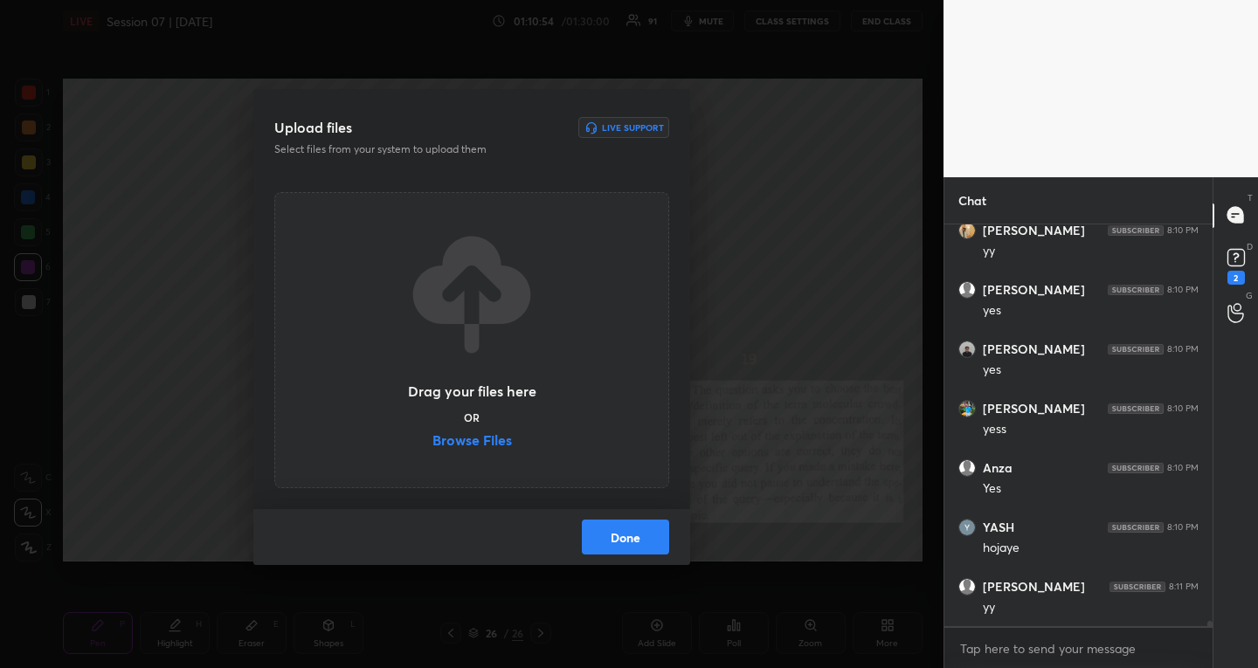
scroll to position [31347, 0]
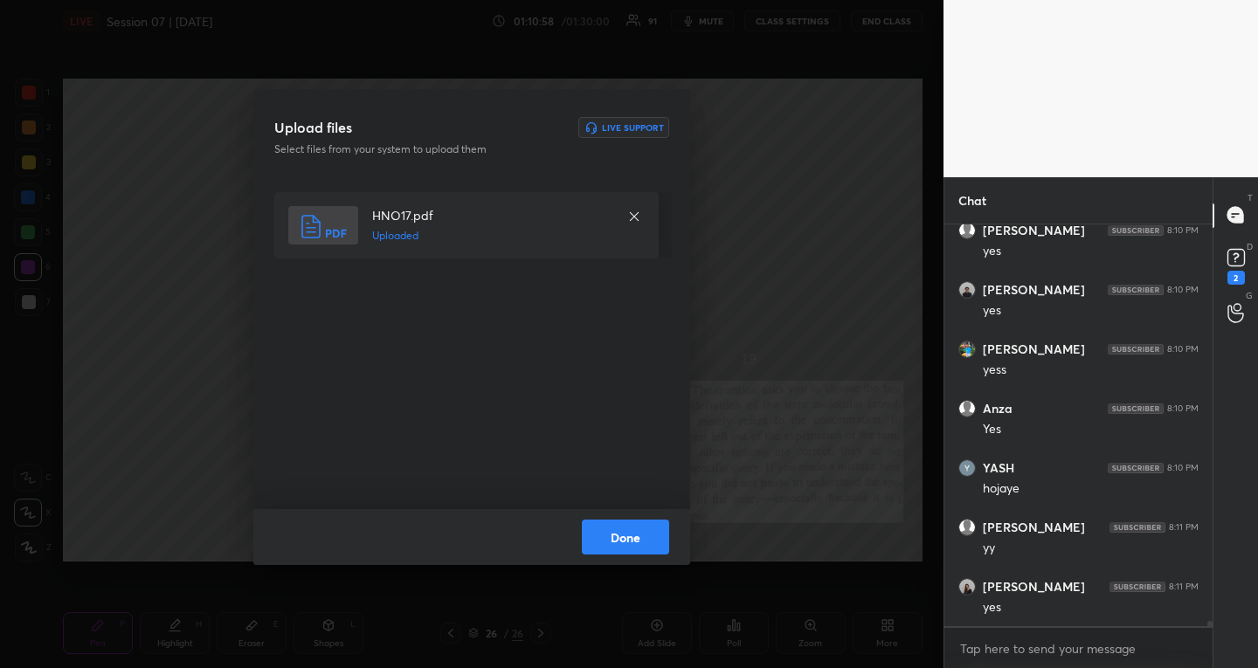
click at [612, 534] on button "Done" at bounding box center [625, 537] width 87 height 35
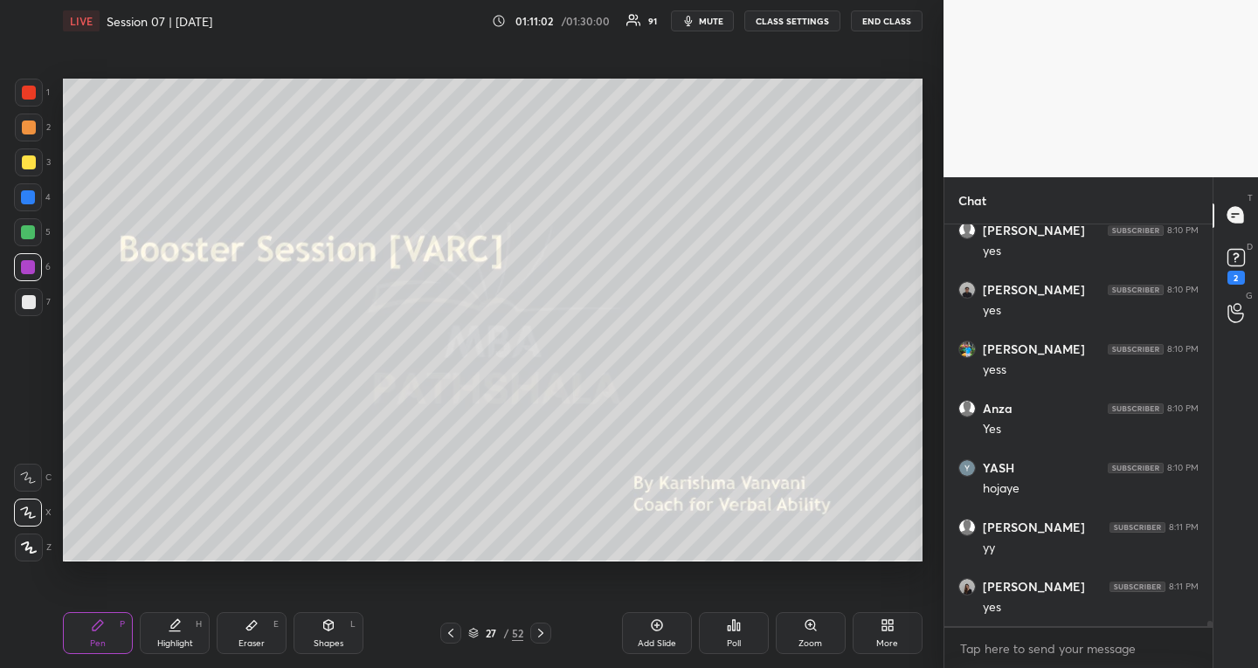
click at [537, 633] on icon at bounding box center [541, 634] width 14 height 14
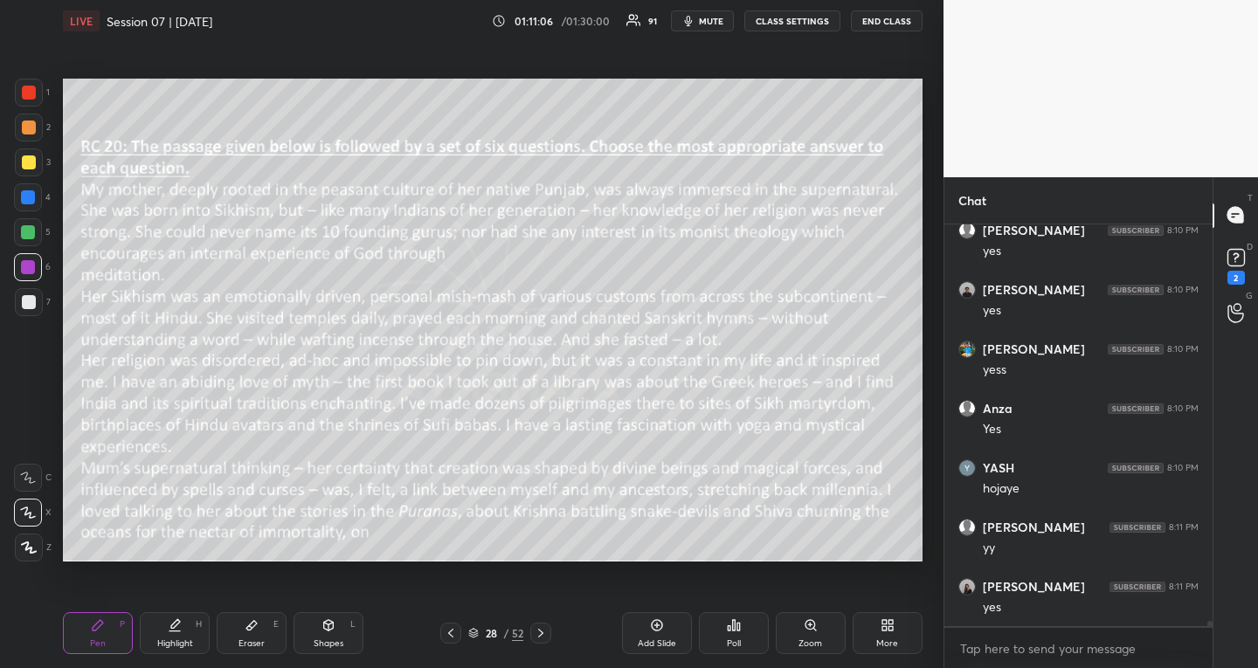
click at [543, 631] on icon at bounding box center [541, 634] width 14 height 14
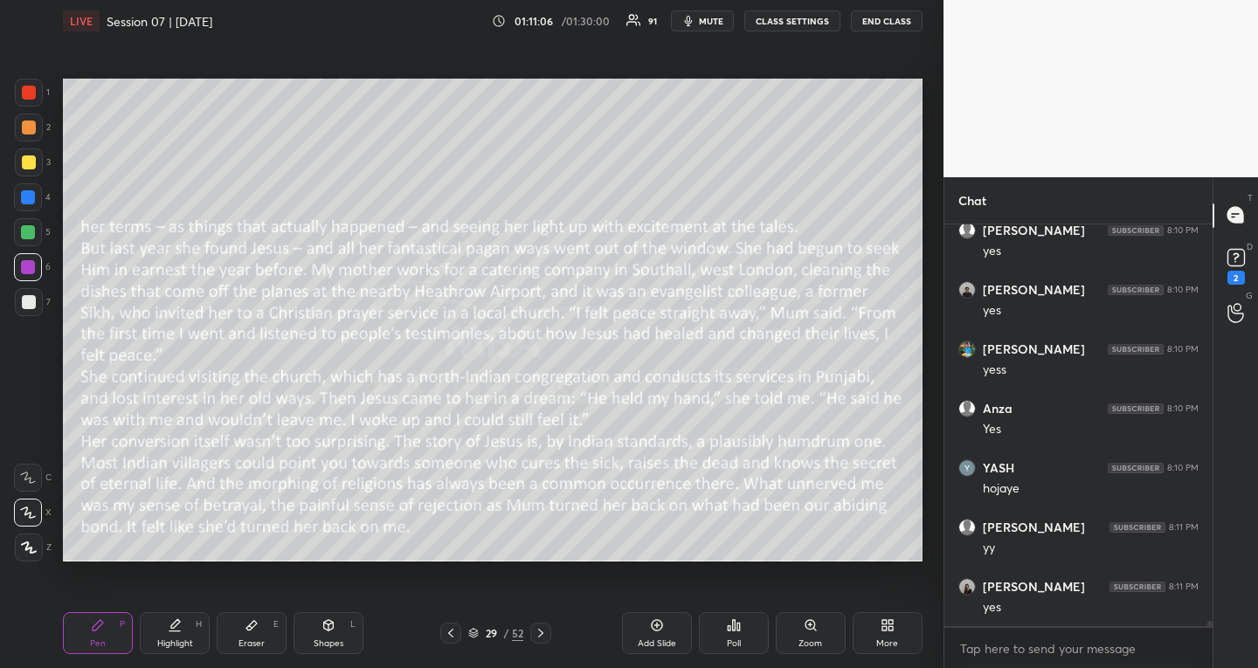
click at [543, 631] on icon at bounding box center [541, 634] width 14 height 14
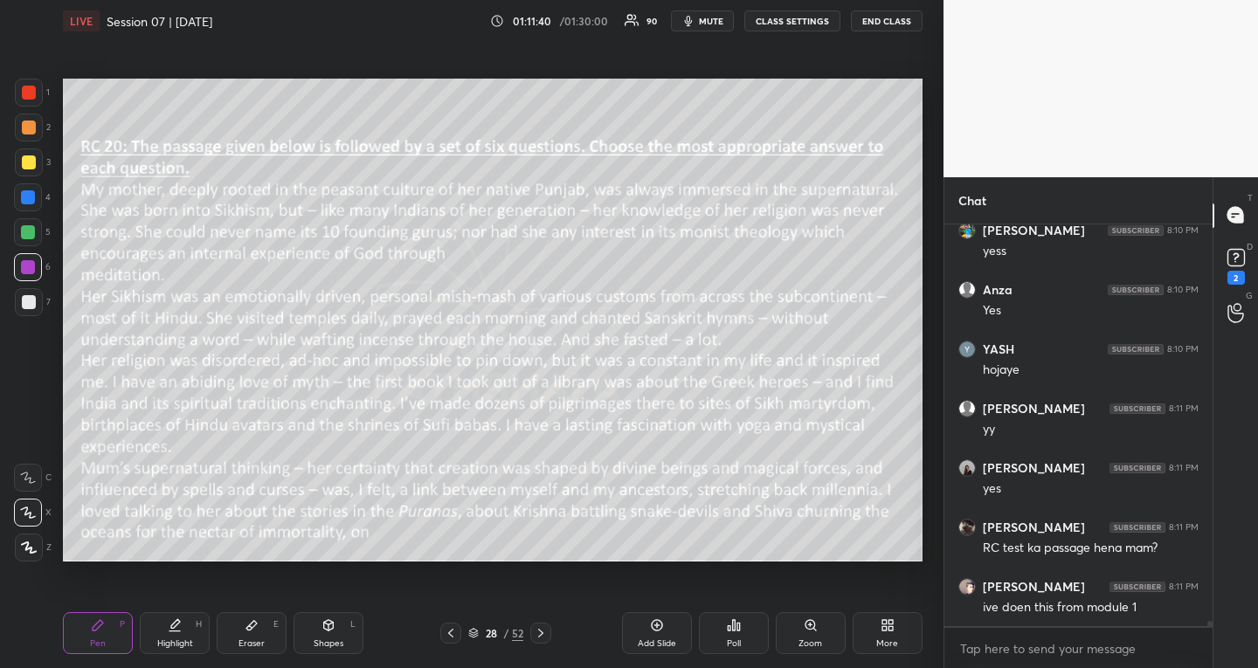
scroll to position [31525, 0]
click at [737, 624] on icon at bounding box center [738, 627] width 3 height 8
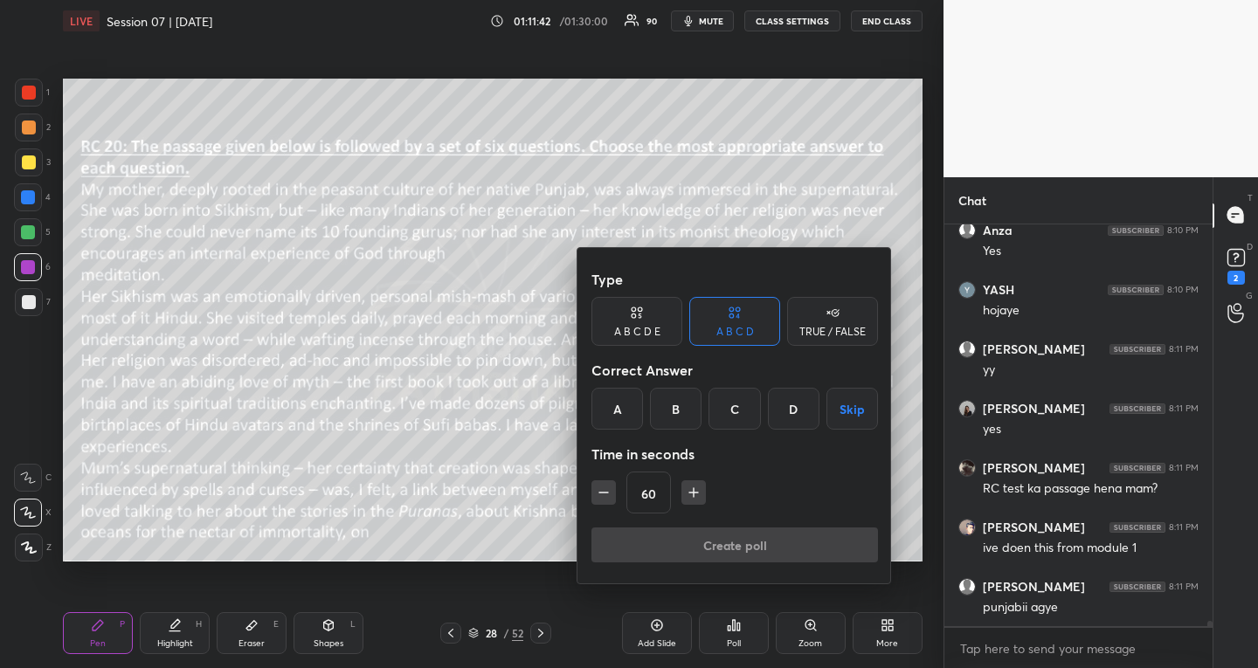
click at [853, 418] on button "Skip" at bounding box center [853, 409] width 52 height 42
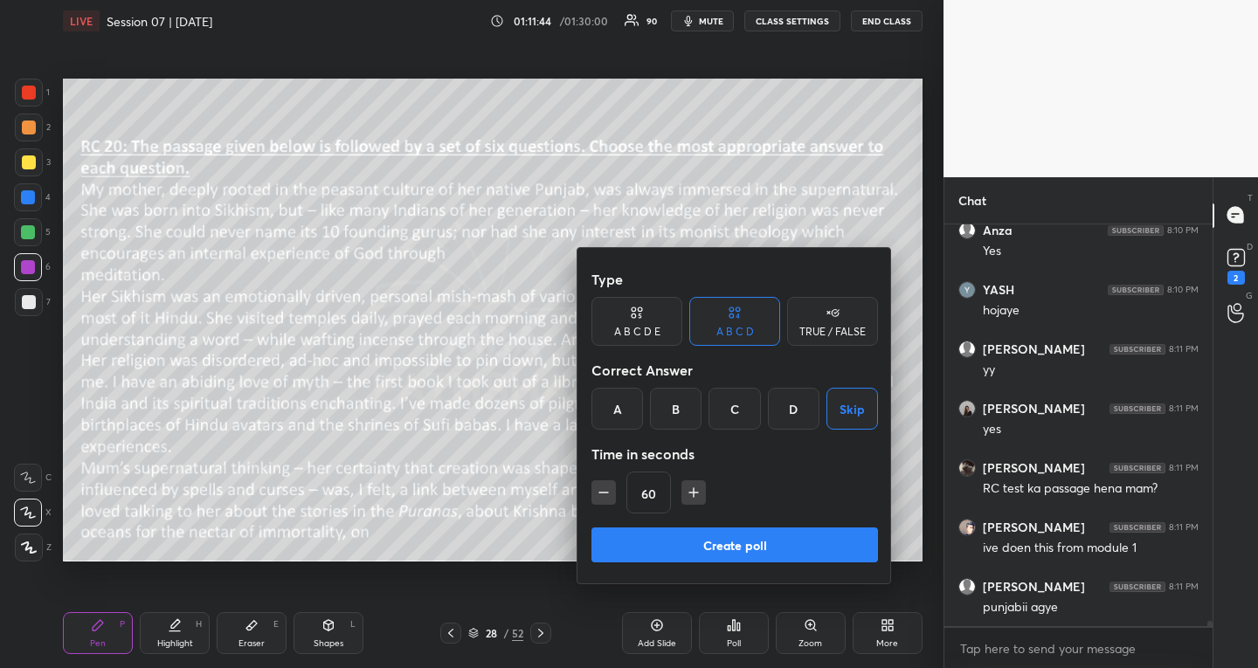
click at [682, 491] on button "button" at bounding box center [694, 493] width 24 height 24
click at [704, 488] on button "button" at bounding box center [694, 493] width 24 height 24
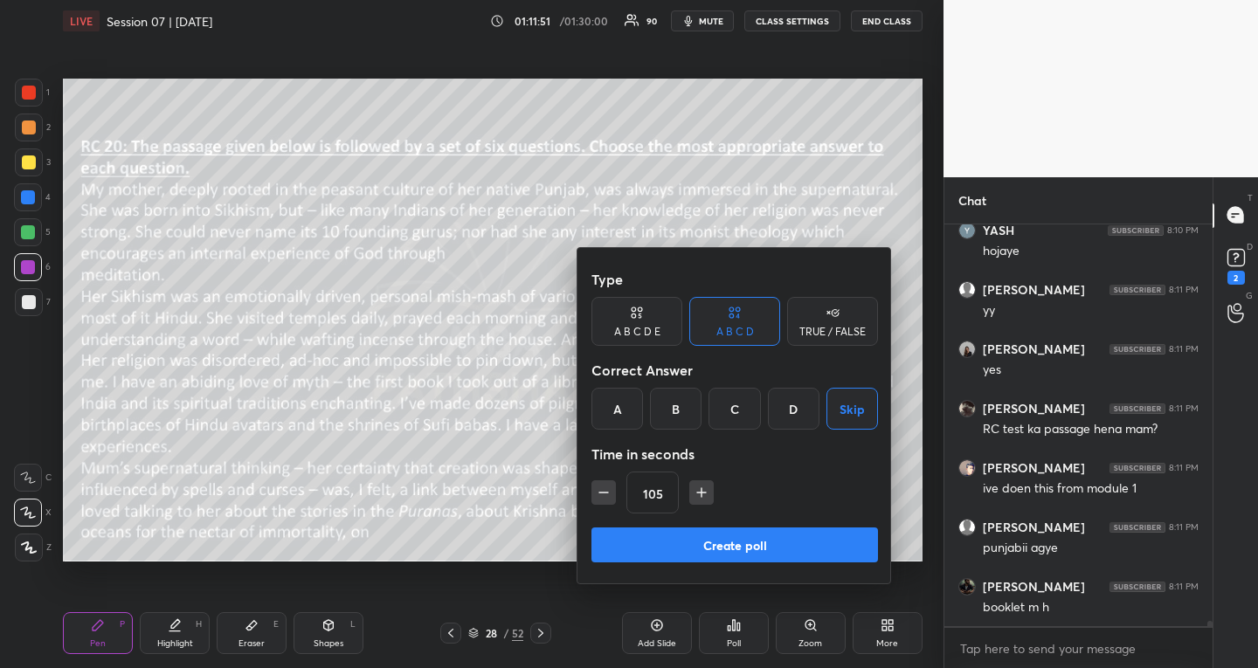
click at [699, 490] on icon "button" at bounding box center [701, 492] width 17 height 17
type input "120"
click at [661, 546] on button "Create poll" at bounding box center [735, 545] width 287 height 35
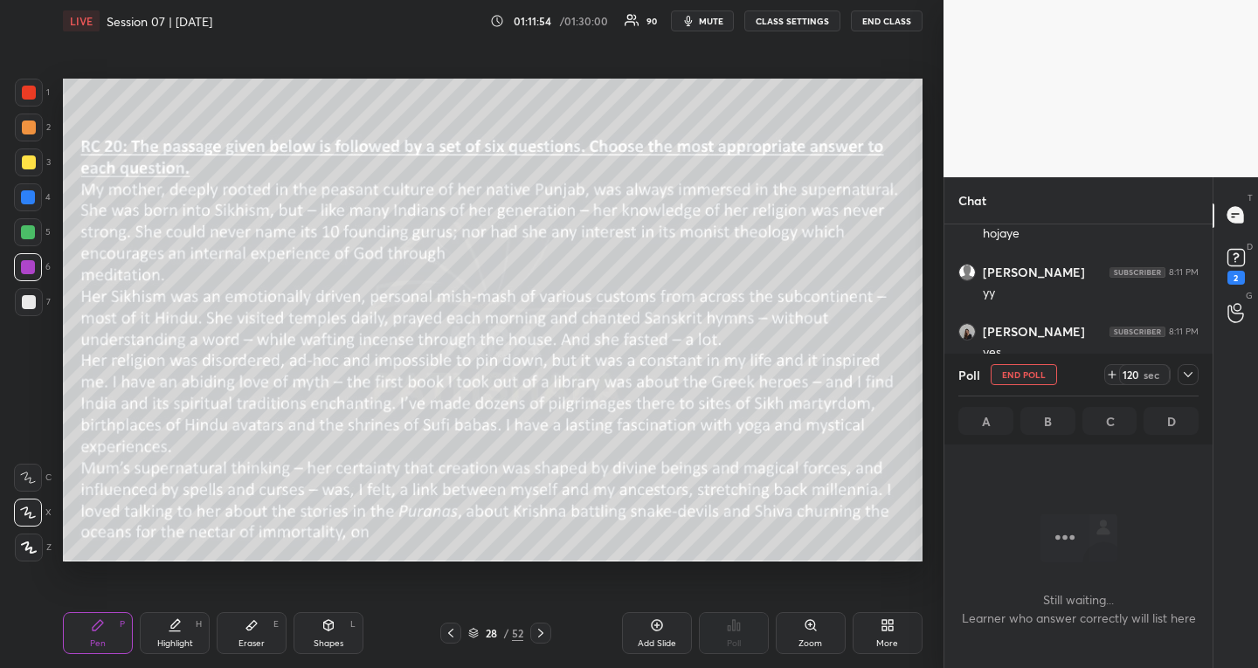
scroll to position [30914, 0]
click at [1187, 377] on icon at bounding box center [1188, 374] width 9 height 5
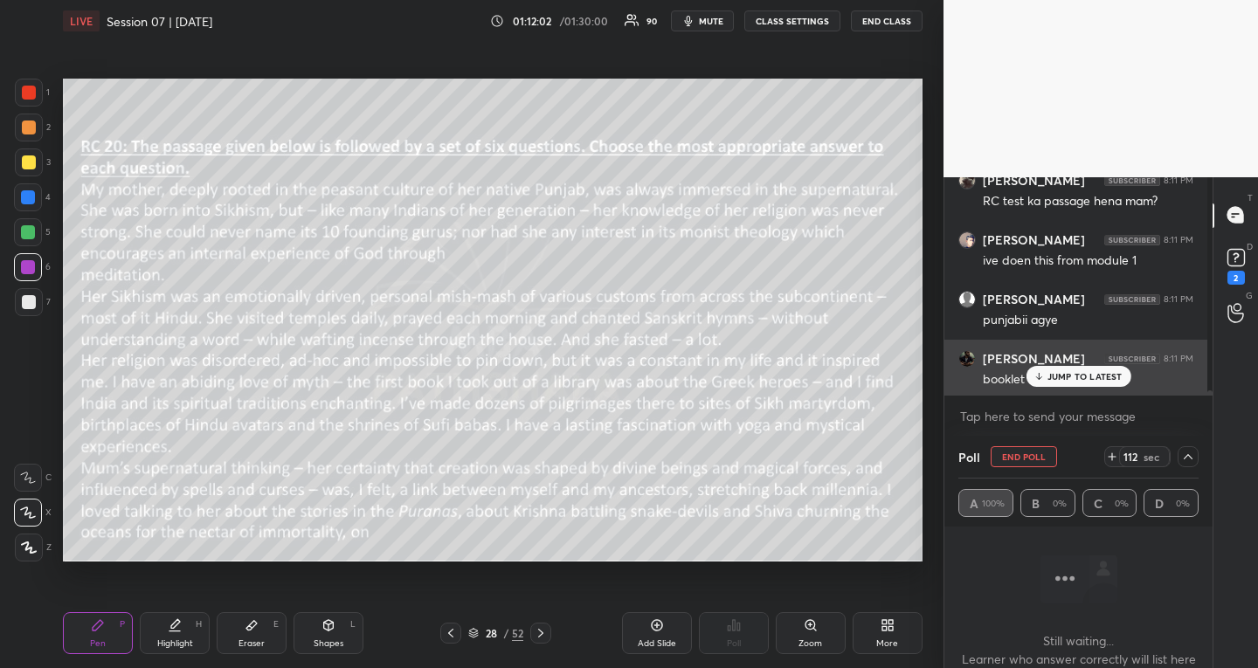
scroll to position [31246, 0]
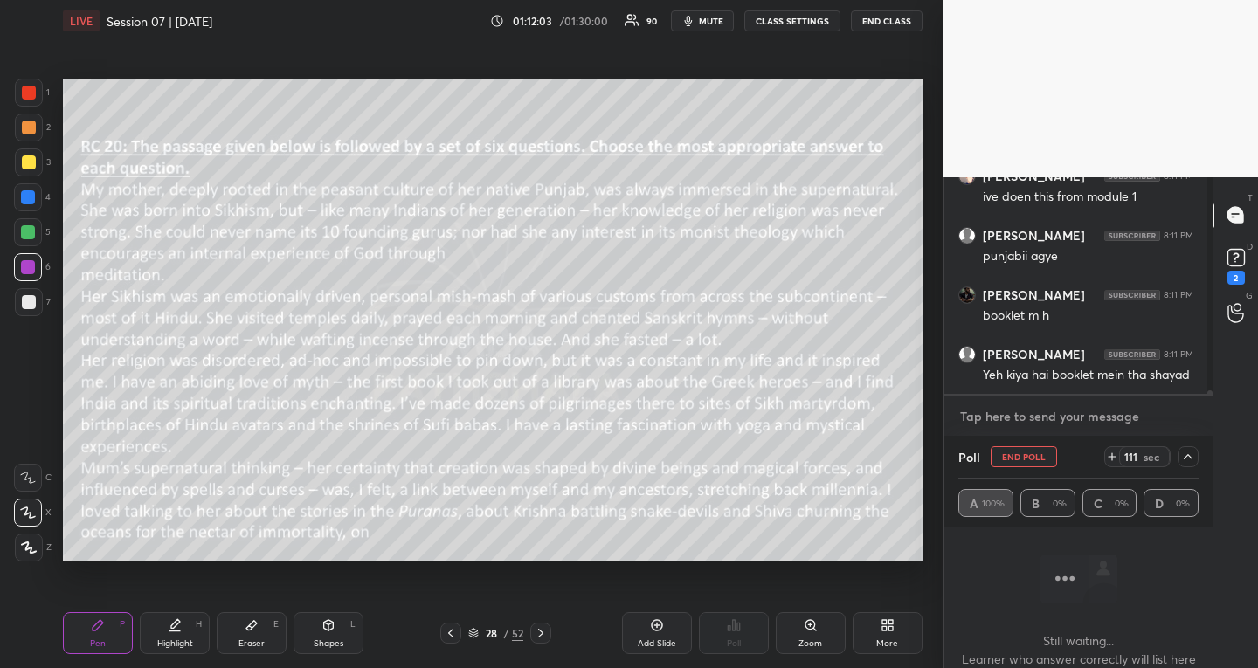
click at [1080, 406] on textarea at bounding box center [1079, 417] width 240 height 28
click at [720, 23] on span "mute" at bounding box center [711, 21] width 24 height 12
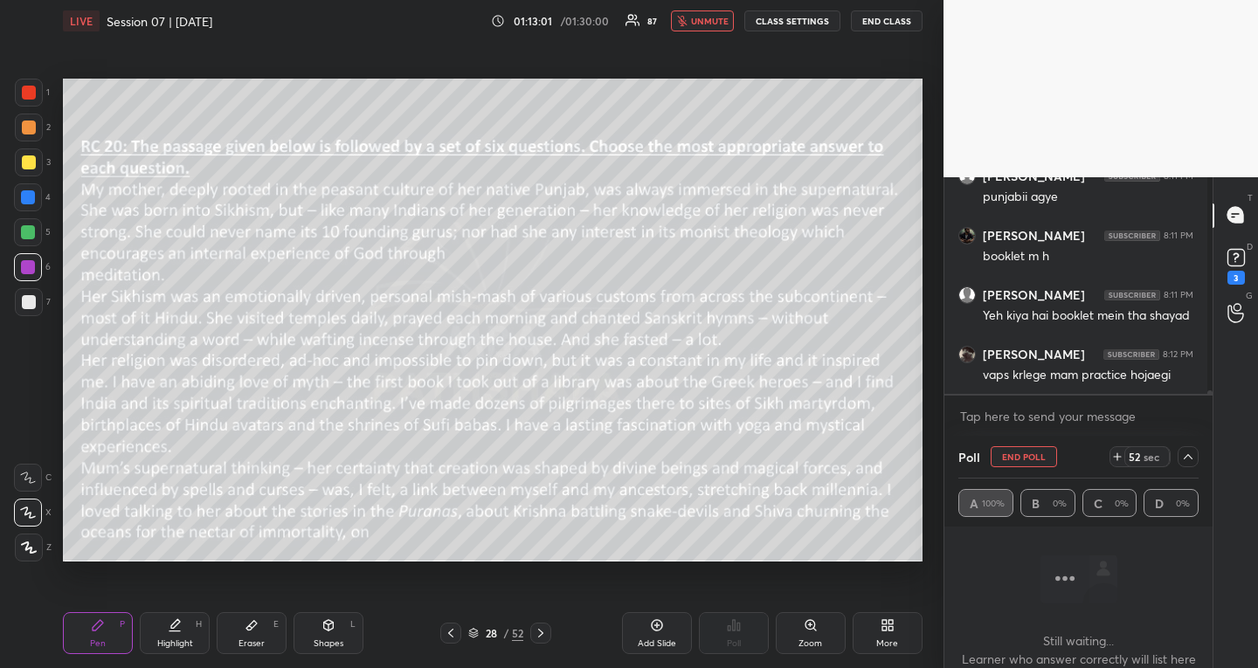
scroll to position [31380, 0]
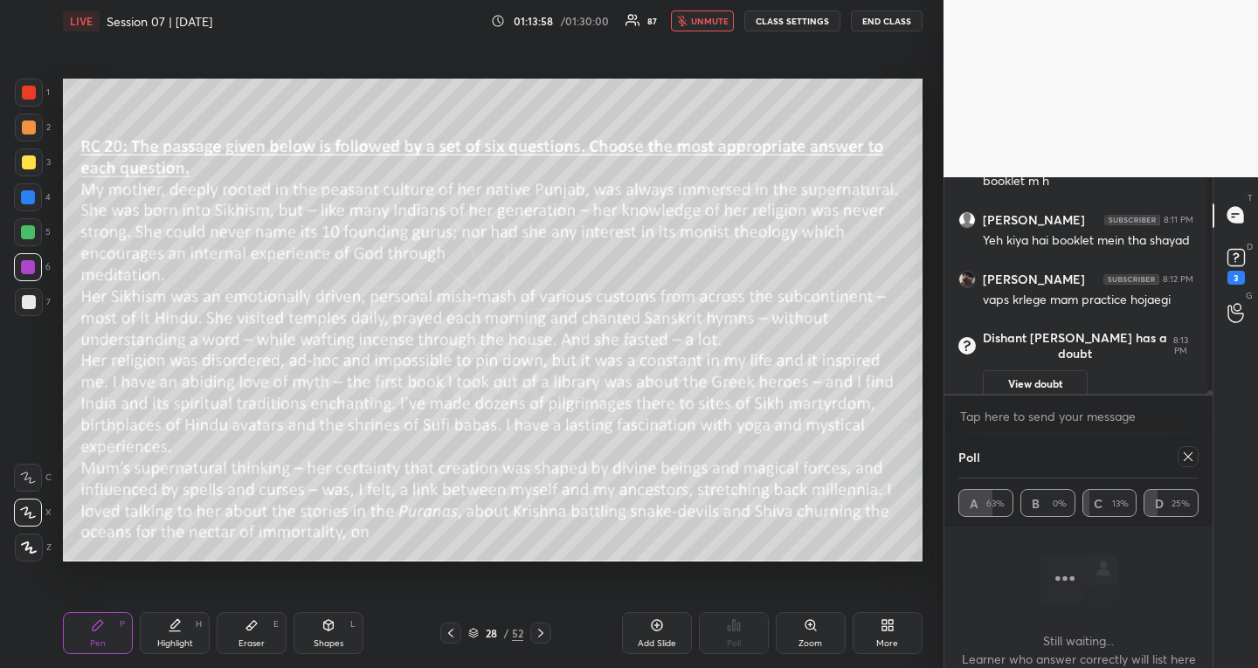
click at [1186, 449] on div at bounding box center [1188, 457] width 21 height 21
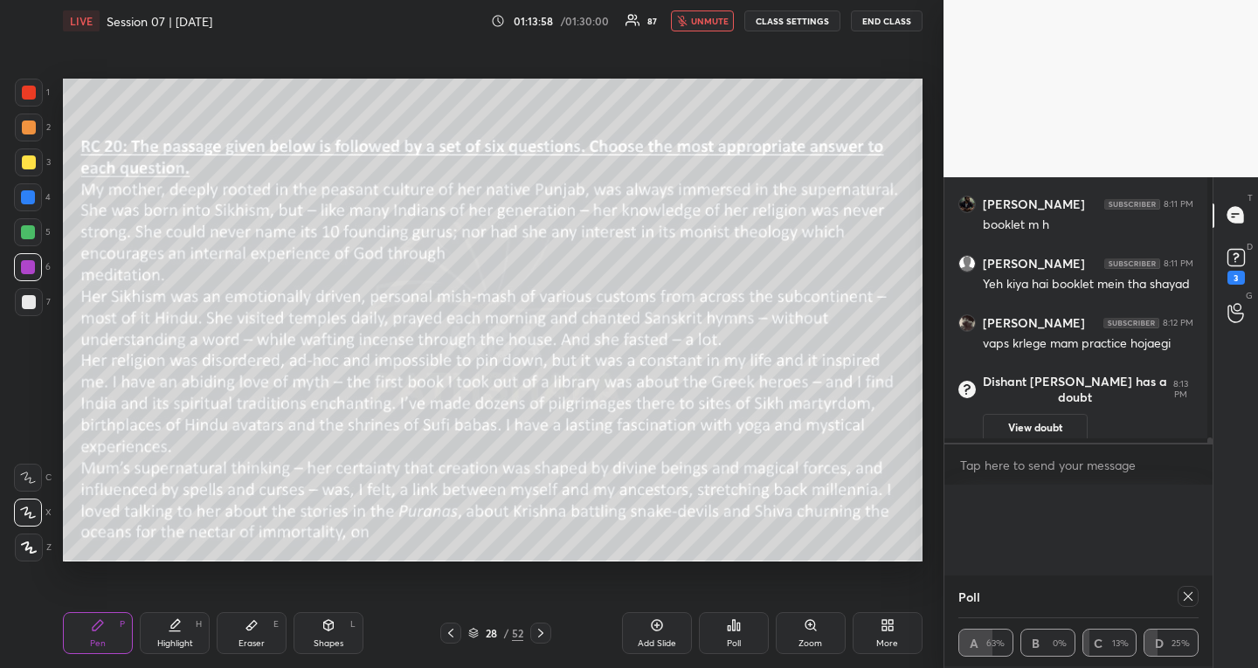
scroll to position [6, 6]
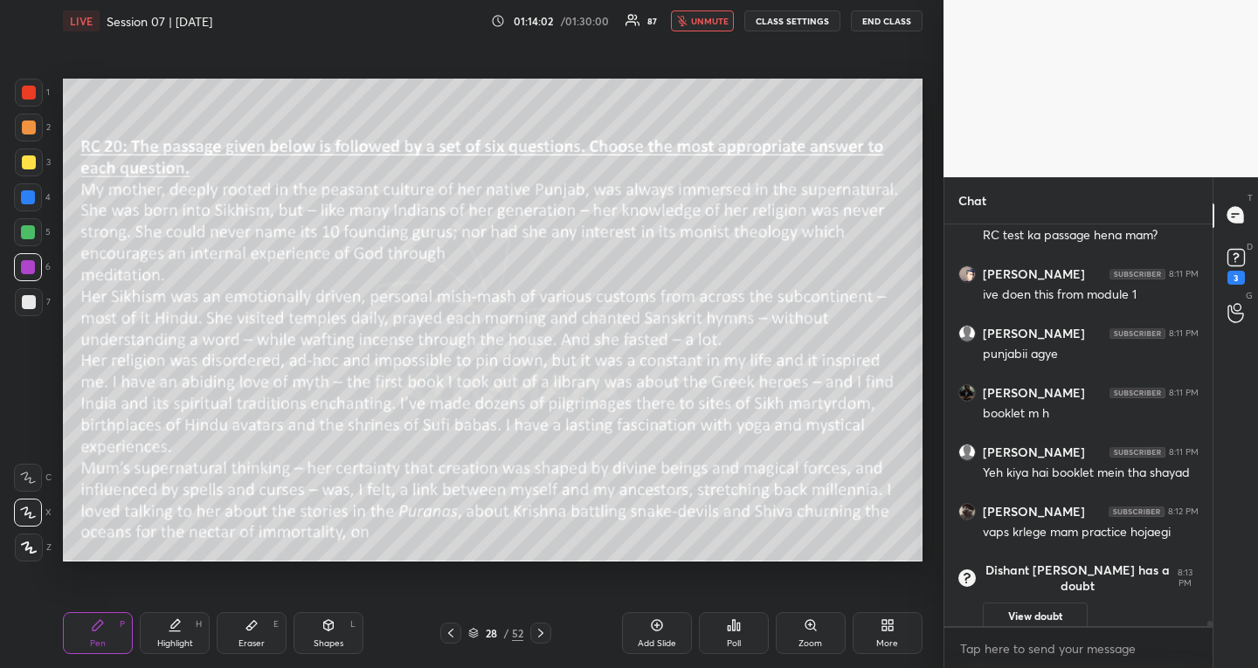
click at [540, 633] on icon at bounding box center [541, 634] width 14 height 14
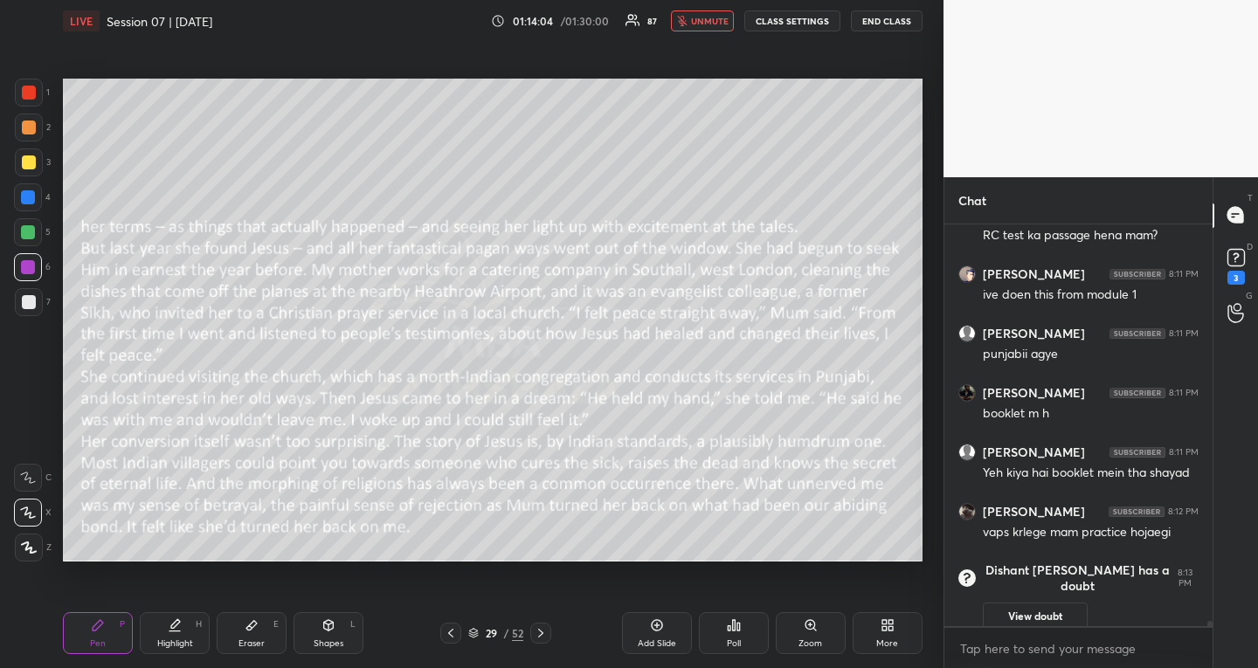
click at [727, 635] on div "Poll" at bounding box center [734, 634] width 70 height 42
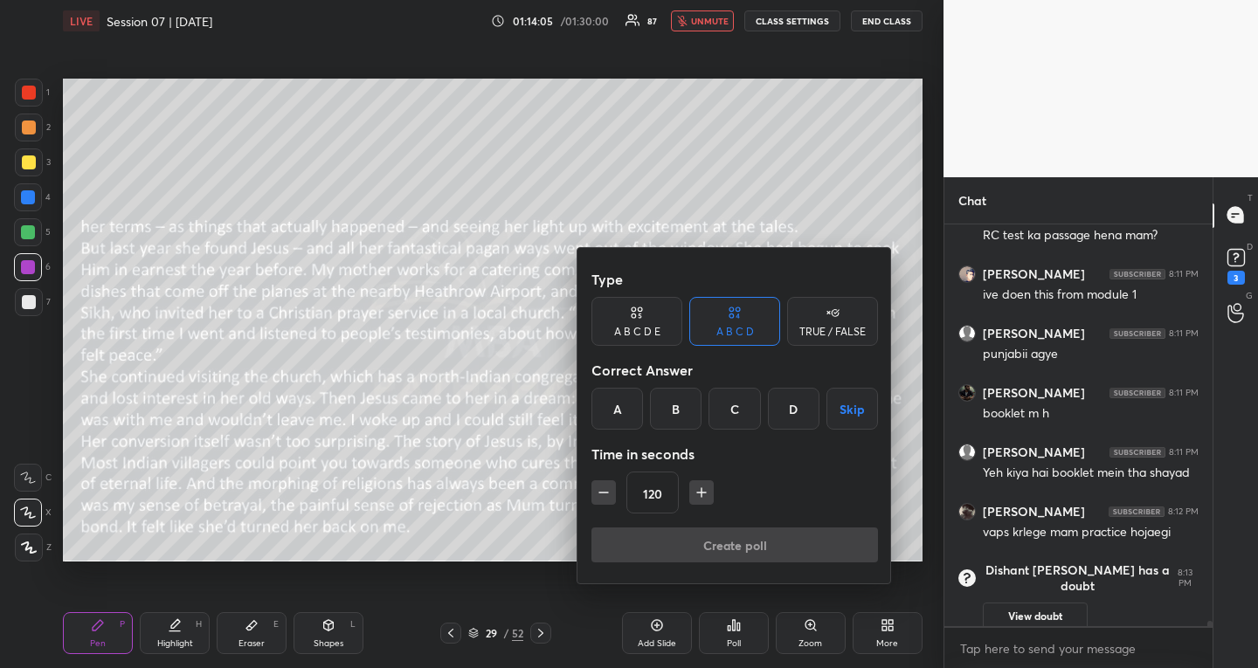
click at [856, 409] on button "Skip" at bounding box center [853, 409] width 52 height 42
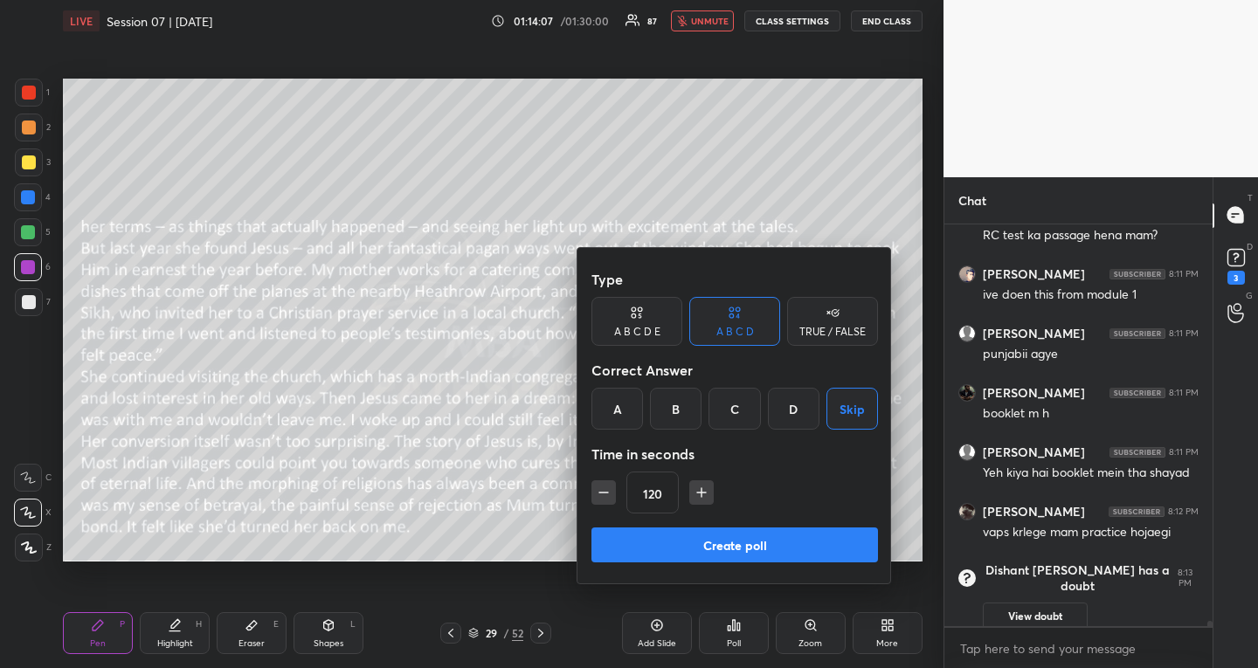
click at [635, 545] on button "Create poll" at bounding box center [735, 545] width 287 height 35
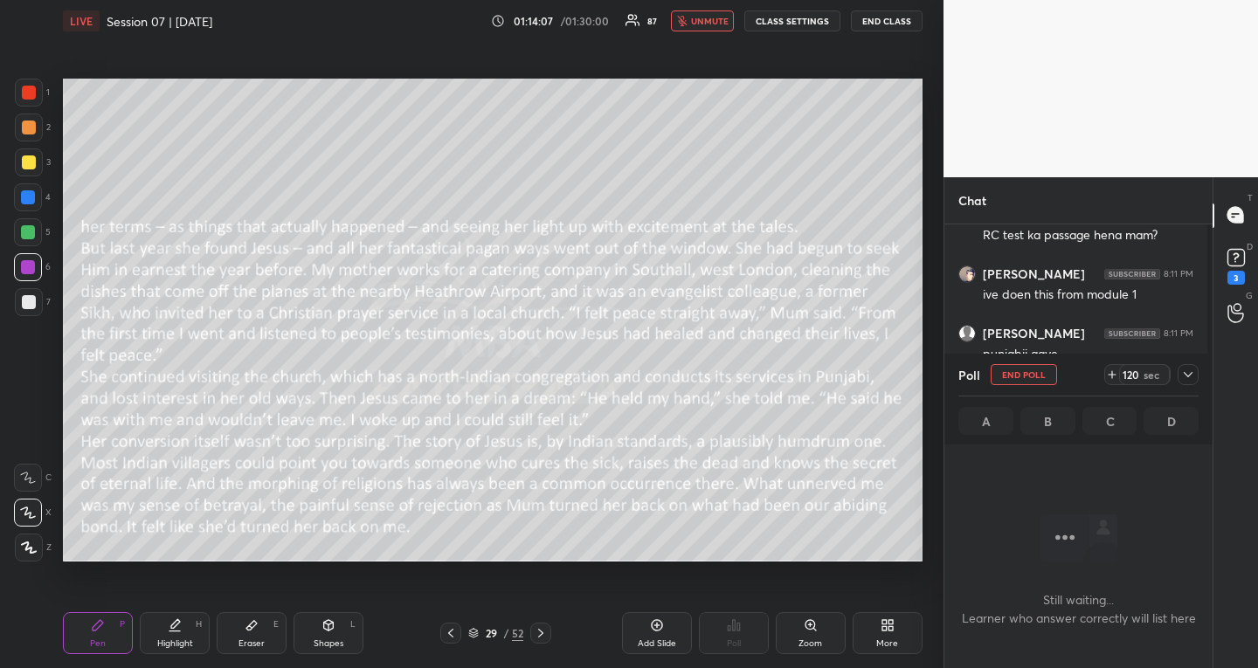
scroll to position [351, 258]
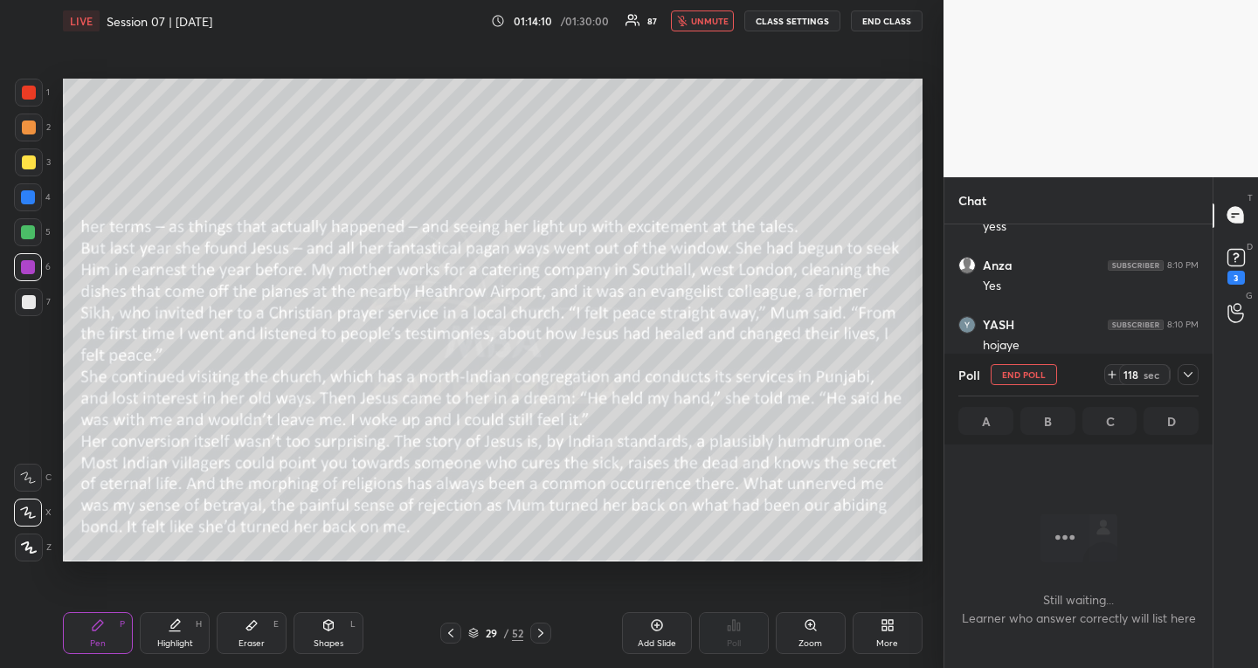
click at [1194, 373] on icon at bounding box center [1188, 375] width 14 height 14
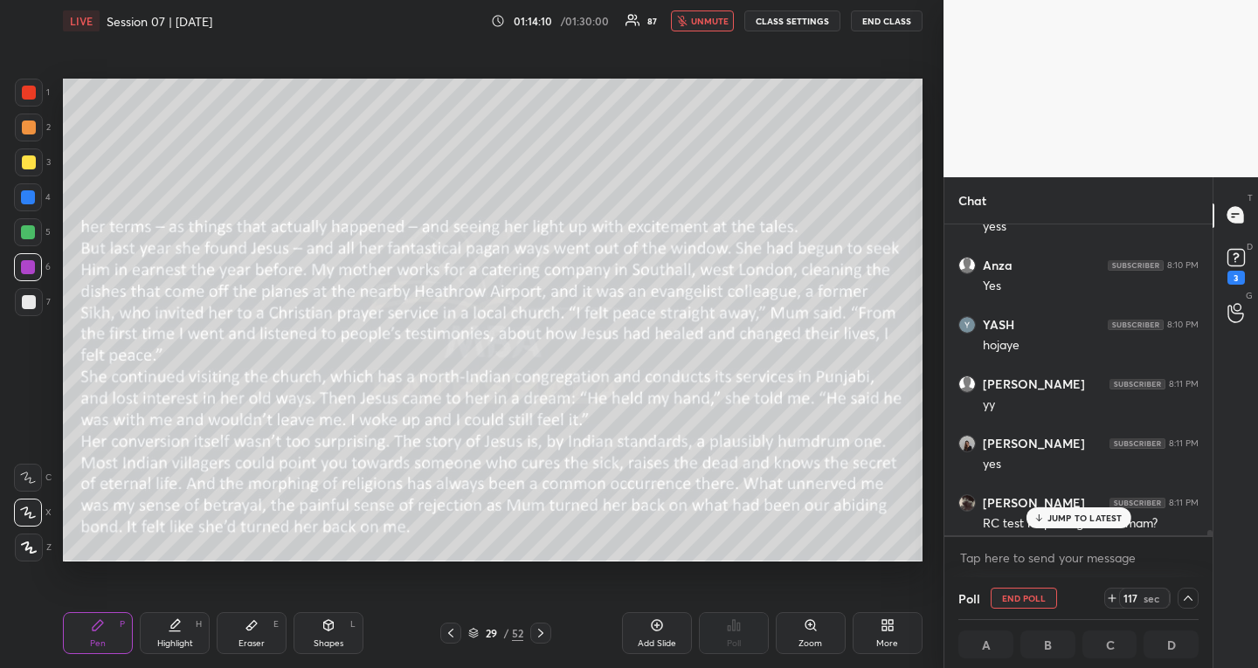
scroll to position [349, 258]
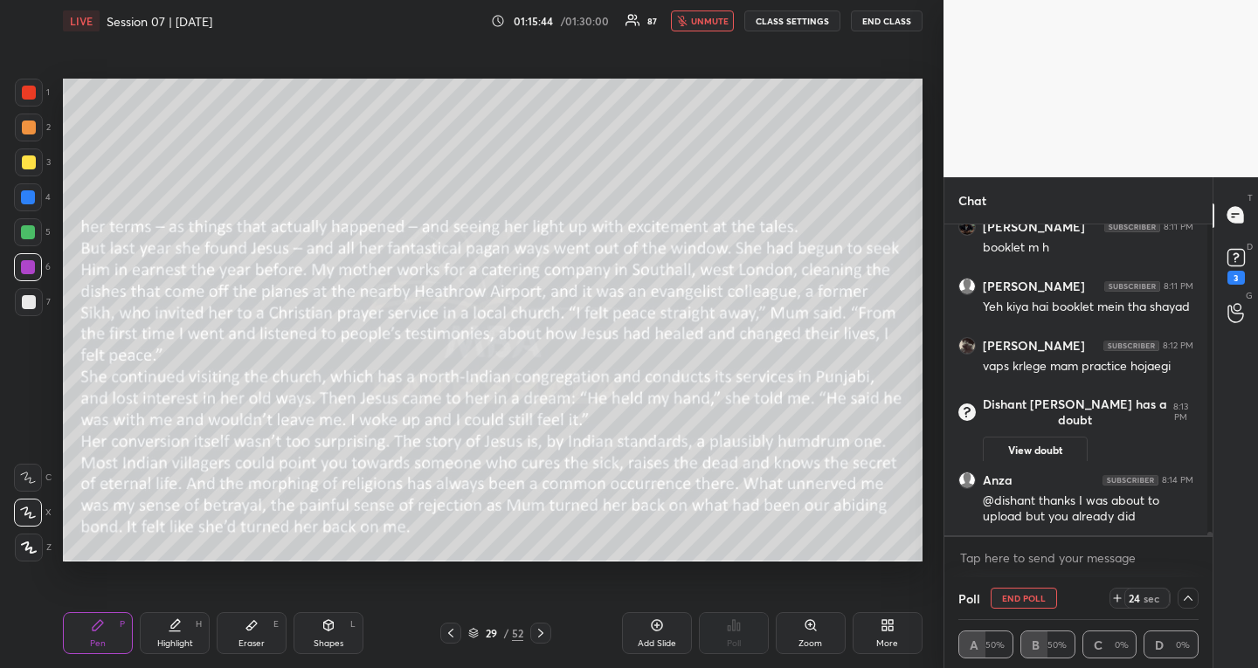
click at [723, 21] on span "unmute" at bounding box center [710, 21] width 38 height 12
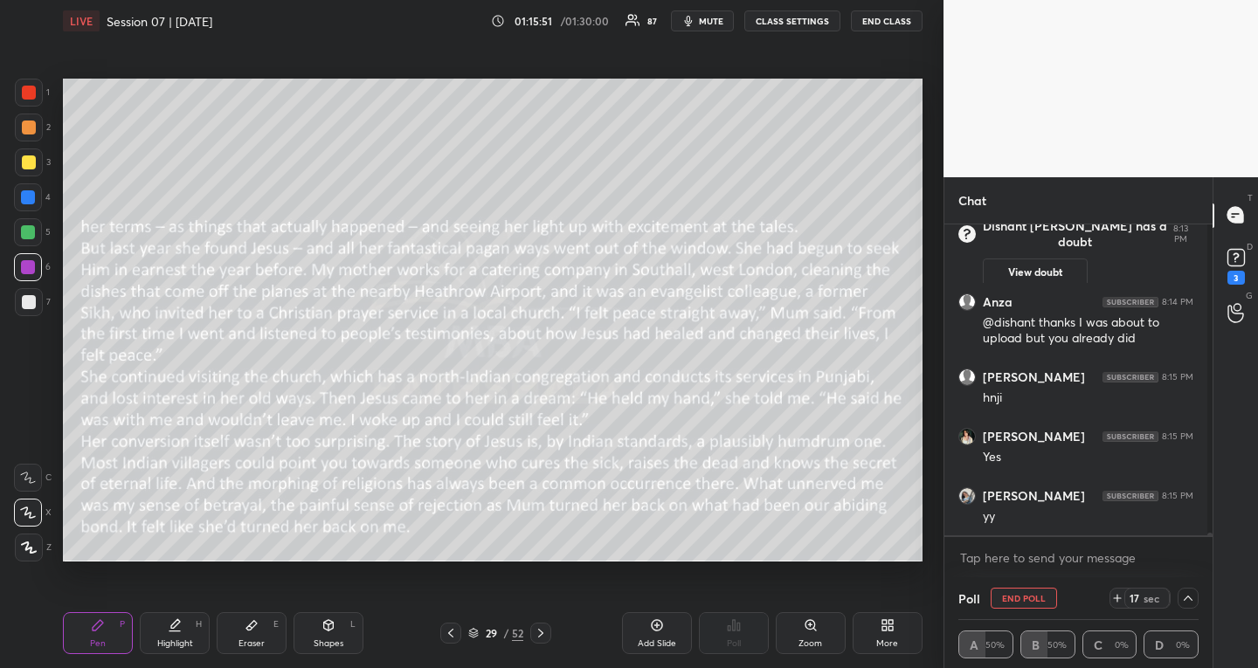
scroll to position [31662, 0]
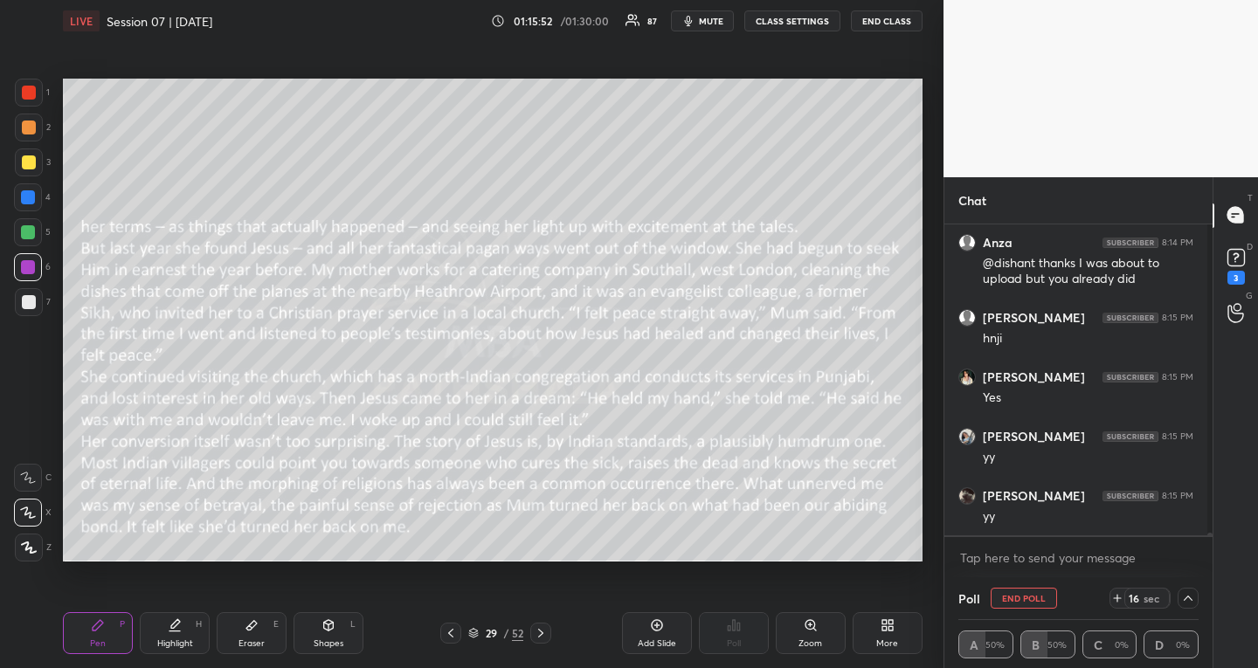
click at [1050, 602] on button "END POLL" at bounding box center [1024, 598] width 66 height 21
type textarea "x"
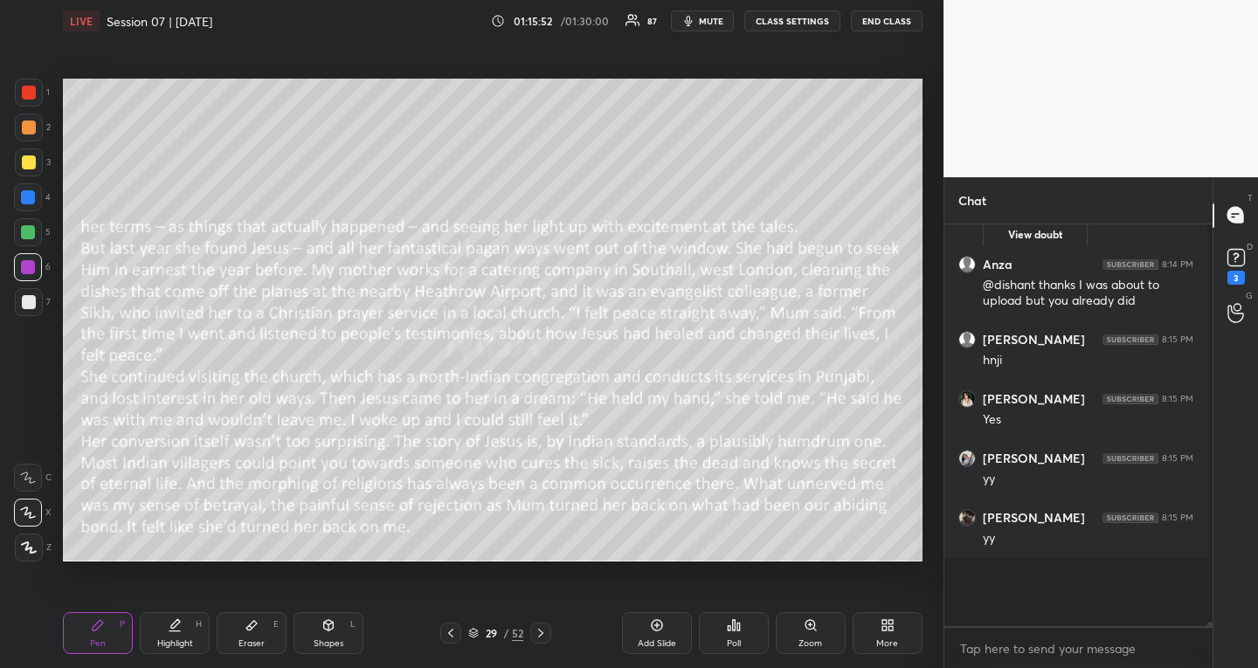
scroll to position [31630, 0]
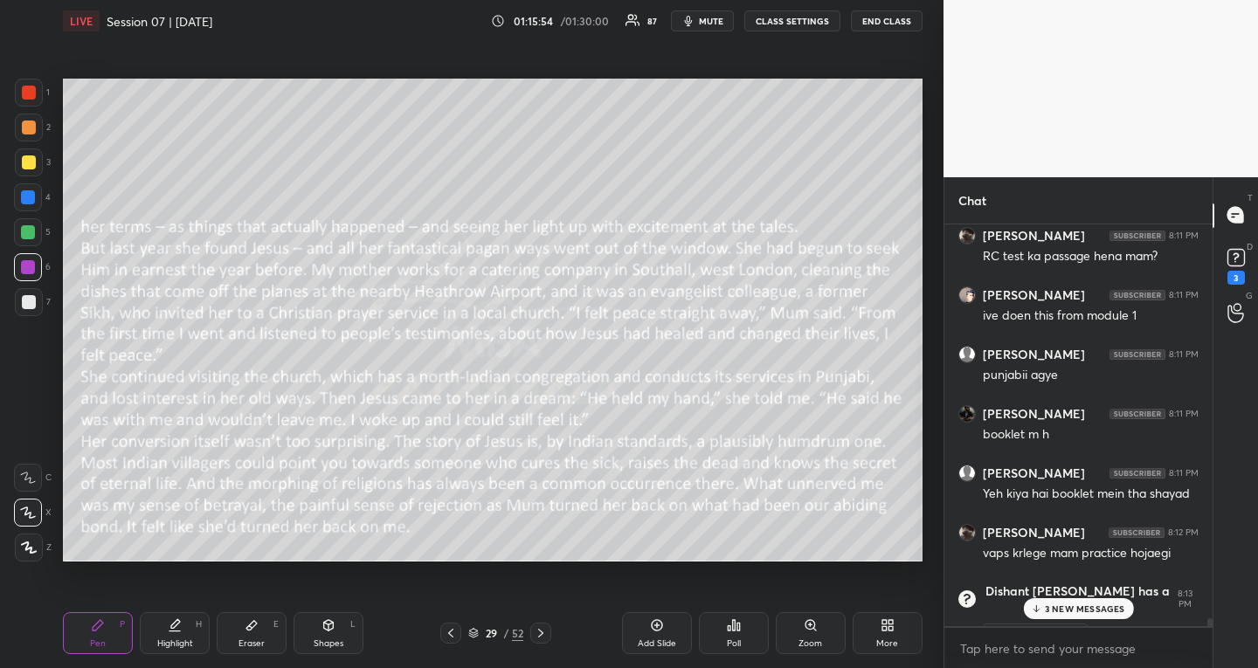
click at [1096, 609] on p "3 NEW MESSAGES" at bounding box center [1085, 609] width 80 height 10
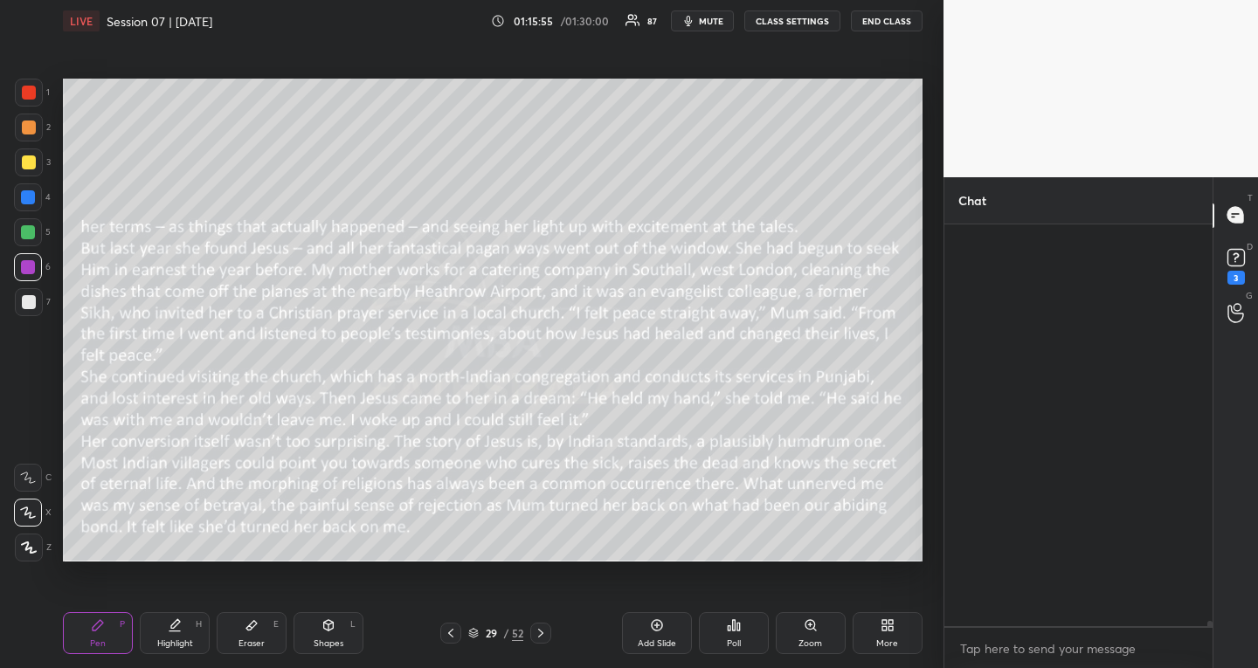
scroll to position [31712, 0]
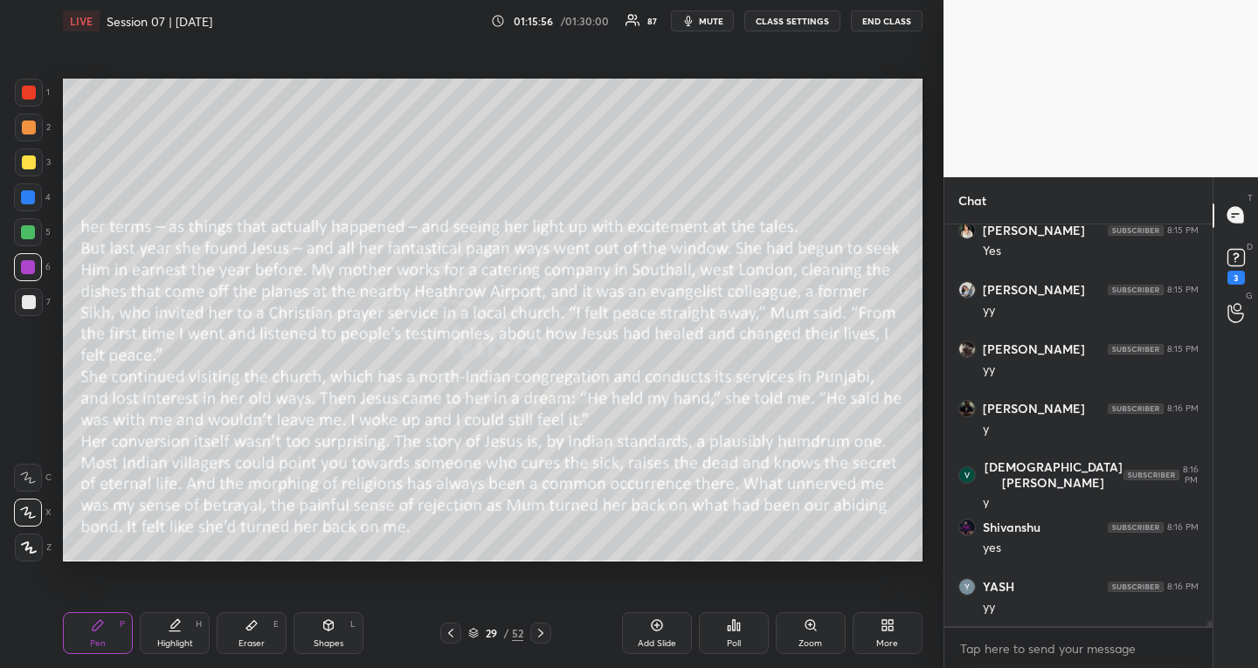
click at [536, 629] on icon at bounding box center [541, 634] width 14 height 14
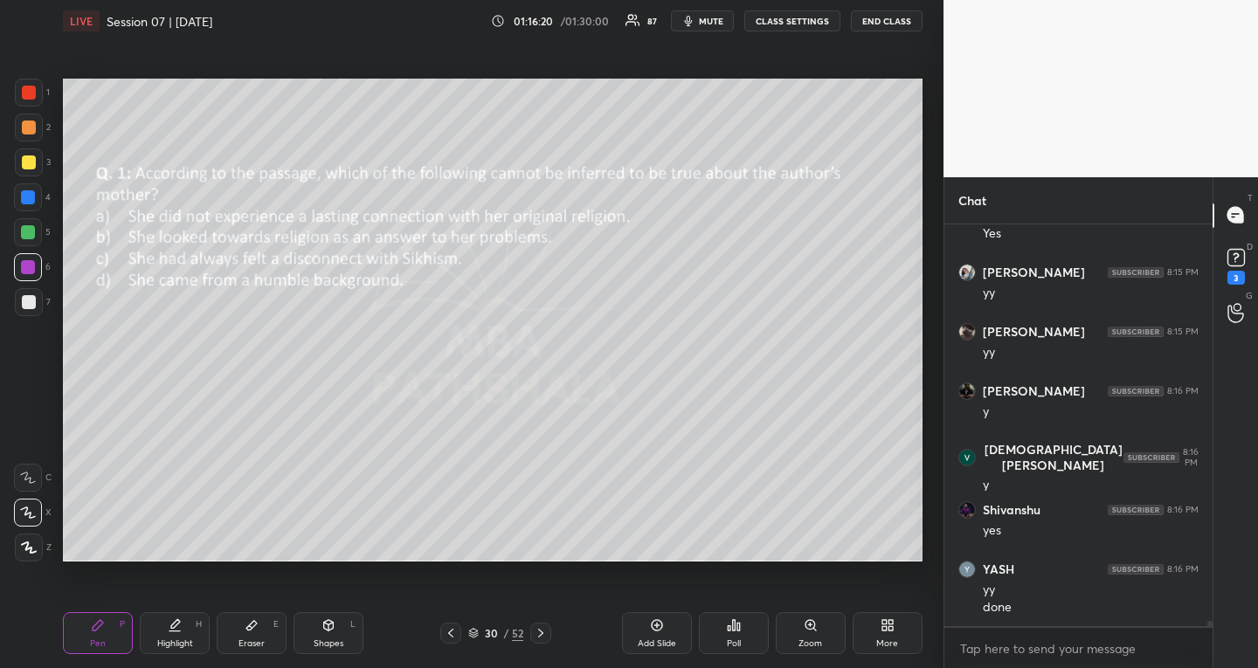
scroll to position [31794, 0]
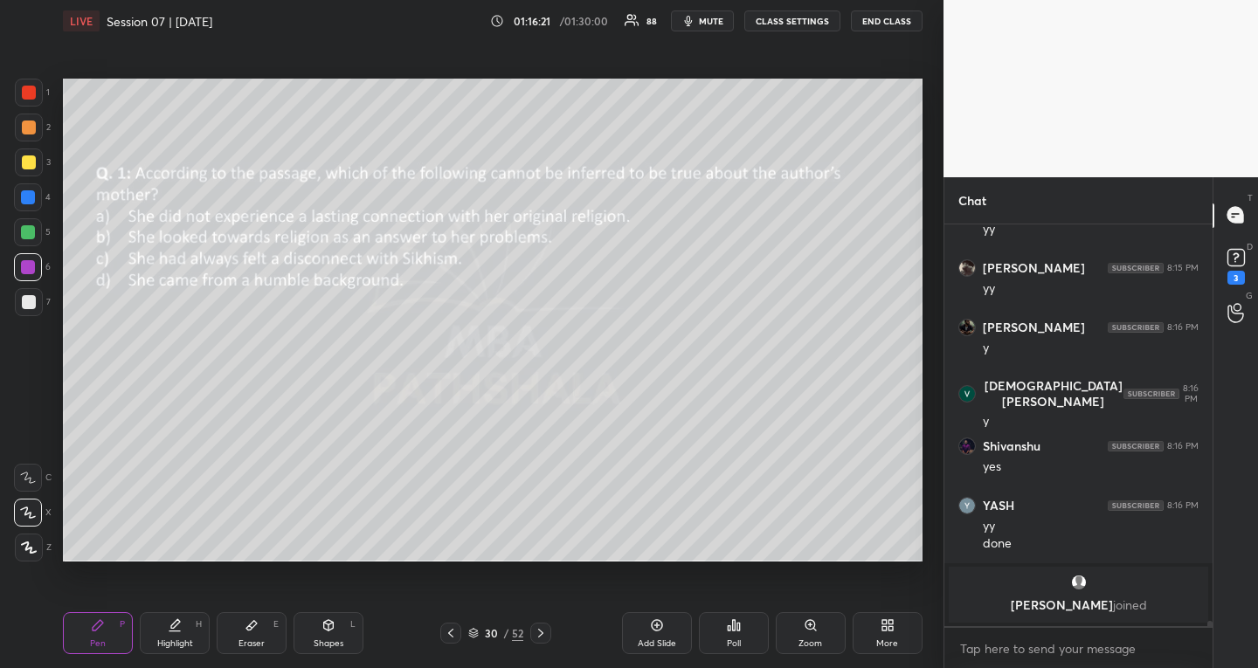
click at [760, 619] on div "Poll" at bounding box center [734, 634] width 70 height 42
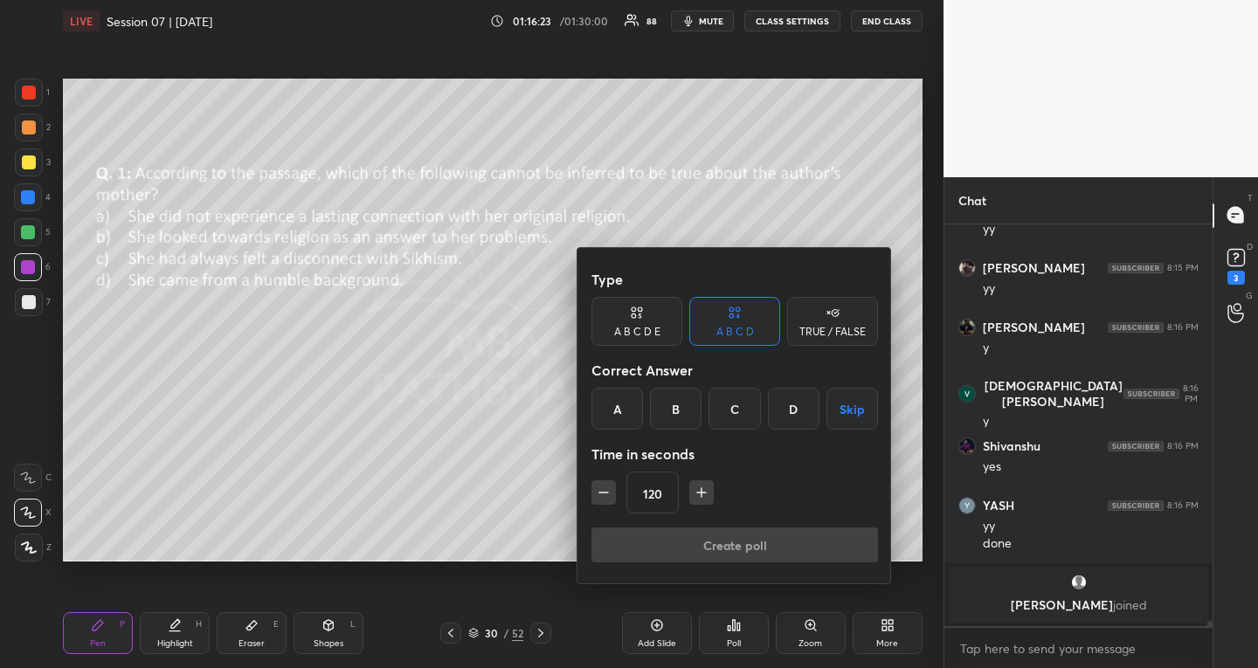
click at [613, 488] on button "button" at bounding box center [604, 493] width 24 height 24
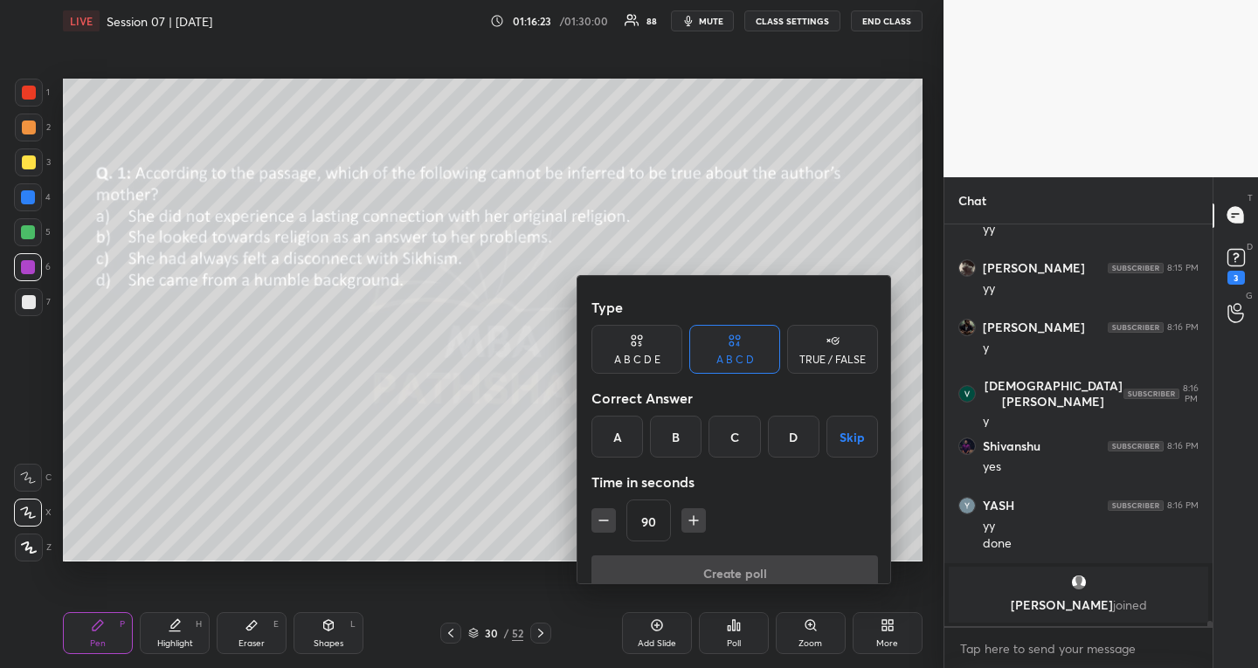
click at [613, 509] on button "button" at bounding box center [604, 521] width 24 height 24
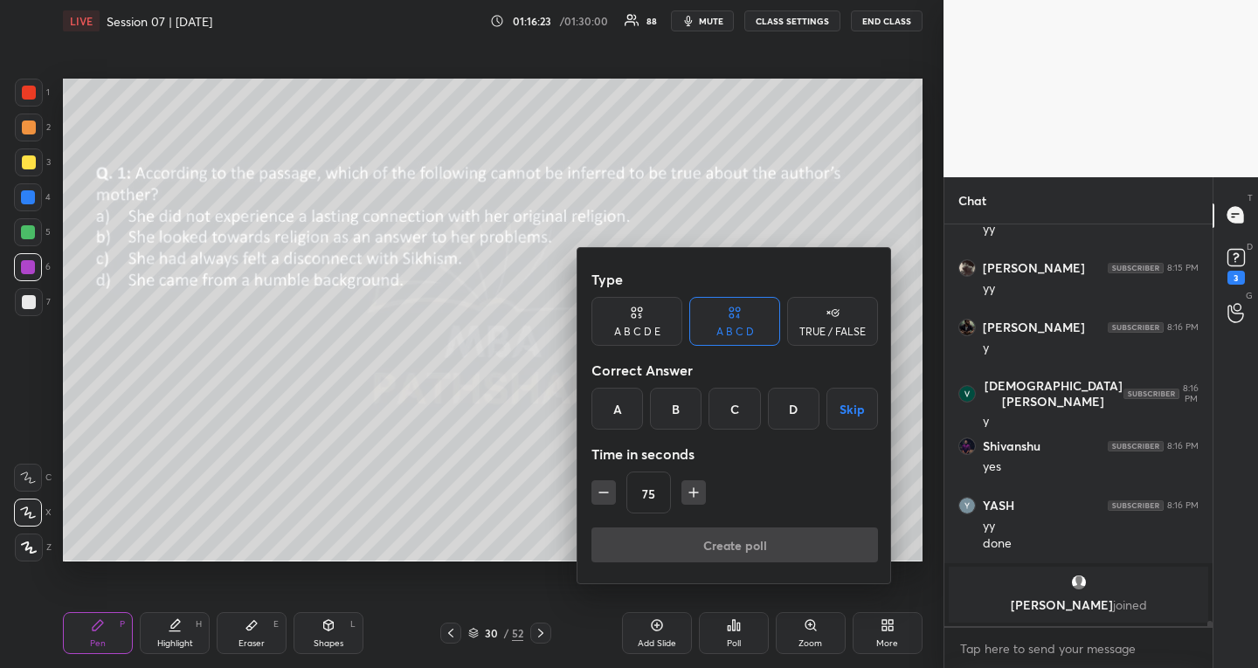
click at [613, 488] on button "button" at bounding box center [604, 493] width 24 height 24
click at [695, 492] on icon "button" at bounding box center [693, 492] width 17 height 17
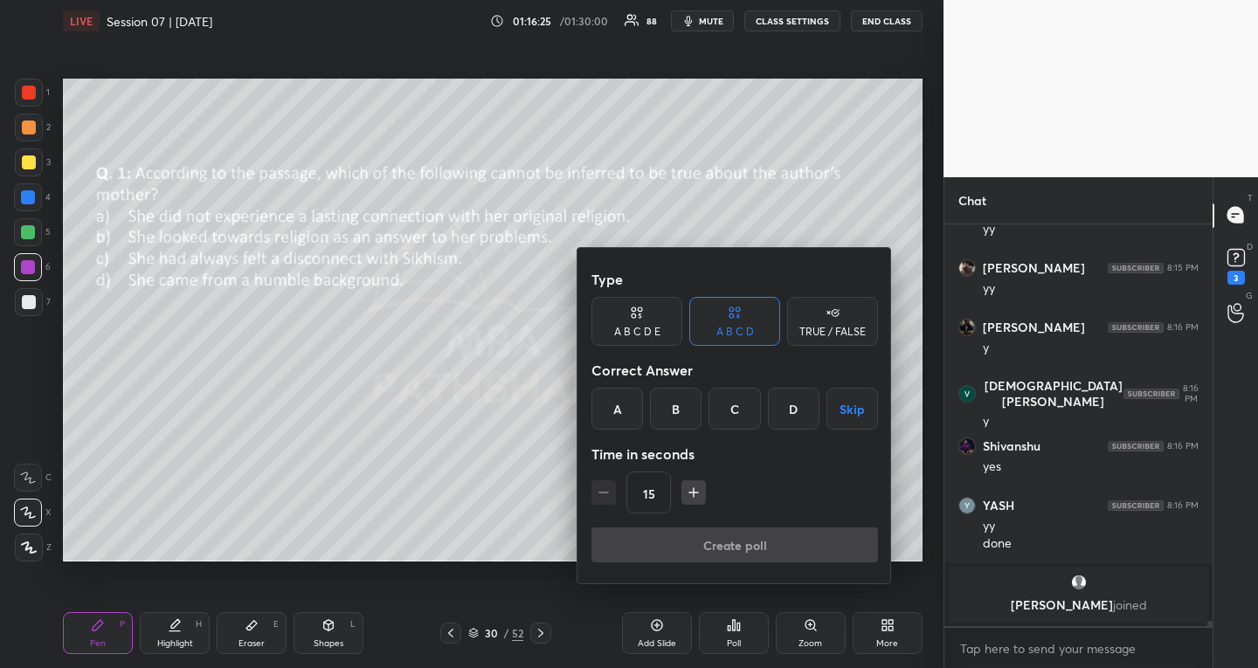
type input "30"
click at [729, 412] on div "C" at bounding box center [735, 409] width 52 height 42
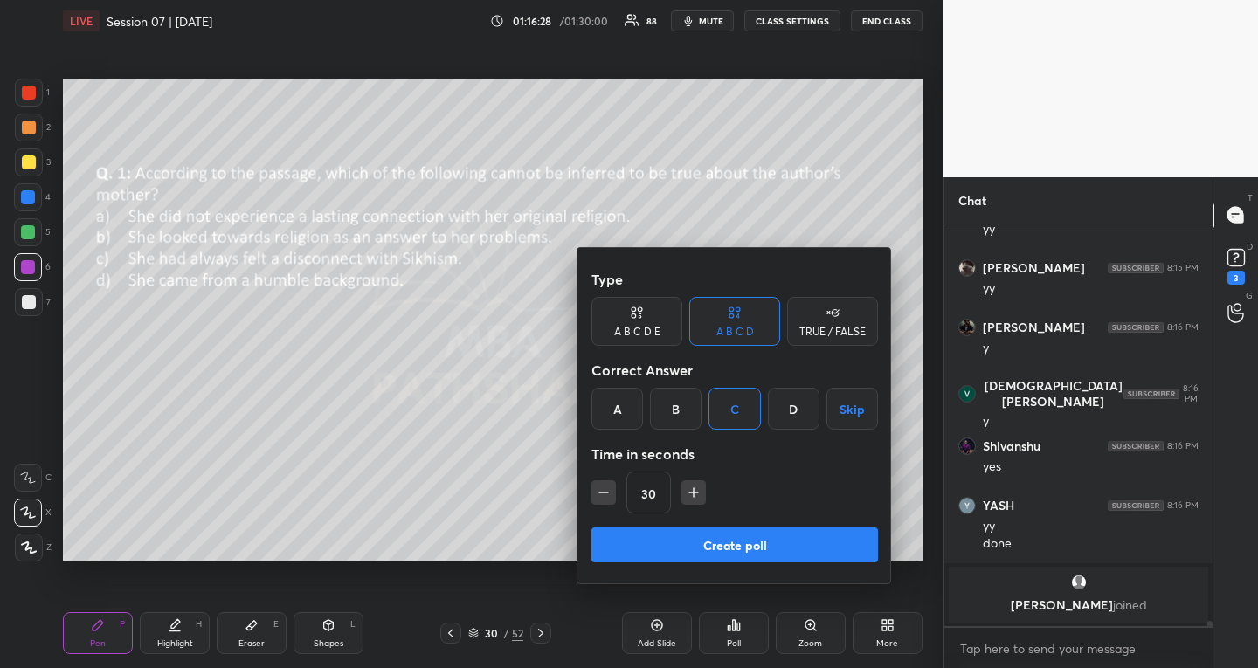
click at [670, 536] on button "Create poll" at bounding box center [735, 545] width 287 height 35
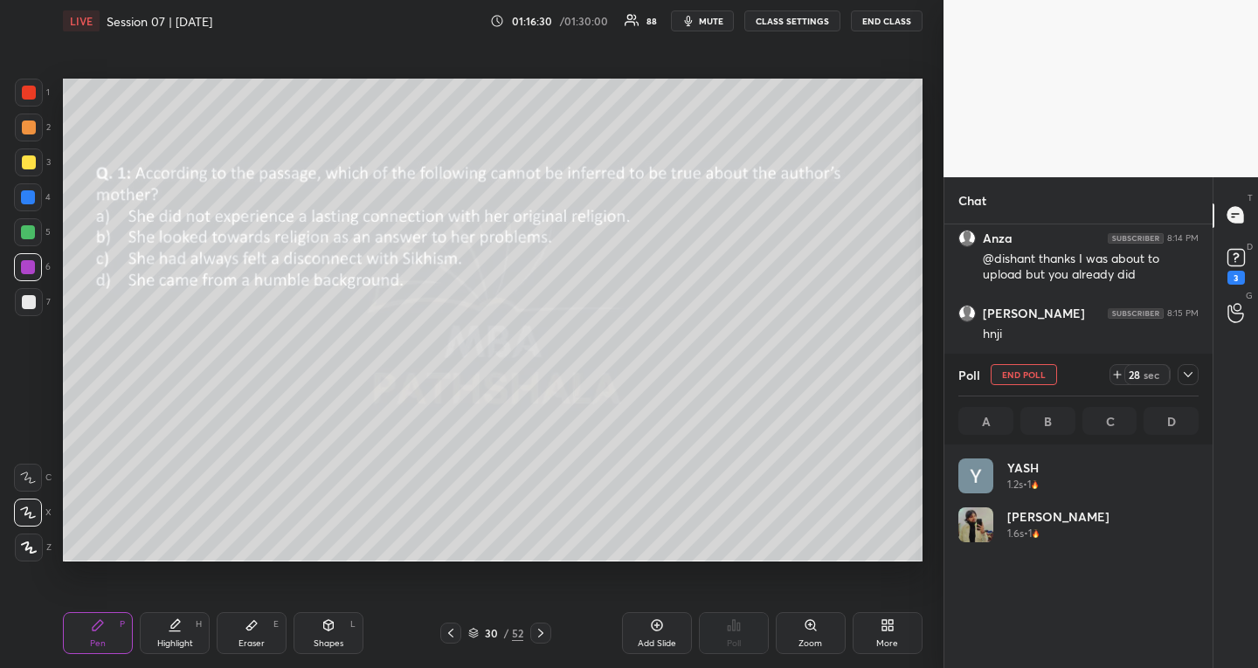
scroll to position [6, 6]
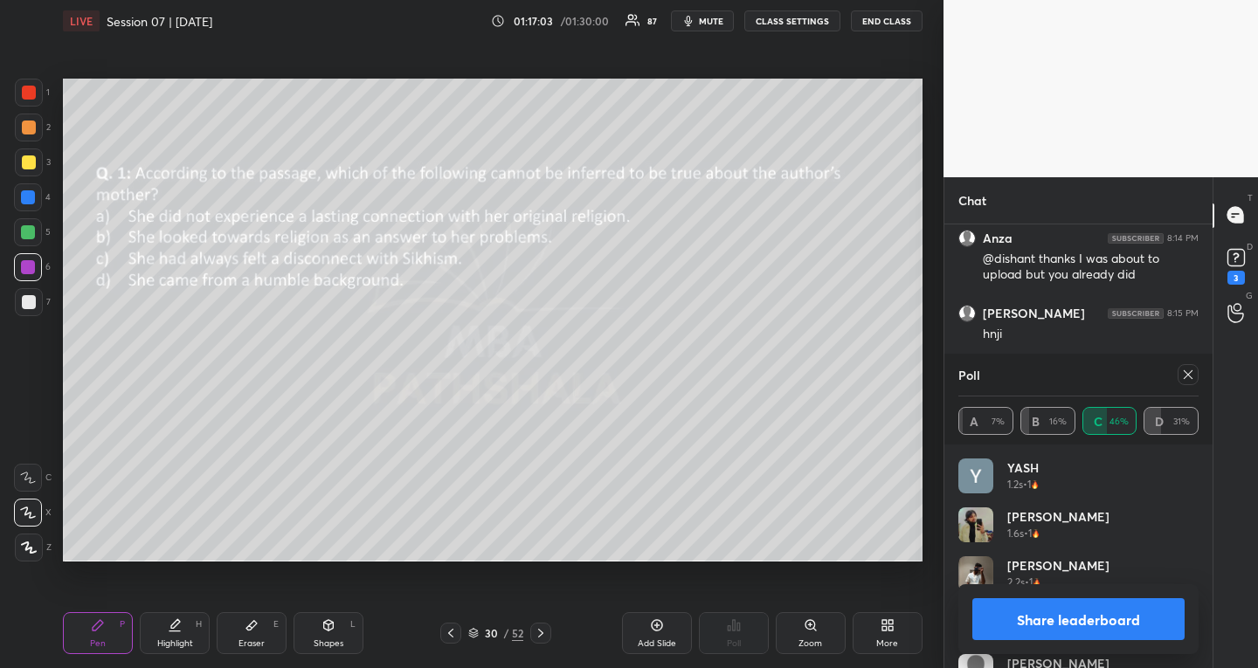
click at [1184, 380] on icon at bounding box center [1188, 375] width 14 height 14
type textarea "x"
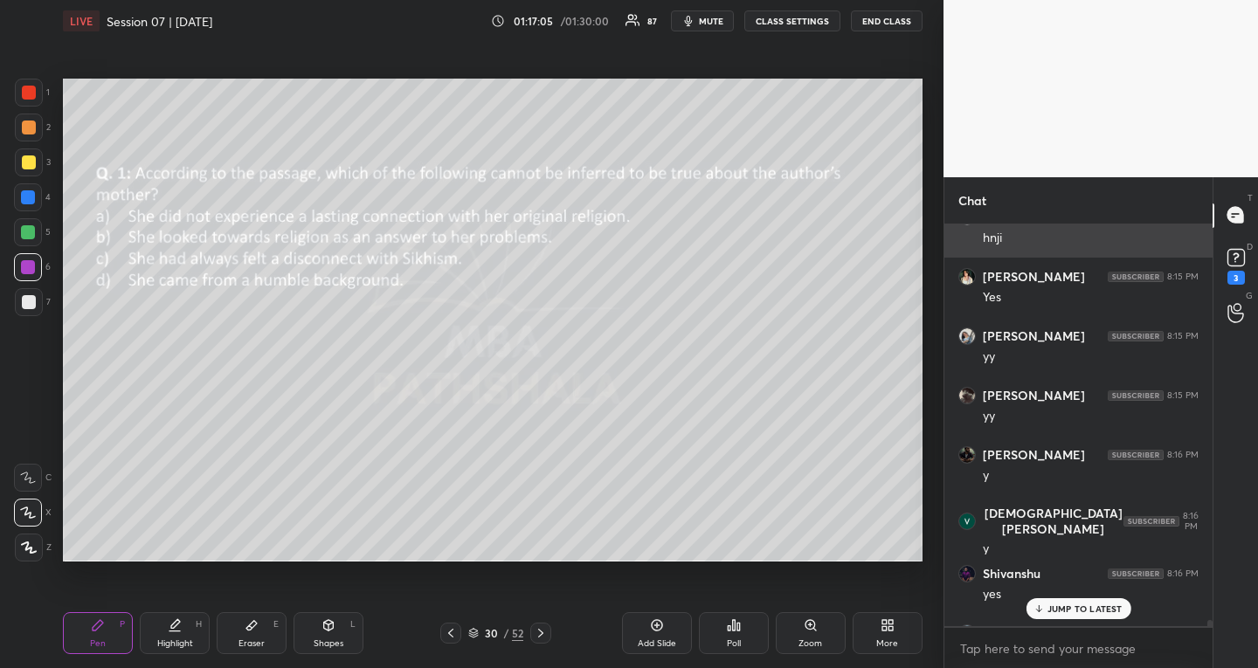
scroll to position [31731, 0]
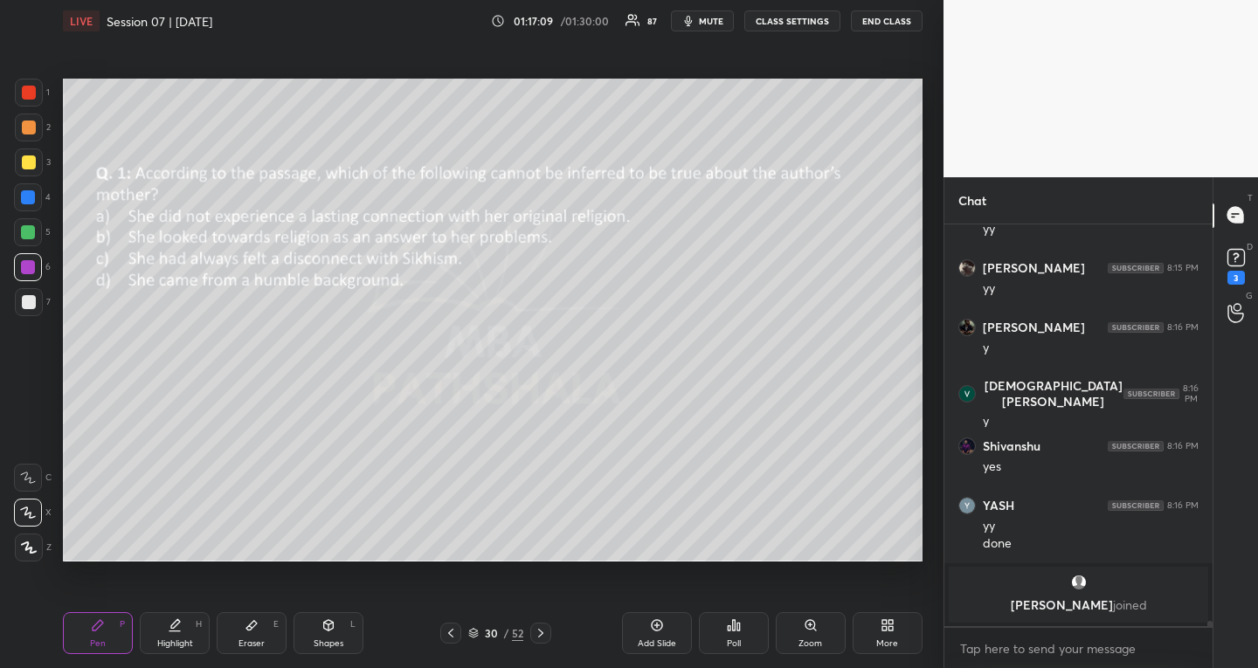
click at [546, 635] on icon at bounding box center [541, 634] width 14 height 14
click at [712, 621] on div "Poll" at bounding box center [734, 634] width 70 height 42
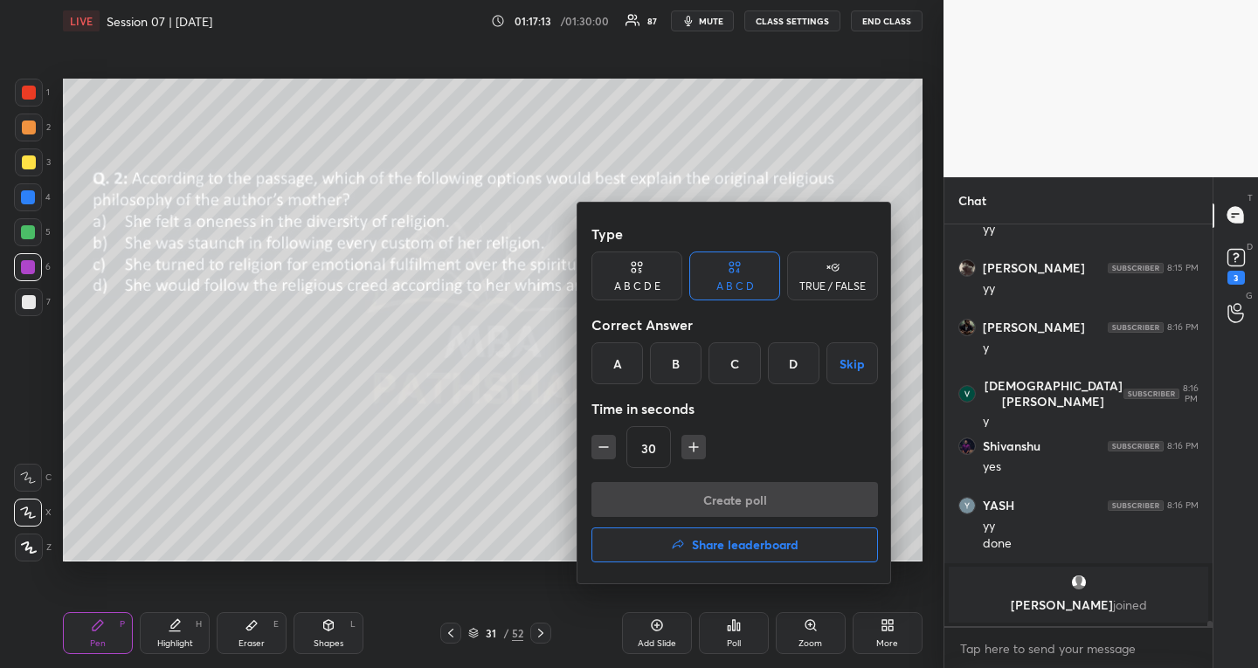
click at [751, 364] on div "C" at bounding box center [735, 364] width 52 height 42
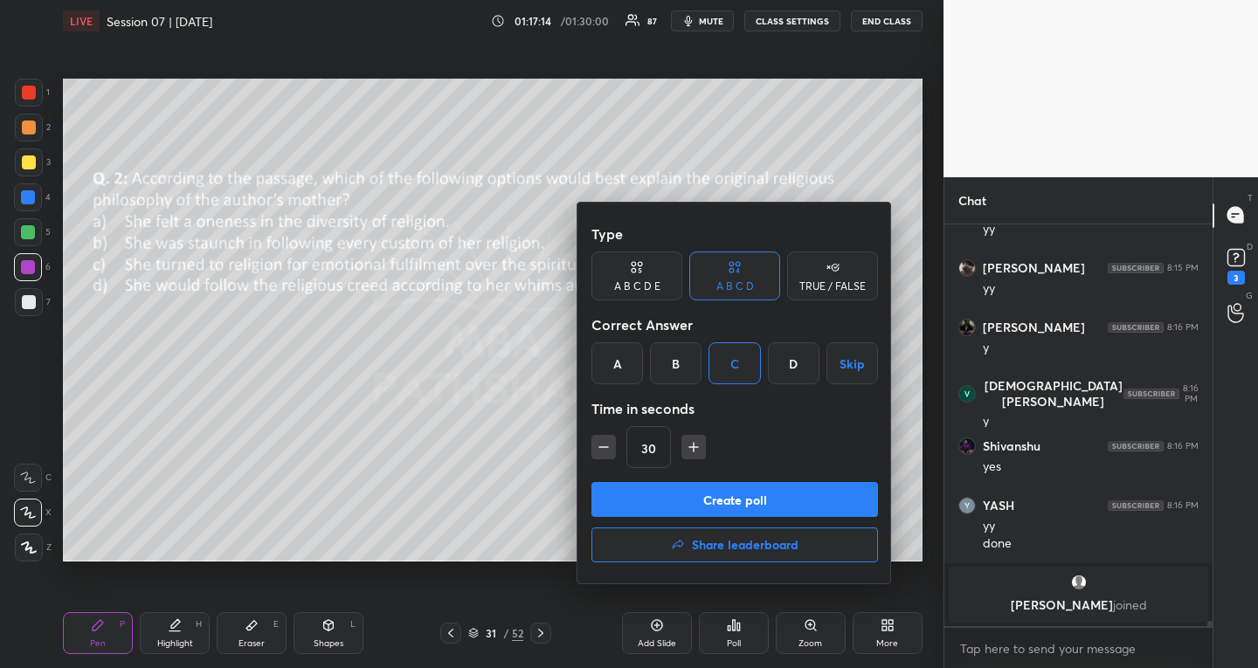
click at [692, 447] on icon "button" at bounding box center [693, 447] width 9 height 0
type input "60"
click at [704, 505] on button "Create poll" at bounding box center [735, 499] width 287 height 35
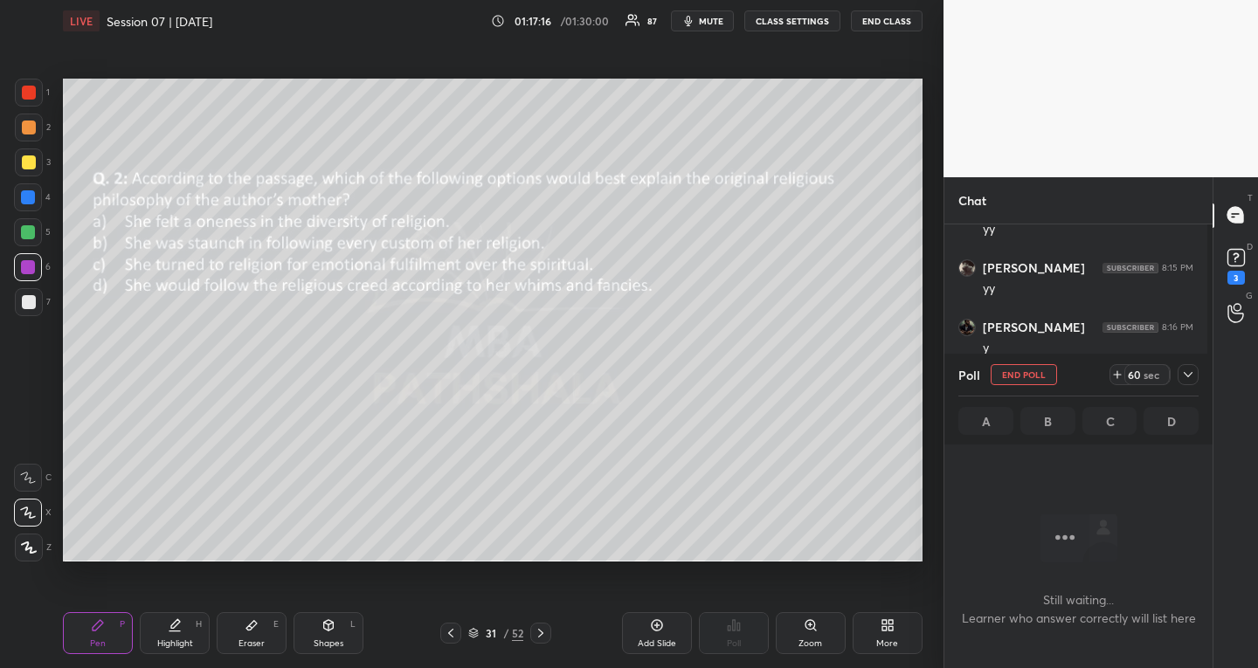
scroll to position [370, 258]
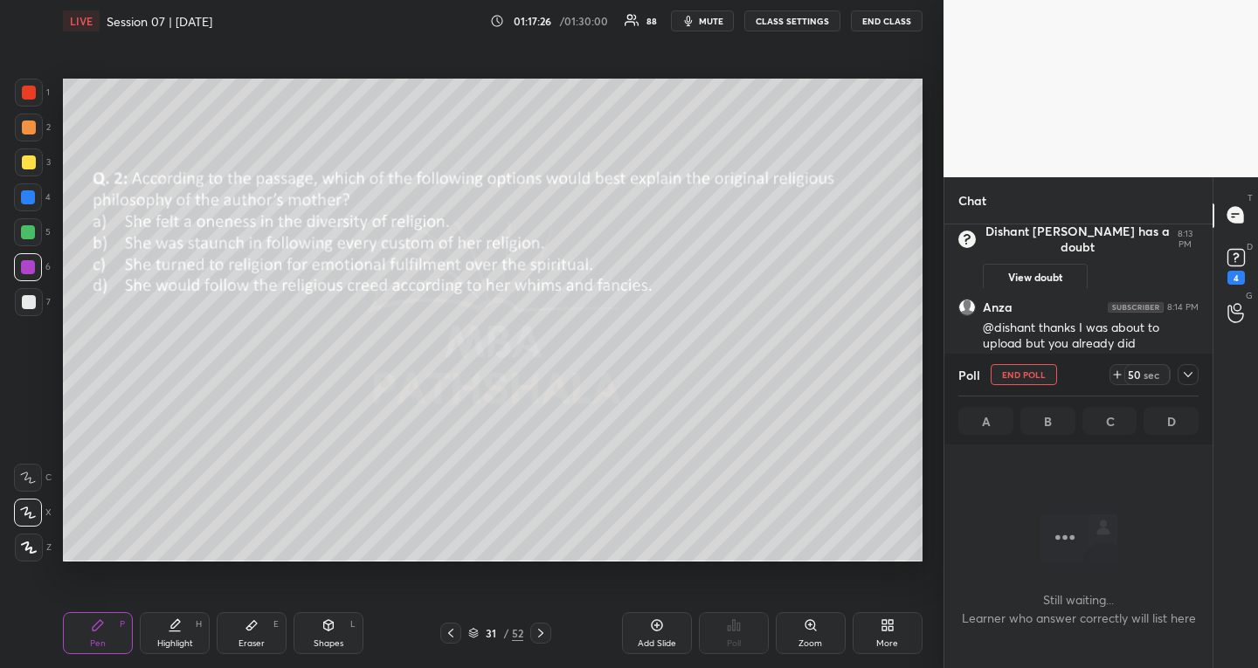
click at [1189, 365] on div at bounding box center [1188, 374] width 21 height 21
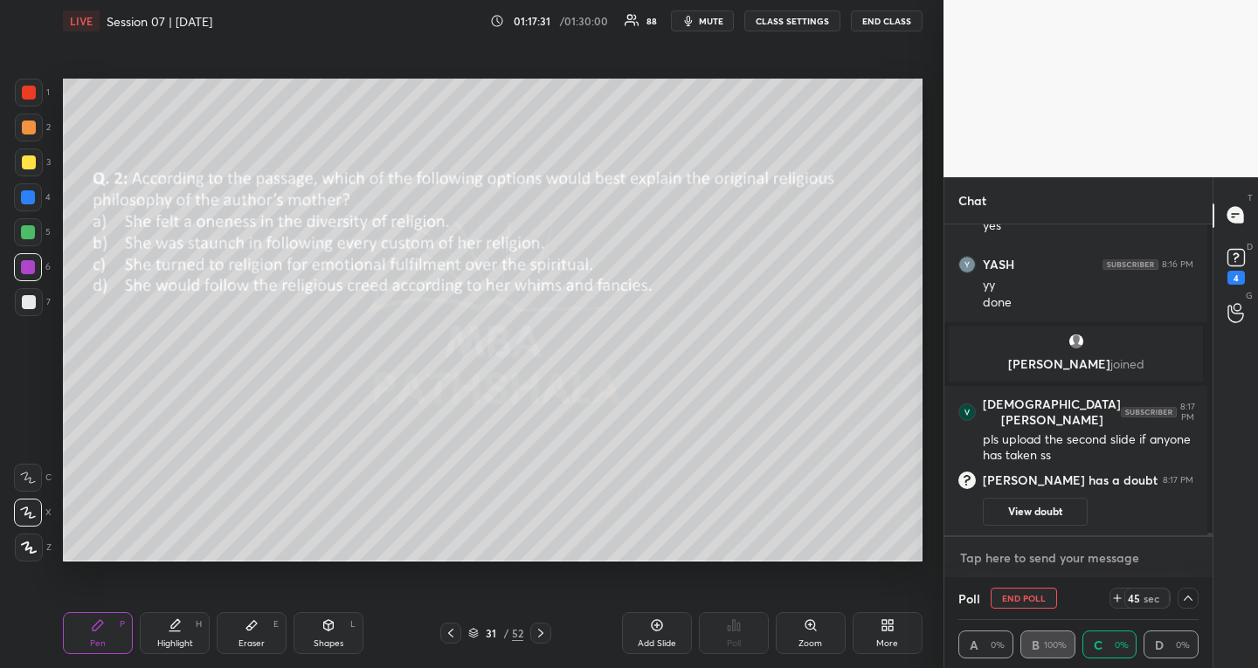
click at [1028, 568] on textarea at bounding box center [1079, 558] width 240 height 28
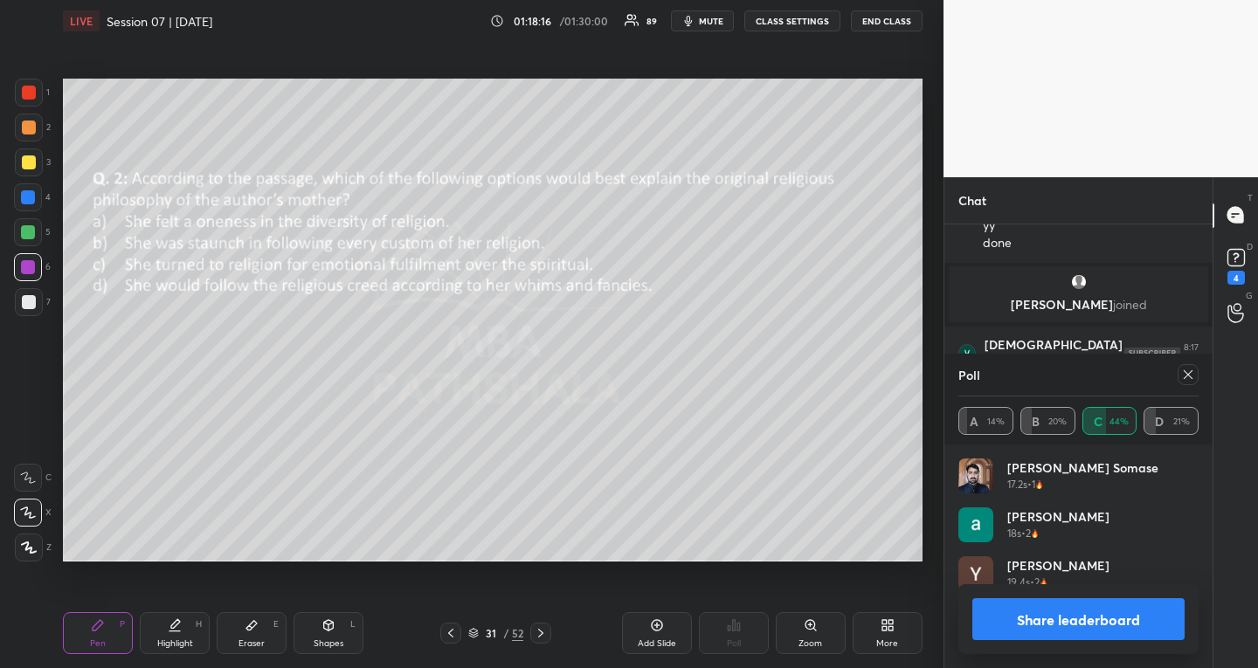
scroll to position [349, 263]
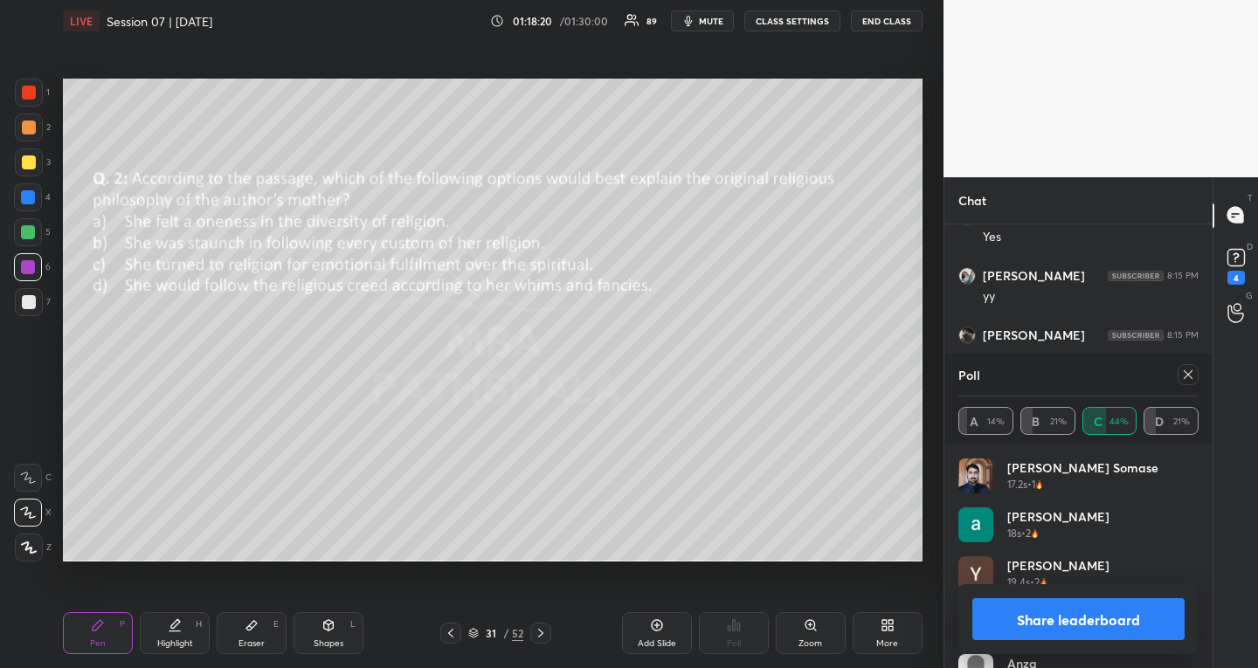
click at [549, 631] on div at bounding box center [540, 633] width 21 height 21
click at [1191, 378] on icon at bounding box center [1188, 375] width 14 height 14
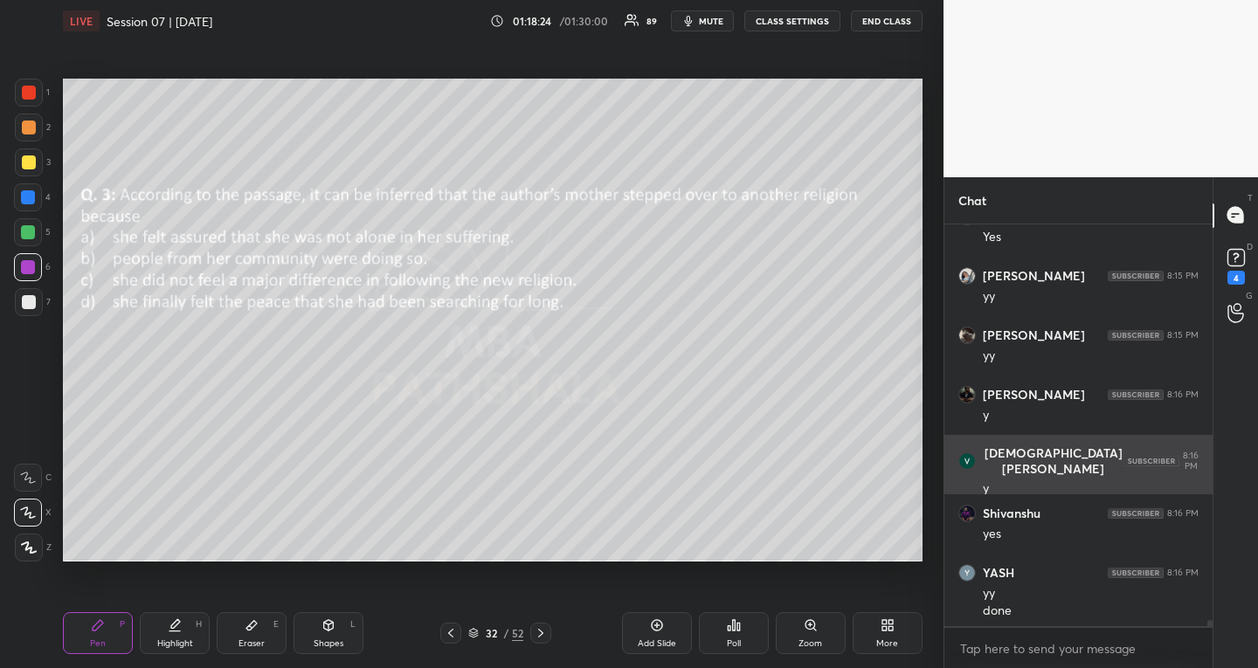
scroll to position [440, 263]
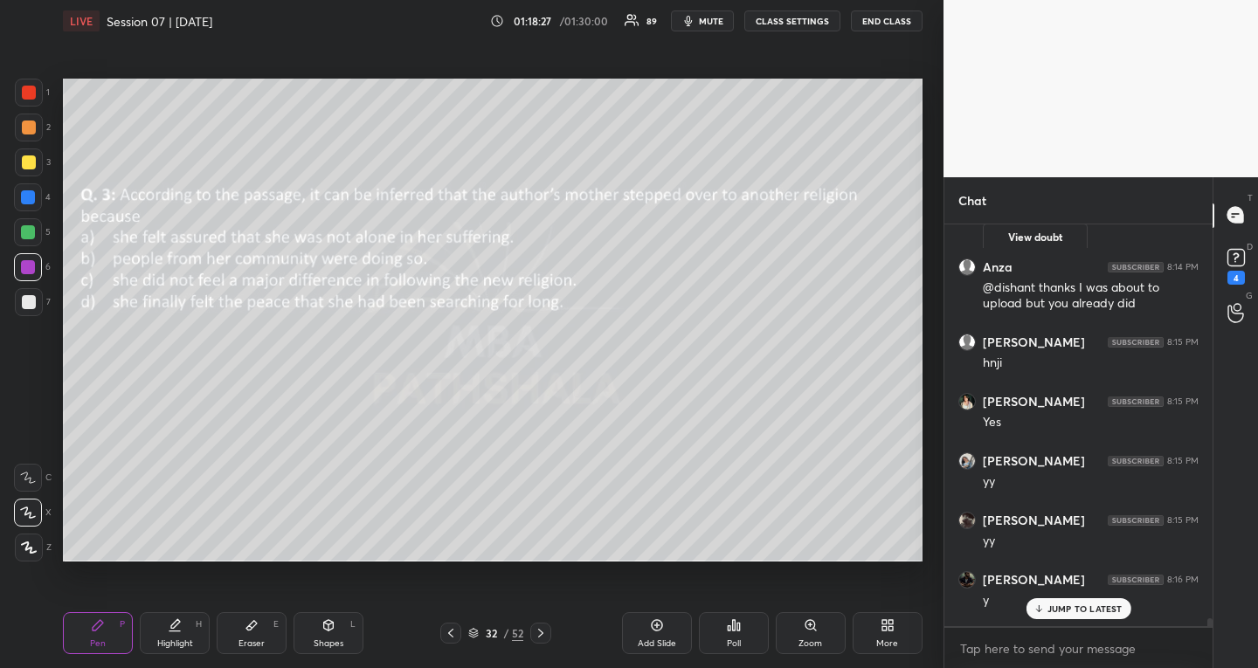
click at [730, 634] on div "Poll" at bounding box center [734, 634] width 70 height 42
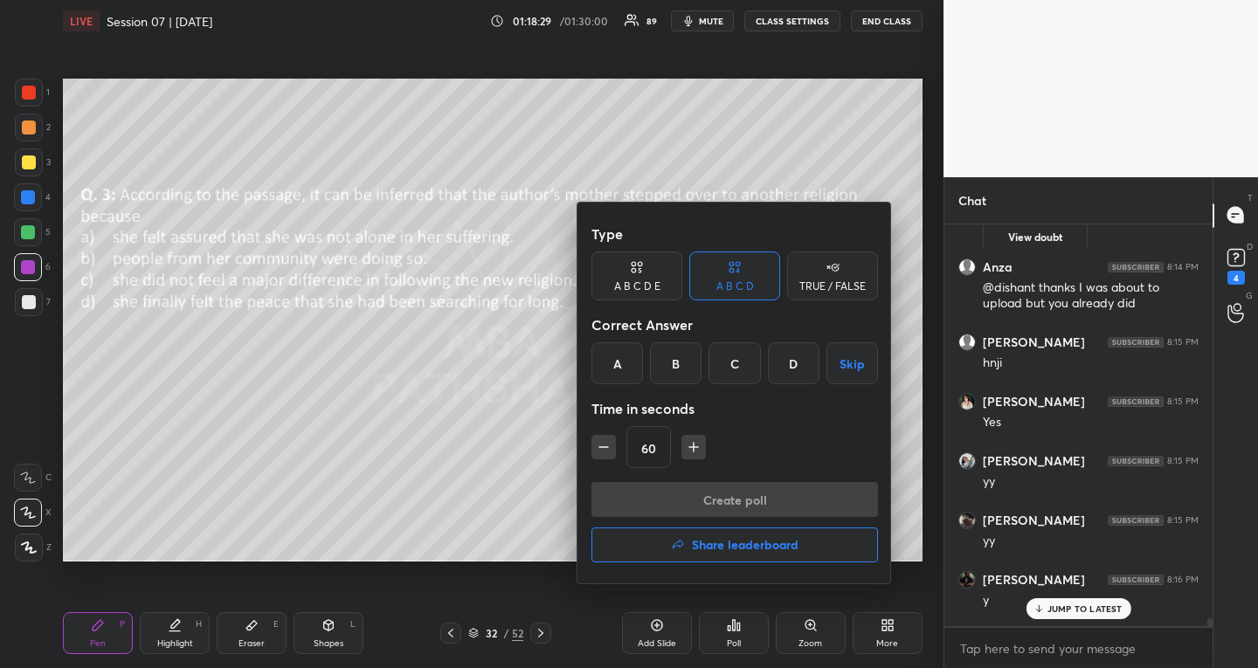
click at [821, 374] on div "A B C D Skip" at bounding box center [735, 364] width 287 height 42
click at [811, 370] on div "D" at bounding box center [794, 364] width 52 height 42
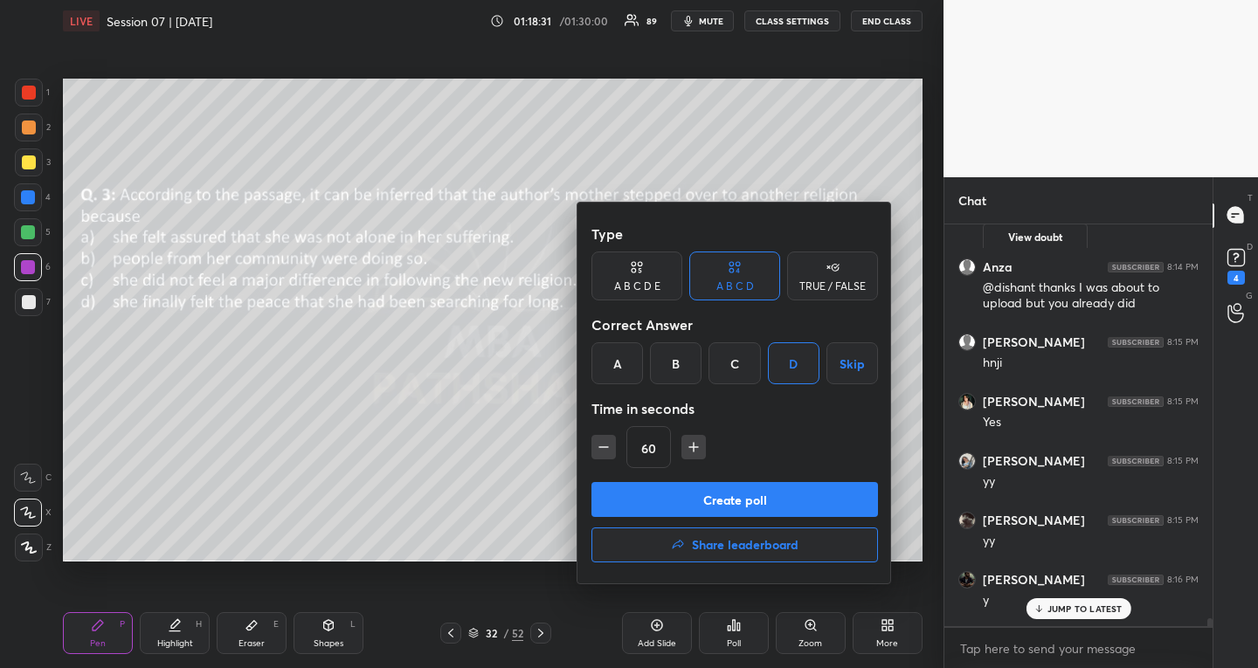
click at [750, 500] on button "Create poll" at bounding box center [735, 499] width 287 height 35
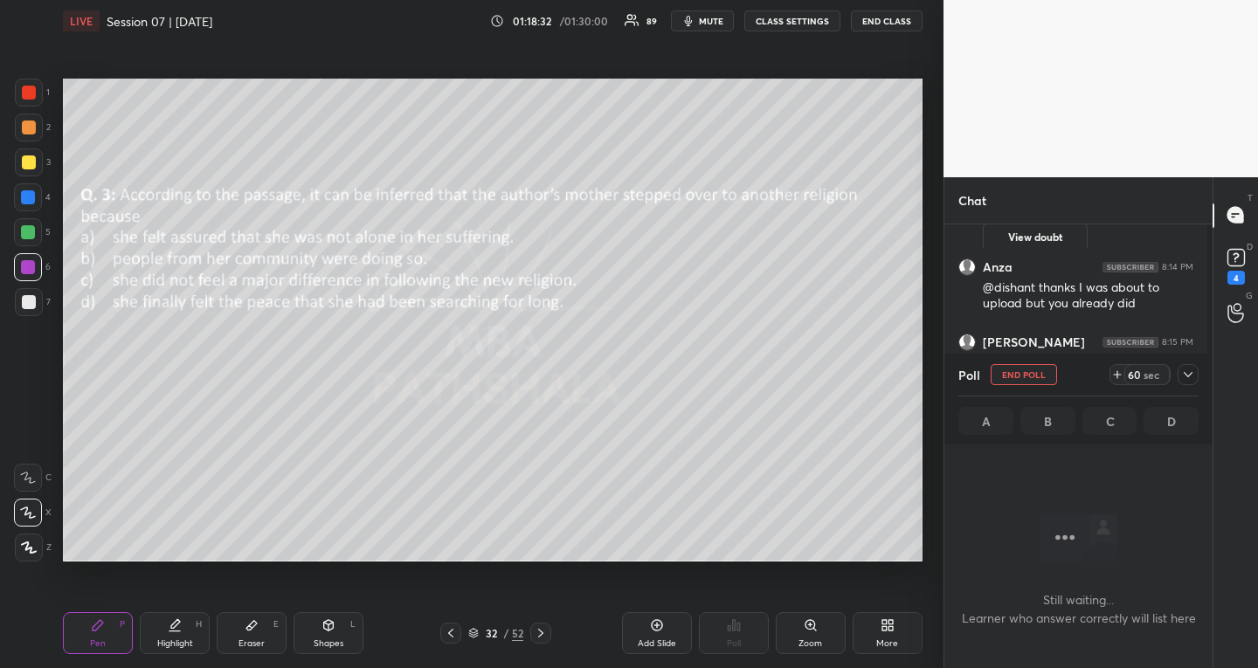
scroll to position [370, 258]
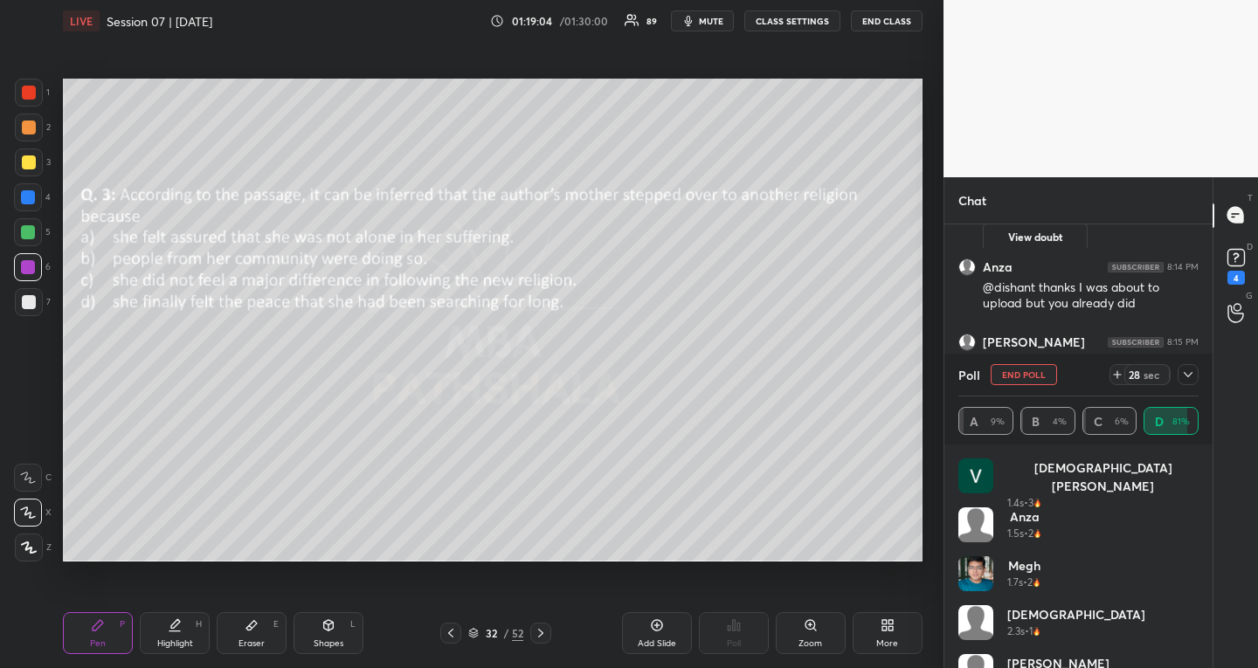
click at [1194, 376] on icon at bounding box center [1188, 375] width 14 height 14
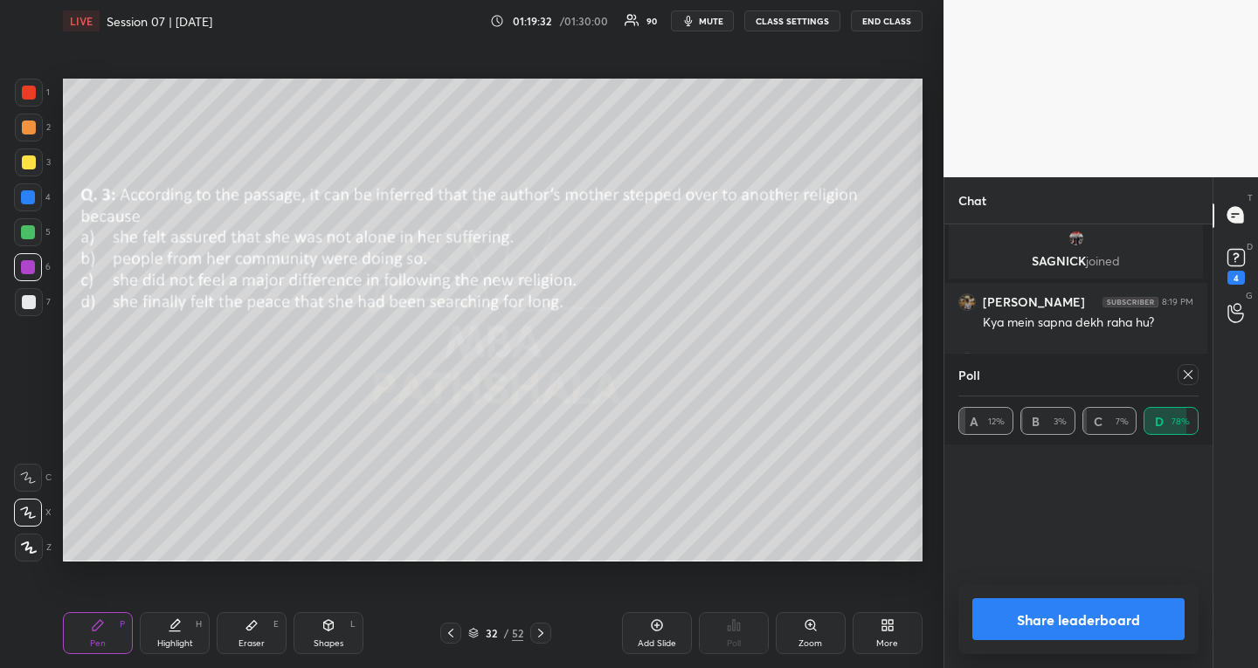
scroll to position [6, 6]
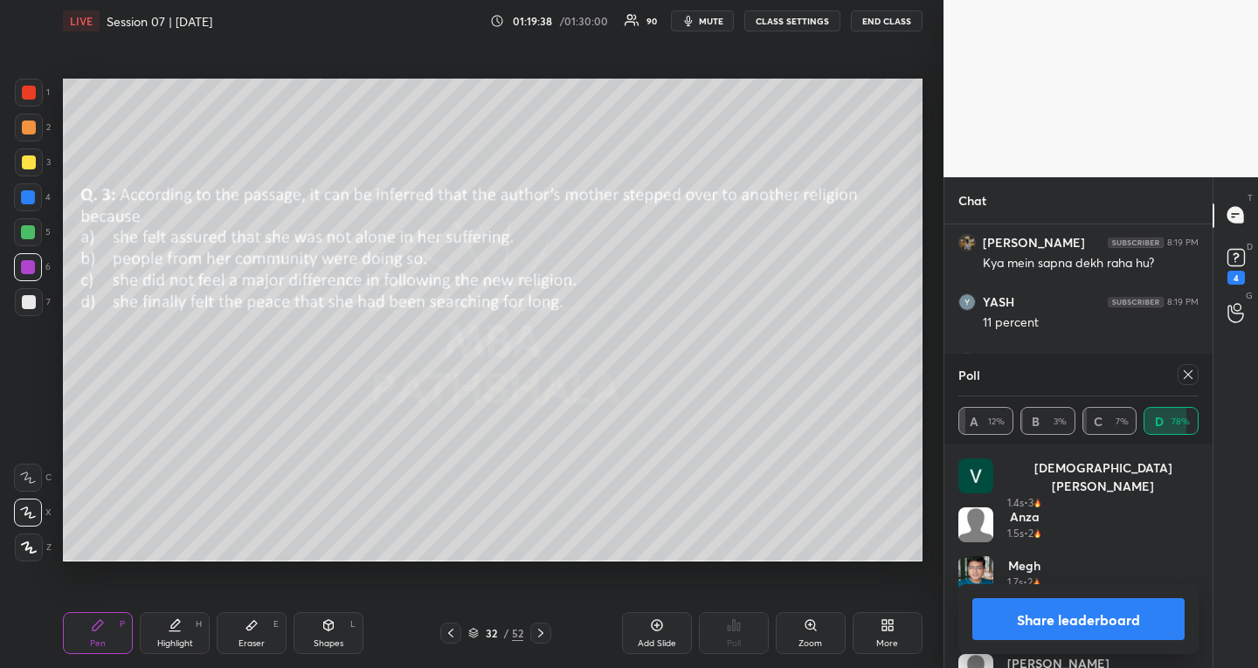
click at [1189, 366] on div at bounding box center [1188, 374] width 21 height 21
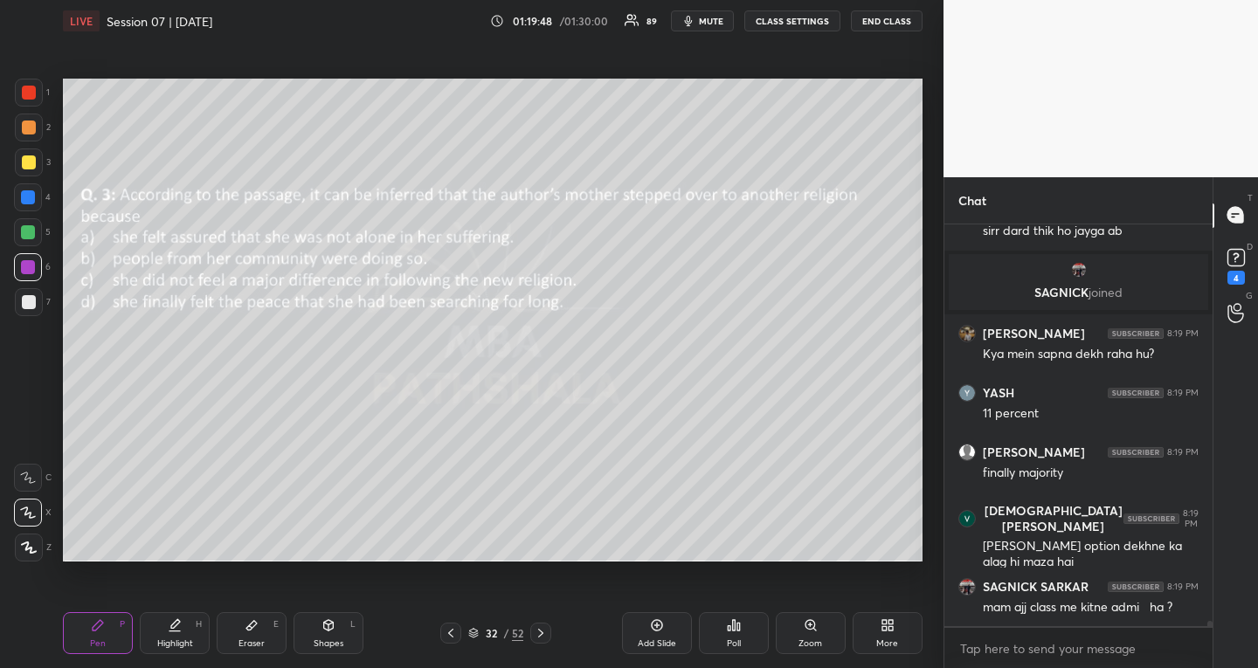
click at [543, 637] on icon at bounding box center [541, 634] width 14 height 14
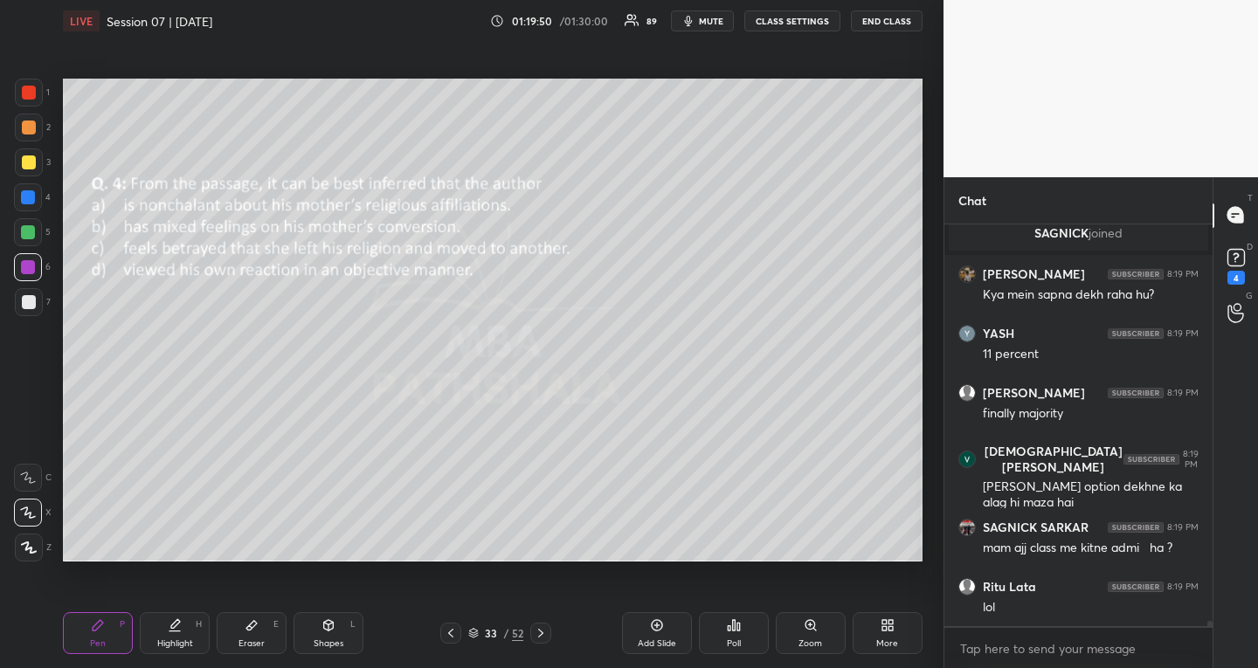
click at [729, 631] on icon at bounding box center [729, 629] width 3 height 4
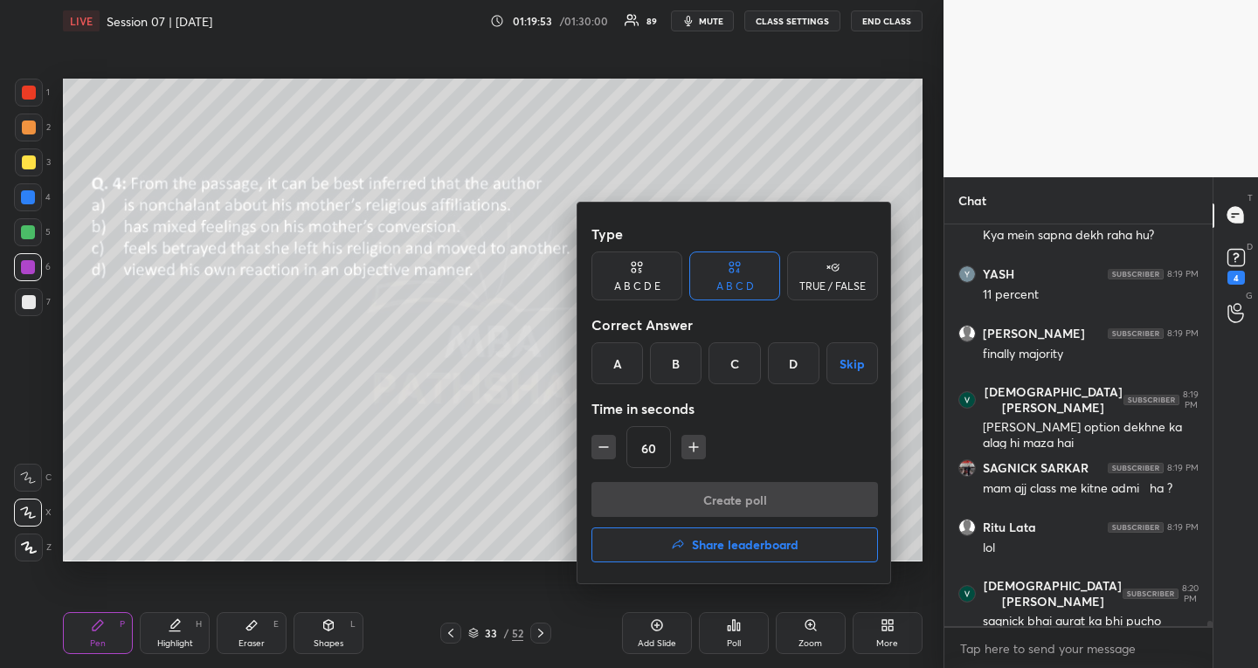
click at [860, 365] on button "Skip" at bounding box center [853, 364] width 52 height 42
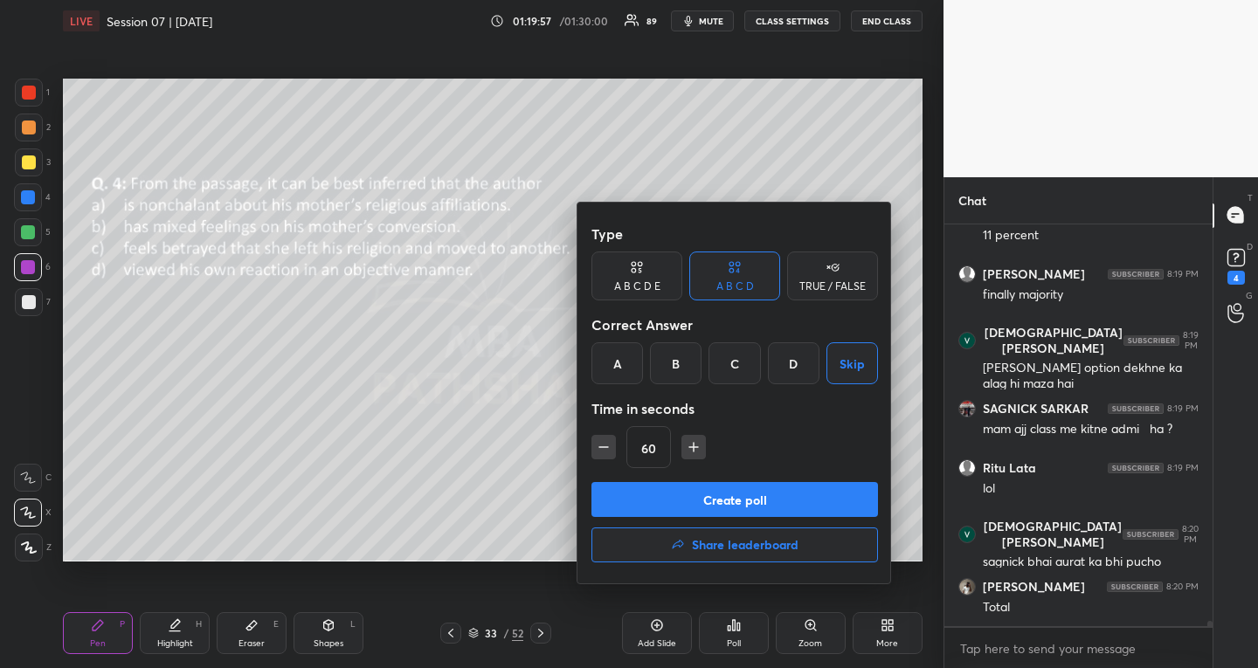
click at [689, 370] on div "B" at bounding box center [676, 364] width 52 height 42
click at [667, 496] on button "Create poll" at bounding box center [735, 499] width 287 height 35
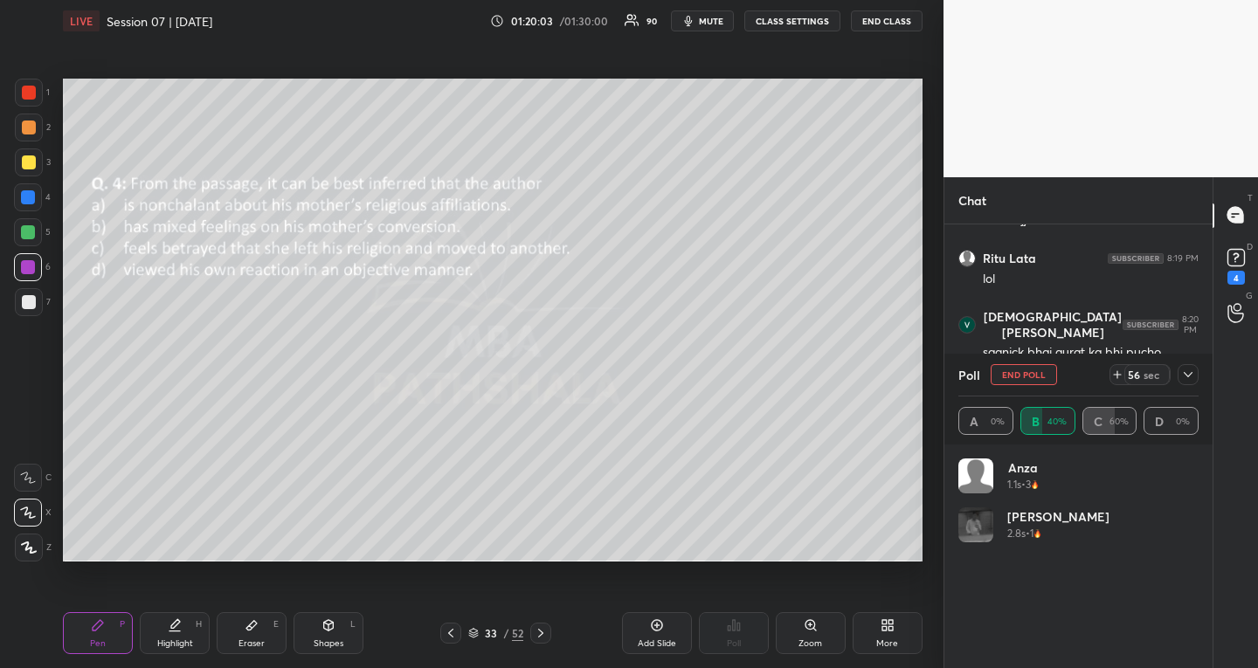
click at [1188, 377] on icon at bounding box center [1188, 375] width 14 height 14
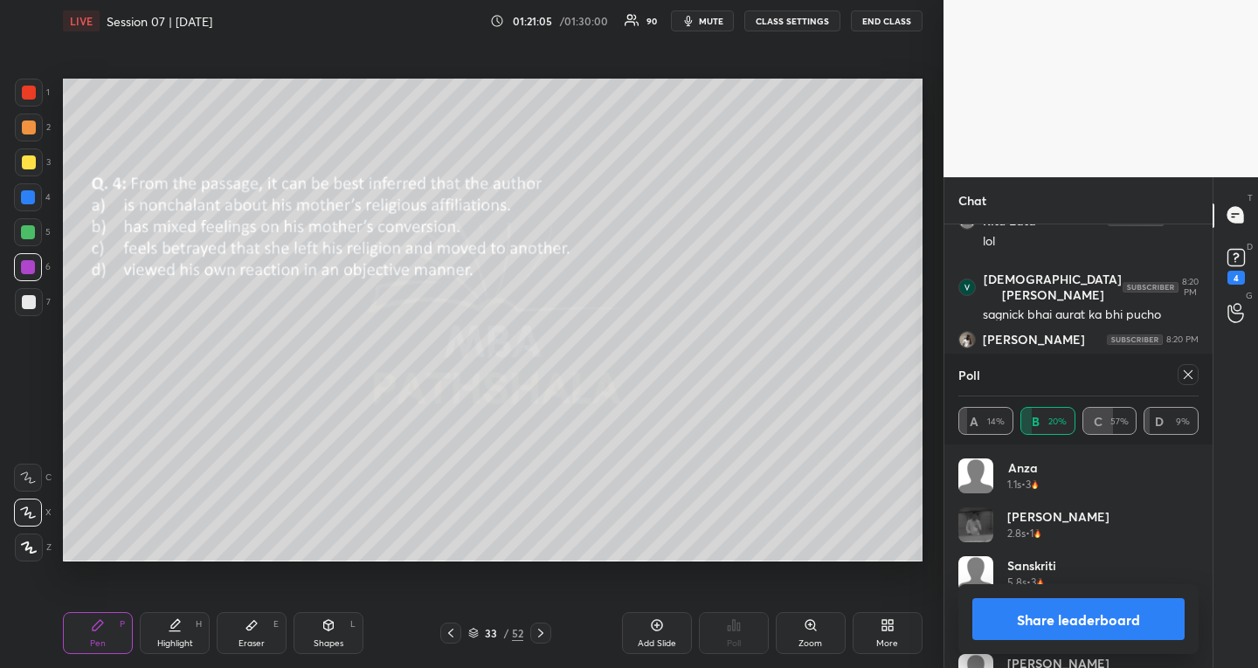
click at [1188, 377] on icon at bounding box center [1188, 375] width 14 height 14
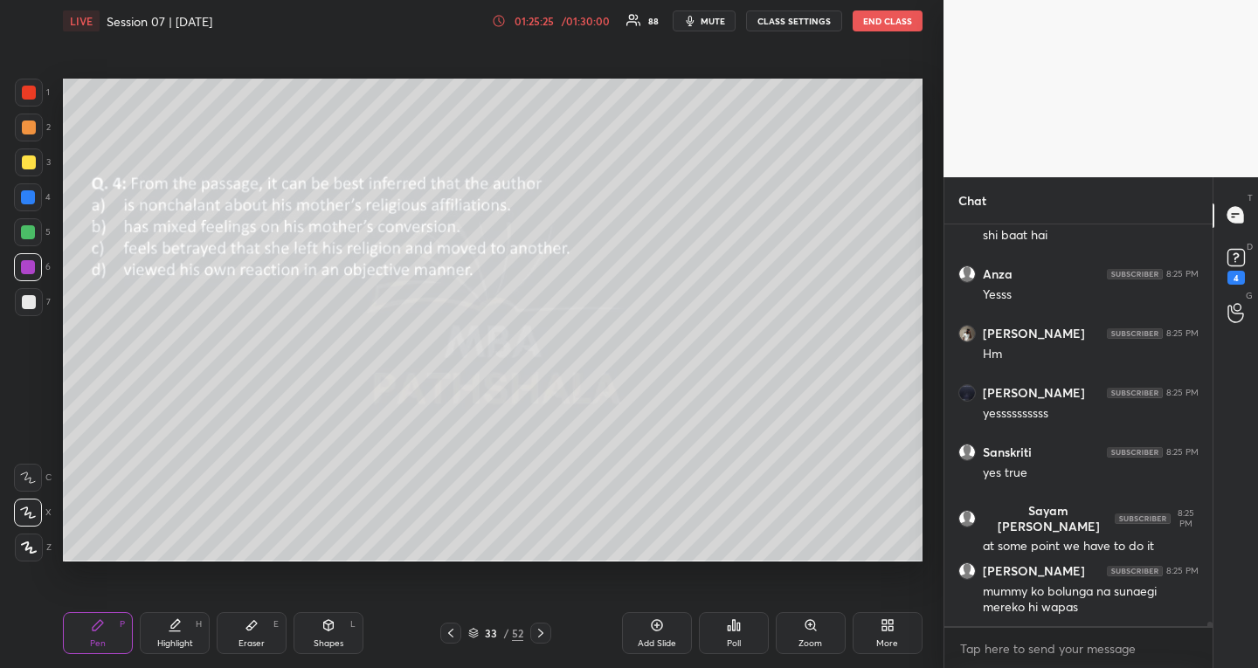
scroll to position [36283, 0]
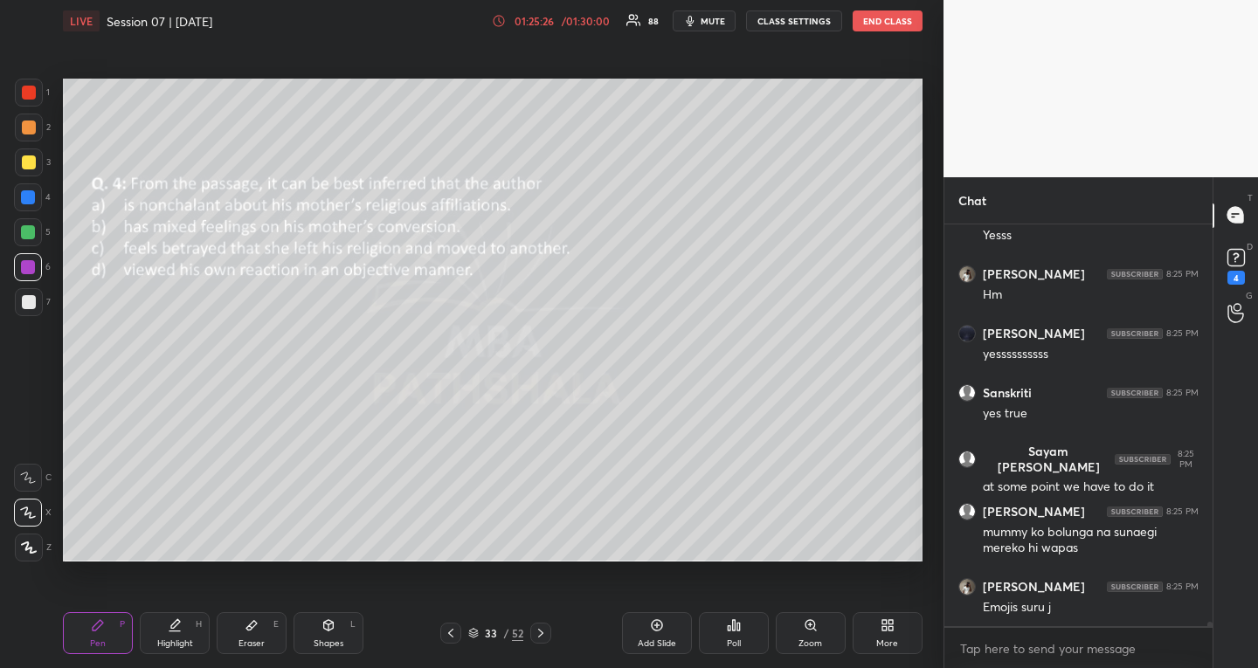
click at [541, 633] on icon at bounding box center [541, 634] width 14 height 14
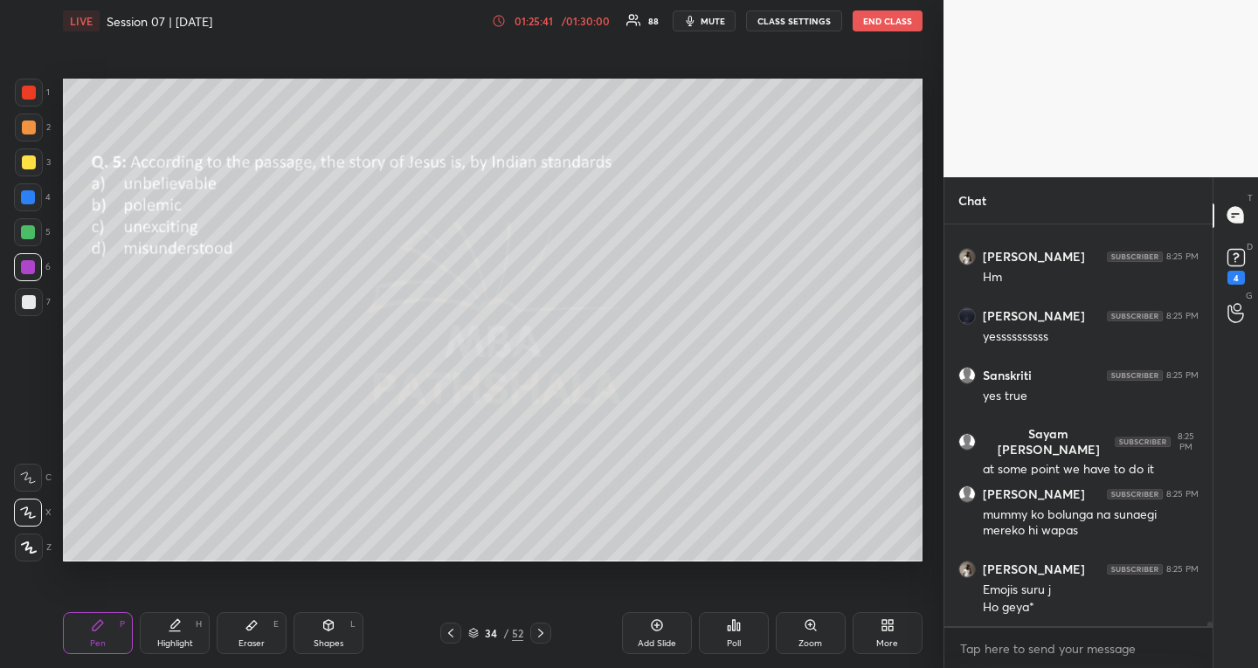
scroll to position [6, 6]
click at [737, 631] on icon at bounding box center [734, 626] width 14 height 14
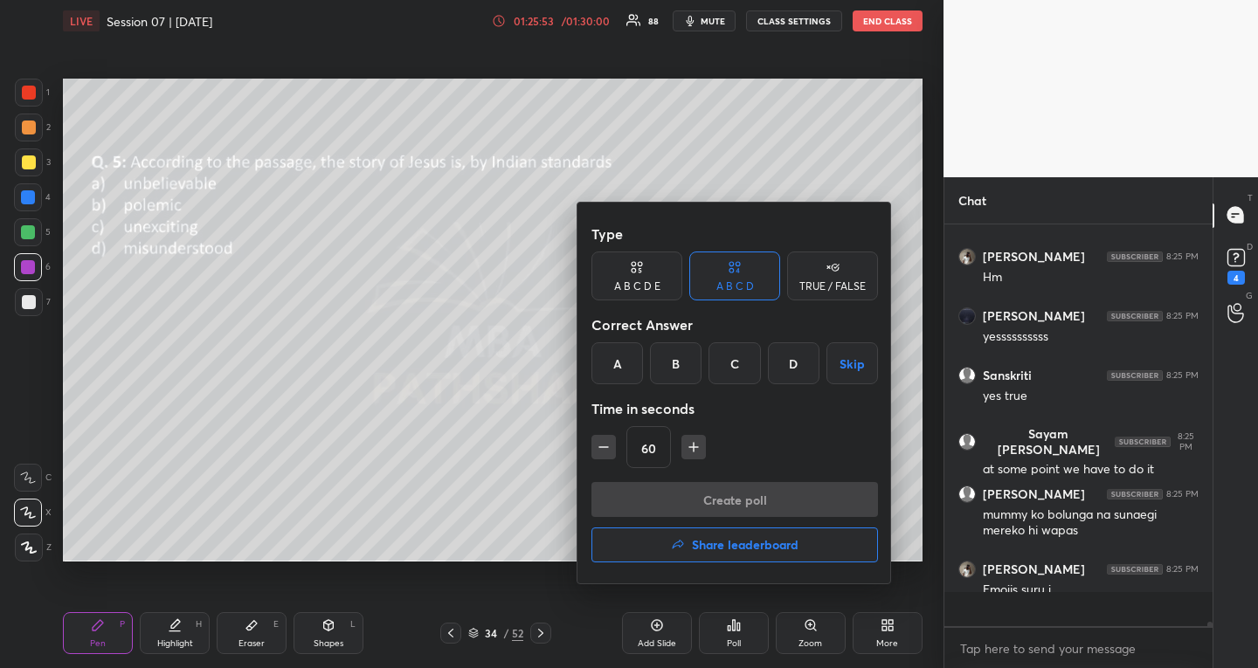
scroll to position [397, 263]
click at [730, 363] on div "C" at bounding box center [735, 364] width 52 height 42
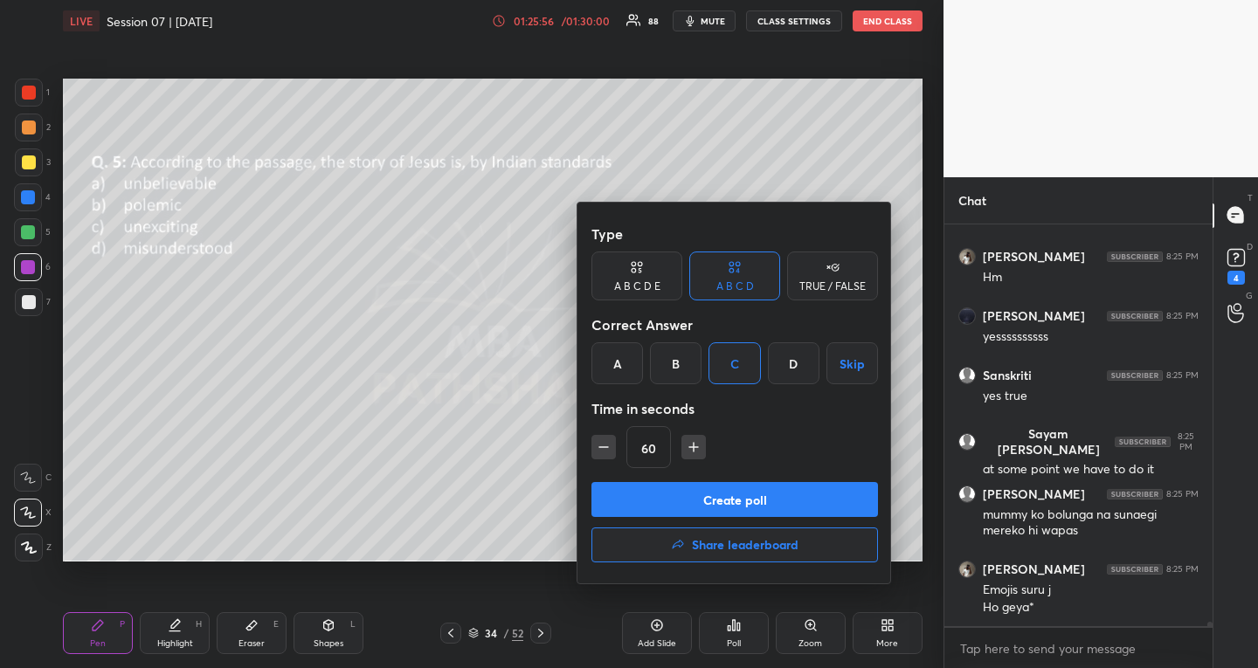
click at [627, 506] on button "Create poll" at bounding box center [735, 499] width 287 height 35
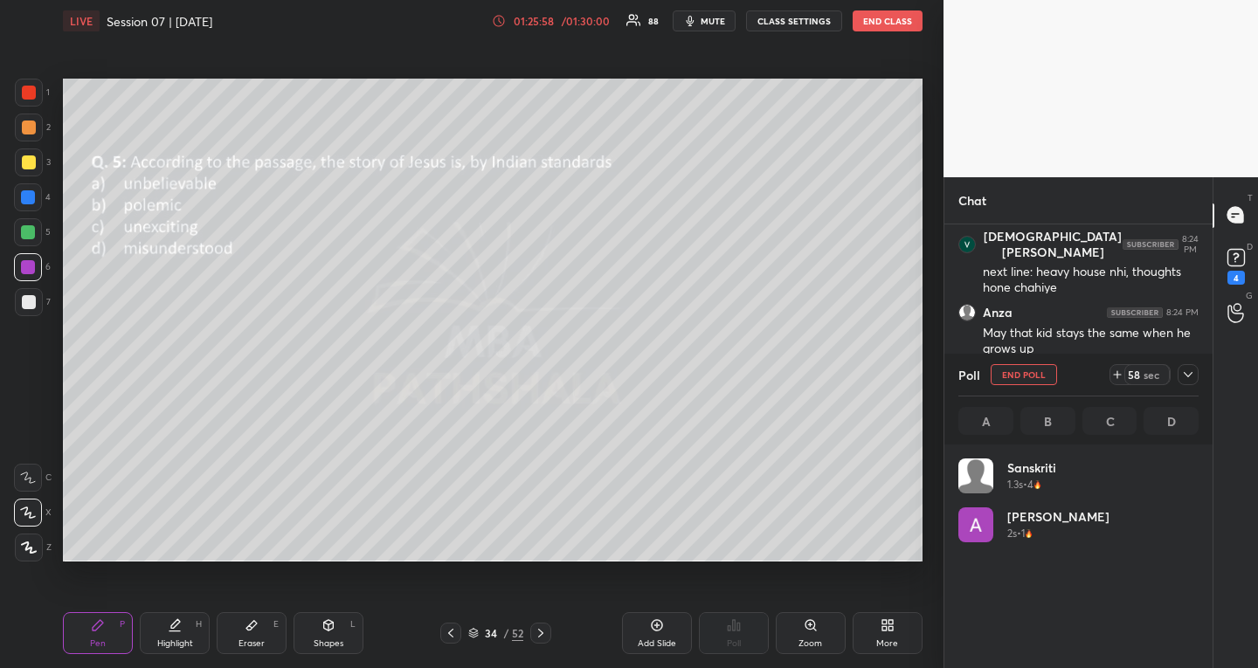
scroll to position [204, 235]
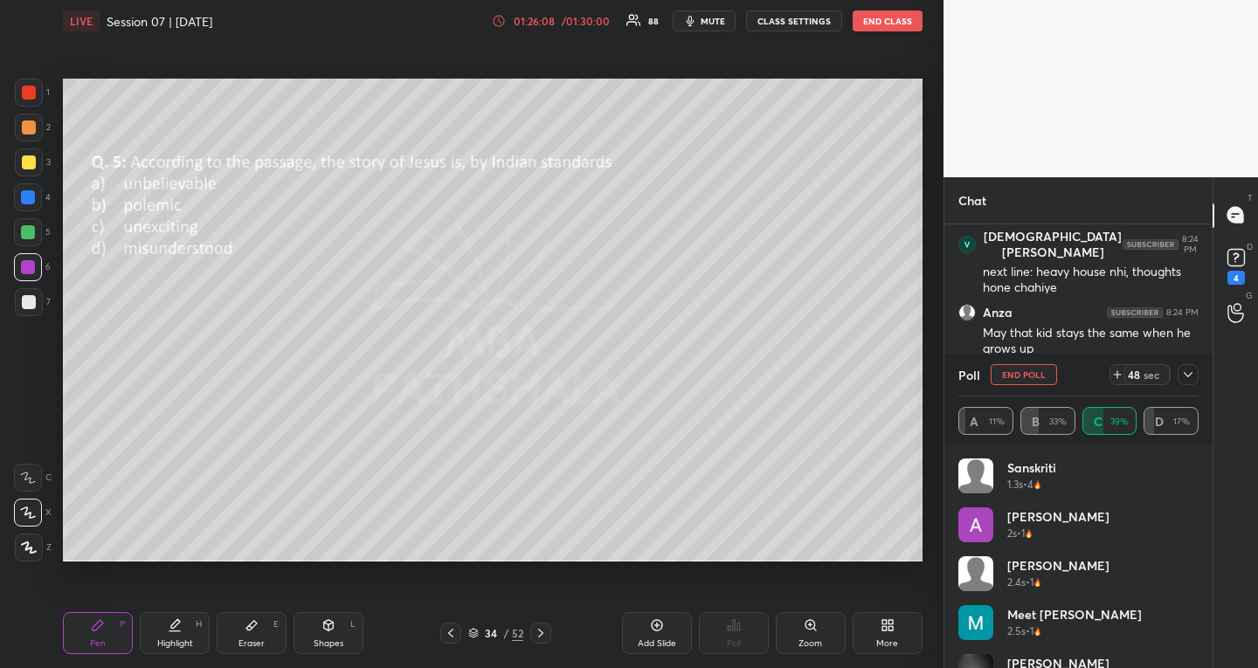
click at [1185, 372] on icon at bounding box center [1188, 375] width 14 height 14
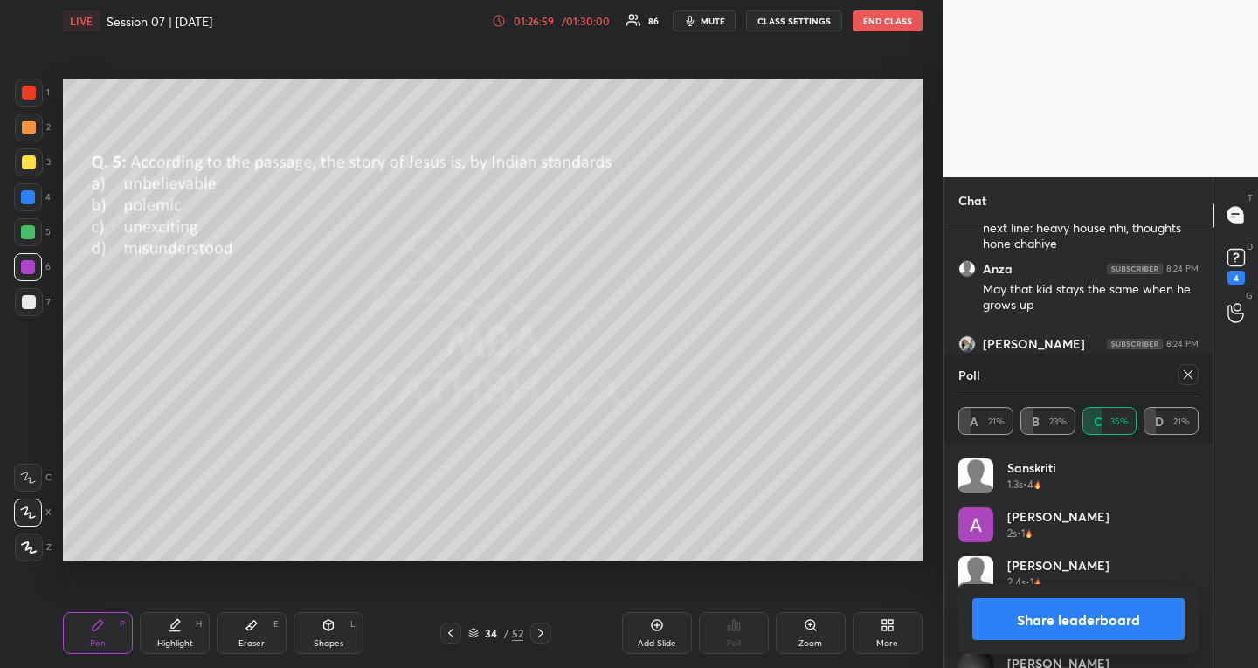
click at [1189, 371] on icon at bounding box center [1188, 375] width 14 height 14
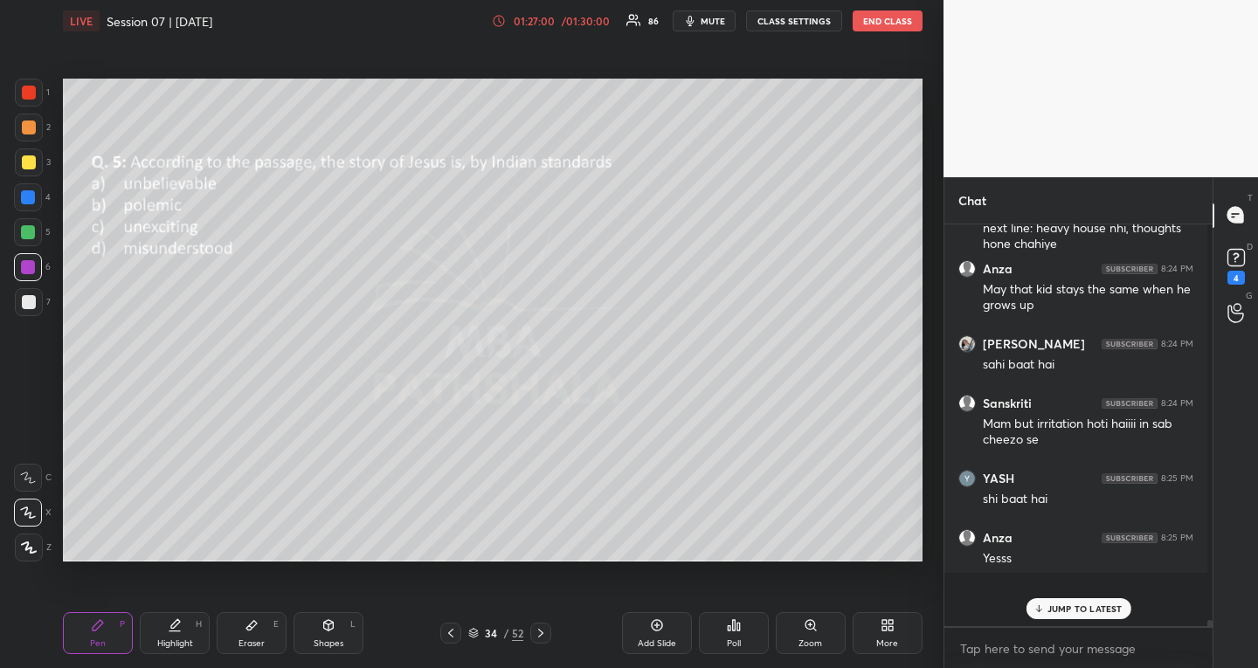
scroll to position [0, 0]
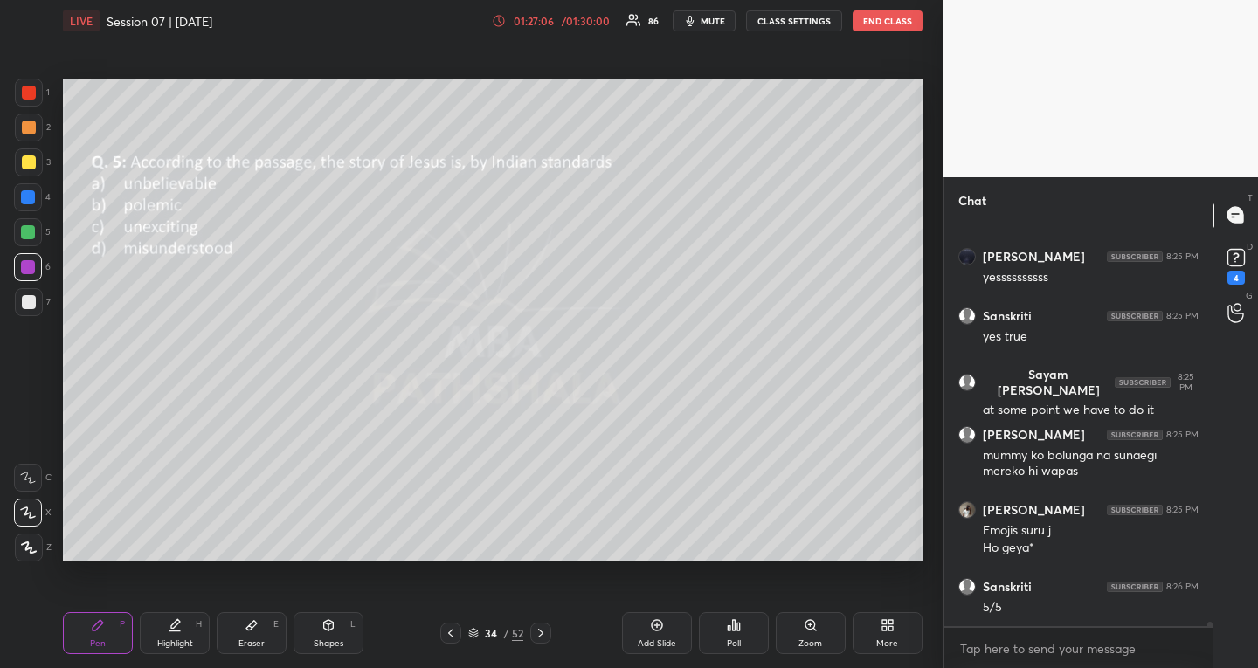
click at [543, 634] on icon at bounding box center [541, 634] width 14 height 14
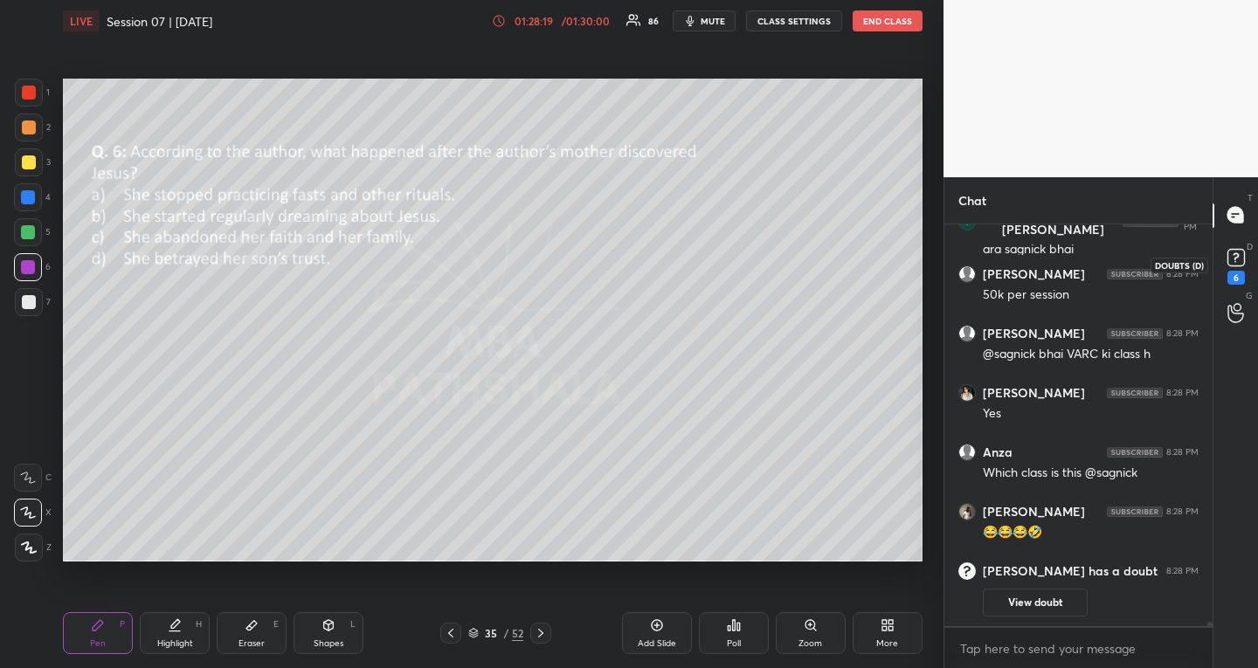
scroll to position [36686, 0]
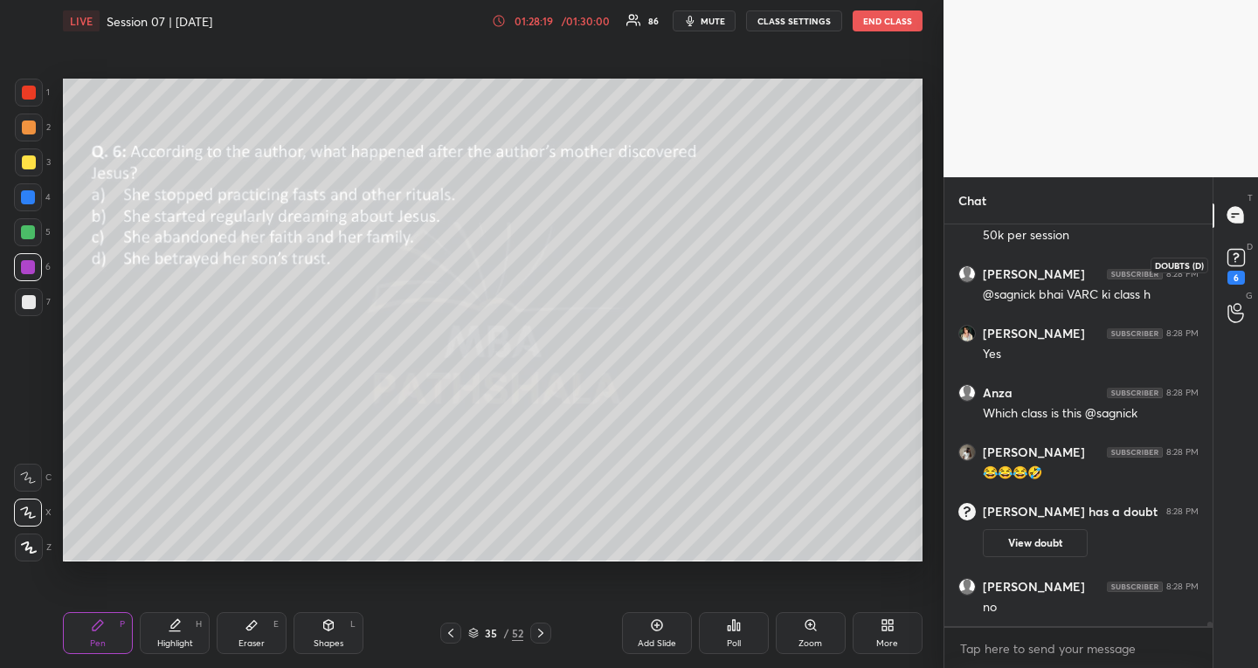
click at [1236, 256] on rect at bounding box center [1236, 257] width 17 height 17
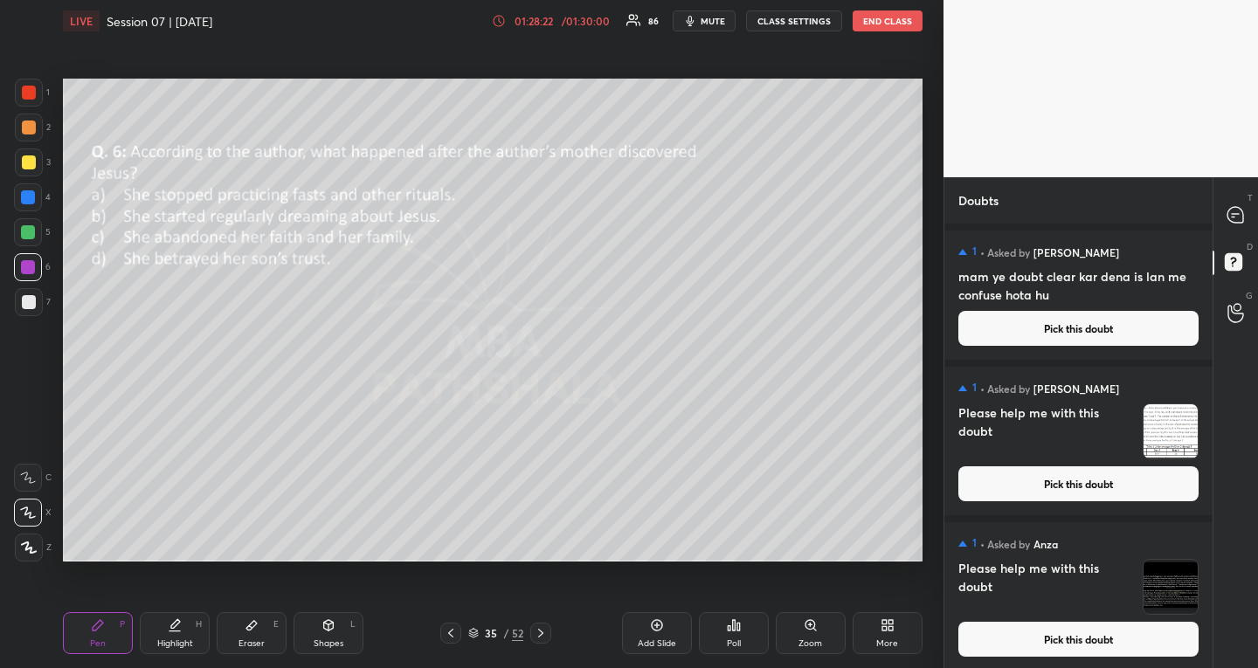
click at [1110, 479] on button "Pick this doubt" at bounding box center [1079, 484] width 240 height 35
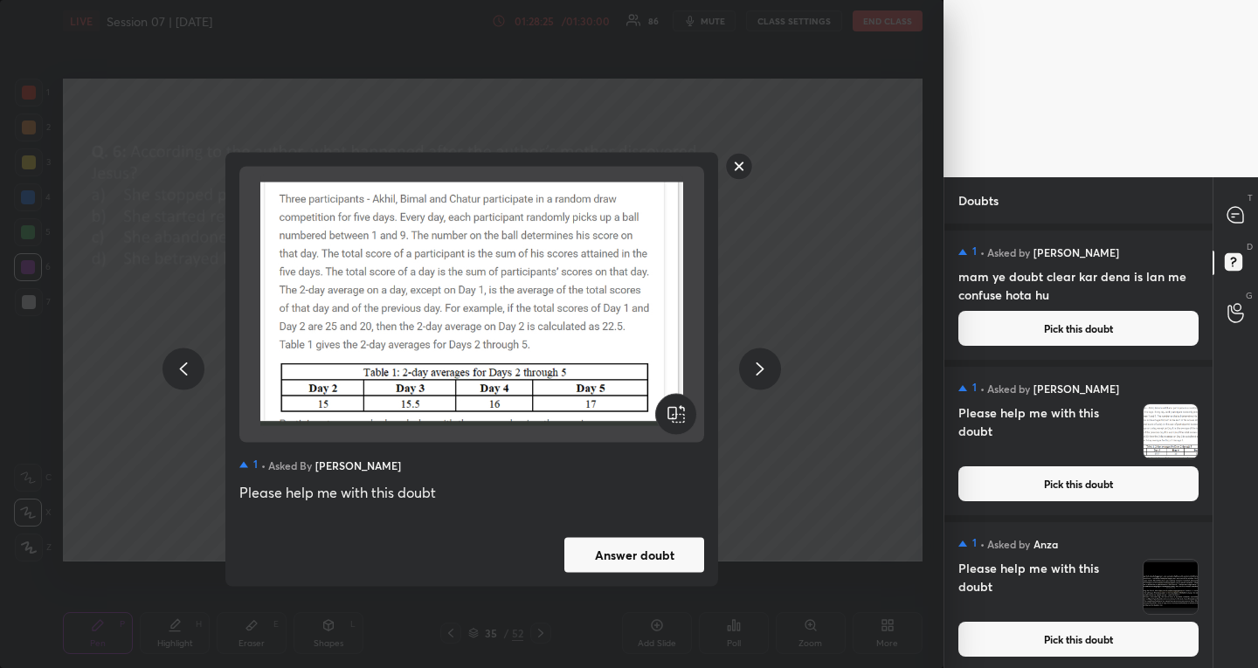
click at [743, 170] on rect at bounding box center [739, 166] width 27 height 27
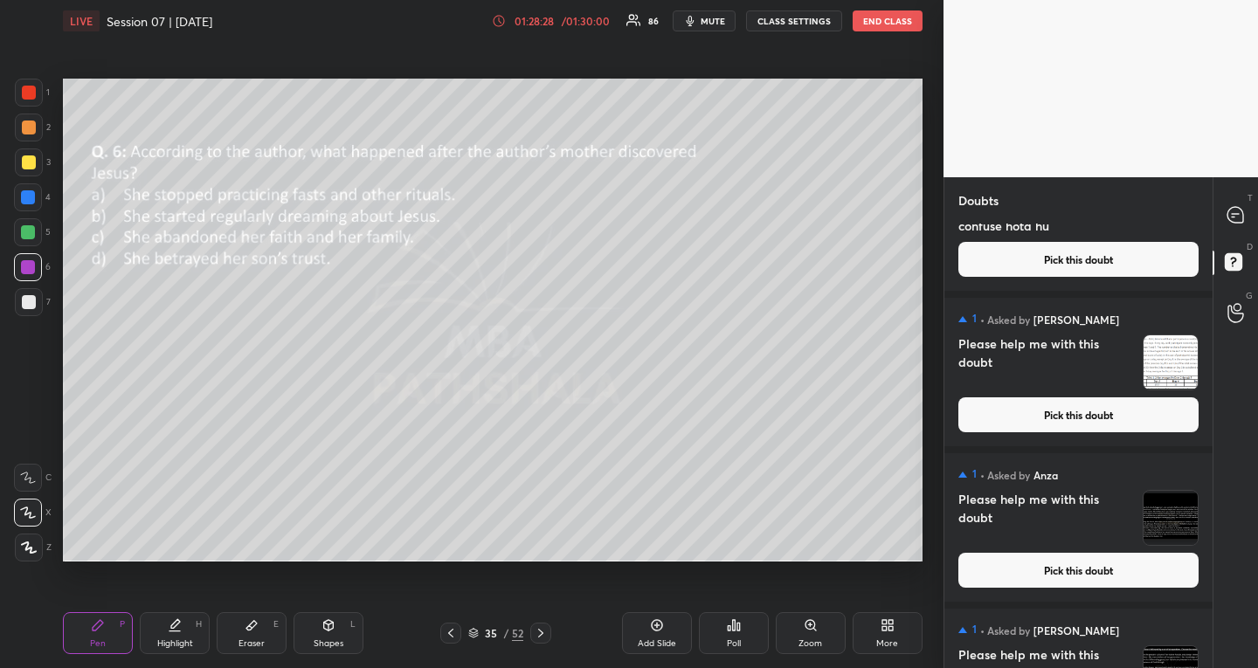
scroll to position [0, 0]
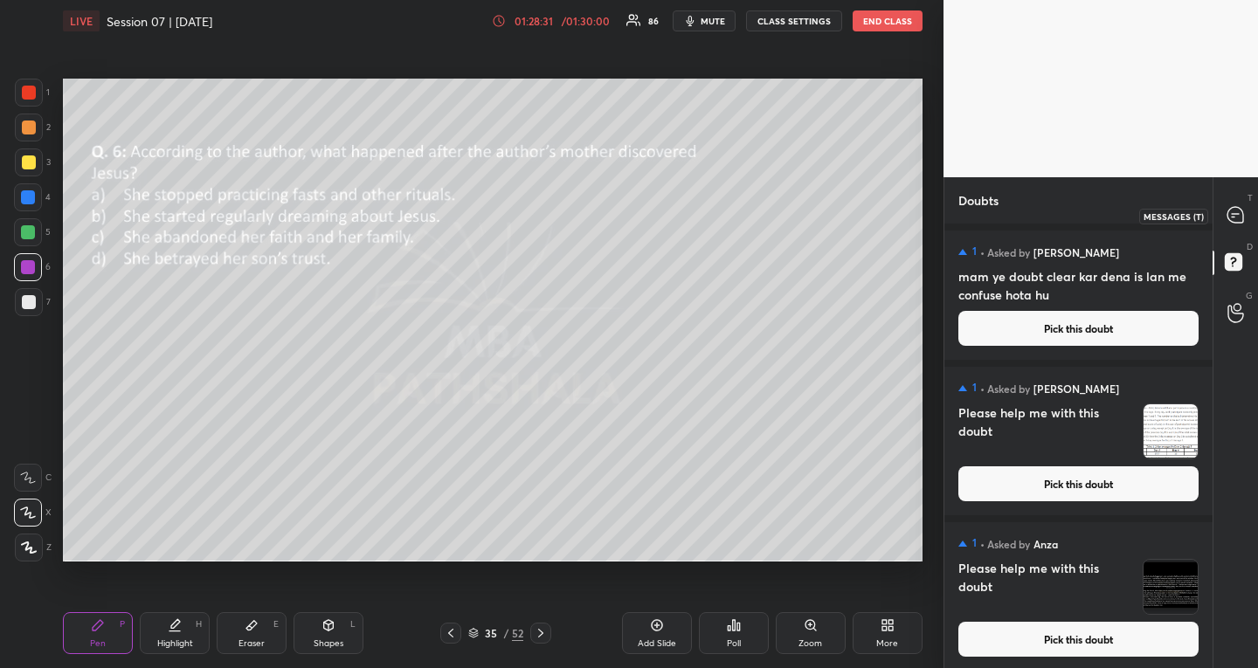
click at [1236, 212] on icon at bounding box center [1236, 215] width 16 height 16
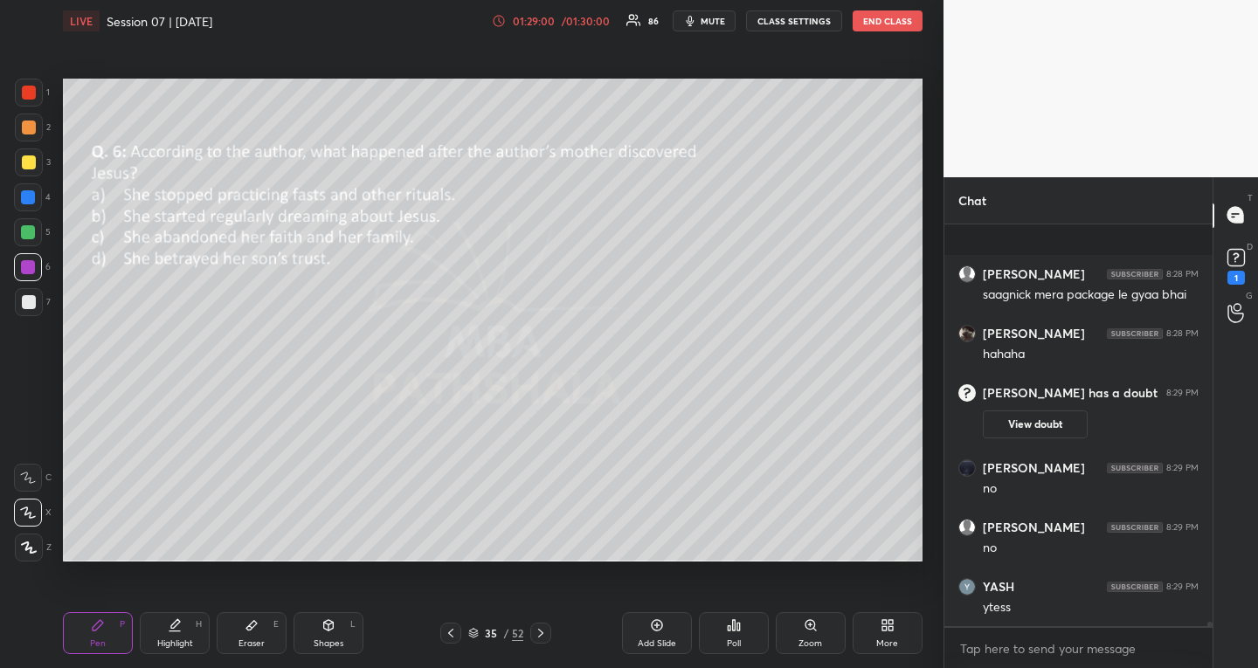
scroll to position [37579, 0]
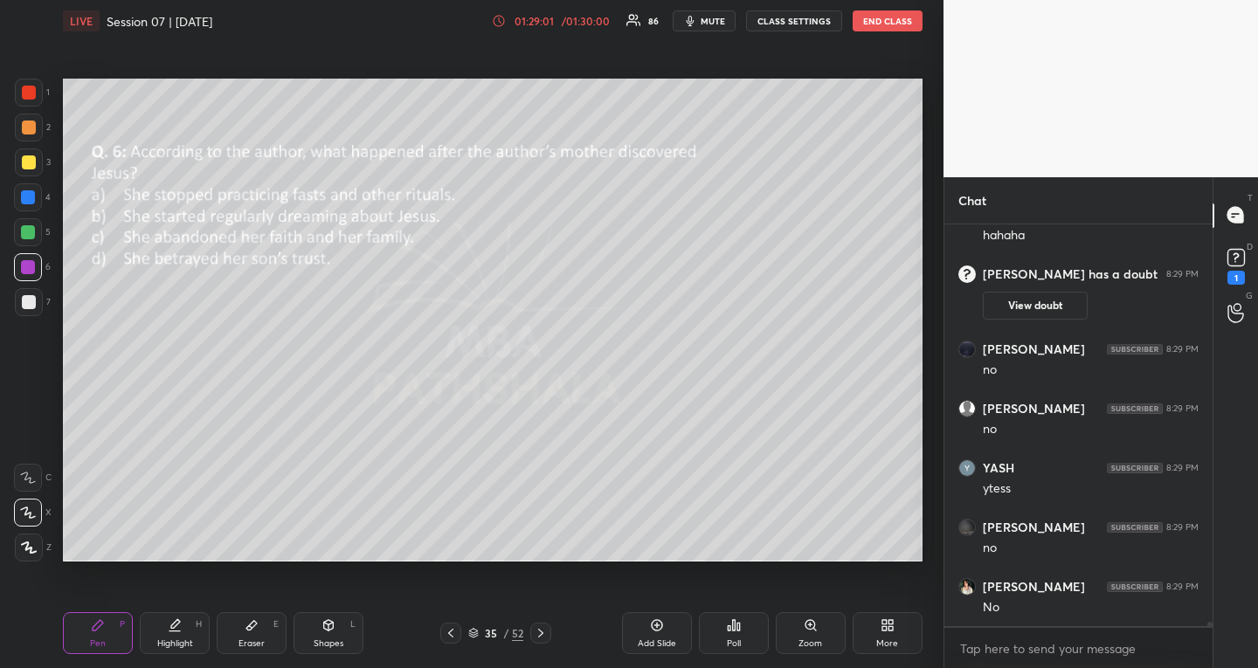
click at [737, 628] on icon at bounding box center [734, 626] width 14 height 14
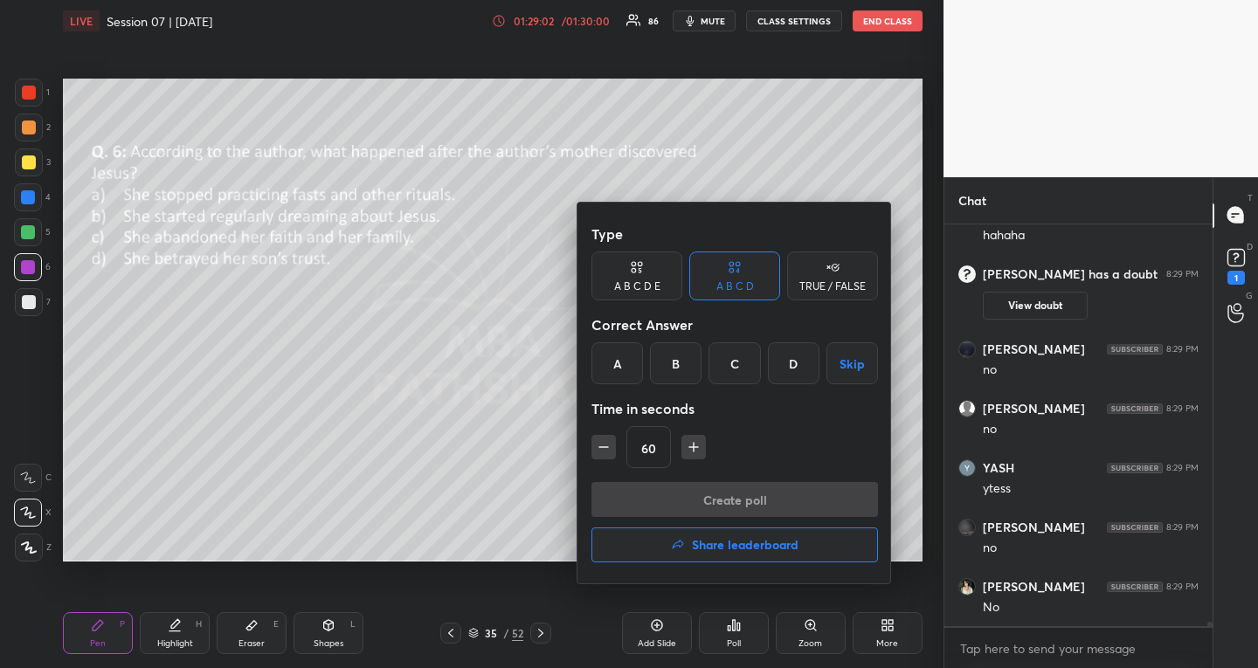
click at [626, 360] on div "A" at bounding box center [618, 364] width 52 height 42
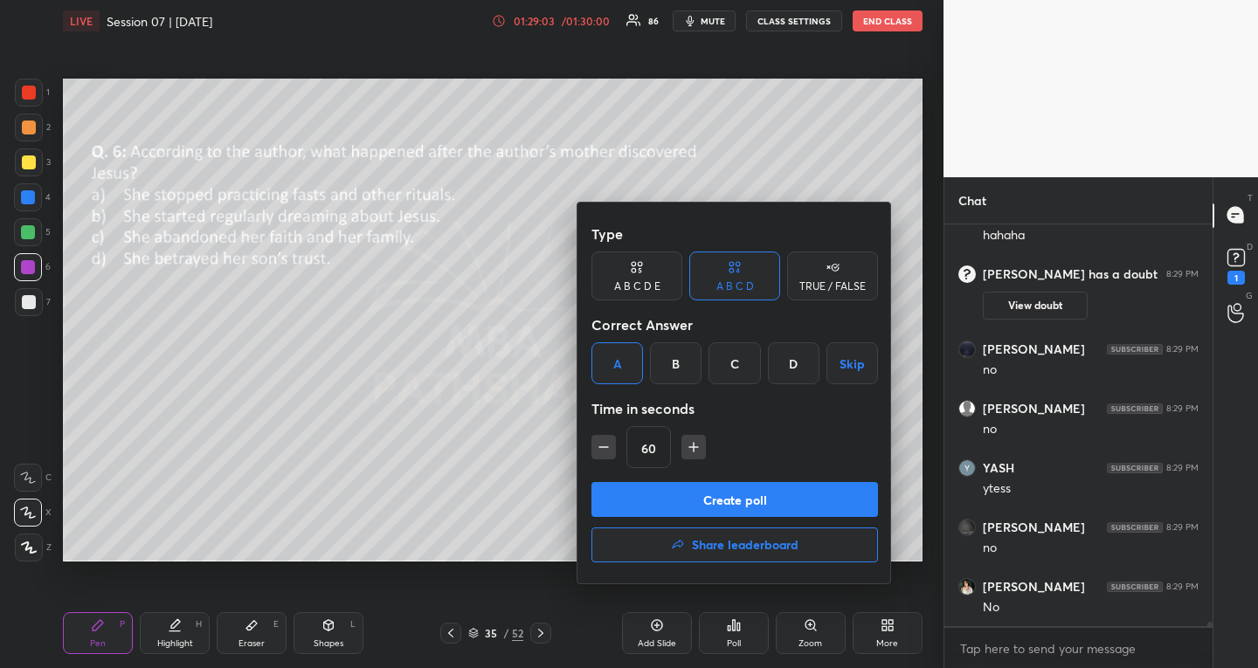
click at [627, 498] on button "Create poll" at bounding box center [735, 499] width 287 height 35
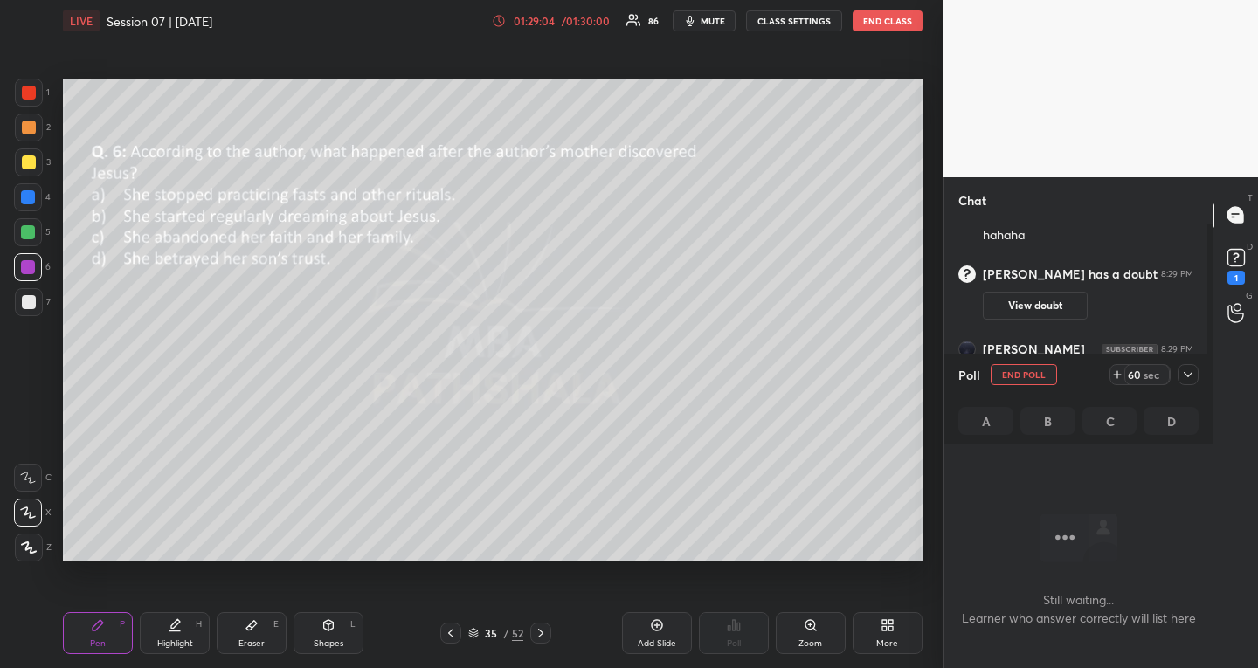
scroll to position [6, 6]
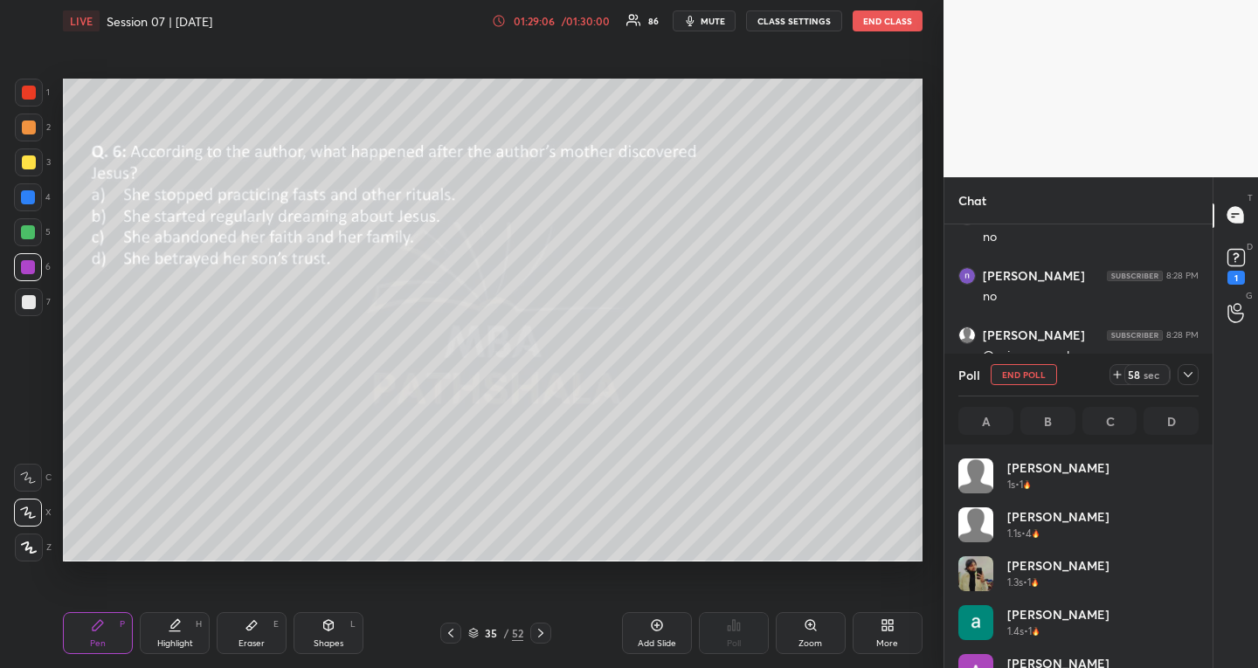
click at [1184, 375] on icon at bounding box center [1188, 375] width 14 height 14
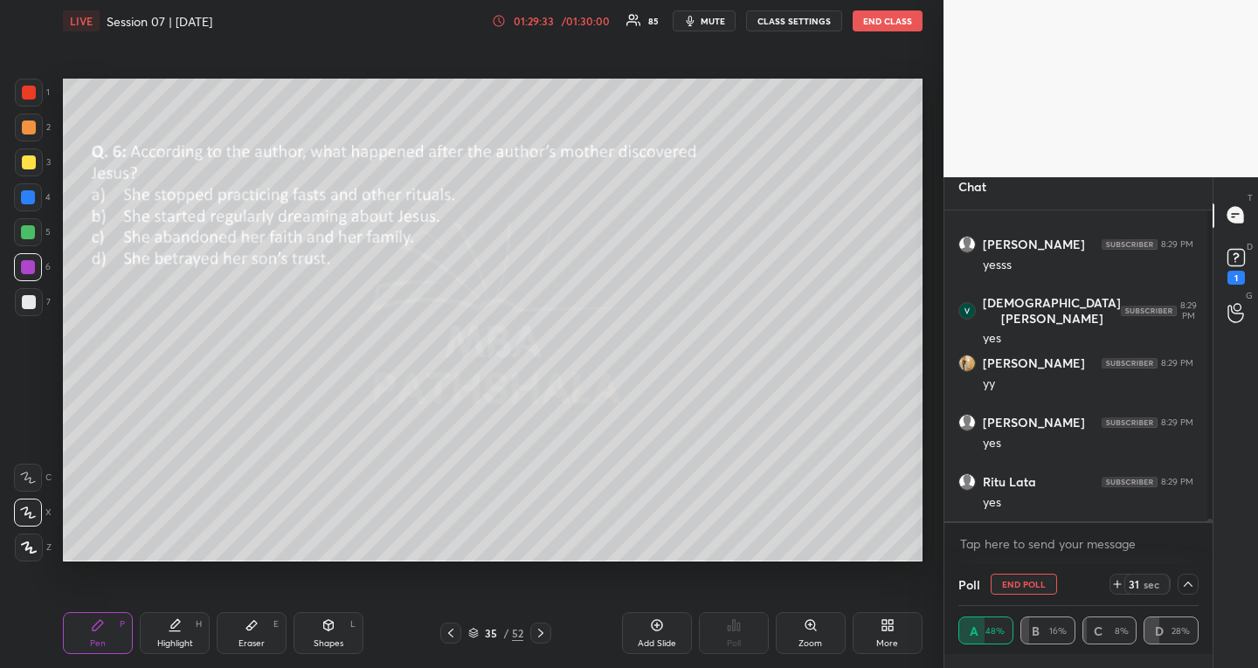
click at [260, 619] on div "Eraser E" at bounding box center [252, 634] width 70 height 42
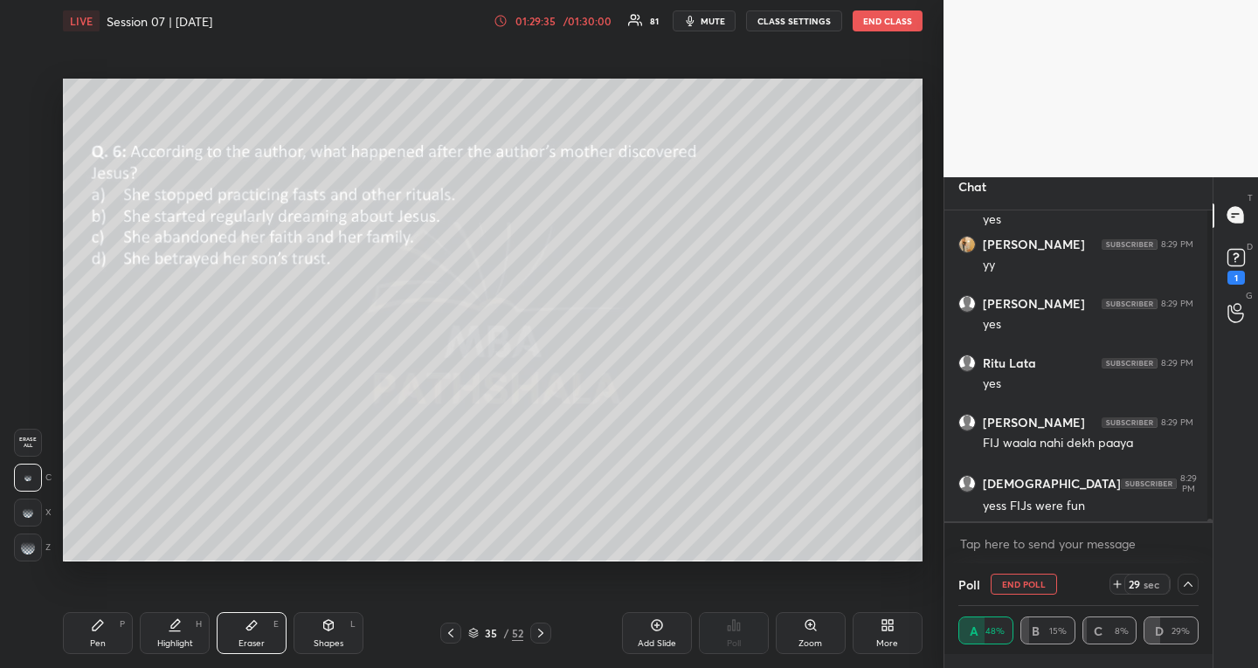
click at [106, 623] on div "Pen P" at bounding box center [98, 634] width 70 height 42
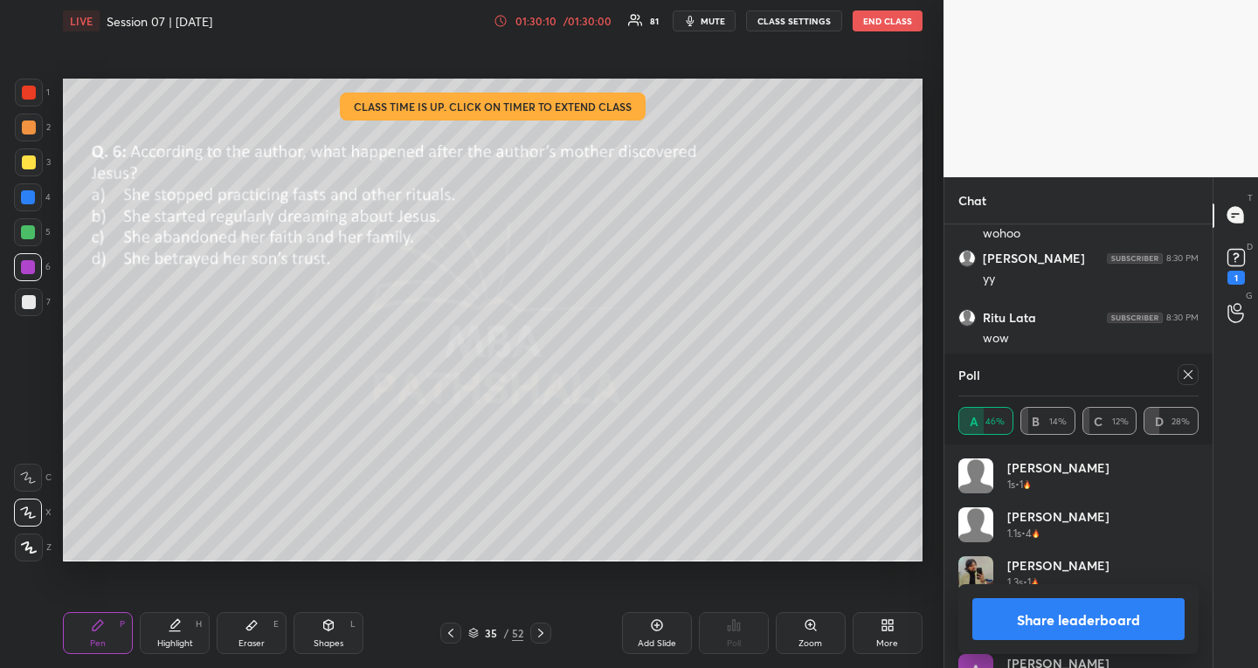
click at [1195, 370] on div at bounding box center [1188, 374] width 21 height 21
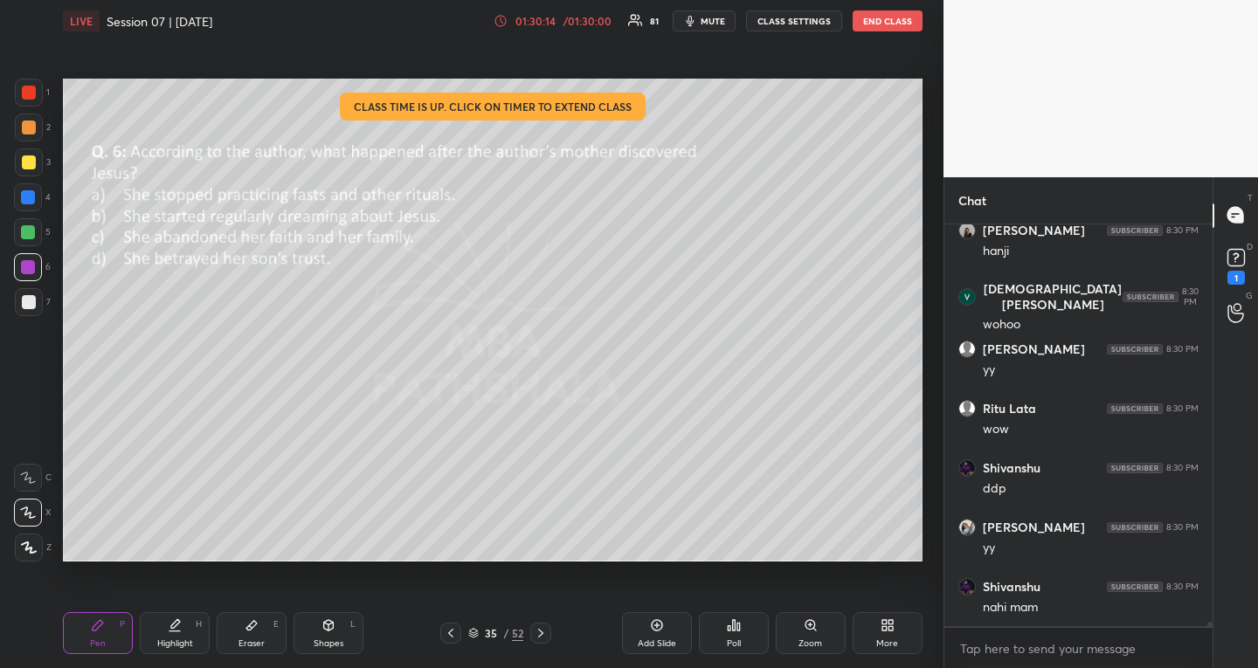
click at [719, 635] on div "Poll" at bounding box center [734, 634] width 70 height 42
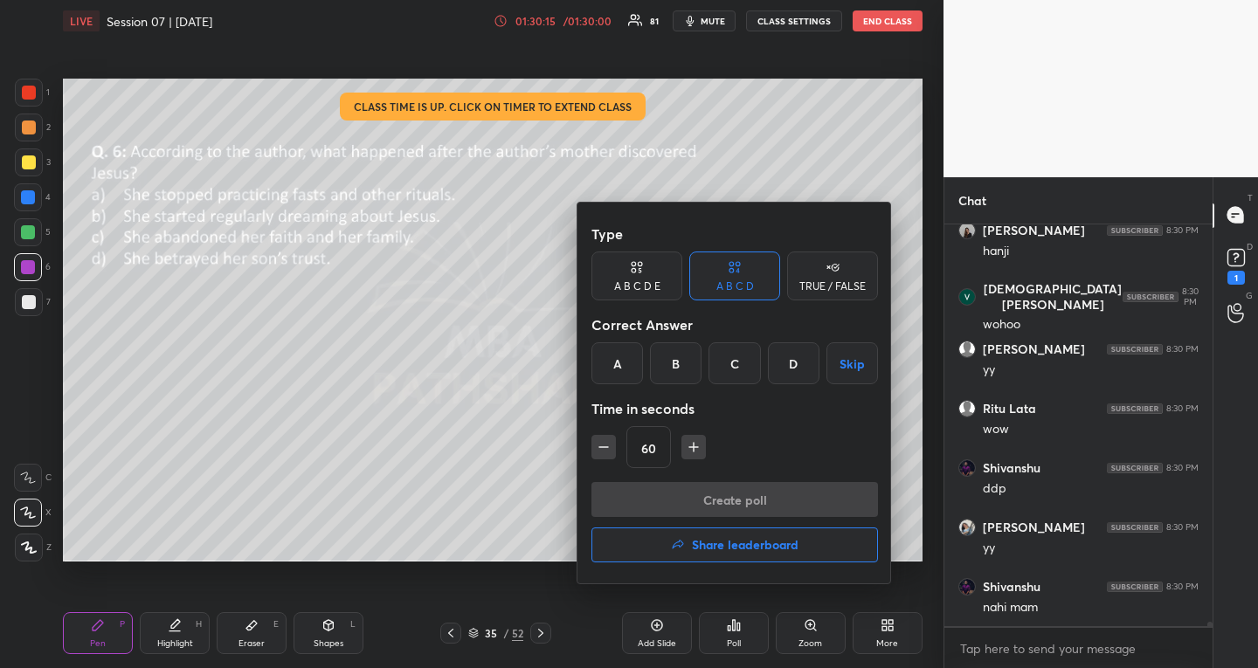
click at [767, 546] on h4 "Share leaderboard" at bounding box center [745, 545] width 107 height 12
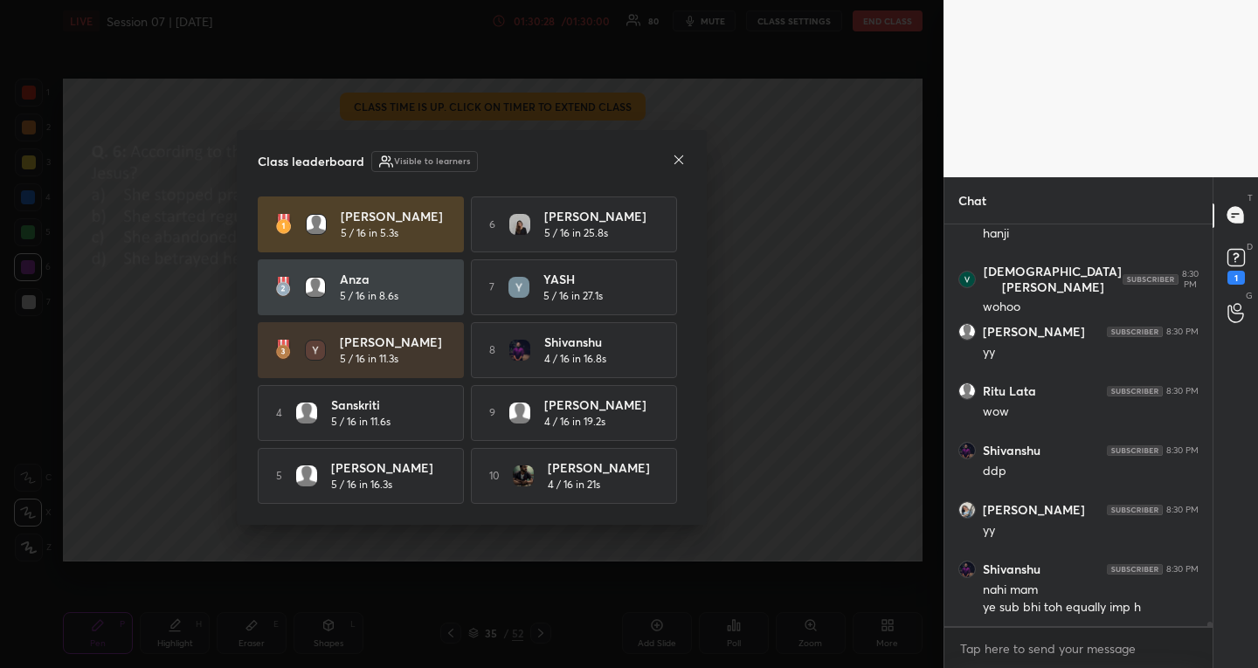
click at [685, 154] on icon at bounding box center [679, 160] width 14 height 14
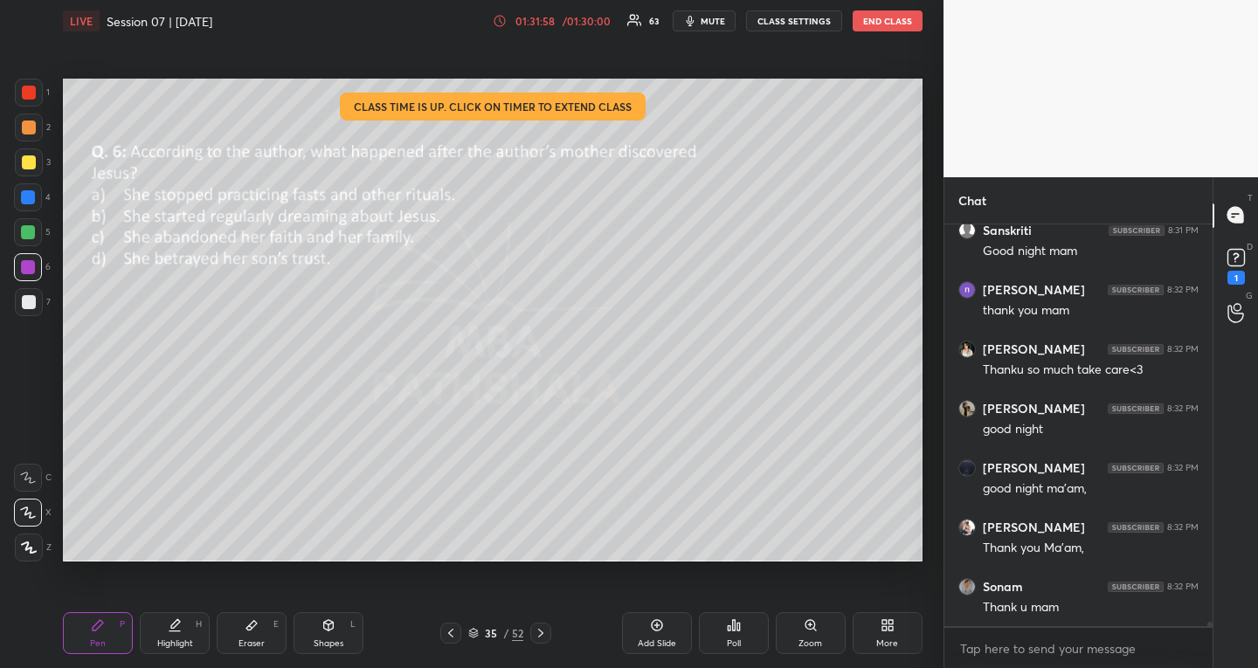
scroll to position [40097, 0]
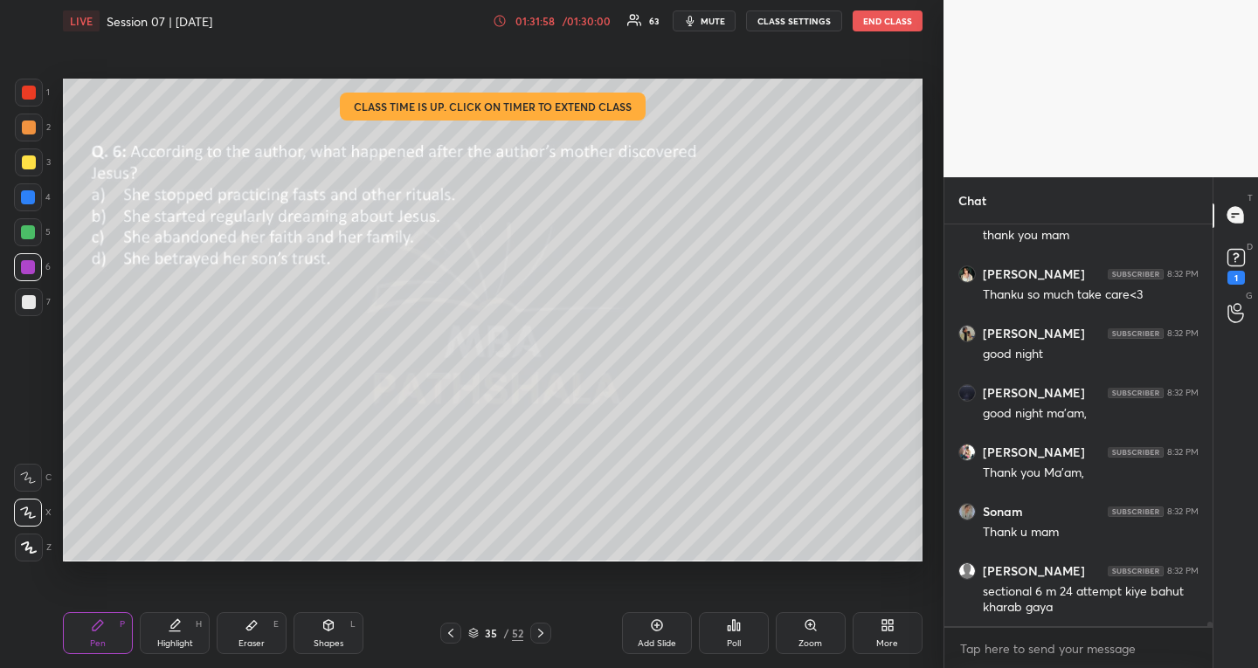
click at [876, 22] on button "END CLASS" at bounding box center [888, 20] width 70 height 21
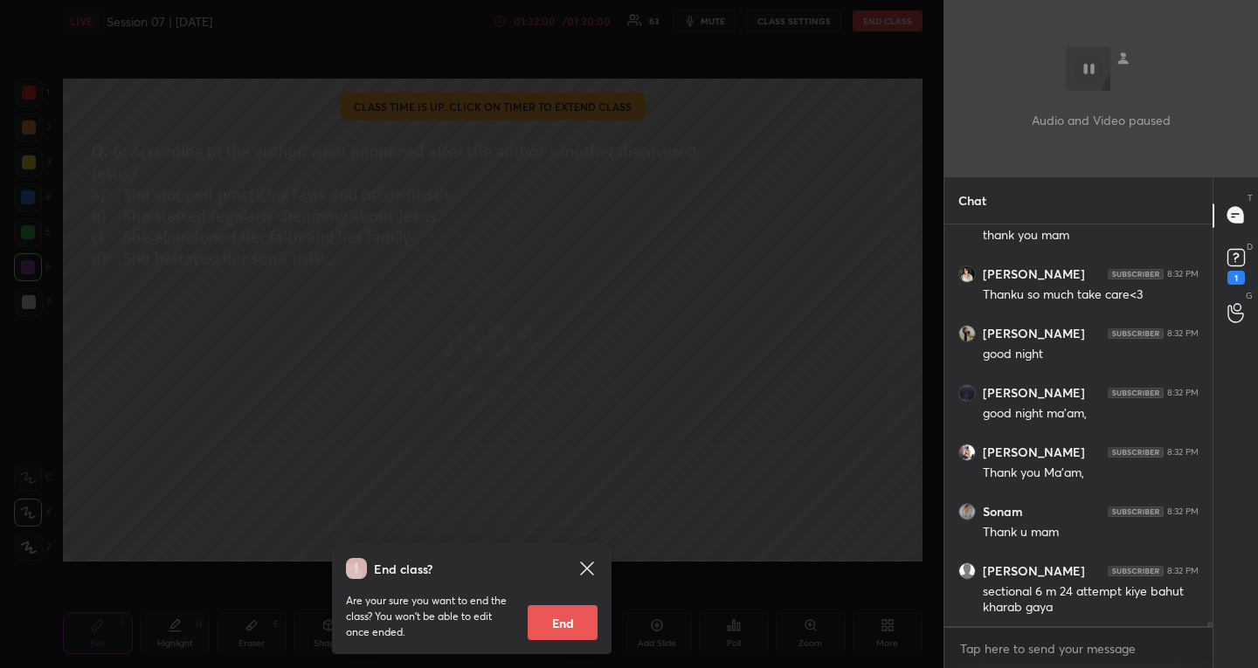
click at [539, 626] on button "End" at bounding box center [563, 623] width 70 height 35
type textarea "x"
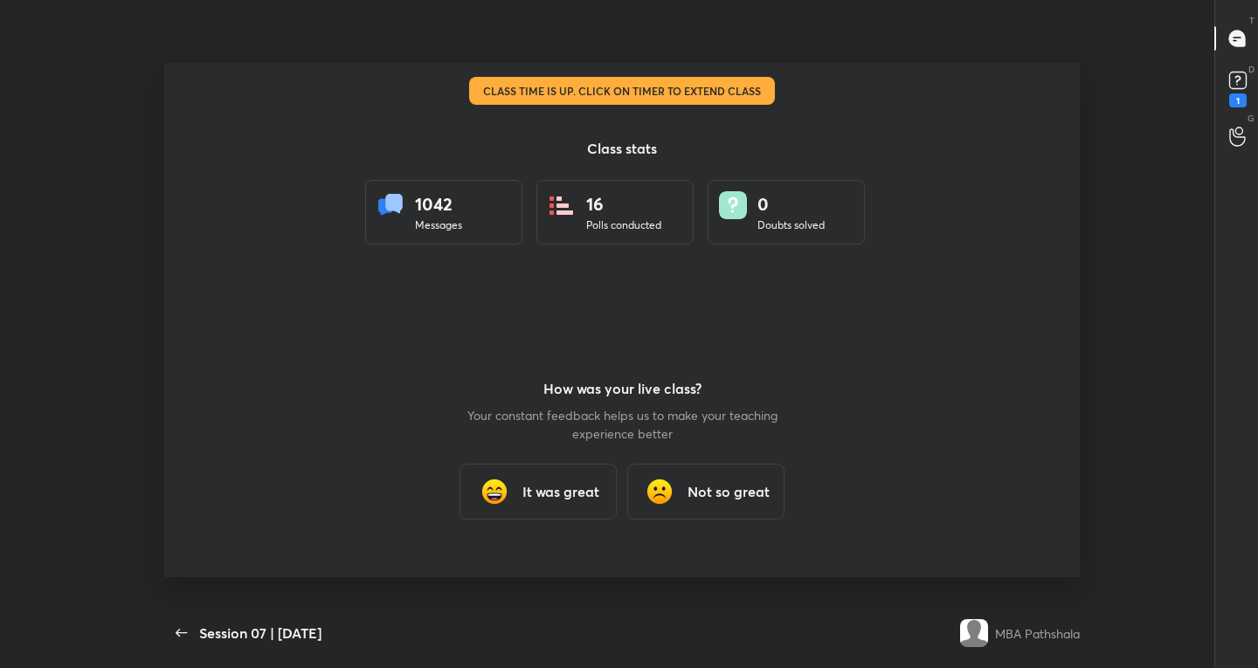
scroll to position [658, 190]
